Goal: Task Accomplishment & Management: Manage account settings

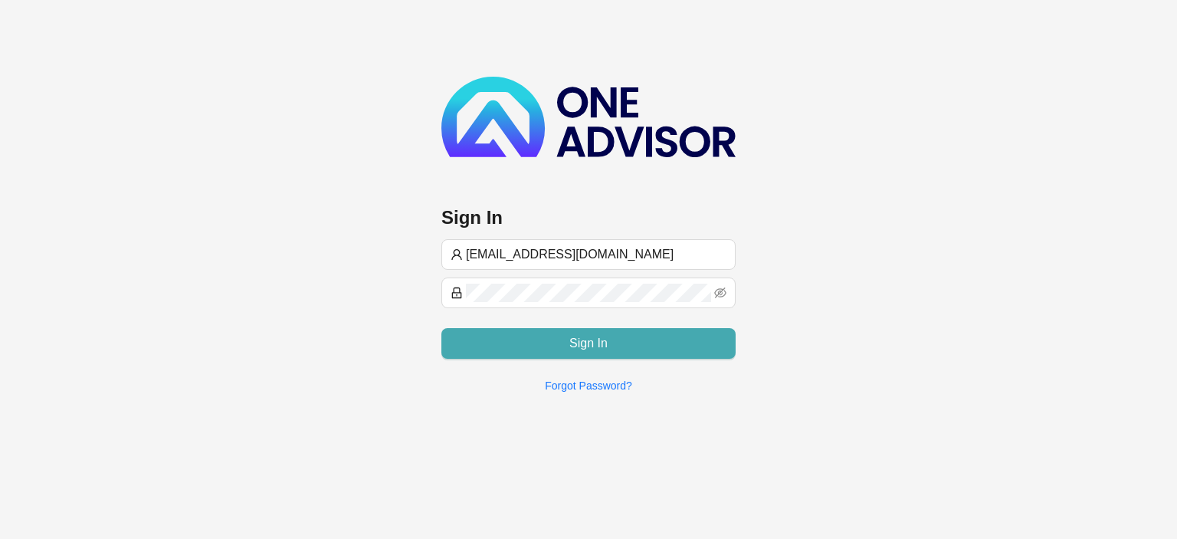
click at [562, 341] on button "Sign In" at bounding box center [588, 343] width 294 height 31
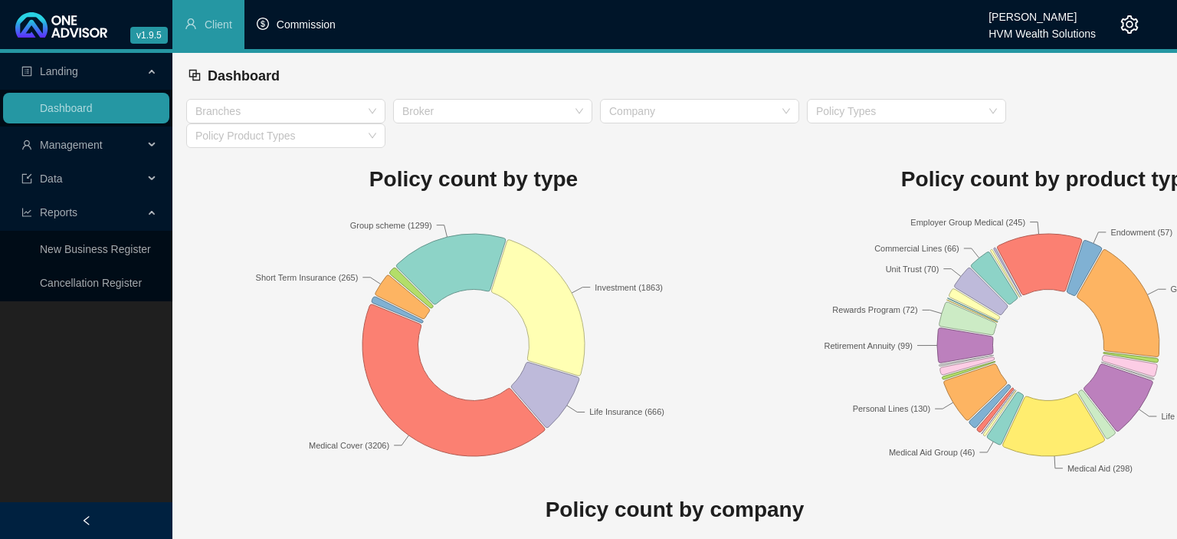
click at [327, 30] on span "Commission" at bounding box center [306, 24] width 59 height 12
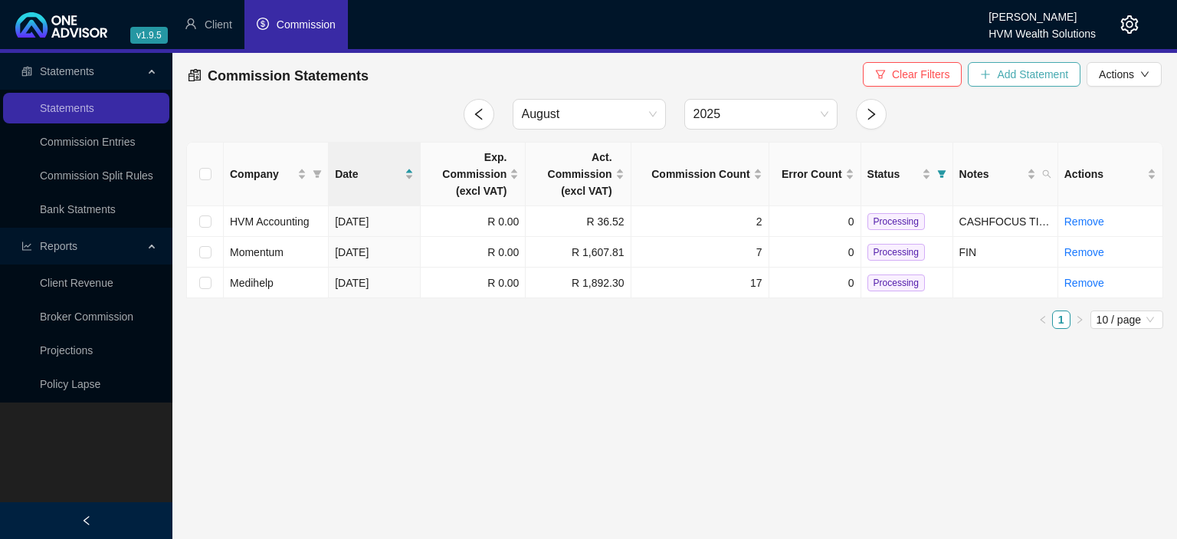
click at [1005, 69] on span "Add Statement" at bounding box center [1032, 74] width 71 height 17
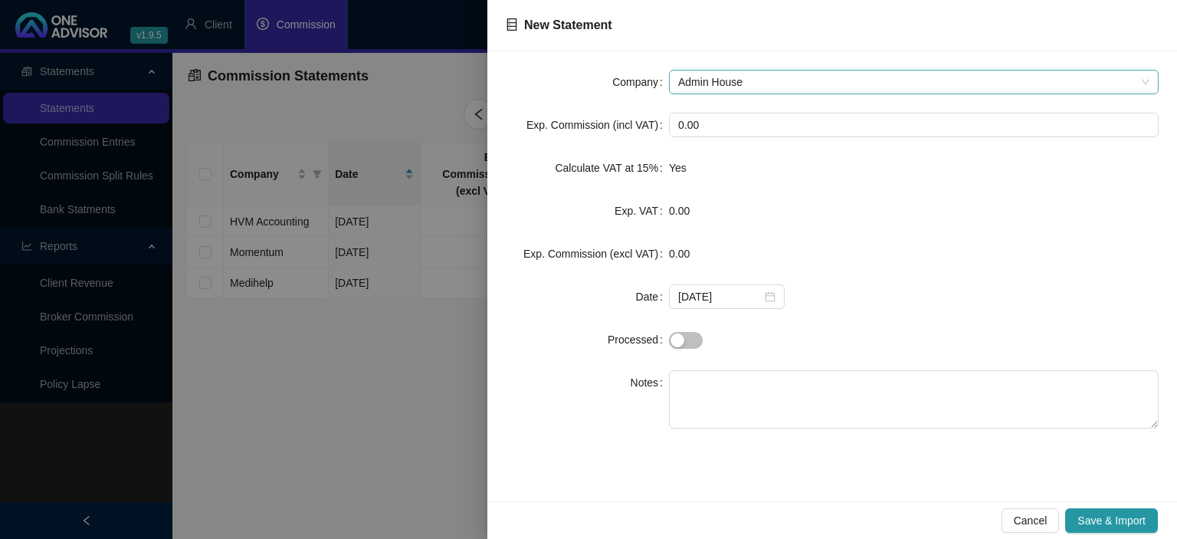
click at [767, 76] on span "Admin House" at bounding box center [913, 81] width 471 height 23
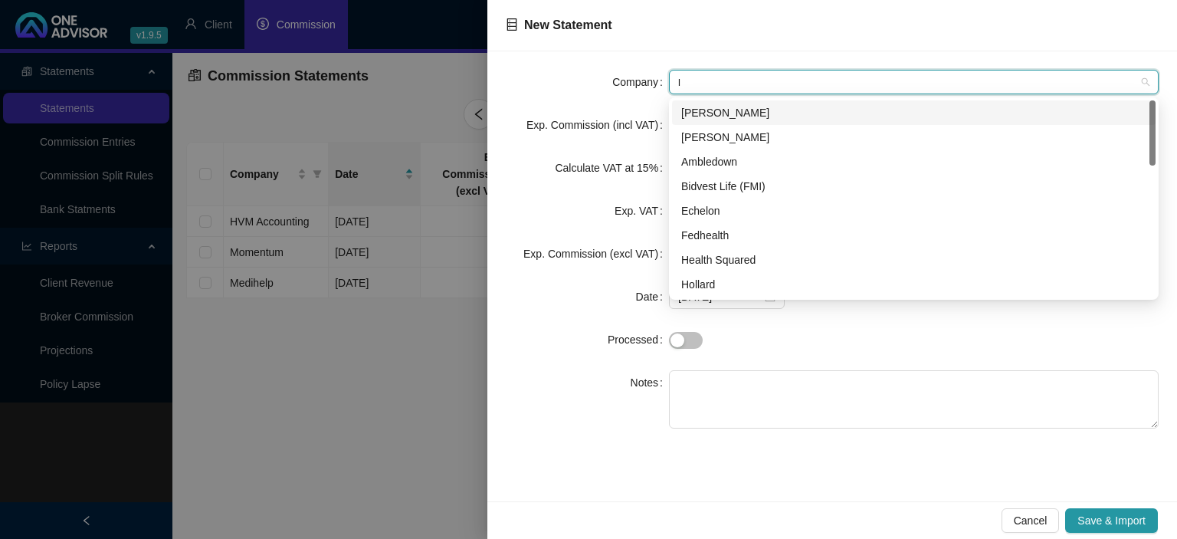
type input "li"
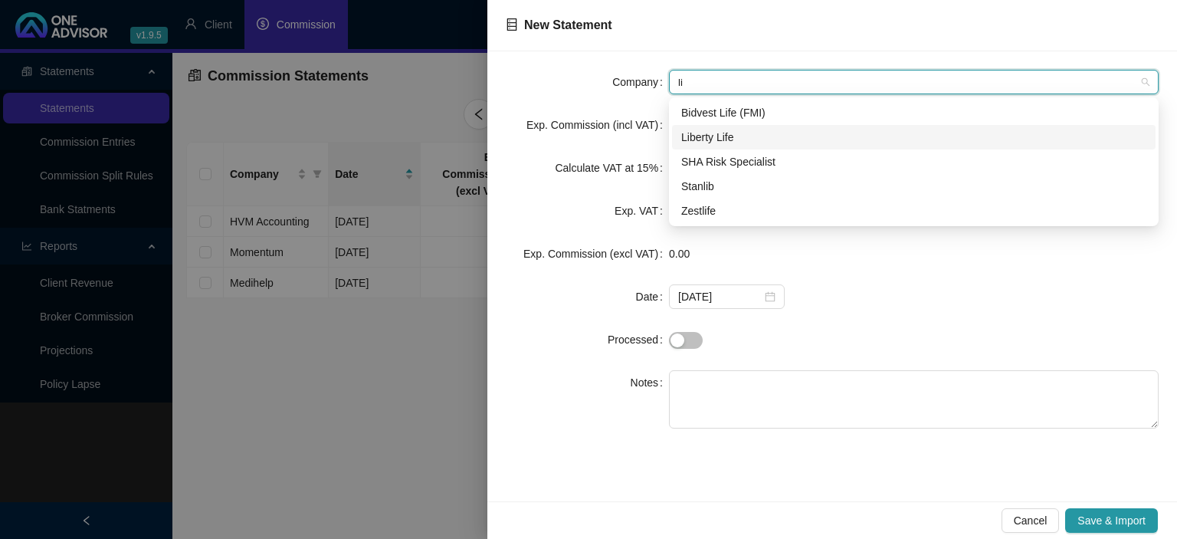
click at [728, 133] on div "Liberty Life" at bounding box center [913, 137] width 465 height 17
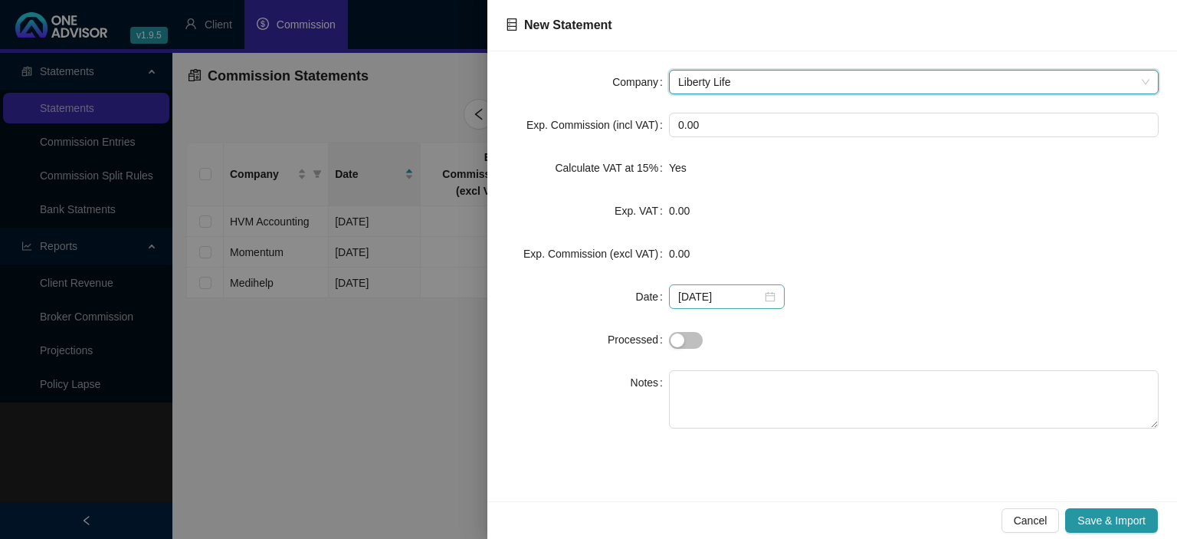
click at [762, 300] on div "[DATE]" at bounding box center [726, 296] width 97 height 17
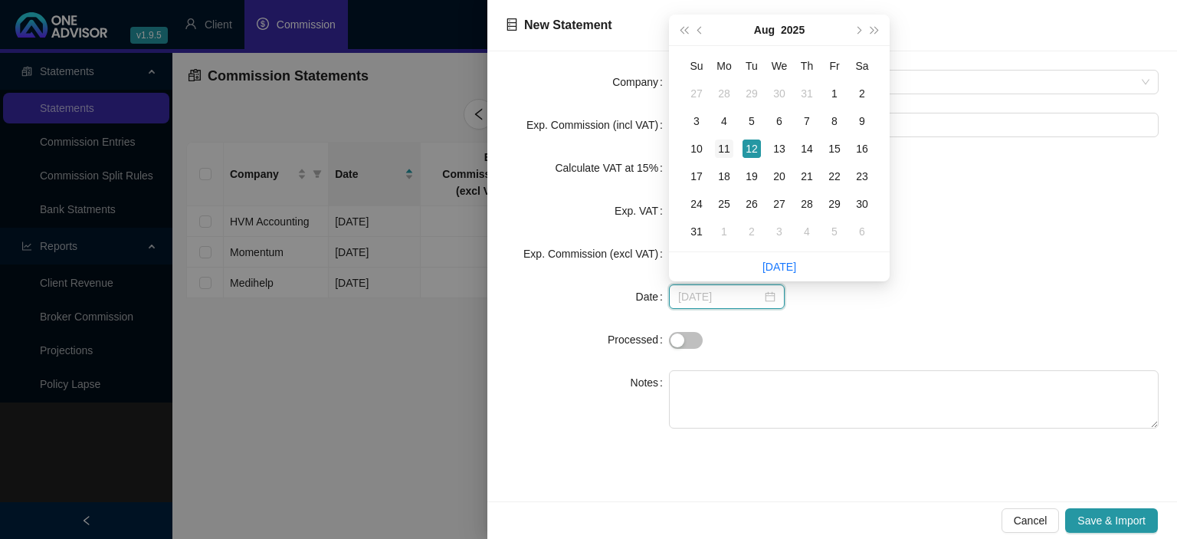
type input "[DATE]"
click at [723, 146] on div "11" at bounding box center [724, 148] width 18 height 18
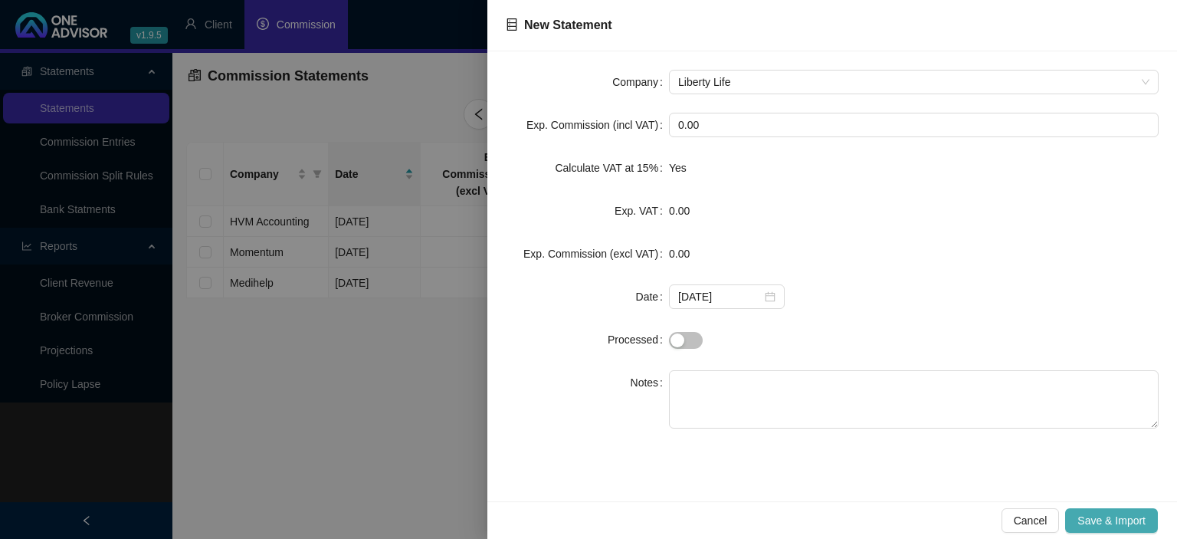
click at [1096, 523] on span "Save & Import" at bounding box center [1111, 520] width 68 height 17
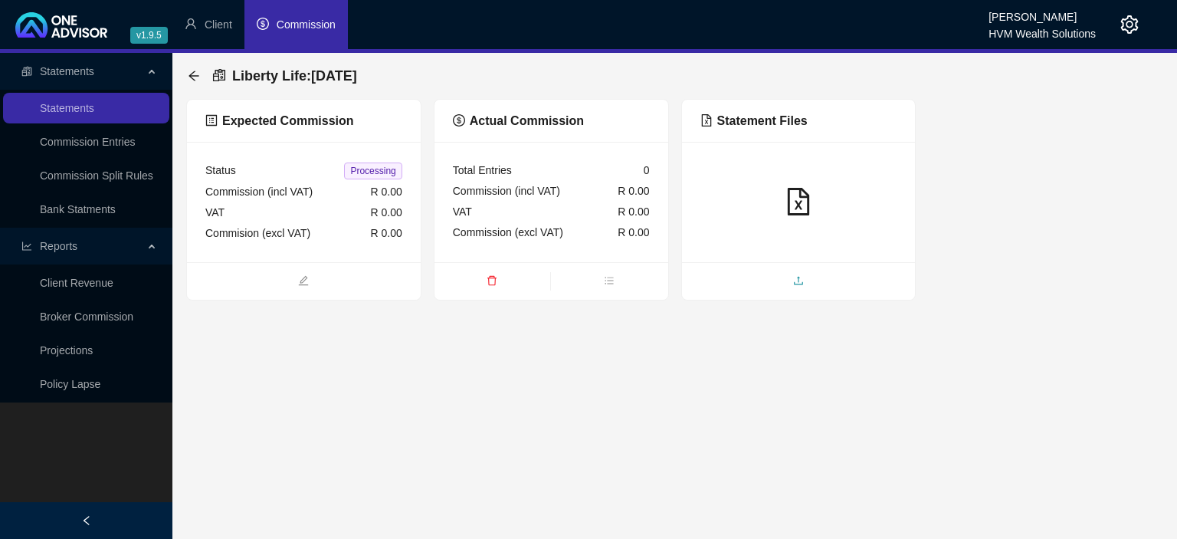
click at [778, 282] on span "upload" at bounding box center [799, 282] width 234 height 17
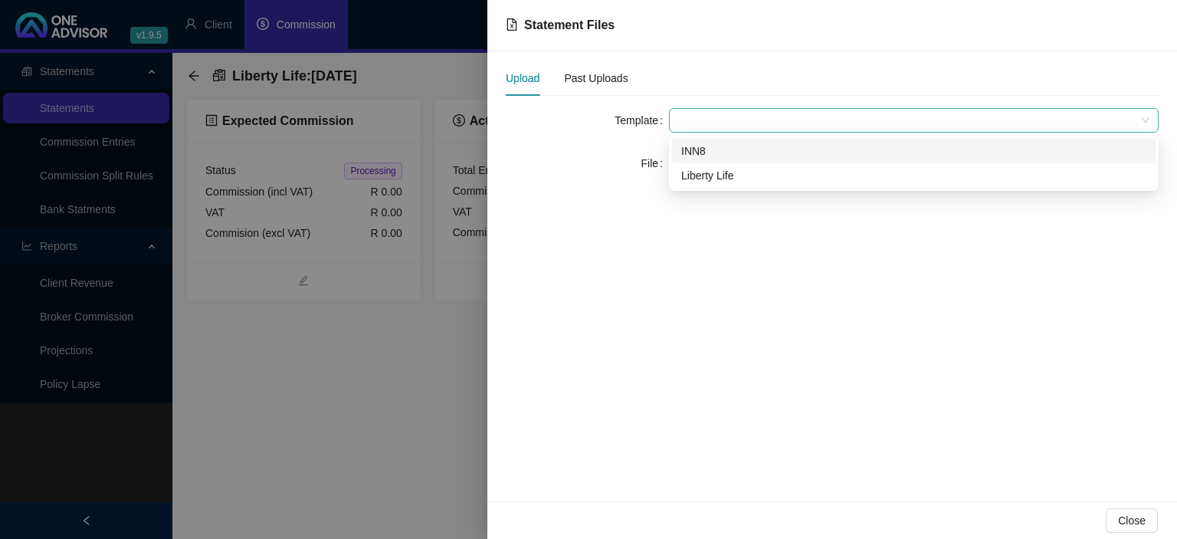
click at [701, 124] on span at bounding box center [913, 120] width 471 height 23
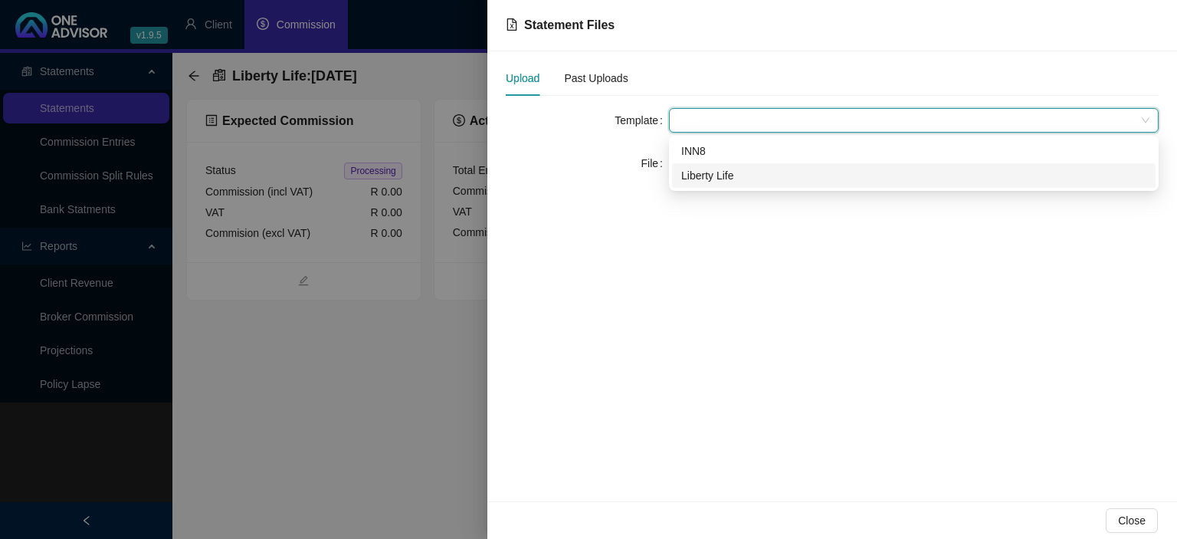
click at [707, 170] on div "Liberty Life" at bounding box center [913, 175] width 465 height 17
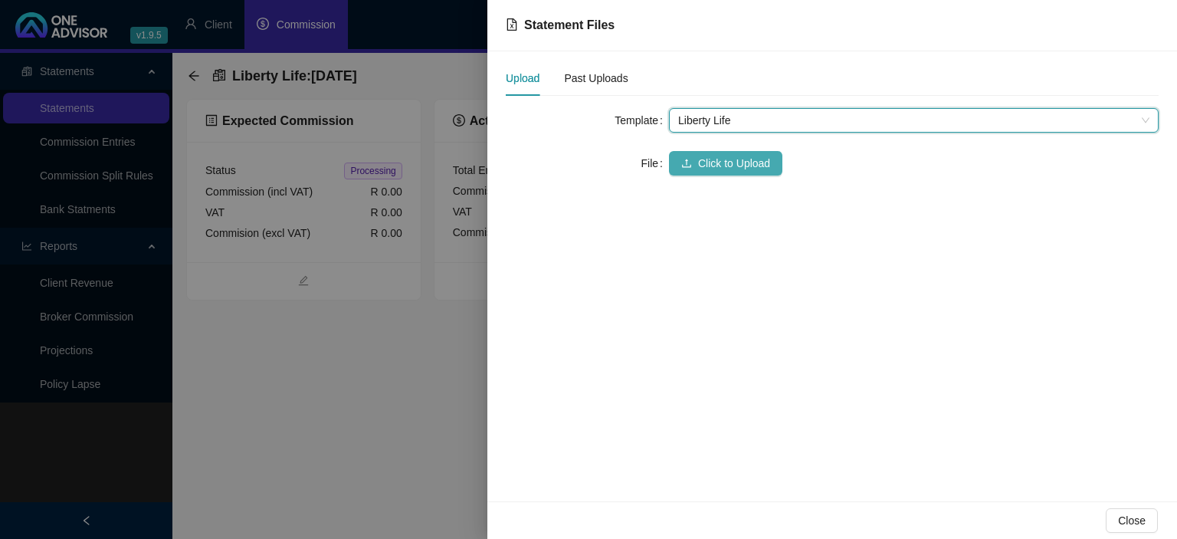
click at [696, 156] on button "Click to Upload" at bounding box center [725, 163] width 113 height 25
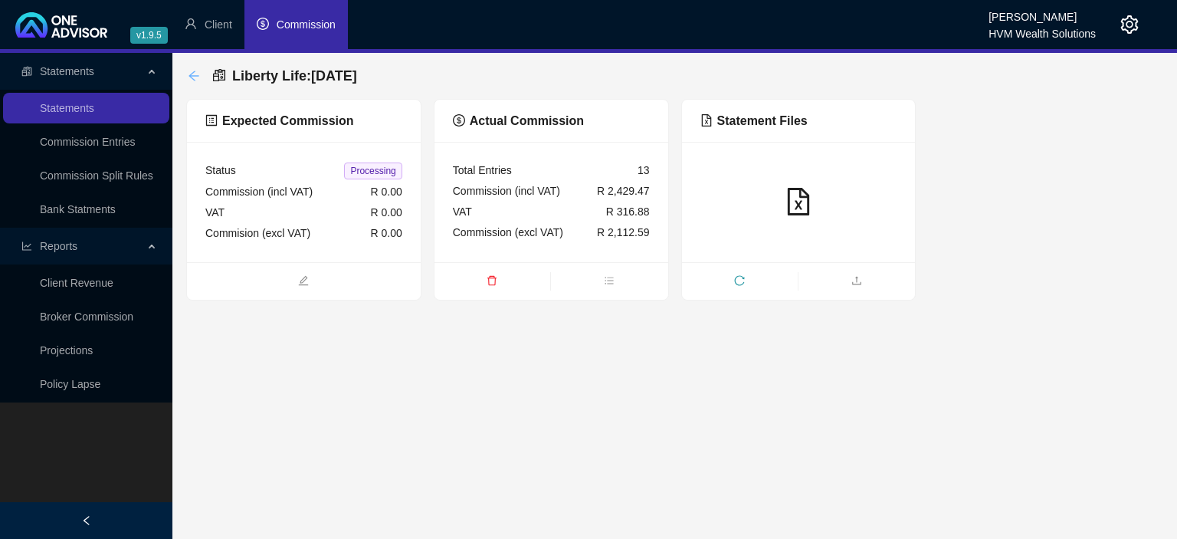
click at [195, 76] on icon "arrow-left" at bounding box center [193, 75] width 10 height 10
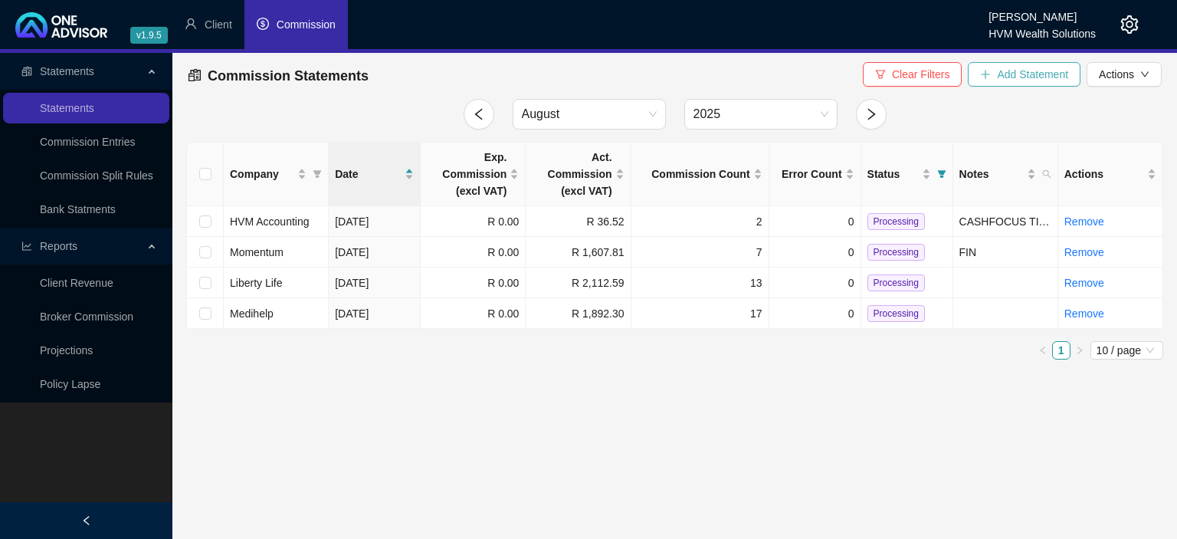
click at [990, 74] on icon "plus" at bounding box center [986, 74] width 8 height 1
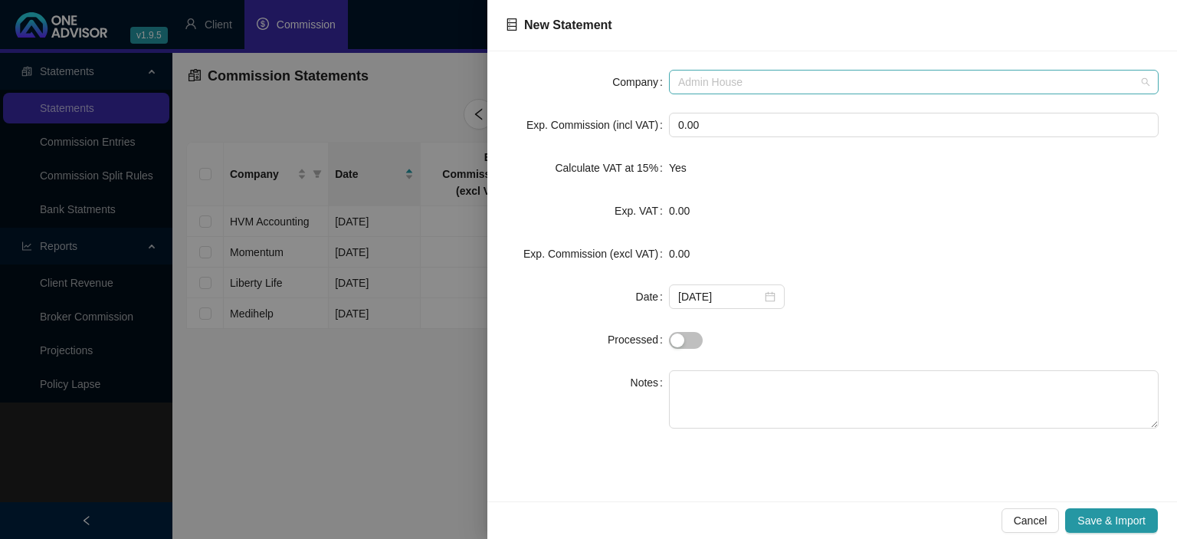
click at [759, 84] on span "Admin House" at bounding box center [913, 81] width 471 height 23
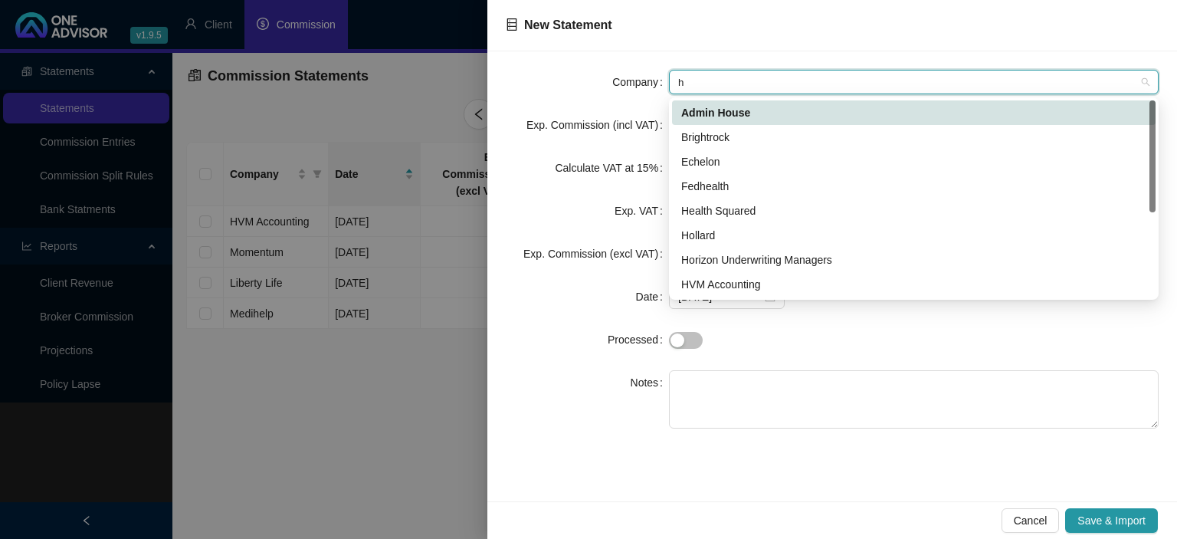
type input "ho"
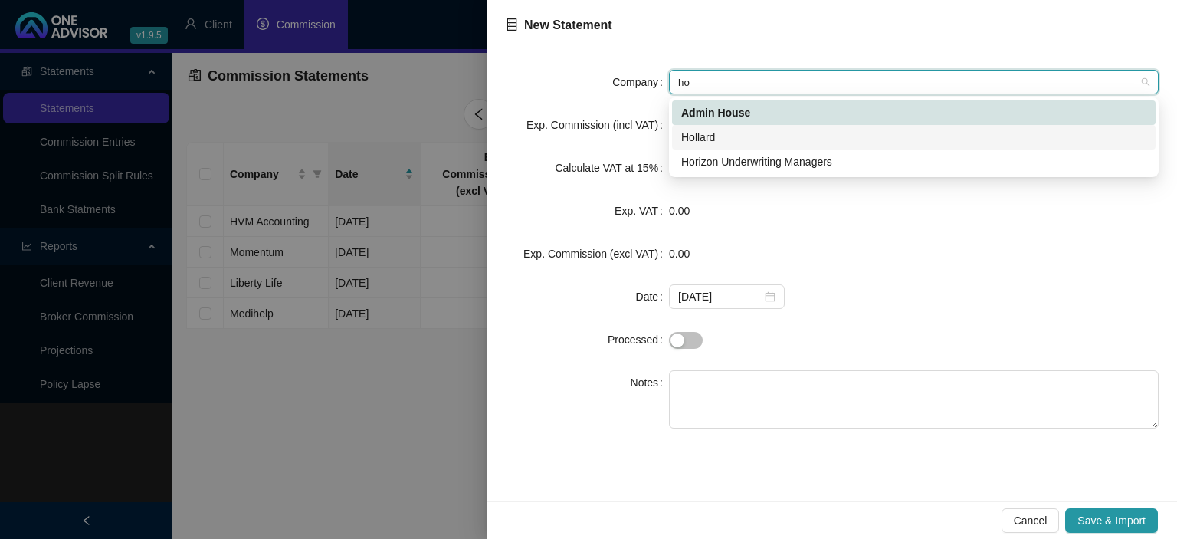
click at [737, 139] on div "Hollard" at bounding box center [913, 137] width 465 height 17
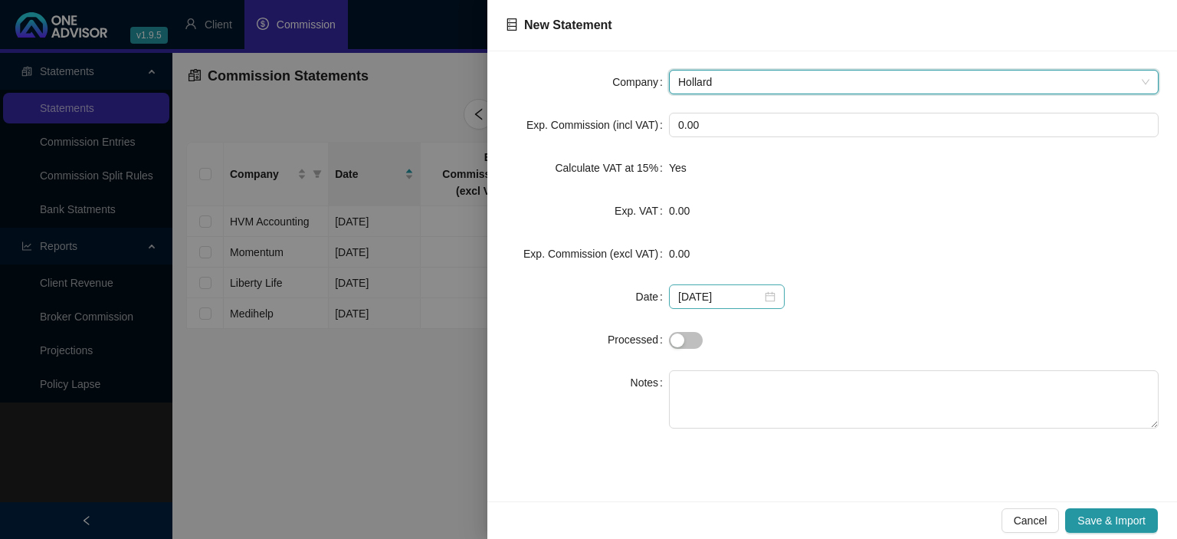
click at [767, 295] on div "[DATE]" at bounding box center [726, 296] width 97 height 17
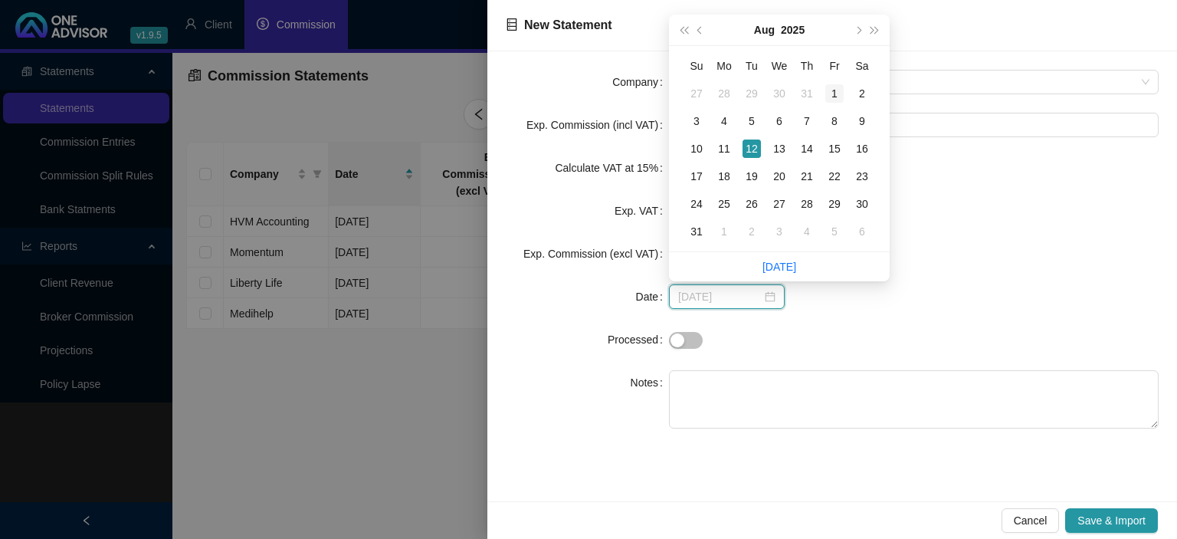
type input "[DATE]"
click at [834, 97] on div "1" at bounding box center [834, 93] width 18 height 18
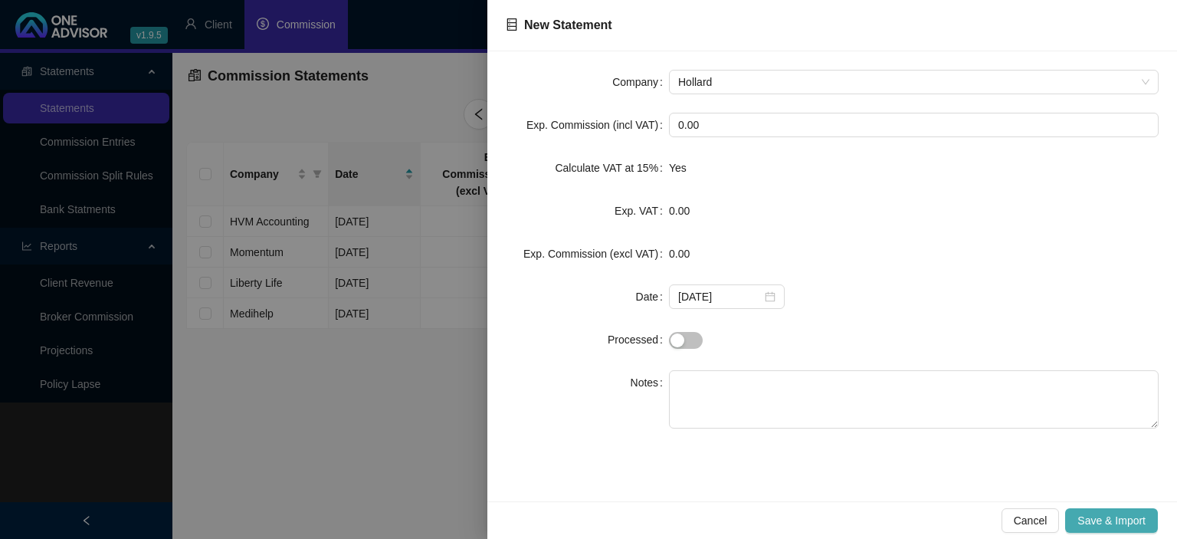
click at [1096, 523] on span "Save & Import" at bounding box center [1111, 520] width 68 height 17
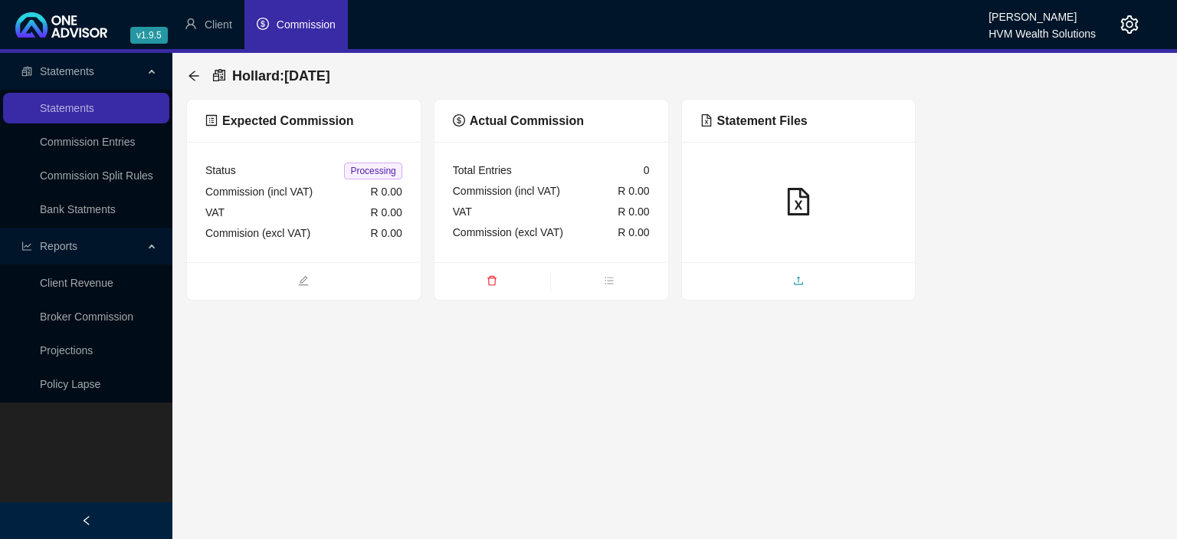
click at [769, 287] on span "upload" at bounding box center [799, 282] width 234 height 17
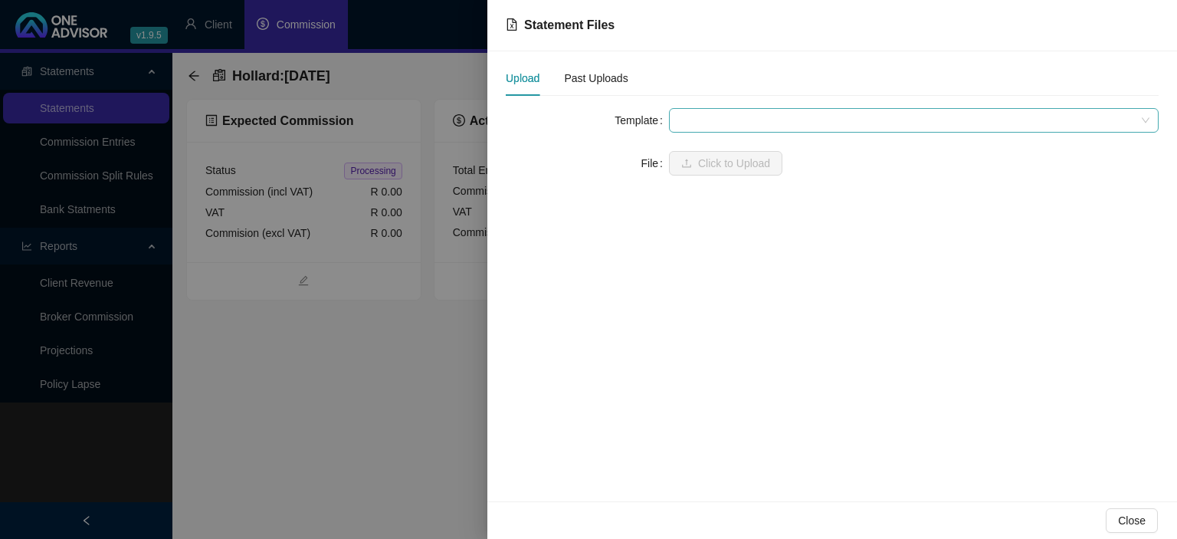
click at [707, 123] on span at bounding box center [913, 120] width 471 height 23
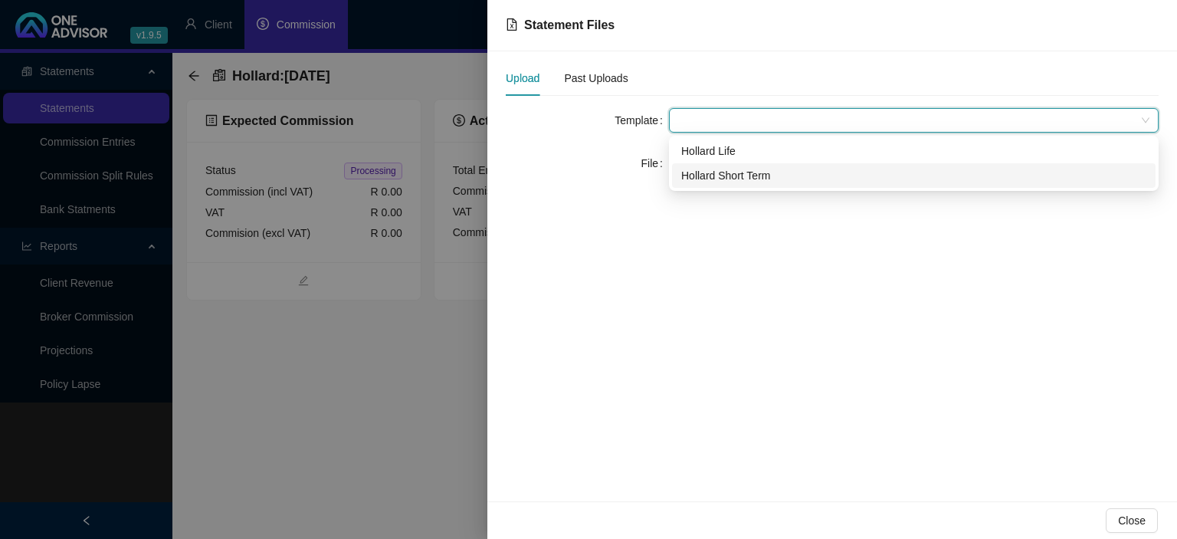
click at [706, 175] on div "Hollard Short Term" at bounding box center [913, 175] width 465 height 17
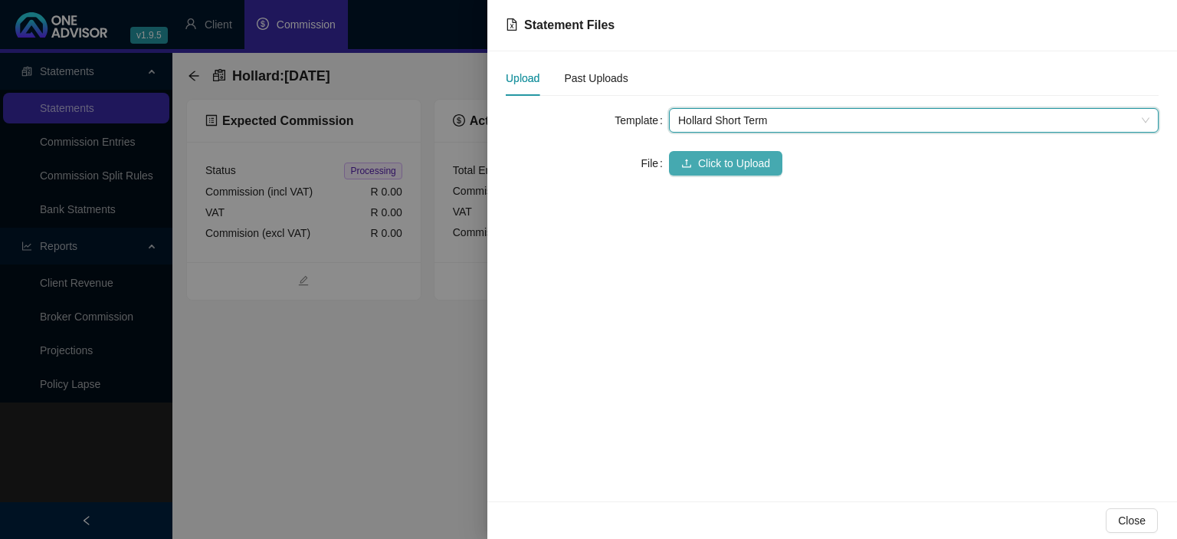
click at [702, 164] on span "Click to Upload" at bounding box center [734, 163] width 72 height 17
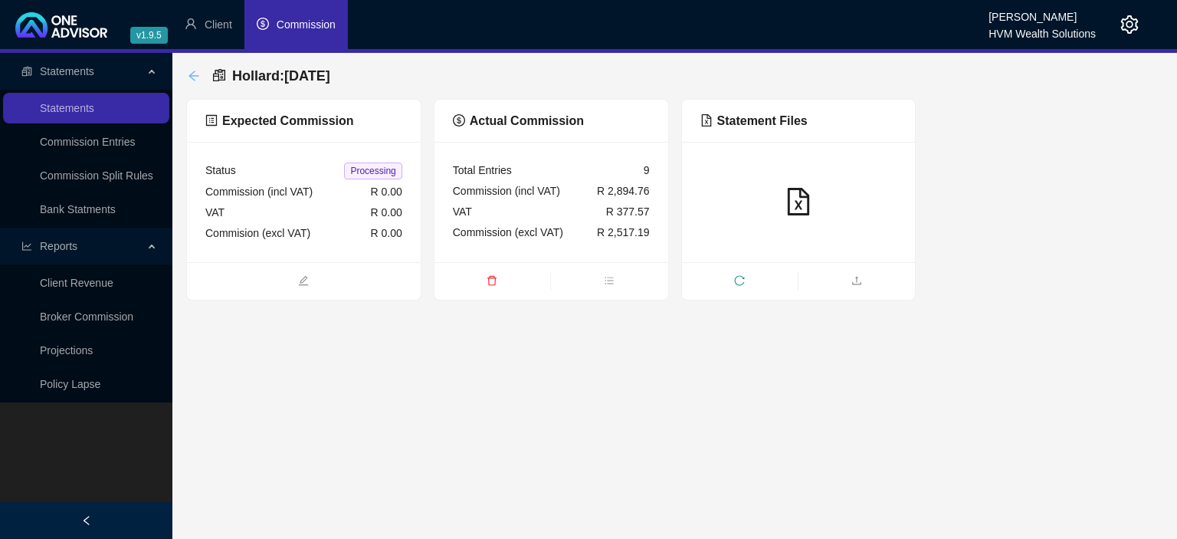
click at [197, 77] on icon "arrow-left" at bounding box center [194, 76] width 12 height 12
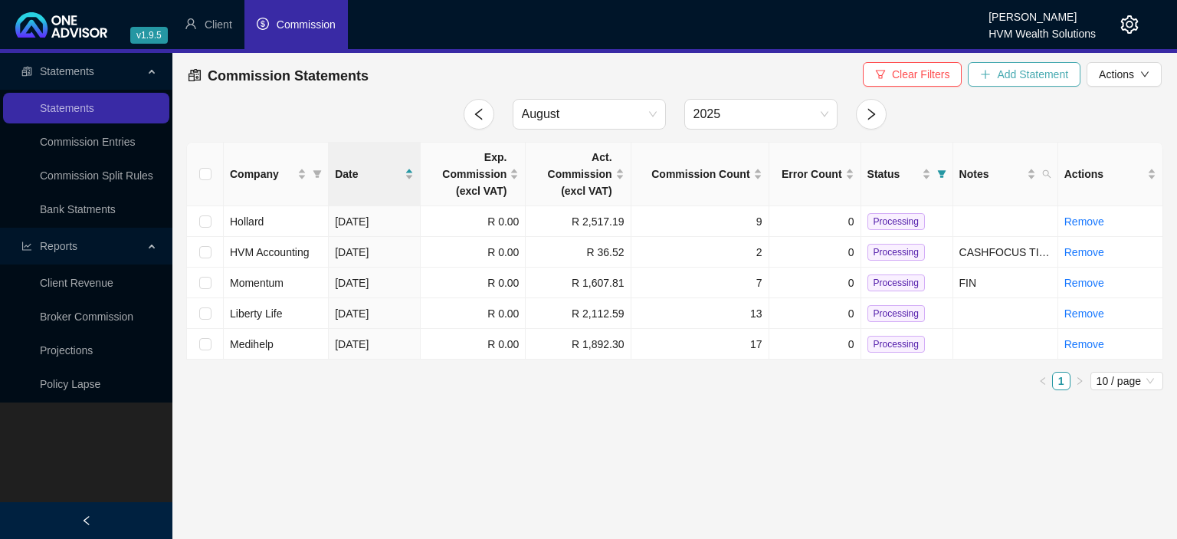
click at [991, 76] on icon "plus" at bounding box center [985, 74] width 11 height 11
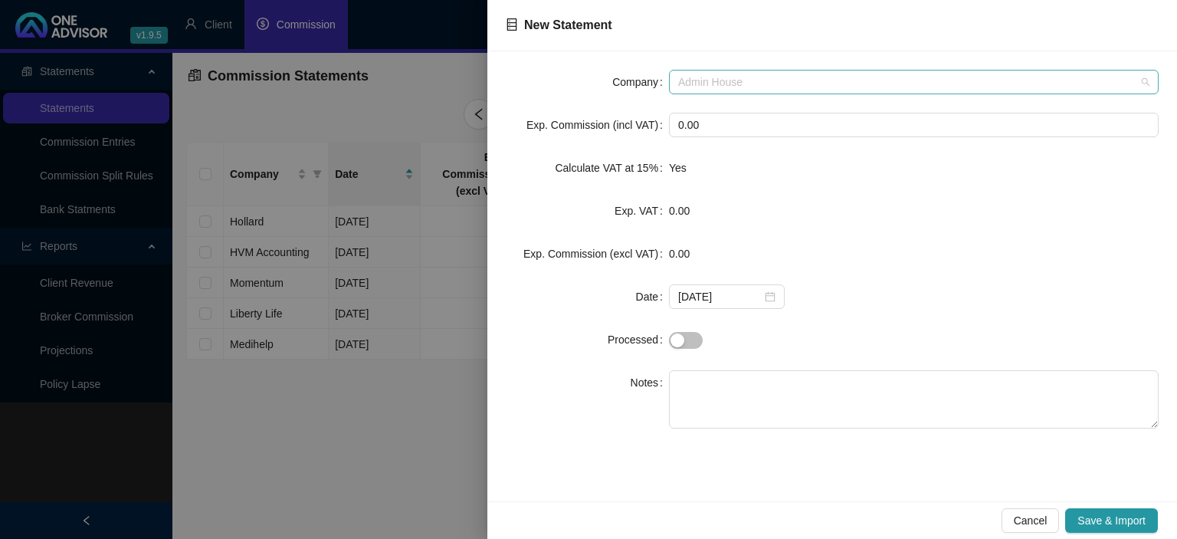
click at [748, 75] on span "Admin House" at bounding box center [913, 81] width 471 height 23
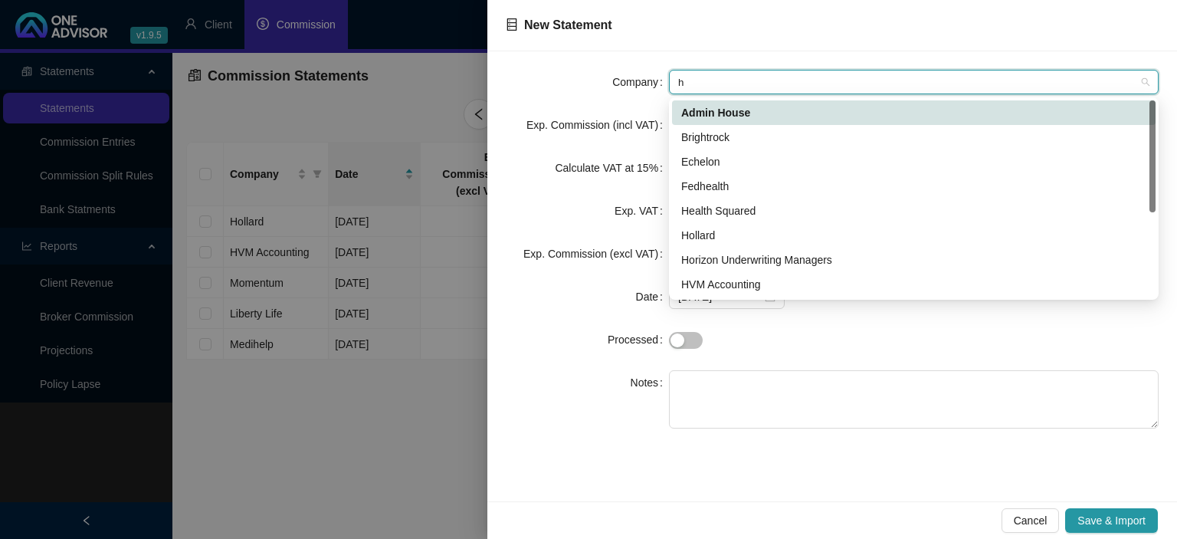
type input "ho"
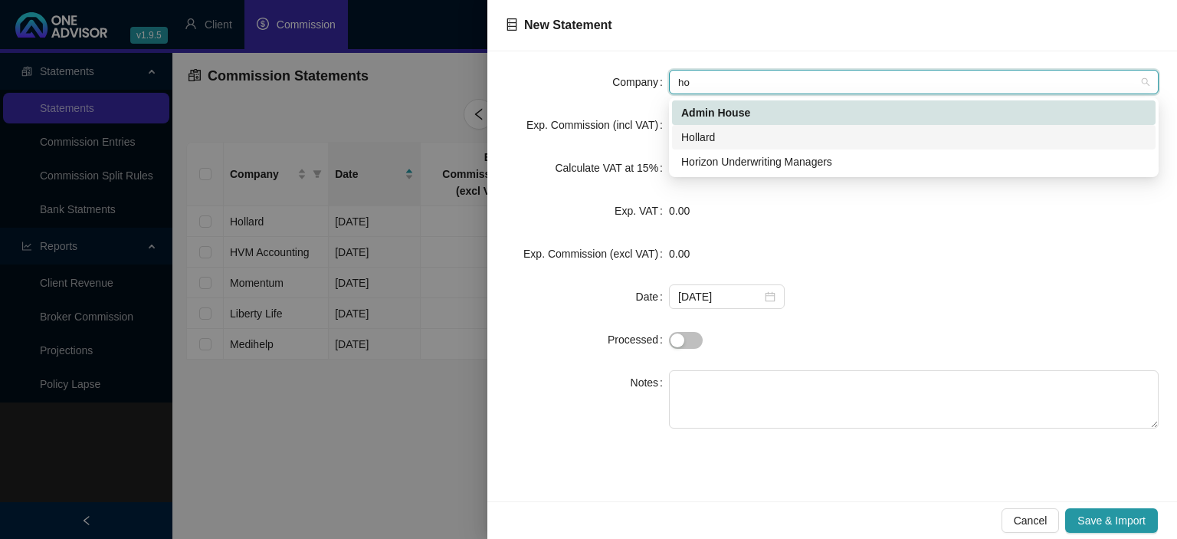
click at [720, 135] on div "Hollard" at bounding box center [913, 137] width 465 height 17
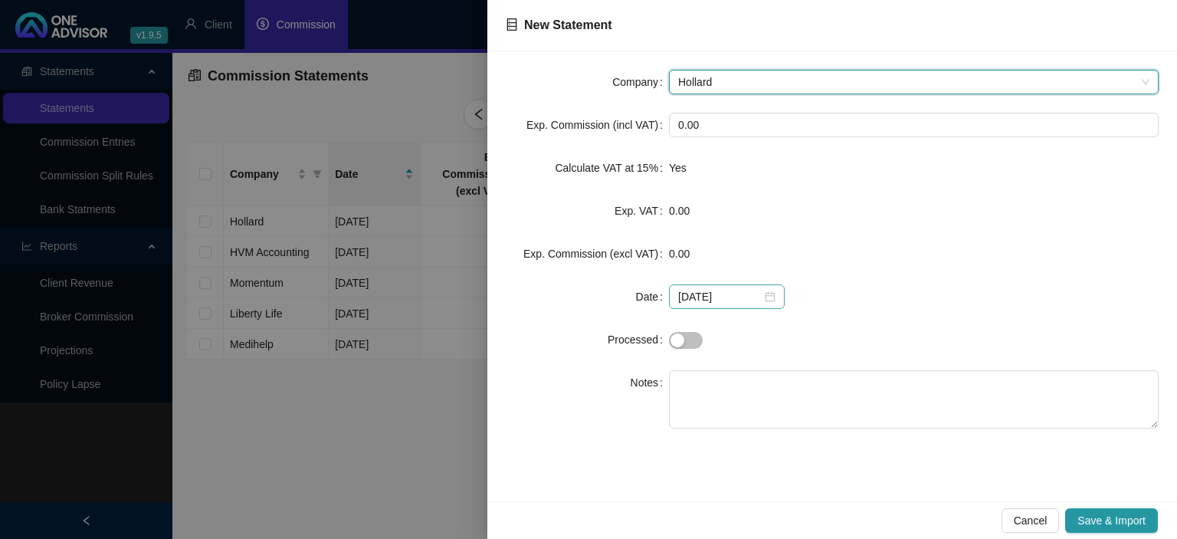
click at [762, 293] on div "[DATE]" at bounding box center [726, 296] width 97 height 17
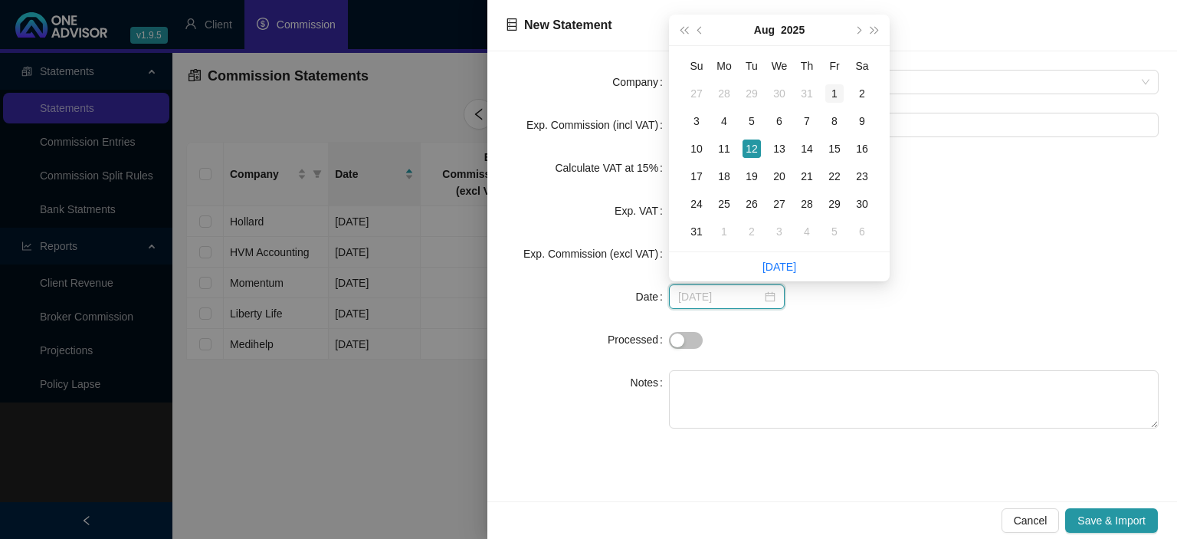
type input "[DATE]"
click at [831, 93] on div "1" at bounding box center [834, 93] width 18 height 18
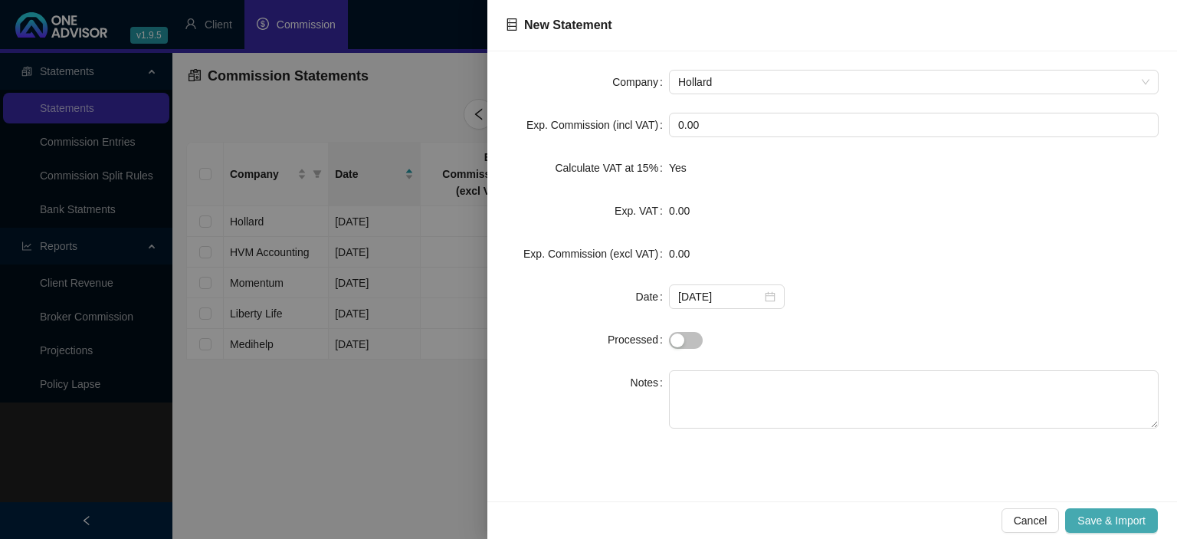
click at [1127, 519] on span "Save & Import" at bounding box center [1111, 520] width 68 height 17
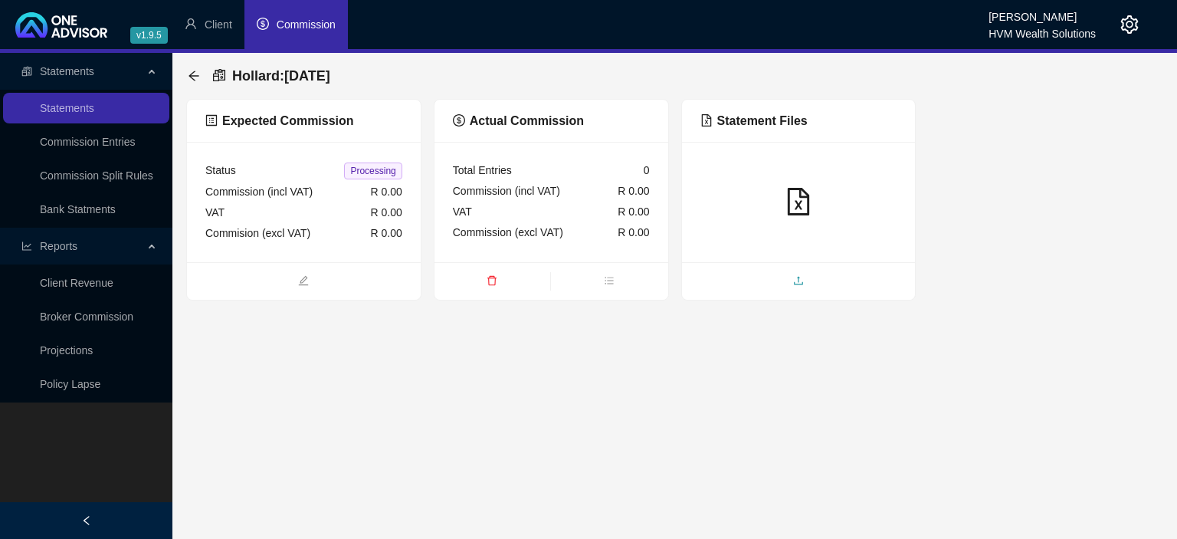
click at [782, 274] on span "upload" at bounding box center [799, 282] width 234 height 17
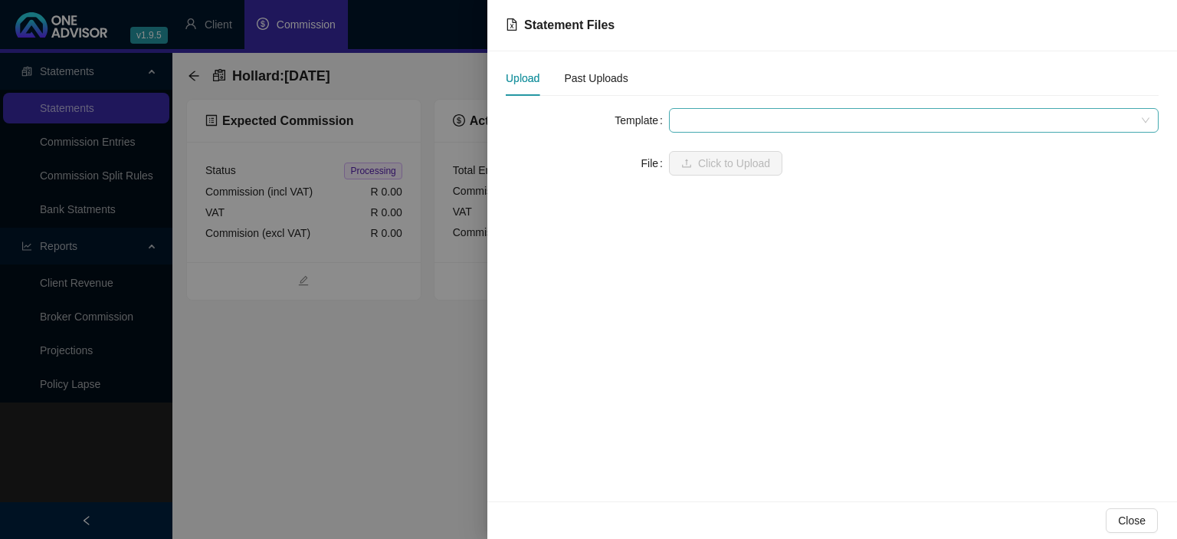
click at [732, 120] on span at bounding box center [913, 120] width 471 height 23
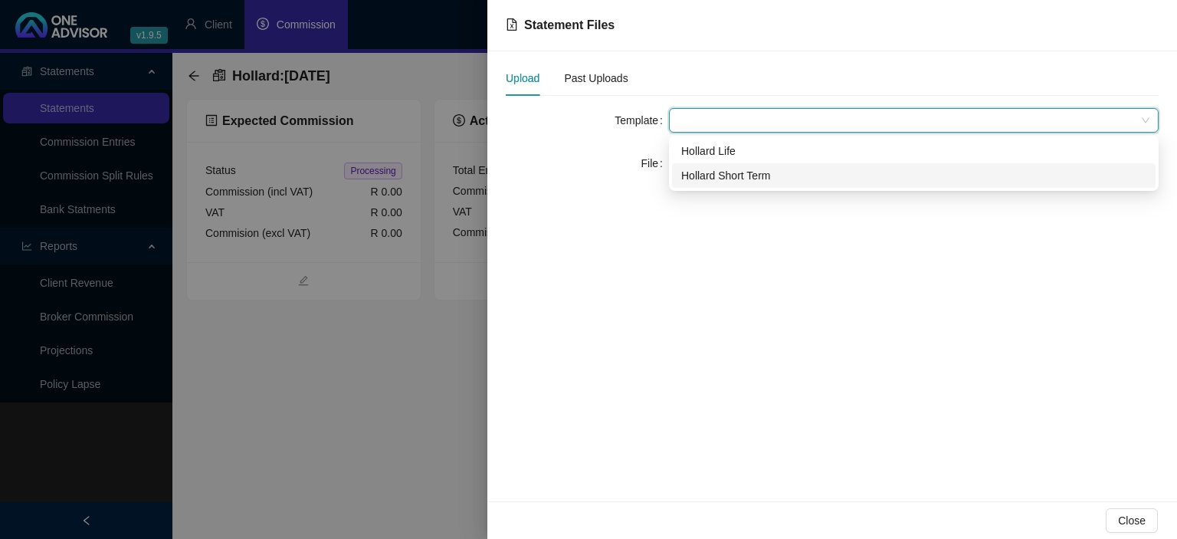
click at [721, 169] on div "Hollard Short Term" at bounding box center [913, 175] width 465 height 17
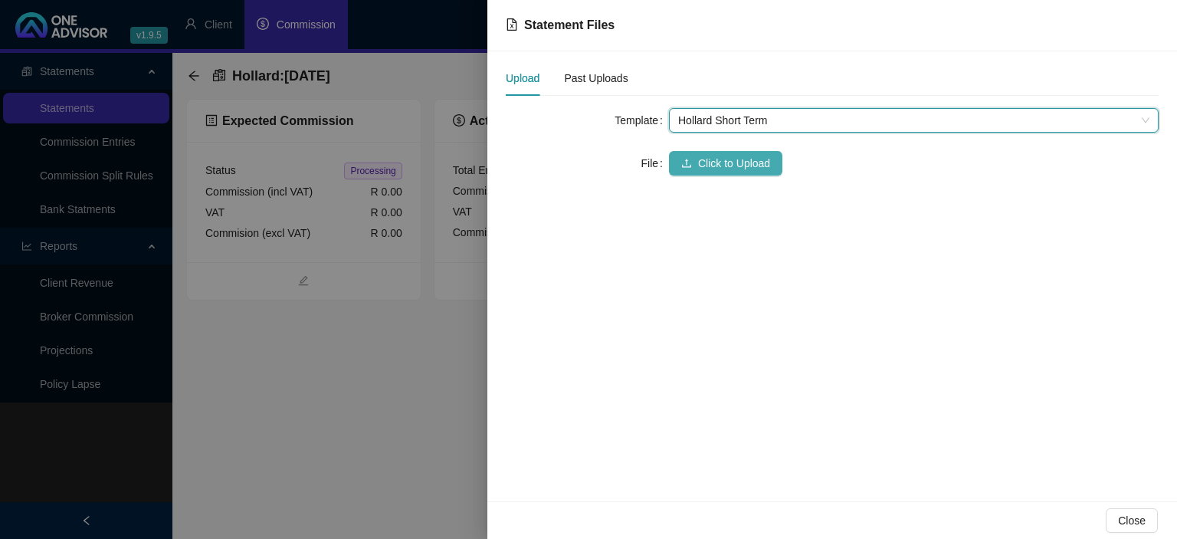
click at [721, 158] on span "Click to Upload" at bounding box center [734, 163] width 72 height 17
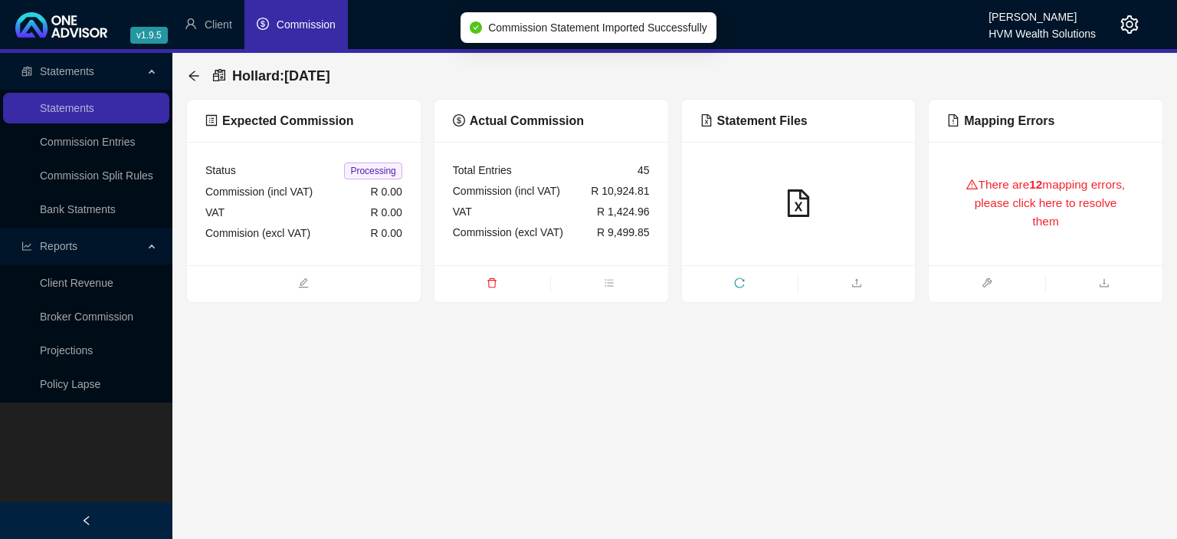
click at [965, 221] on div "There are 12 mapping errors, please click here to resolve them" at bounding box center [1045, 203] width 197 height 87
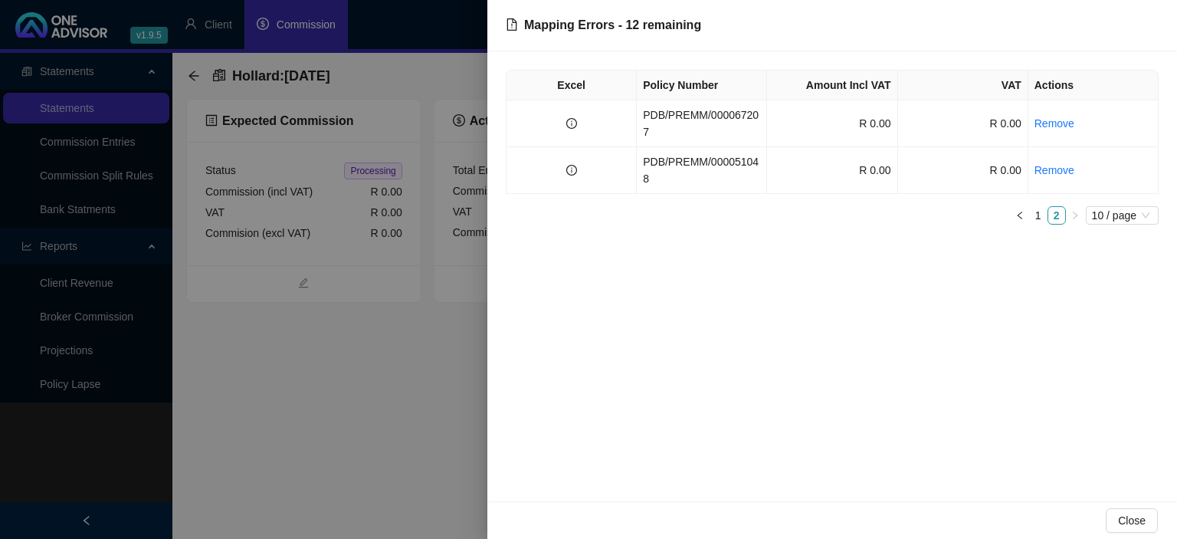
click at [352, 413] on div at bounding box center [588, 269] width 1177 height 539
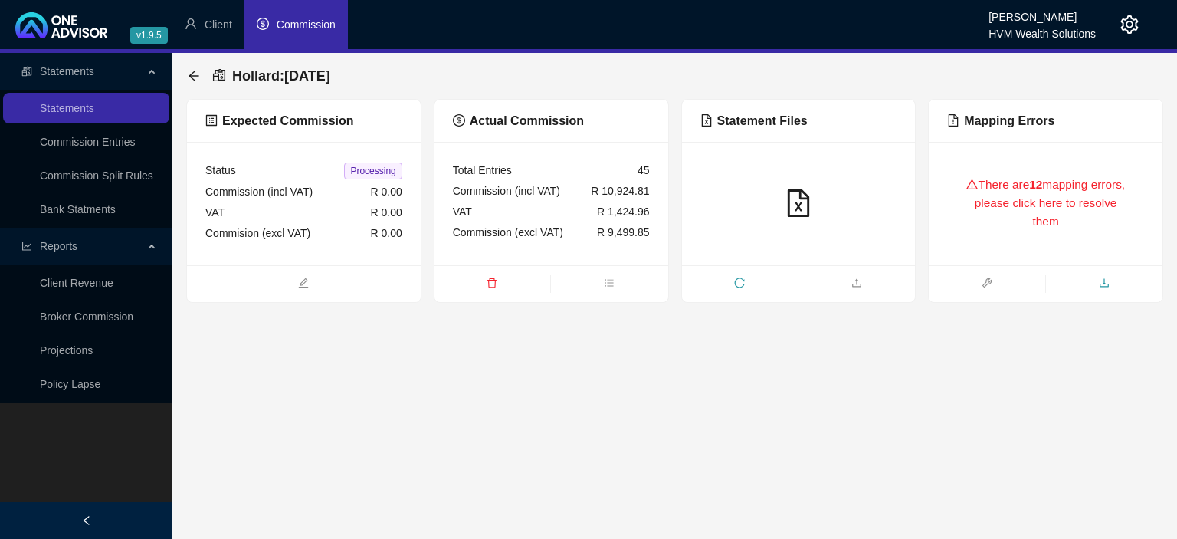
click at [1101, 283] on icon "download" at bounding box center [1104, 282] width 11 height 11
click at [1000, 188] on div "There are 12 mapping errors, please click here to resolve them" at bounding box center [1045, 203] width 197 height 87
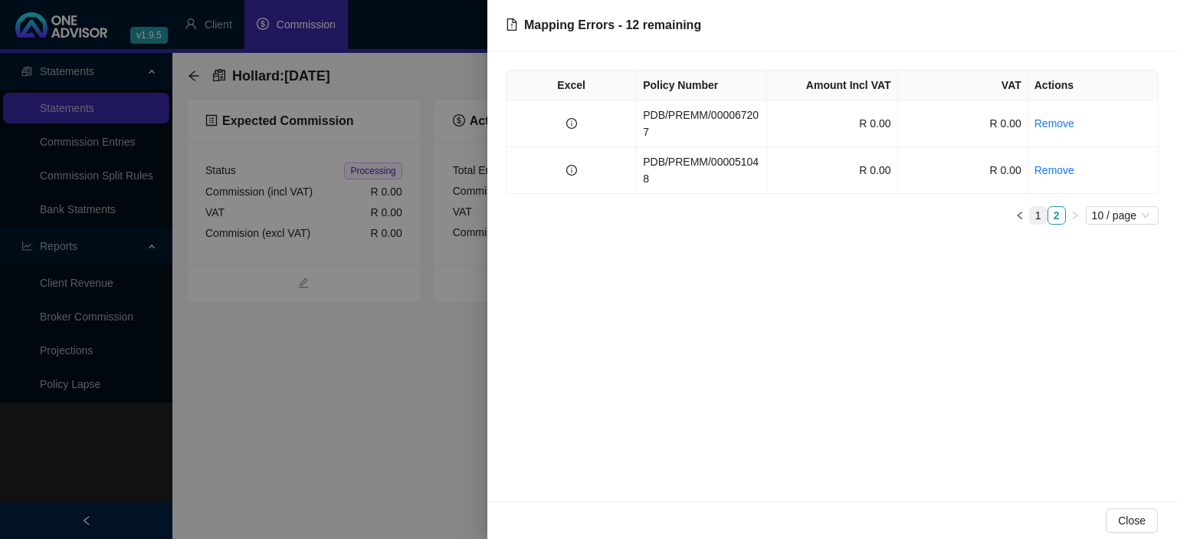
click at [1041, 207] on link "1" at bounding box center [1038, 215] width 17 height 17
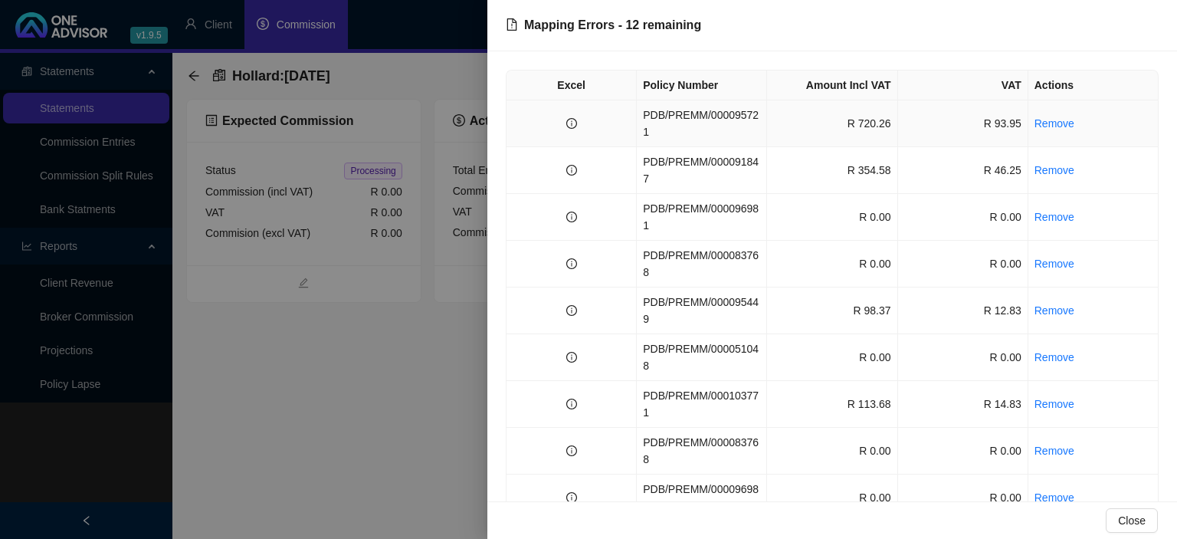
click at [743, 115] on td "PDB/PREMM/000095721" at bounding box center [702, 123] width 130 height 47
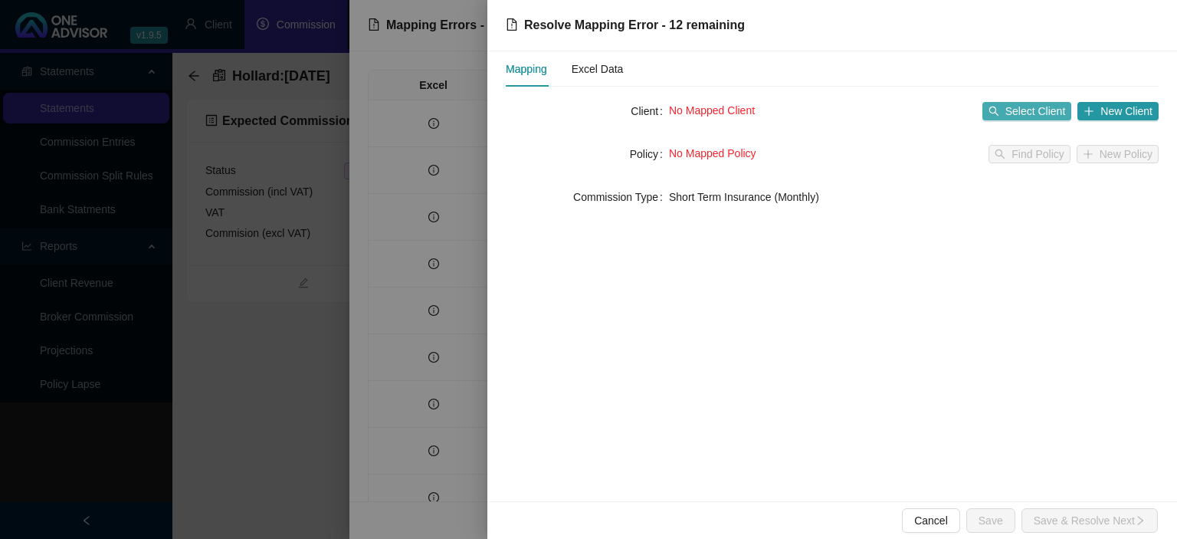
click at [1008, 117] on button "Select Client" at bounding box center [1027, 111] width 90 height 18
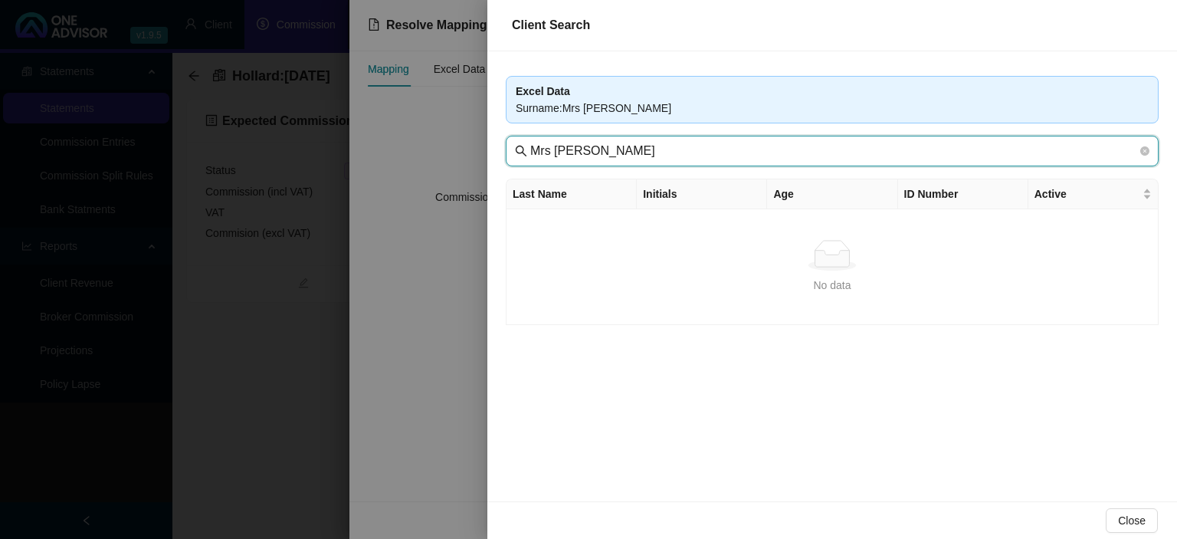
drag, startPoint x: 563, startPoint y: 150, endPoint x: 405, endPoint y: 150, distance: 158.6
click at [530, 150] on input "Mrs [PERSON_NAME]" at bounding box center [833, 151] width 607 height 18
type input "[PERSON_NAME]"
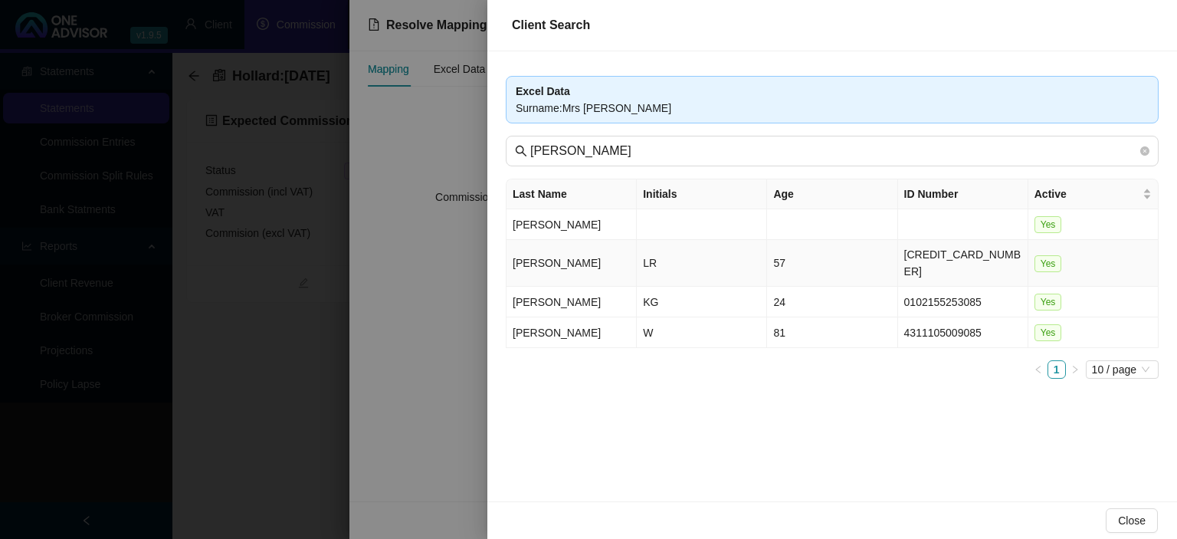
click at [561, 256] on td "[PERSON_NAME]" at bounding box center [571, 263] width 130 height 47
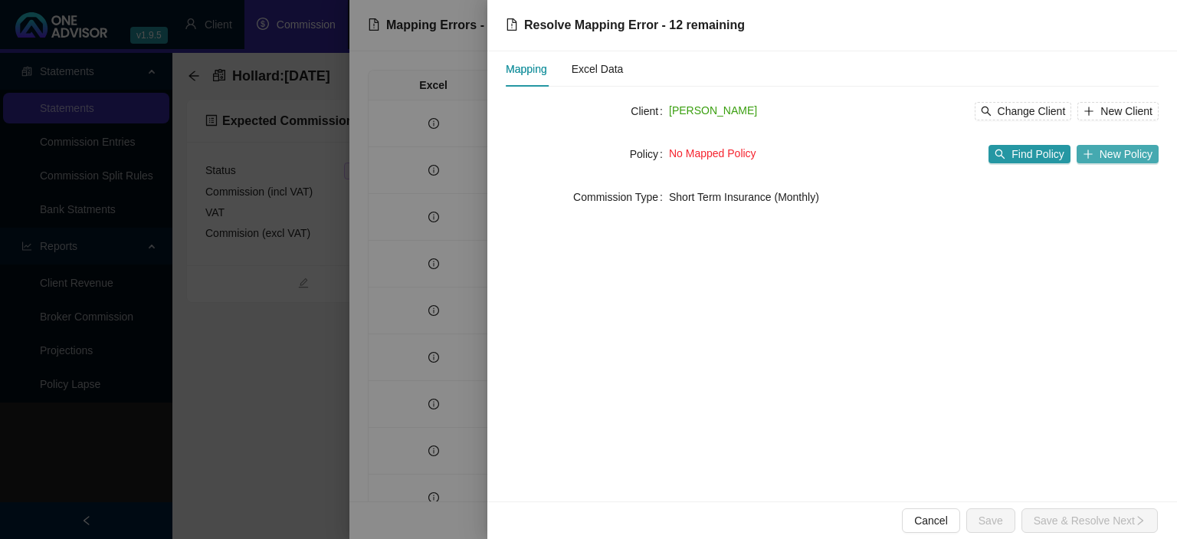
click at [1119, 152] on span "New Policy" at bounding box center [1126, 154] width 53 height 17
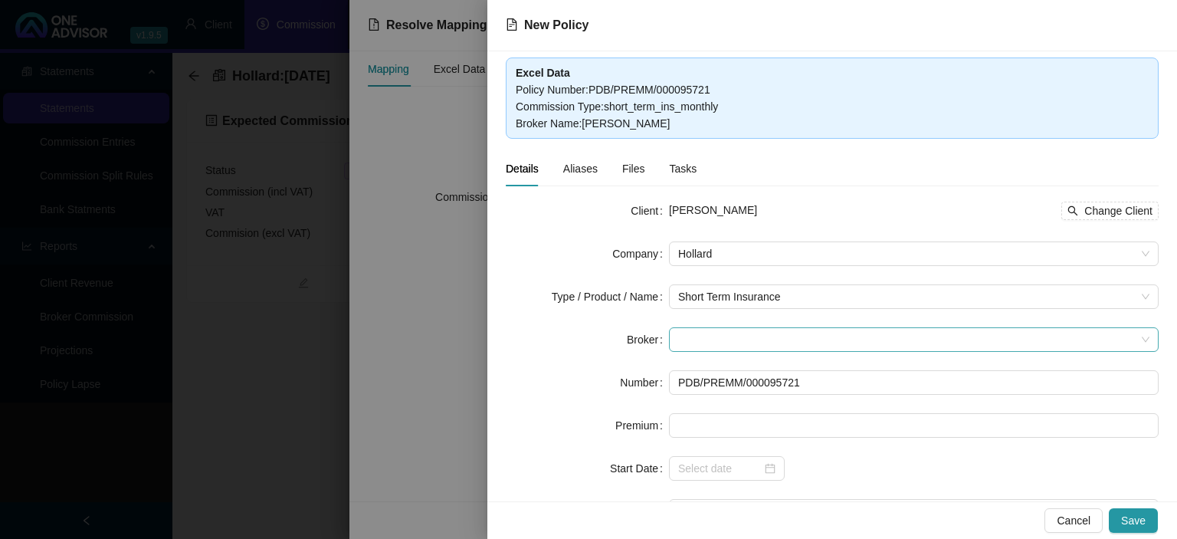
click at [713, 340] on span at bounding box center [913, 339] width 471 height 23
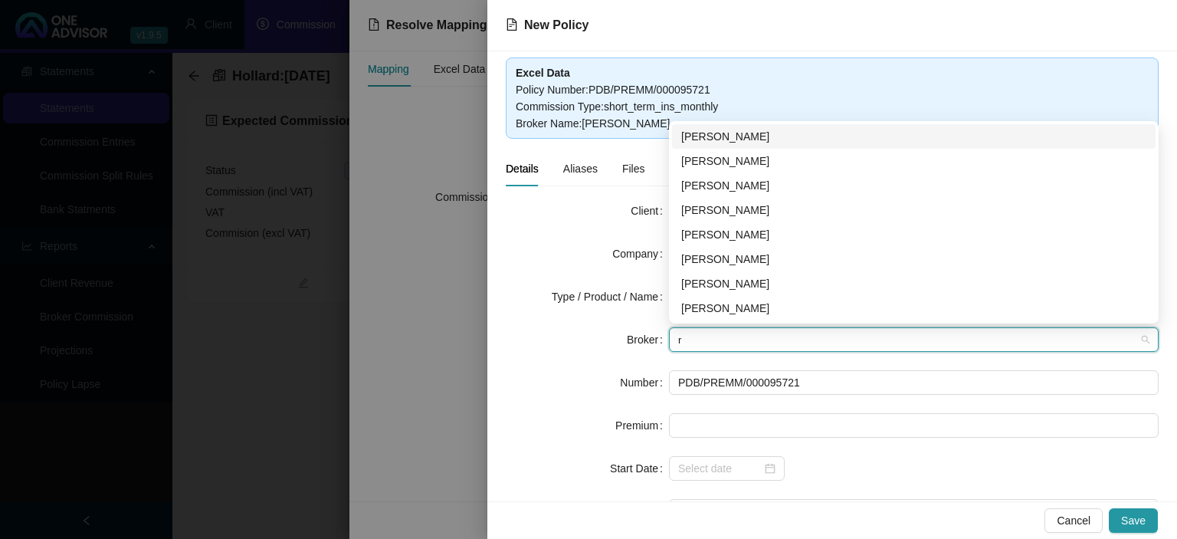
type input "re"
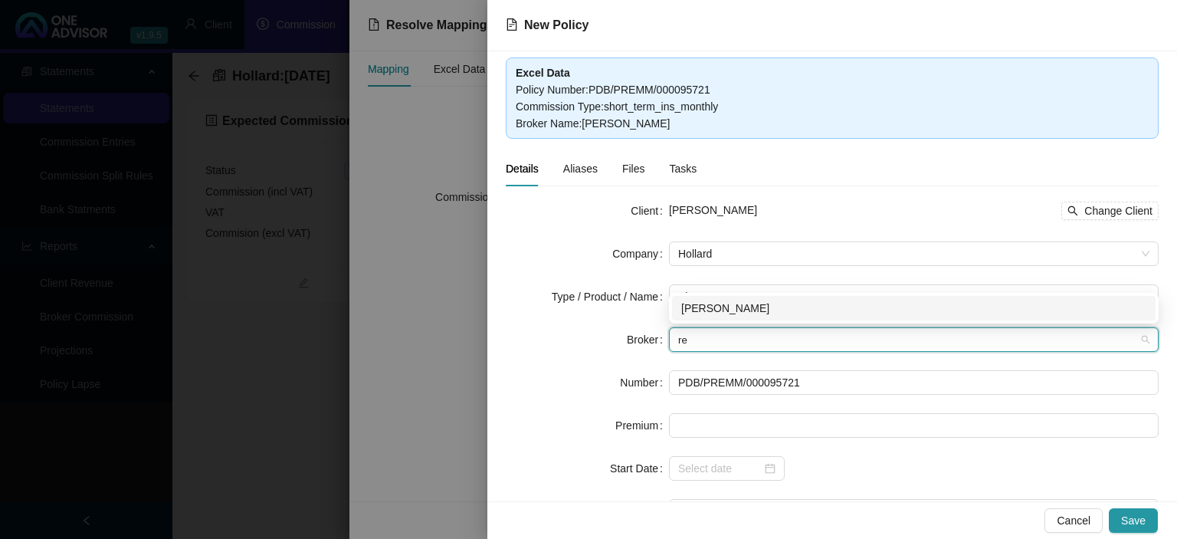
click at [723, 311] on div "[PERSON_NAME]" at bounding box center [913, 308] width 465 height 17
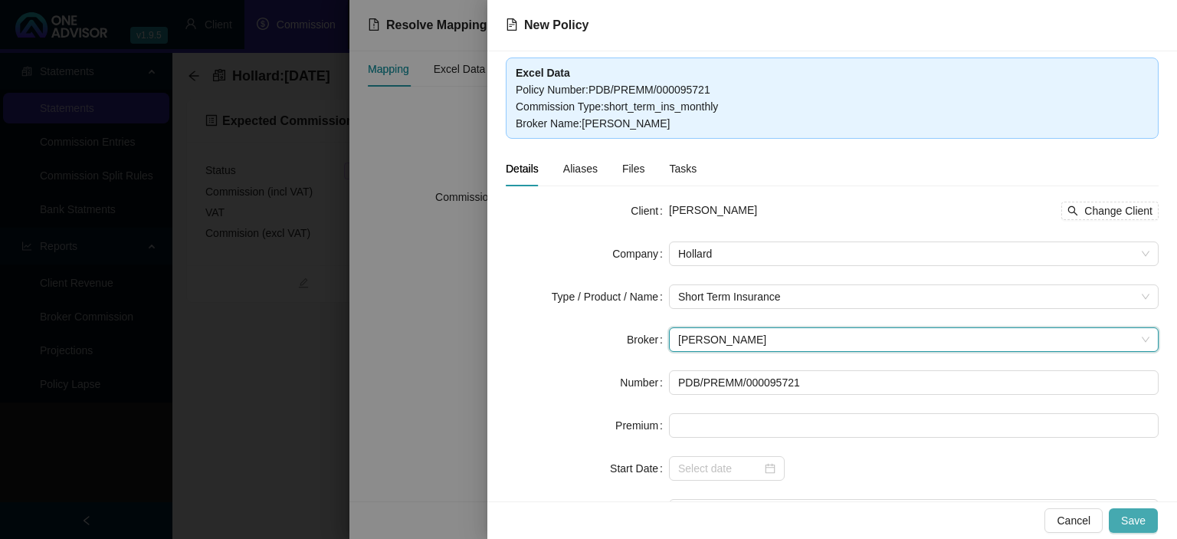
click at [1129, 520] on span "Save" at bounding box center [1133, 520] width 25 height 17
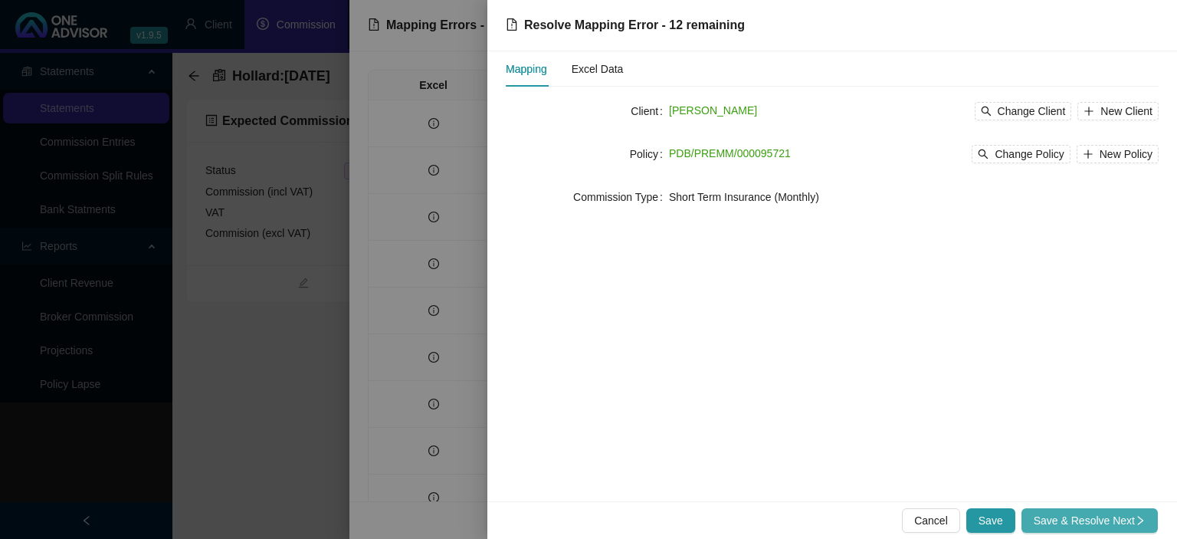
click at [1129, 520] on span "Save & Resolve Next" at bounding box center [1090, 520] width 112 height 17
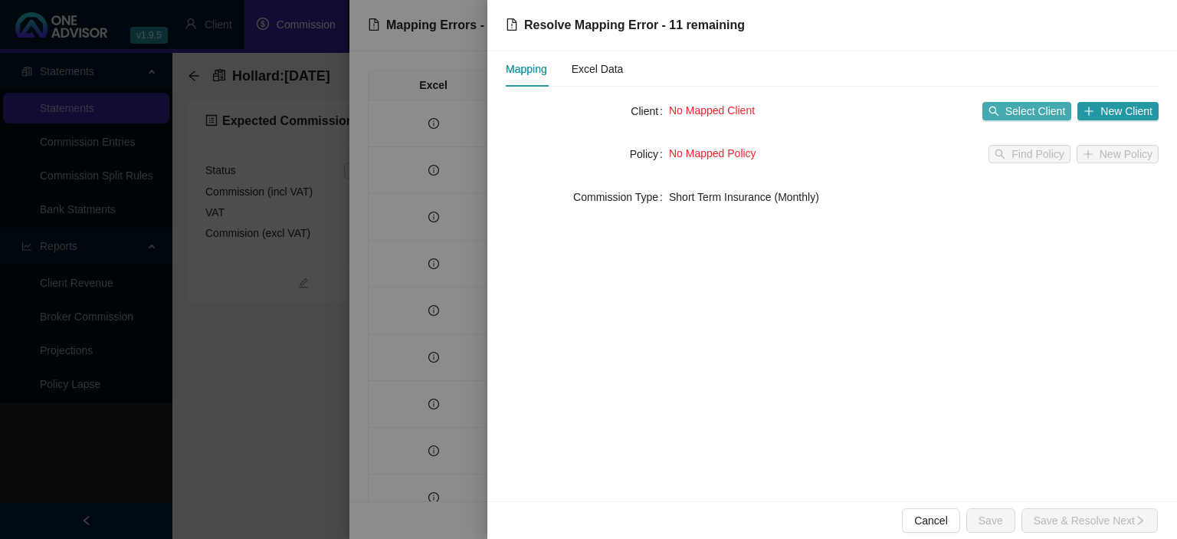
click at [1018, 111] on span "Select Client" at bounding box center [1035, 111] width 61 height 17
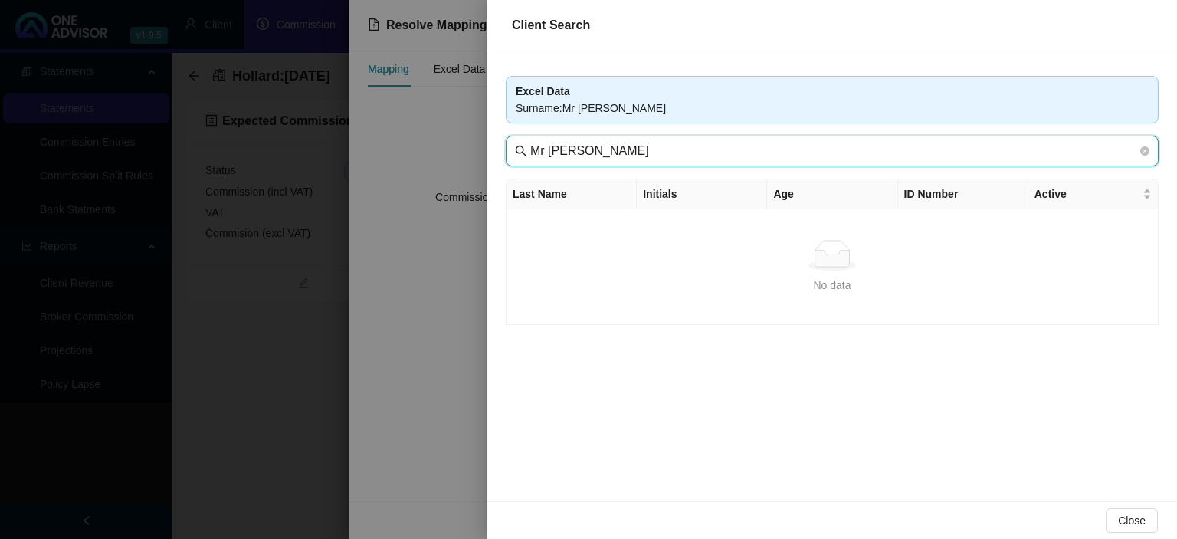
drag, startPoint x: 561, startPoint y: 149, endPoint x: 431, endPoint y: 149, distance: 129.5
click at [530, 149] on input "Mr [PERSON_NAME]" at bounding box center [833, 151] width 607 height 18
type input "Stack"
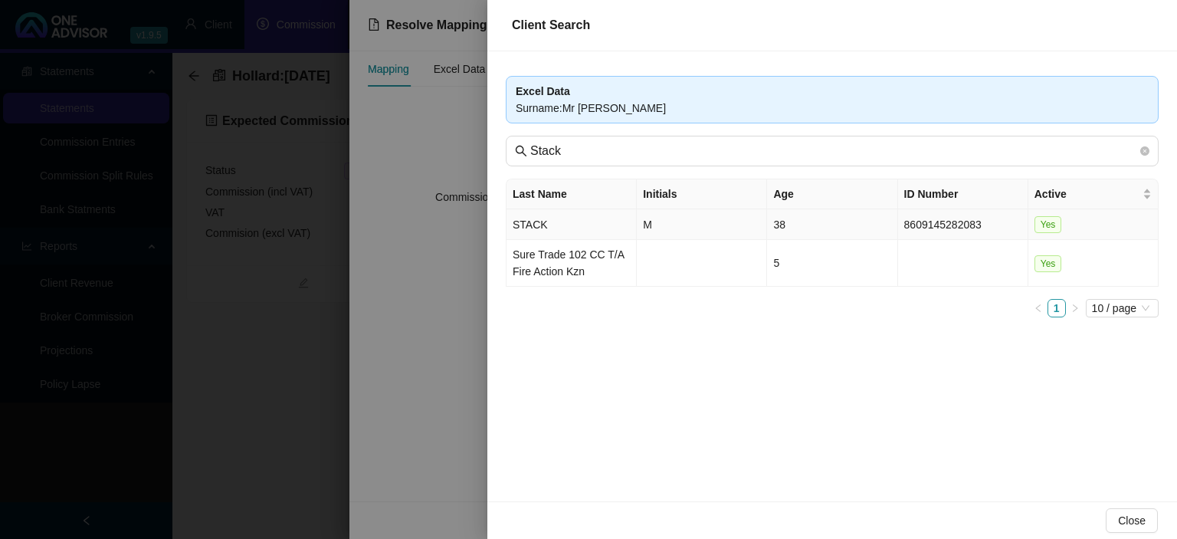
click at [553, 221] on td "STACK" at bounding box center [571, 224] width 130 height 31
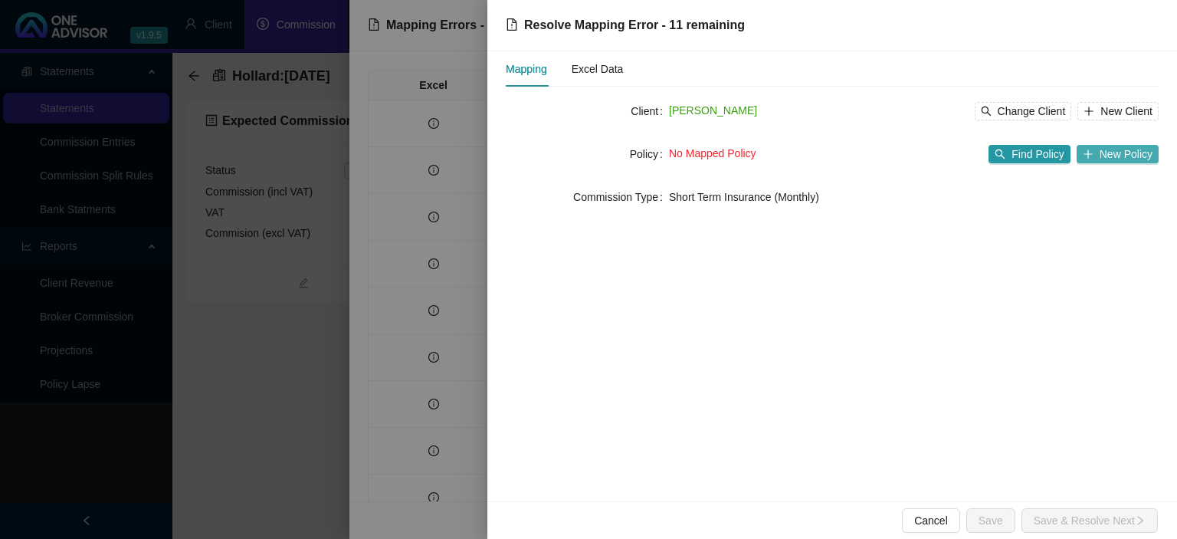
click at [1123, 152] on span "New Policy" at bounding box center [1126, 154] width 53 height 17
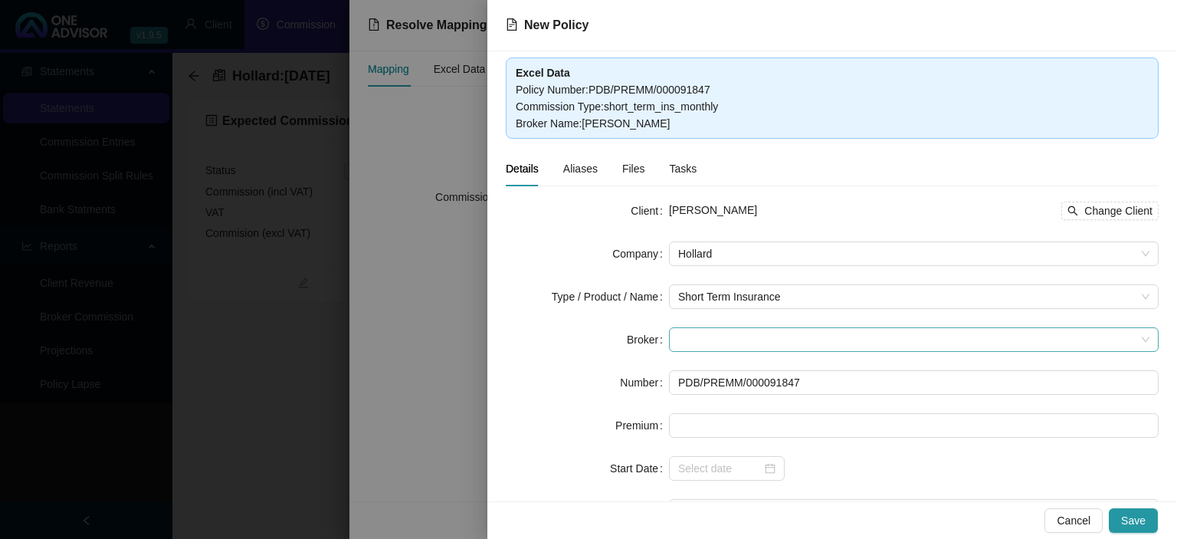
click at [700, 339] on span at bounding box center [913, 339] width 471 height 23
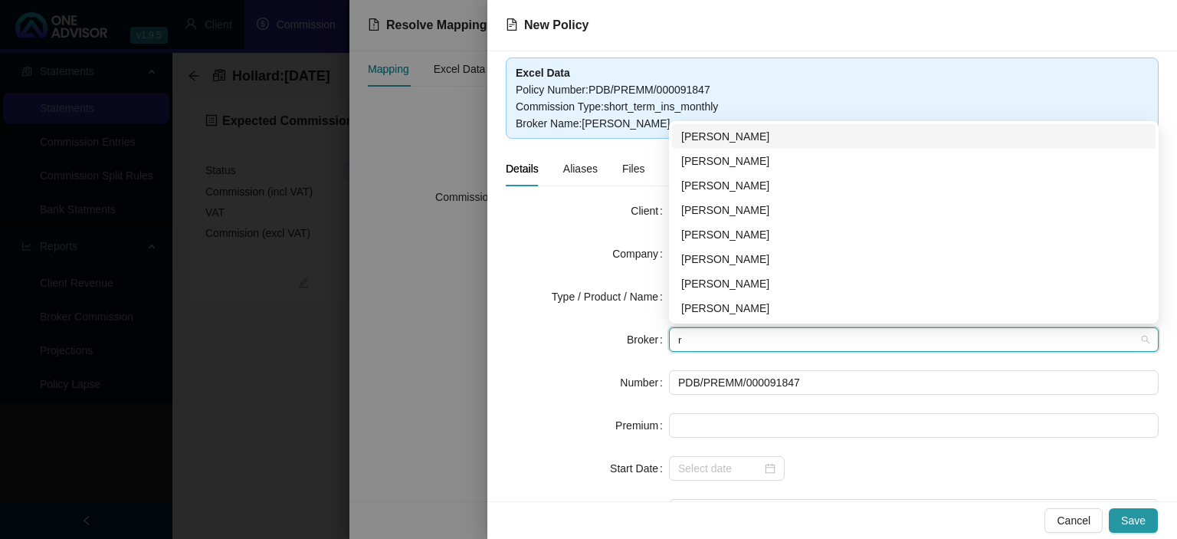
type input "re"
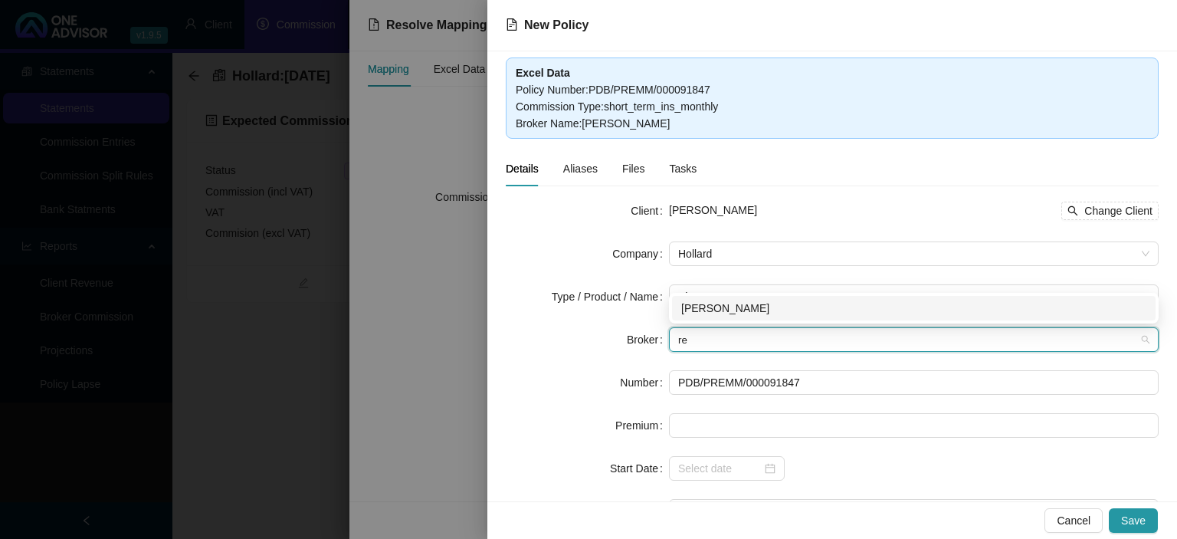
click at [710, 303] on div "[PERSON_NAME]" at bounding box center [913, 308] width 465 height 17
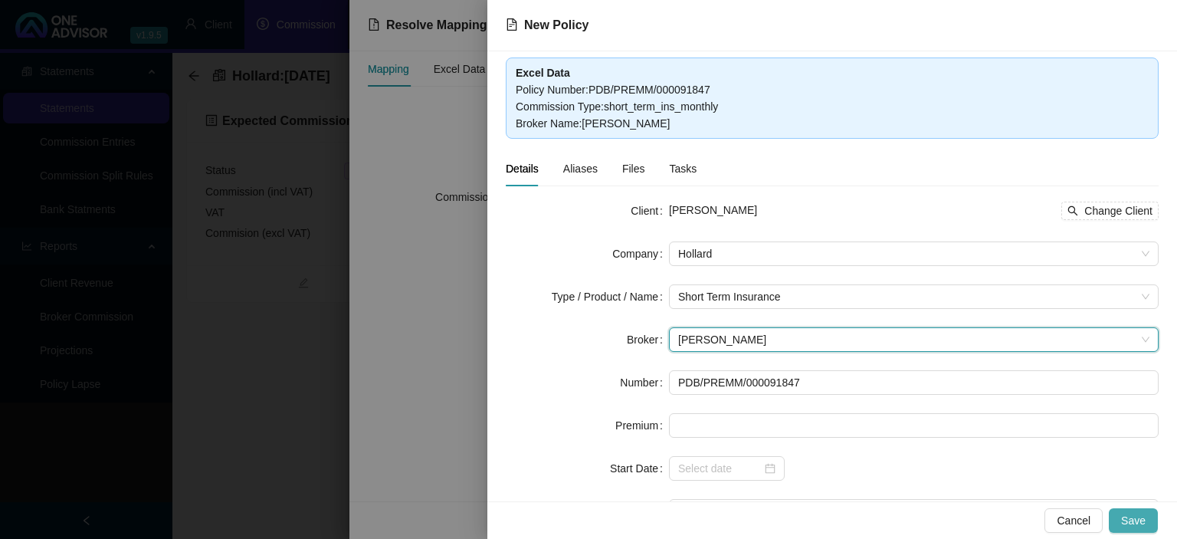
click at [1131, 513] on span "Save" at bounding box center [1133, 520] width 25 height 17
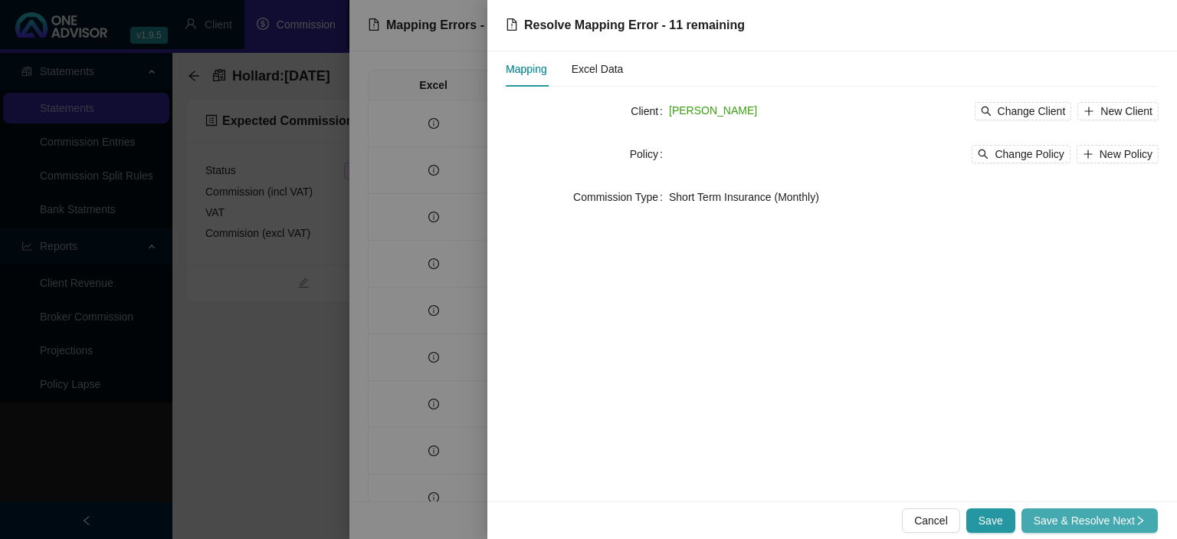
click at [1130, 513] on span "Save & Resolve Next" at bounding box center [1090, 520] width 112 height 17
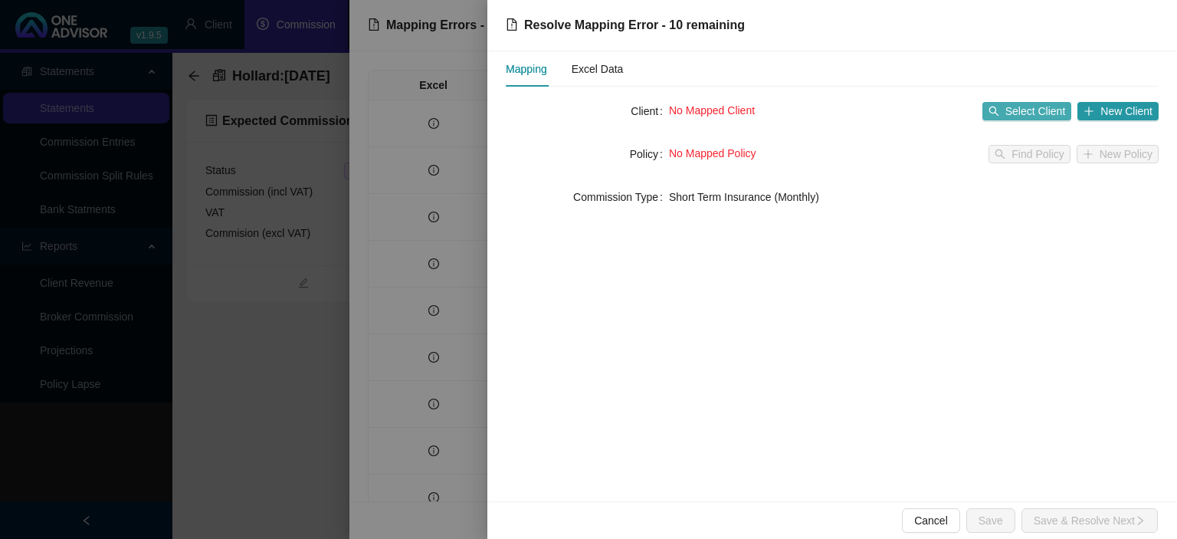
click at [1010, 109] on span "Select Client" at bounding box center [1035, 111] width 61 height 17
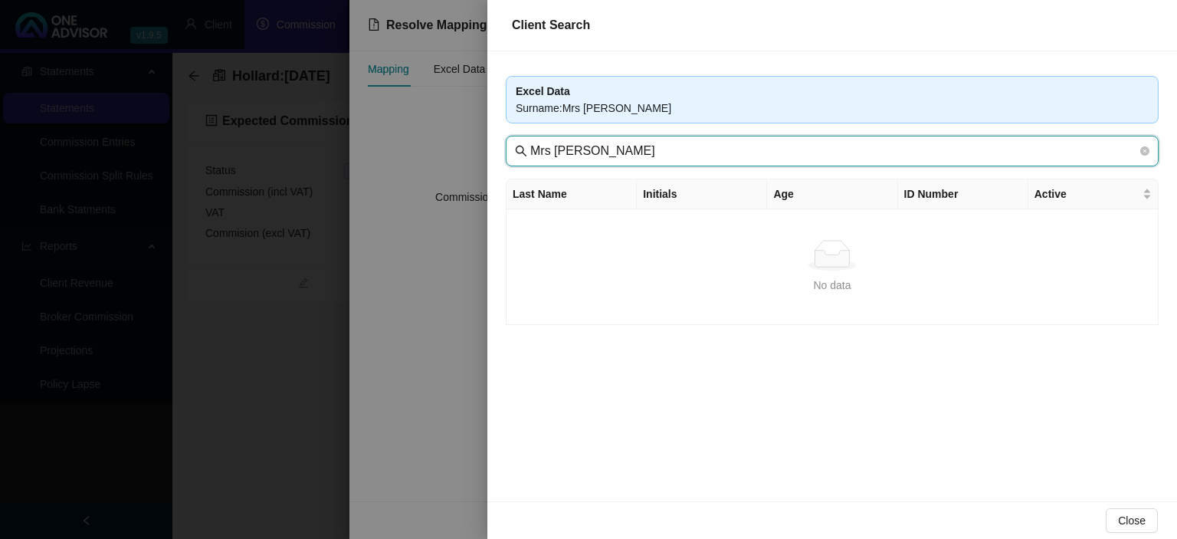
drag, startPoint x: 565, startPoint y: 149, endPoint x: 406, endPoint y: 145, distance: 159.4
click at [530, 145] on input "Mrs [PERSON_NAME]" at bounding box center [833, 151] width 607 height 18
type input "Rossato"
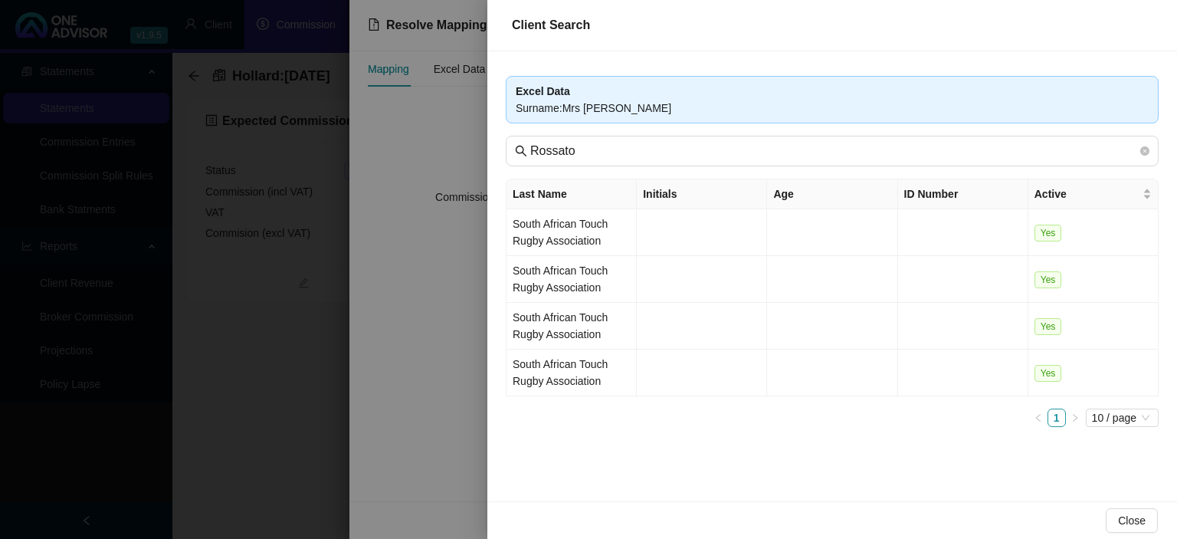
click at [424, 385] on div at bounding box center [588, 269] width 1177 height 539
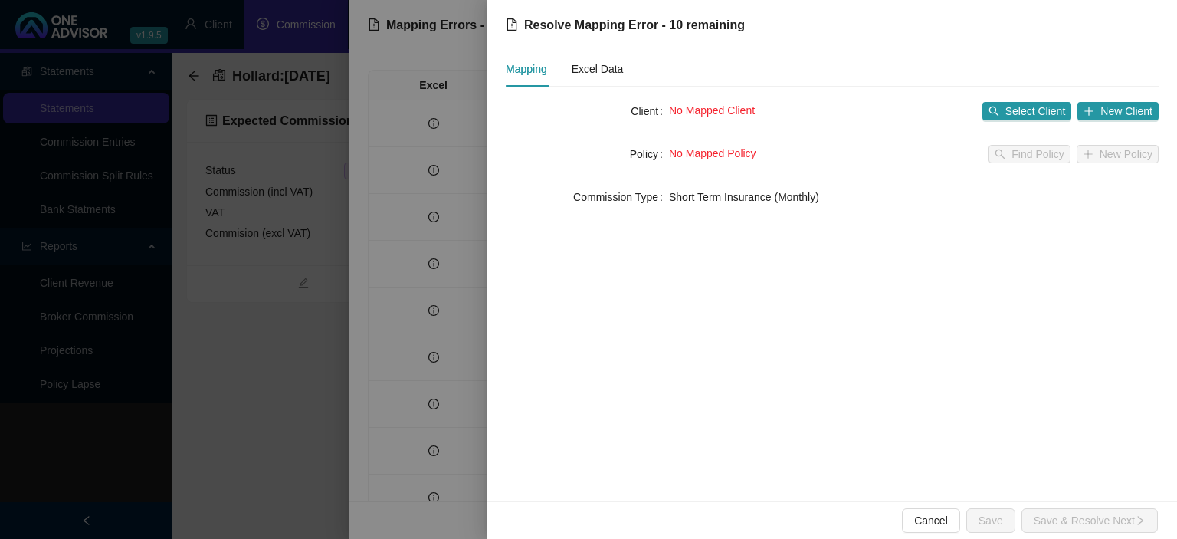
click at [428, 431] on div at bounding box center [588, 269] width 1177 height 539
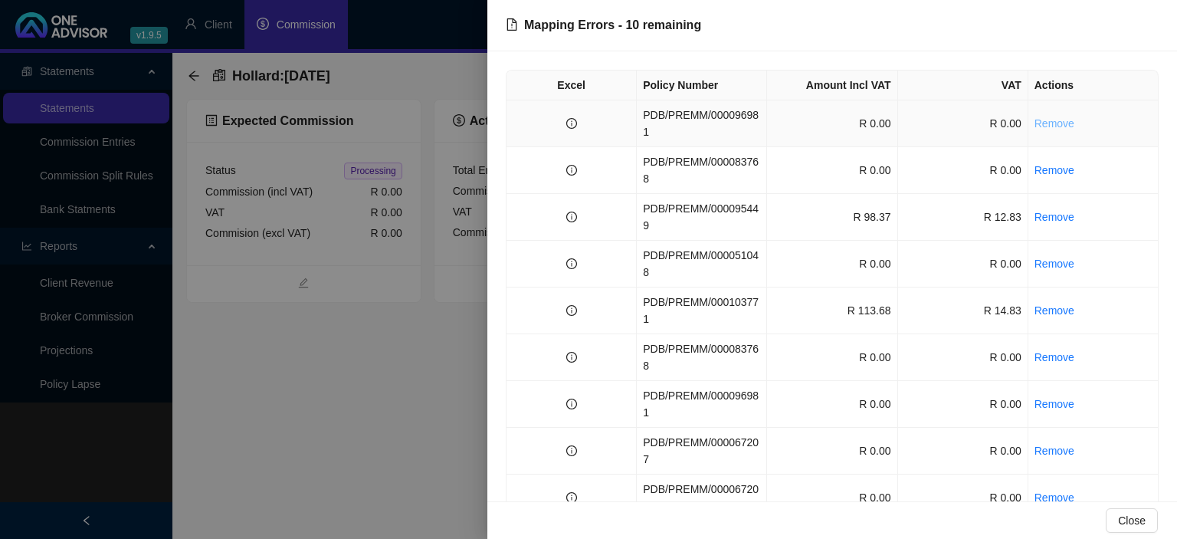
click at [1050, 117] on link "Remove" at bounding box center [1054, 123] width 40 height 12
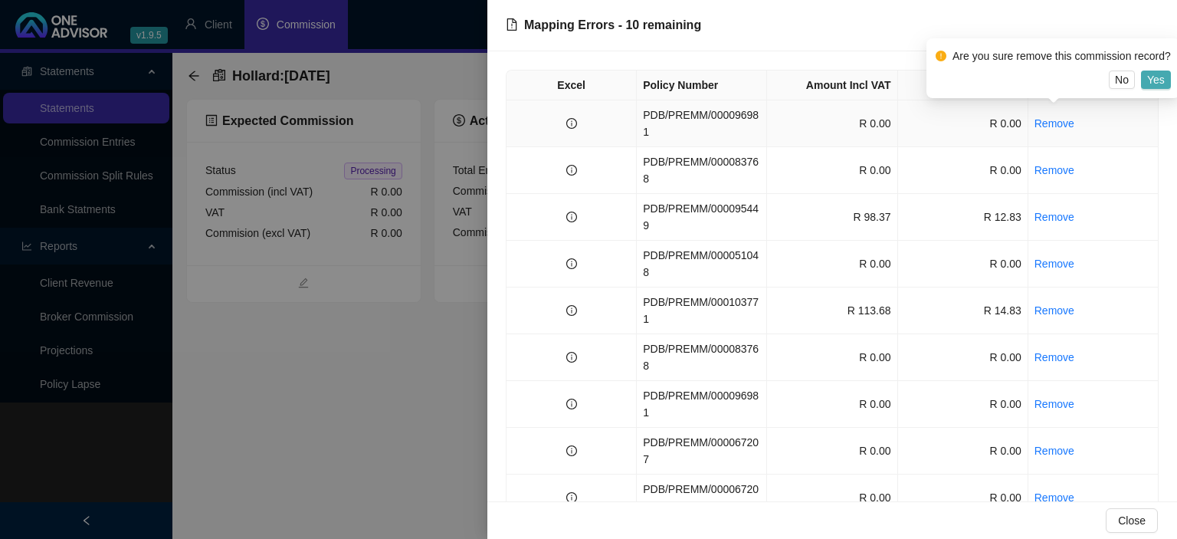
click at [1149, 86] on span "Yes" at bounding box center [1156, 79] width 18 height 17
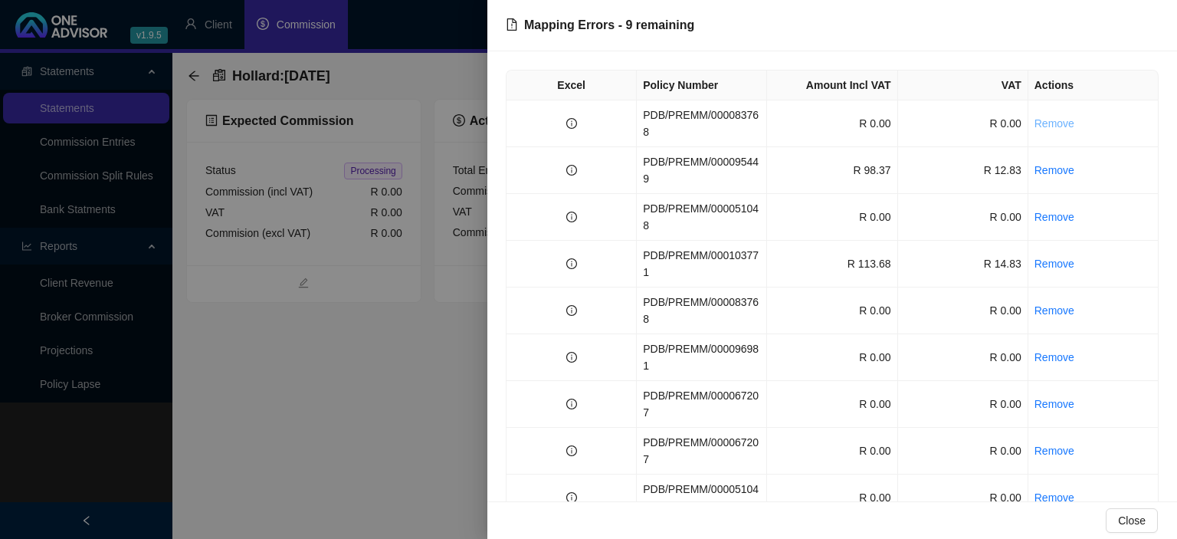
click at [1054, 117] on link "Remove" at bounding box center [1054, 123] width 40 height 12
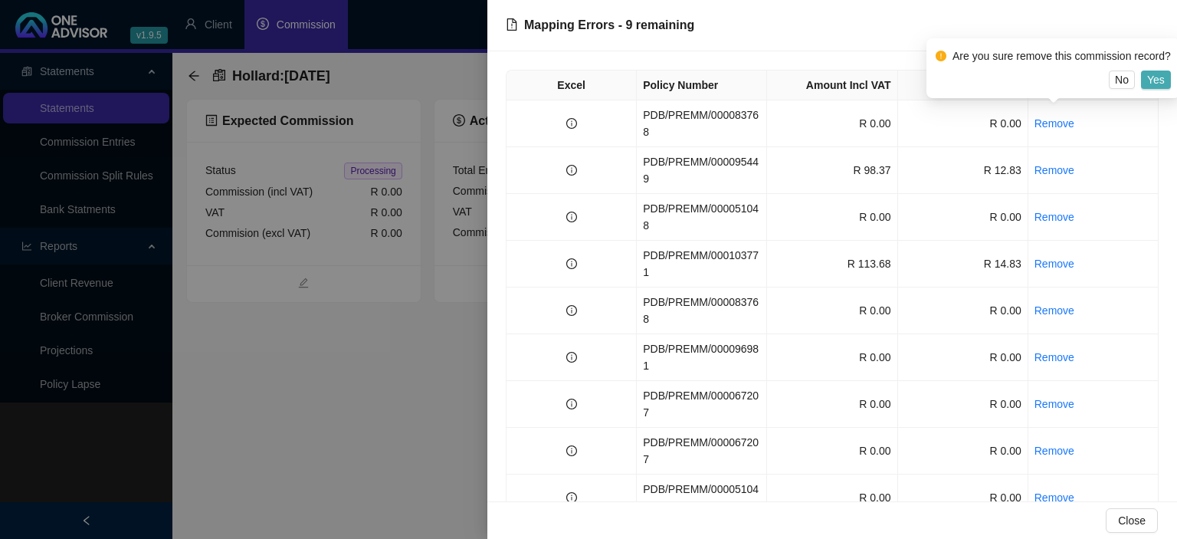
click at [1153, 81] on span "Yes" at bounding box center [1156, 79] width 18 height 17
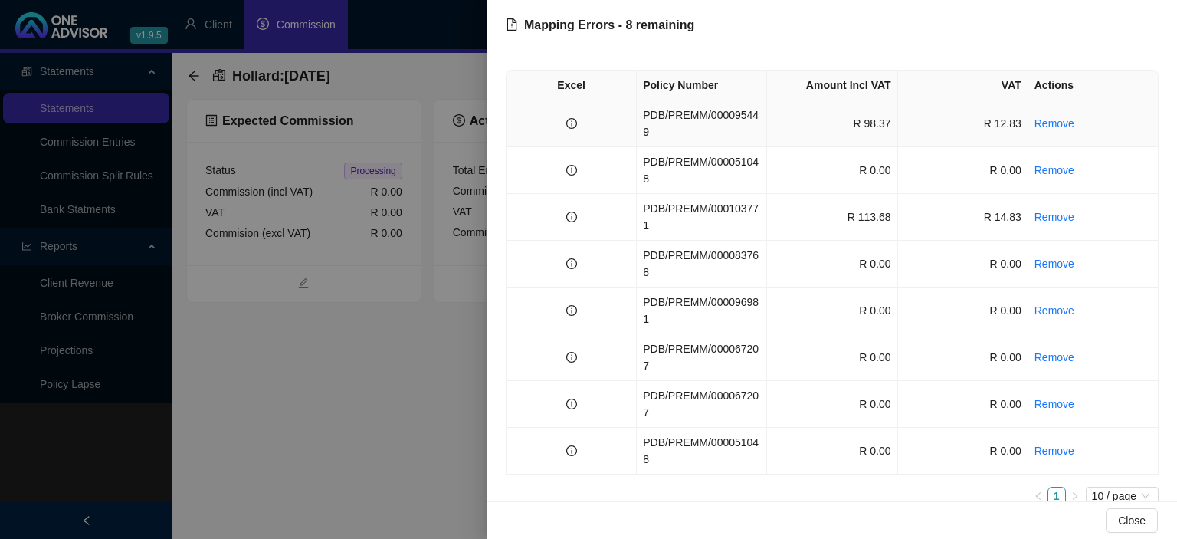
click at [801, 115] on td "R 98.37" at bounding box center [832, 123] width 130 height 47
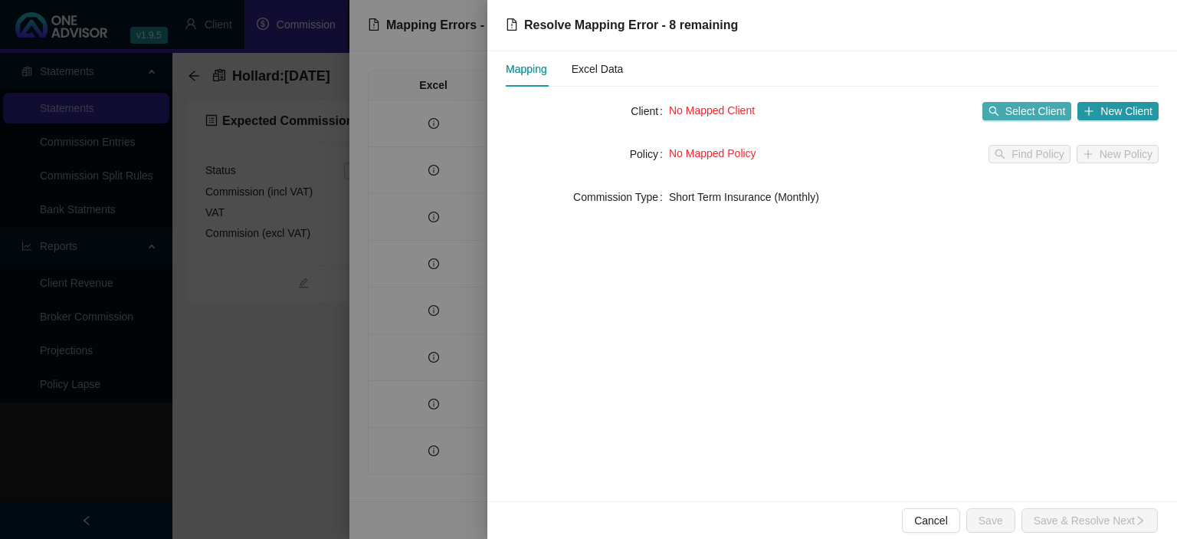
click at [1025, 110] on span "Select Client" at bounding box center [1035, 111] width 61 height 17
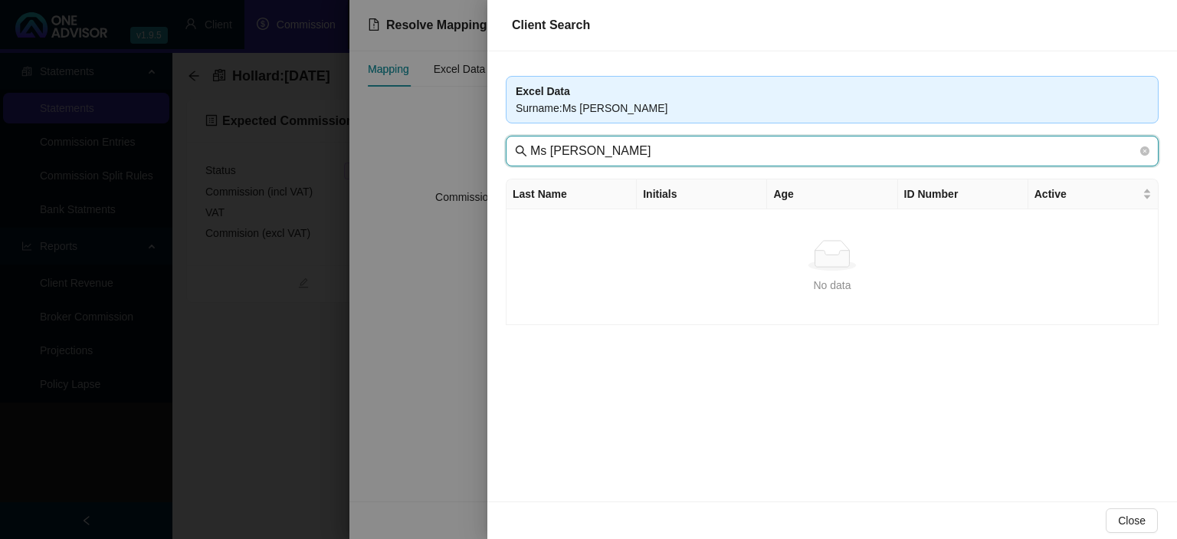
drag, startPoint x: 559, startPoint y: 150, endPoint x: 441, endPoint y: 150, distance: 118.8
click at [530, 150] on input "Ms [PERSON_NAME]" at bounding box center [833, 151] width 607 height 18
type input "[PERSON_NAME]"
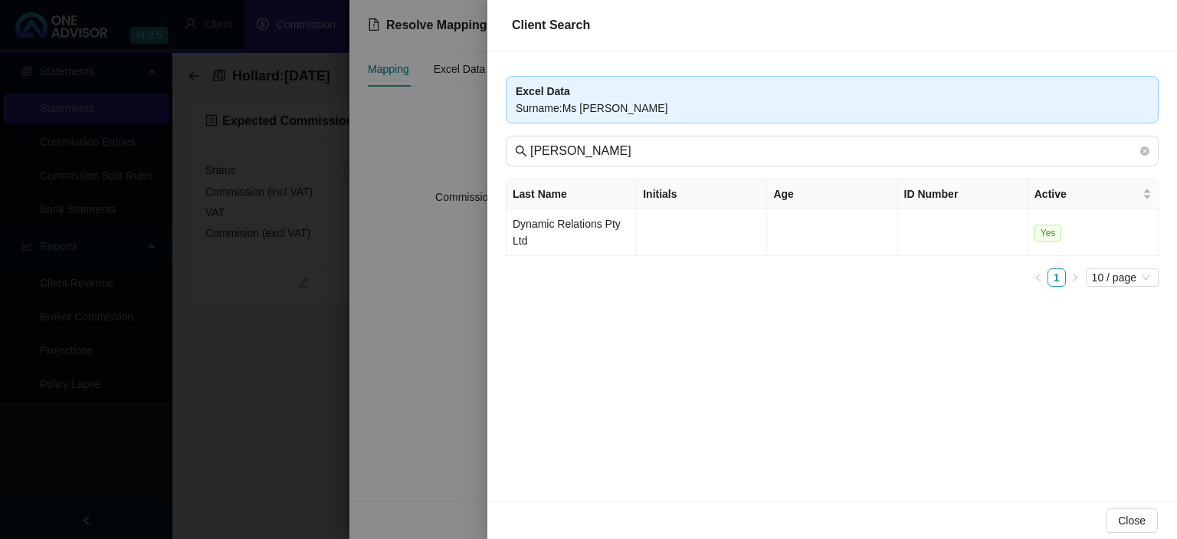
click at [463, 322] on div at bounding box center [588, 269] width 1177 height 539
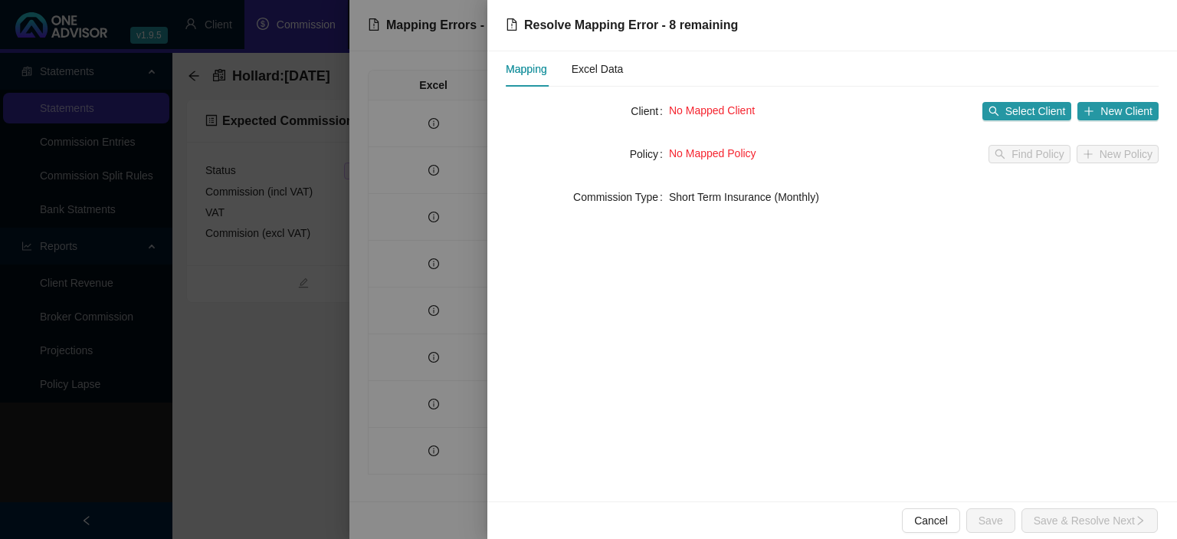
click at [463, 322] on div at bounding box center [588, 269] width 1177 height 539
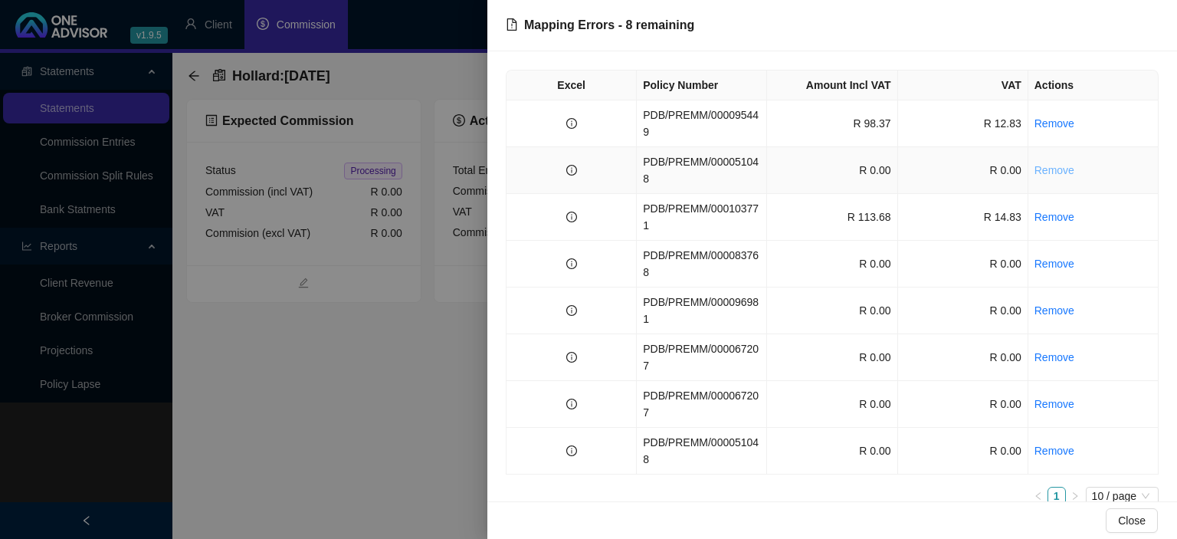
click at [1062, 164] on link "Remove" at bounding box center [1054, 170] width 40 height 12
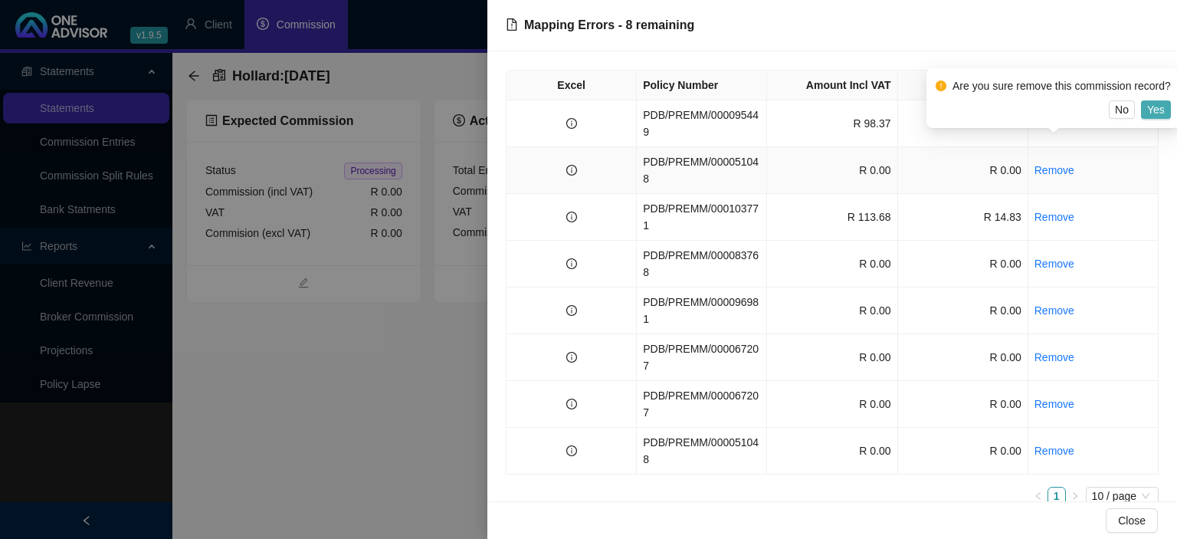
click at [1145, 108] on button "Yes" at bounding box center [1156, 109] width 30 height 18
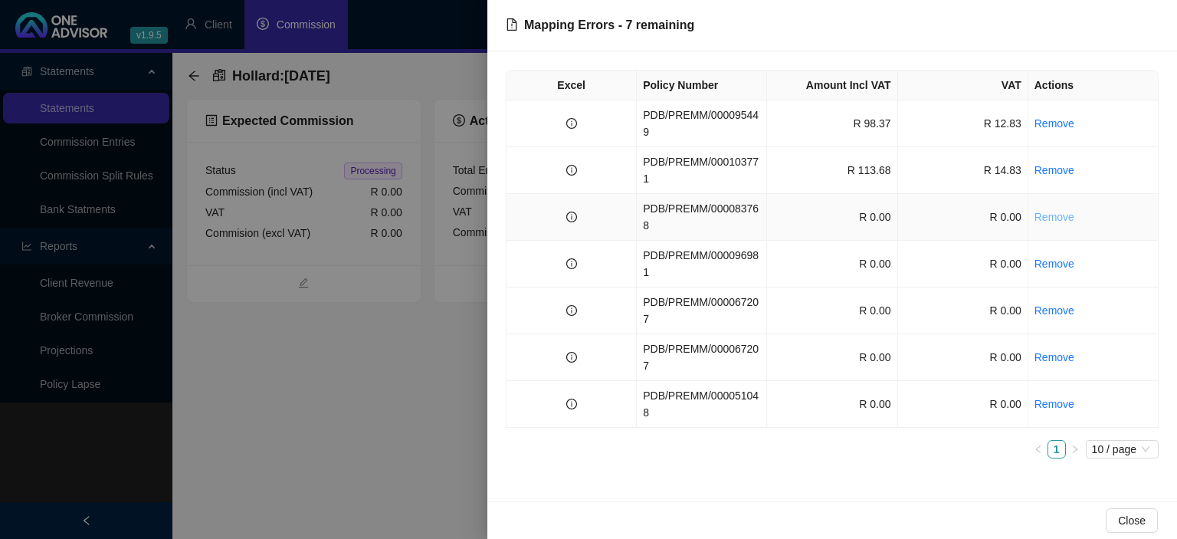
click at [1061, 211] on link "Remove" at bounding box center [1054, 217] width 40 height 12
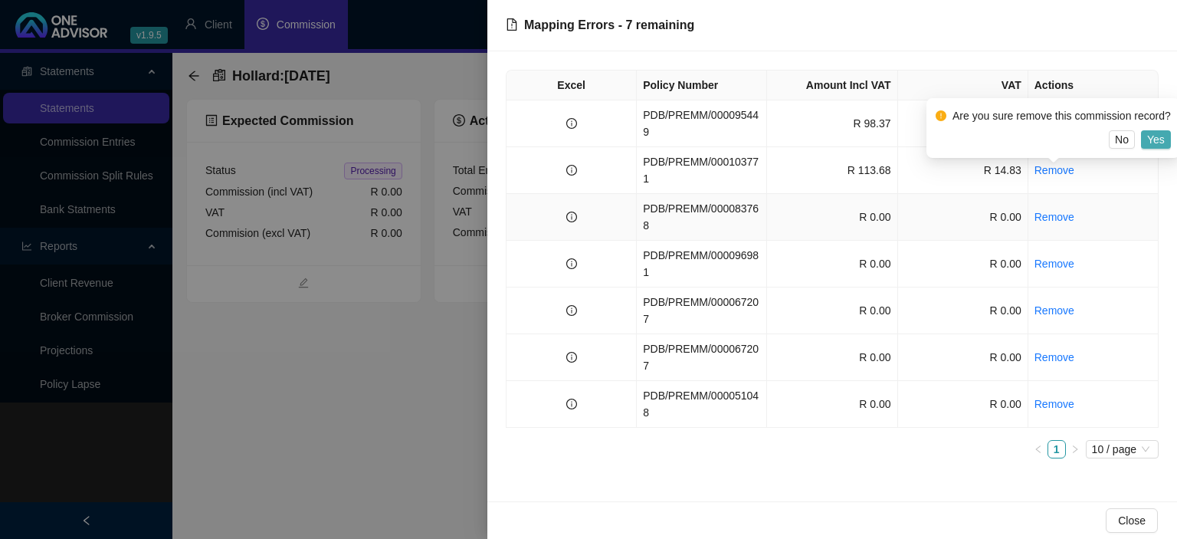
click at [1145, 141] on button "Yes" at bounding box center [1156, 139] width 30 height 18
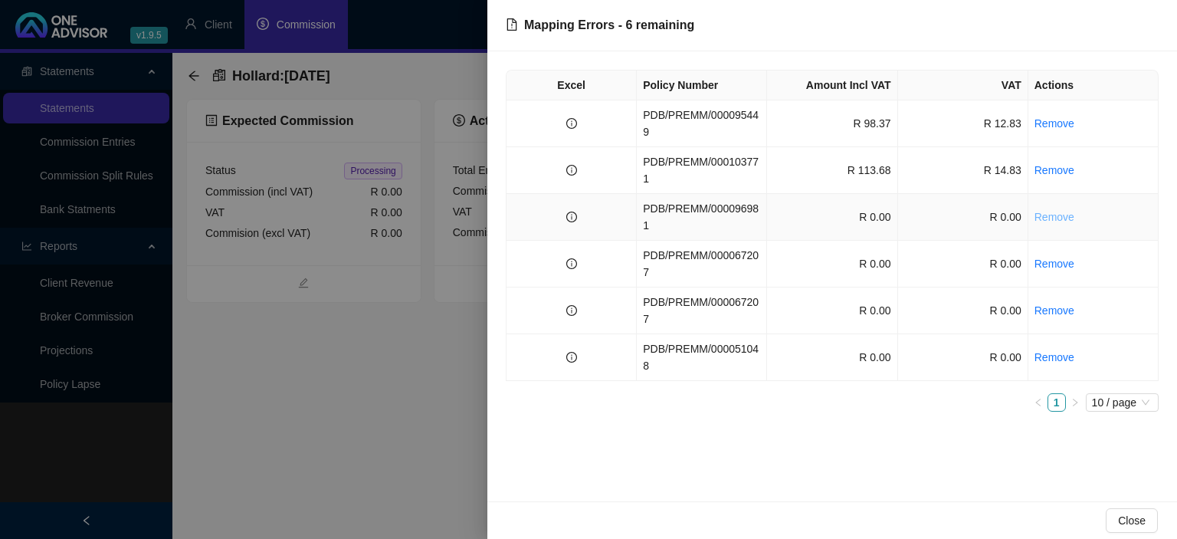
click at [1063, 211] on link "Remove" at bounding box center [1054, 217] width 40 height 12
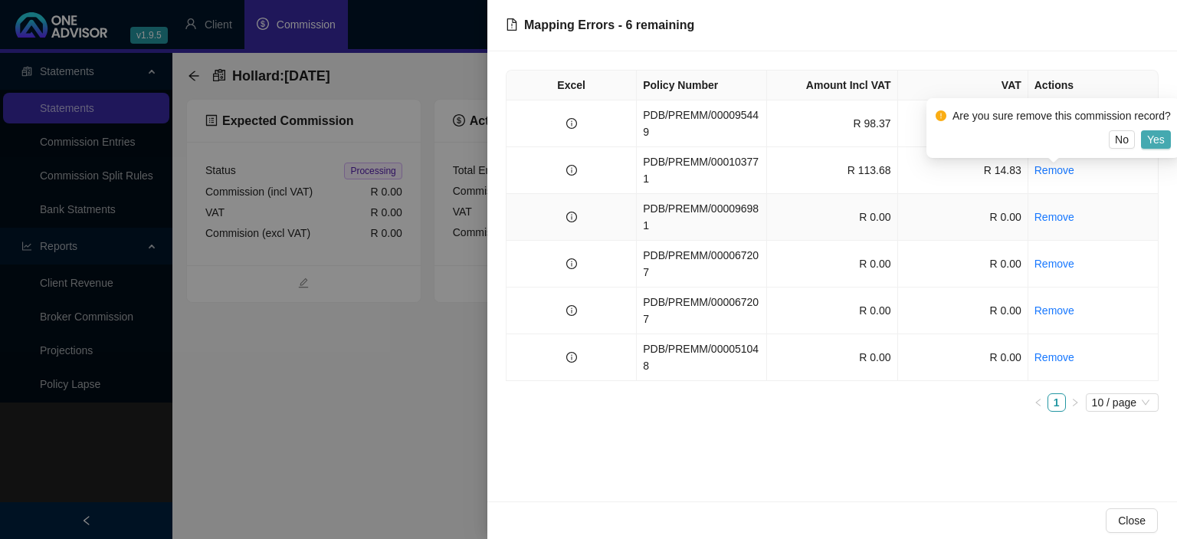
click at [1154, 145] on span "Yes" at bounding box center [1156, 139] width 18 height 17
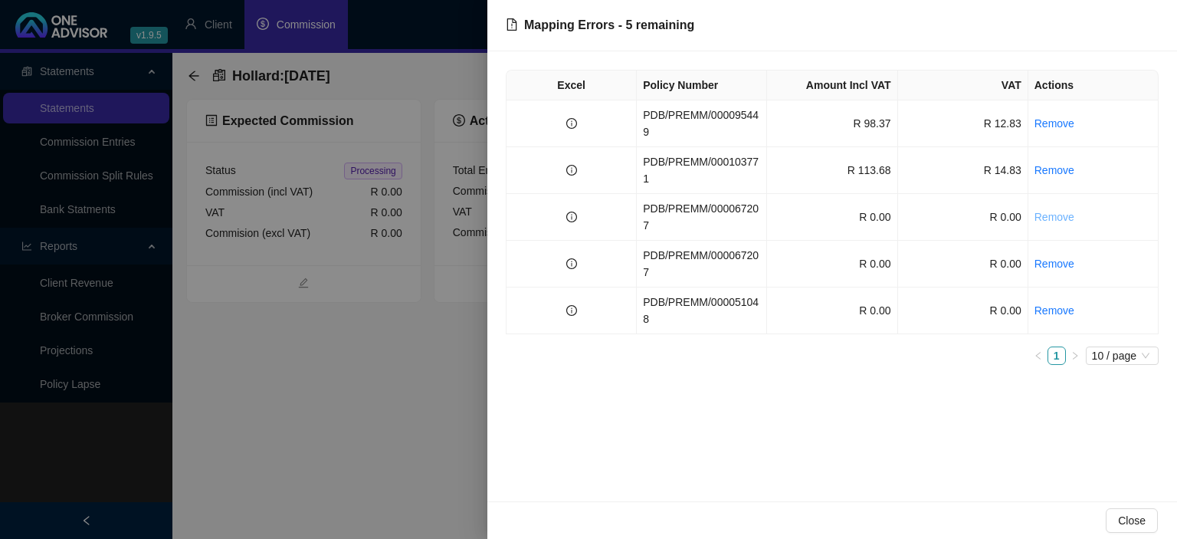
click at [1058, 211] on link "Remove" at bounding box center [1054, 217] width 40 height 12
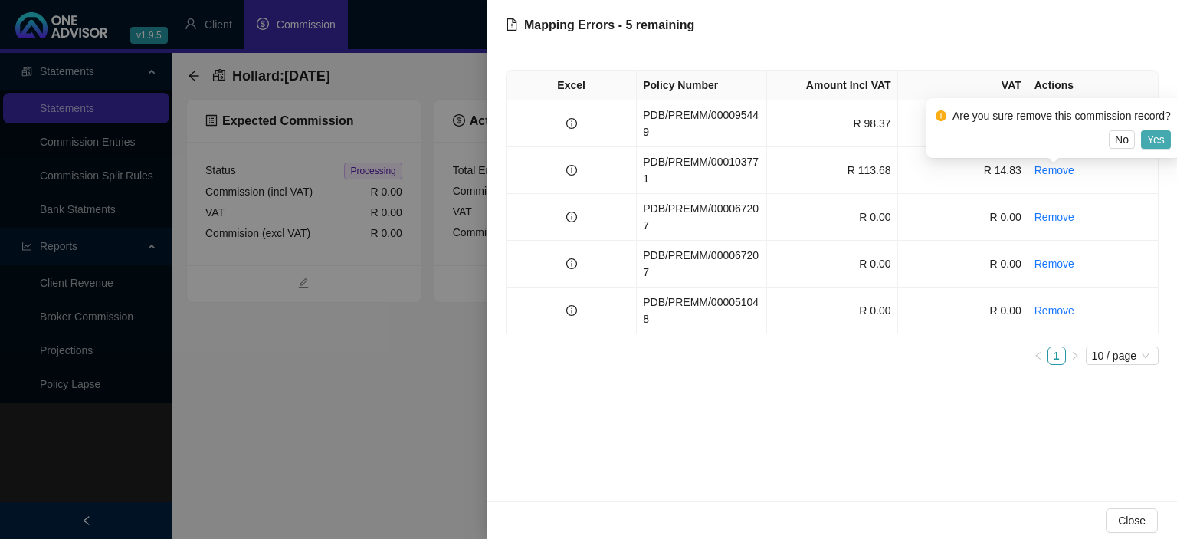
click at [1154, 142] on span "Yes" at bounding box center [1156, 139] width 18 height 17
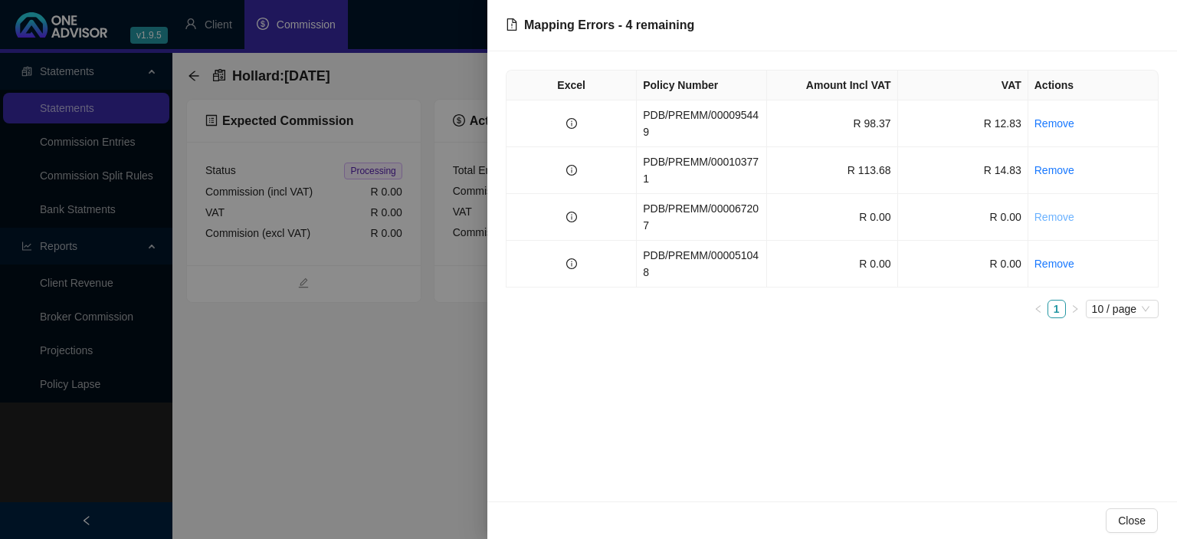
click at [1057, 211] on link "Remove" at bounding box center [1054, 217] width 40 height 12
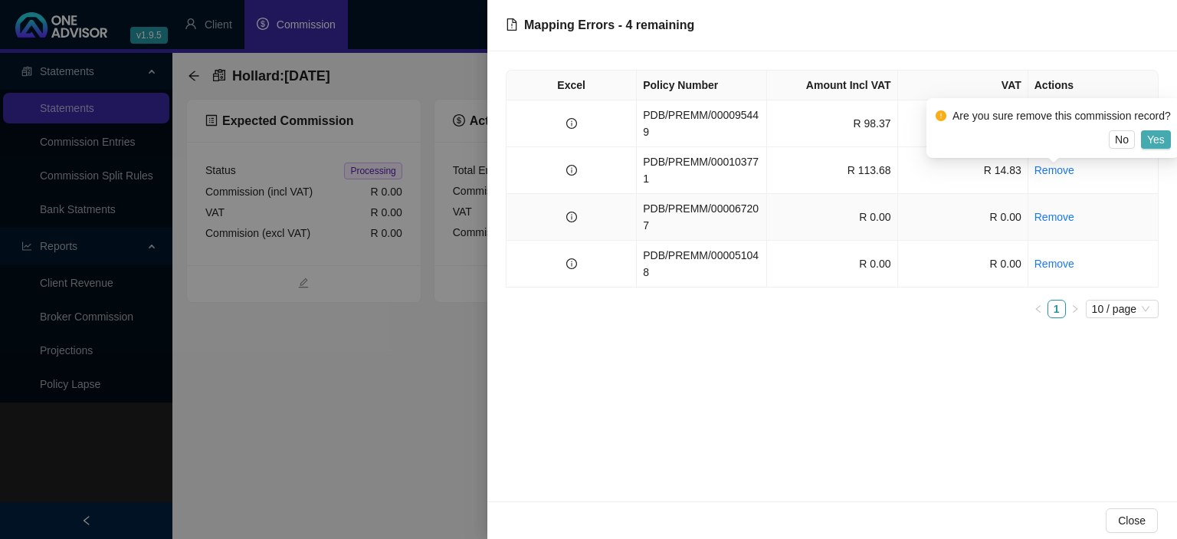
click at [1151, 139] on span "Yes" at bounding box center [1156, 139] width 18 height 17
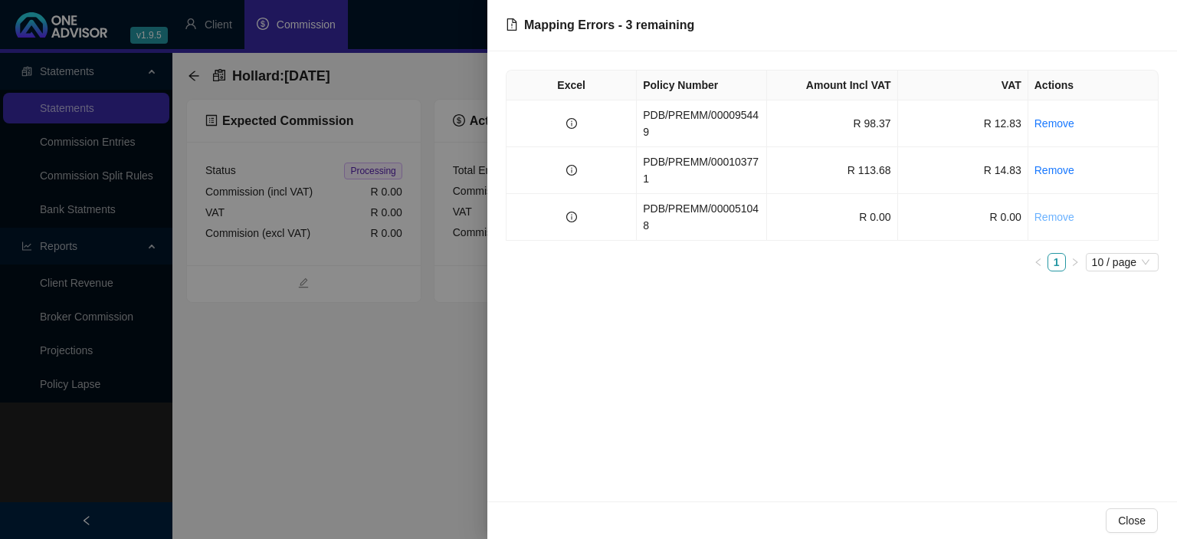
click at [1060, 211] on link "Remove" at bounding box center [1054, 217] width 40 height 12
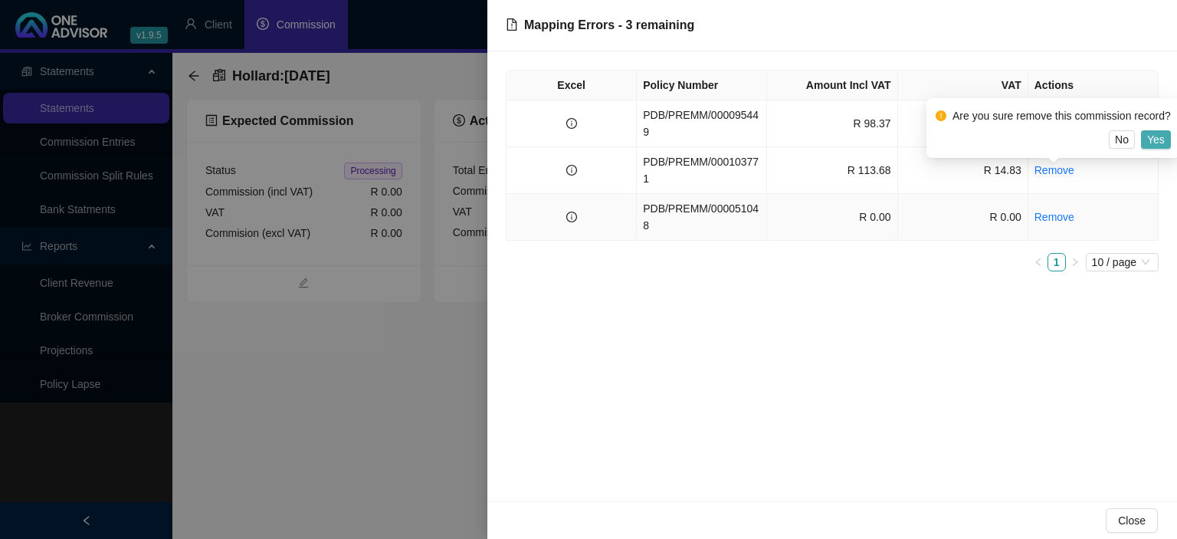
click at [1153, 135] on span "Yes" at bounding box center [1156, 139] width 18 height 17
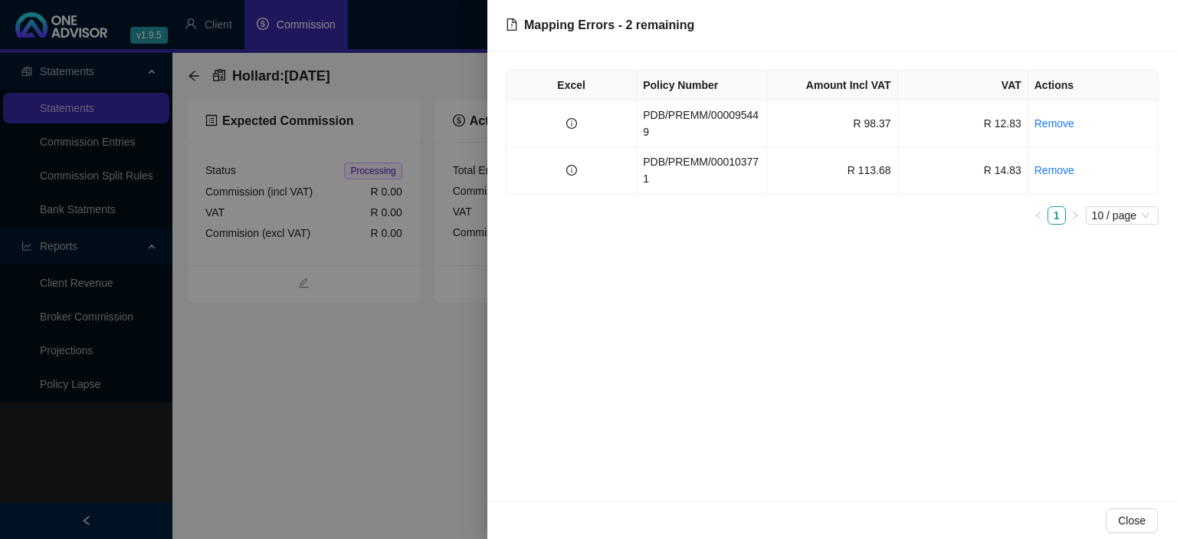
click at [978, 147] on td "R 14.83" at bounding box center [963, 170] width 130 height 47
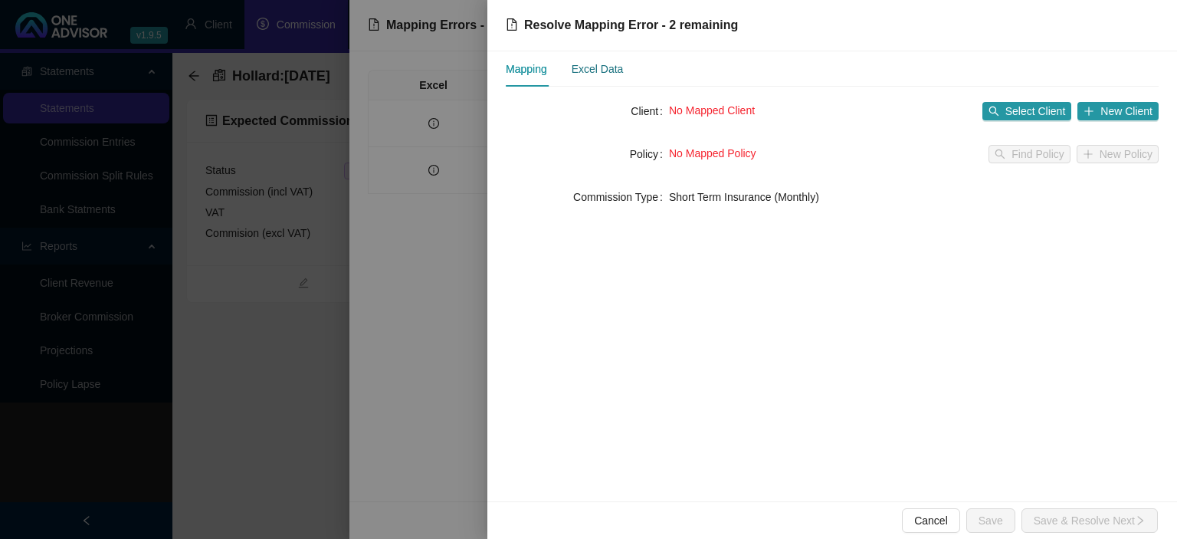
click at [613, 70] on div "Excel Data" at bounding box center [598, 69] width 52 height 17
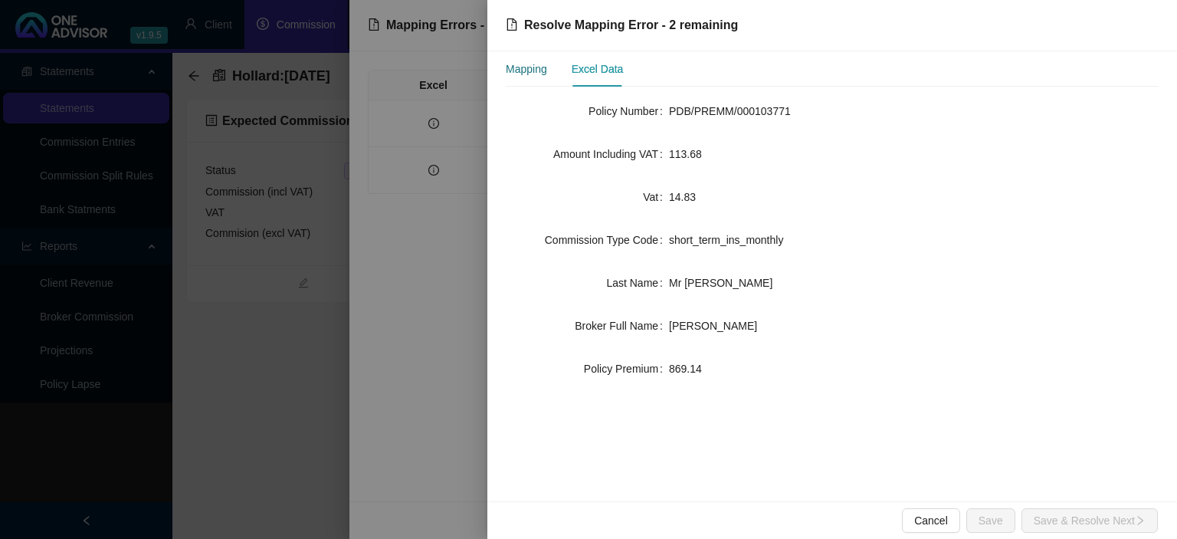
click at [545, 70] on div "Mapping" at bounding box center [526, 69] width 41 height 17
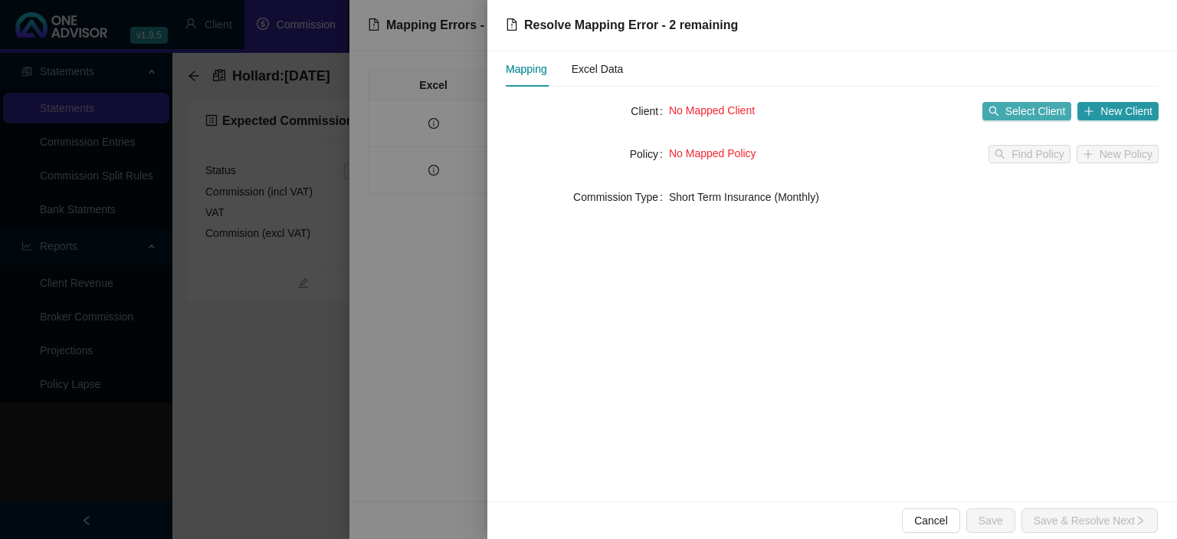
click at [1025, 108] on span "Select Client" at bounding box center [1035, 111] width 61 height 17
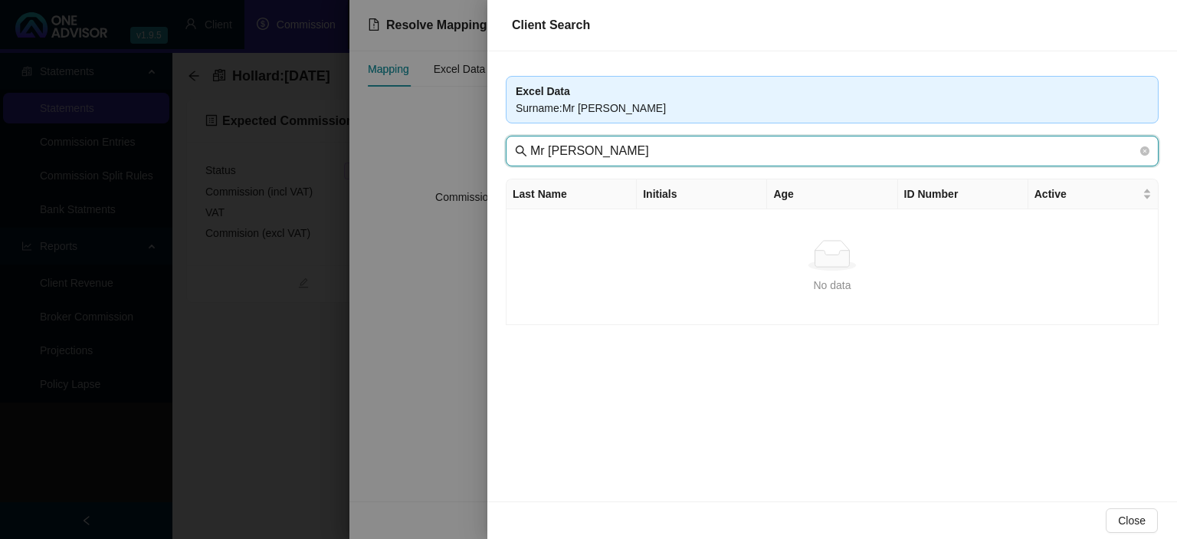
drag, startPoint x: 559, startPoint y: 150, endPoint x: 428, endPoint y: 139, distance: 132.3
click at [530, 142] on input "Mr [PERSON_NAME]" at bounding box center [833, 151] width 607 height 18
type input "[PERSON_NAME]"
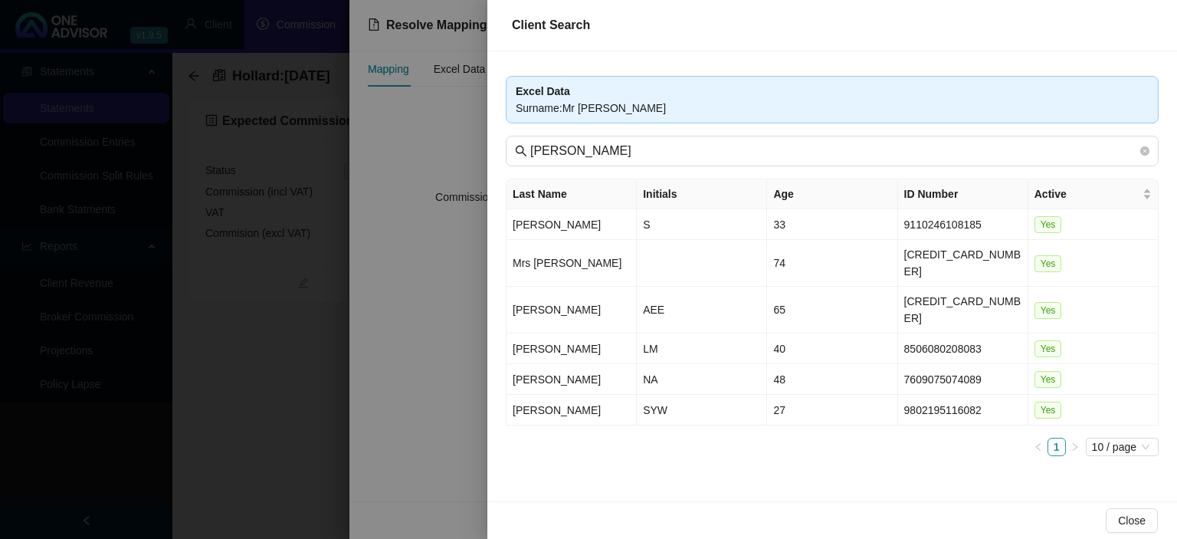
click at [242, 406] on div at bounding box center [588, 269] width 1177 height 539
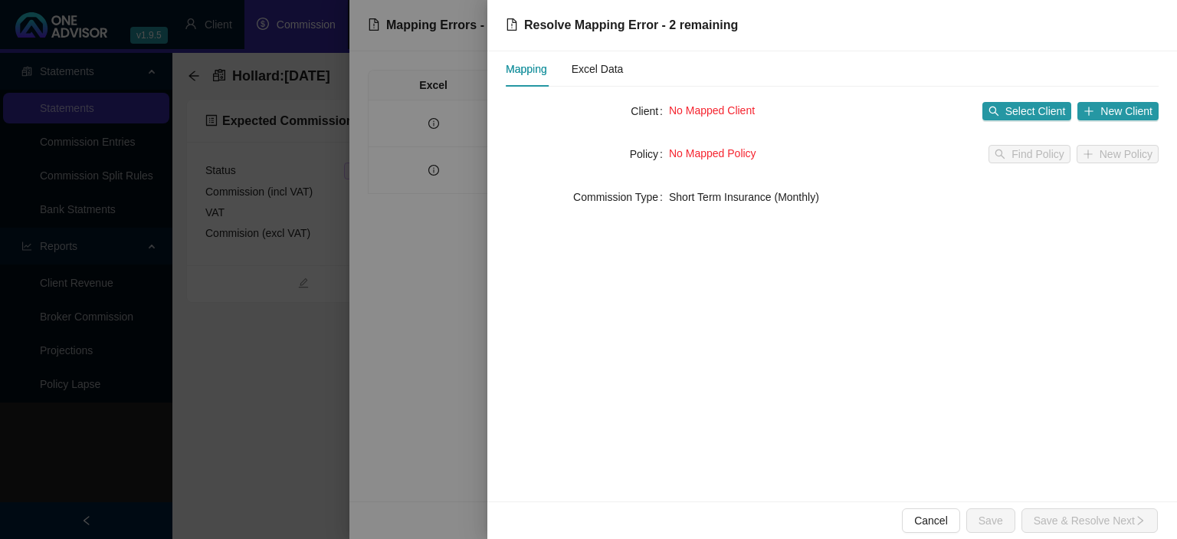
click at [253, 406] on div at bounding box center [588, 269] width 1177 height 539
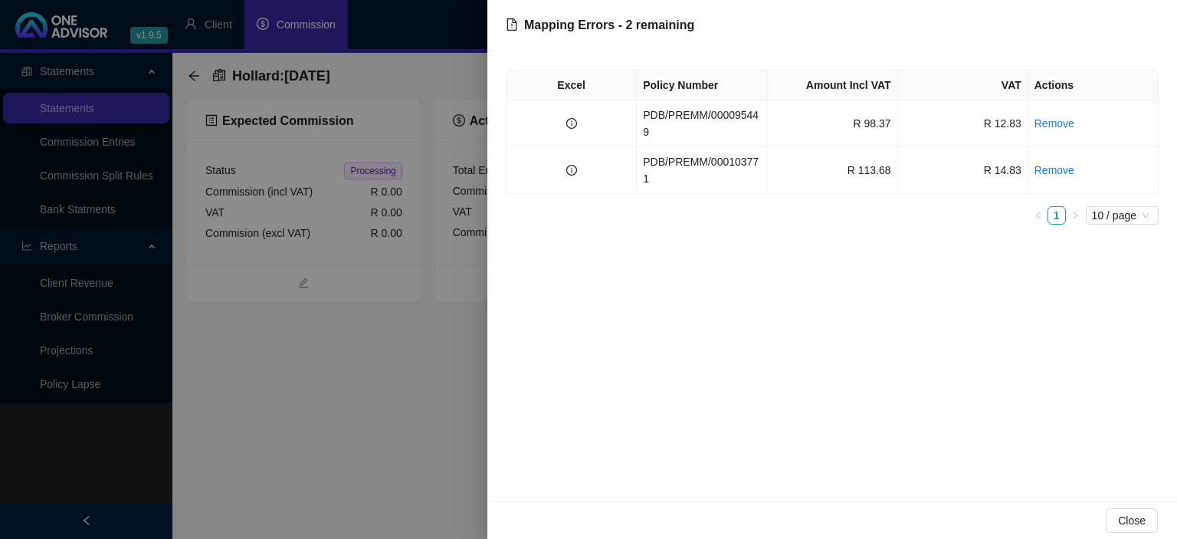
click at [265, 438] on div at bounding box center [588, 269] width 1177 height 539
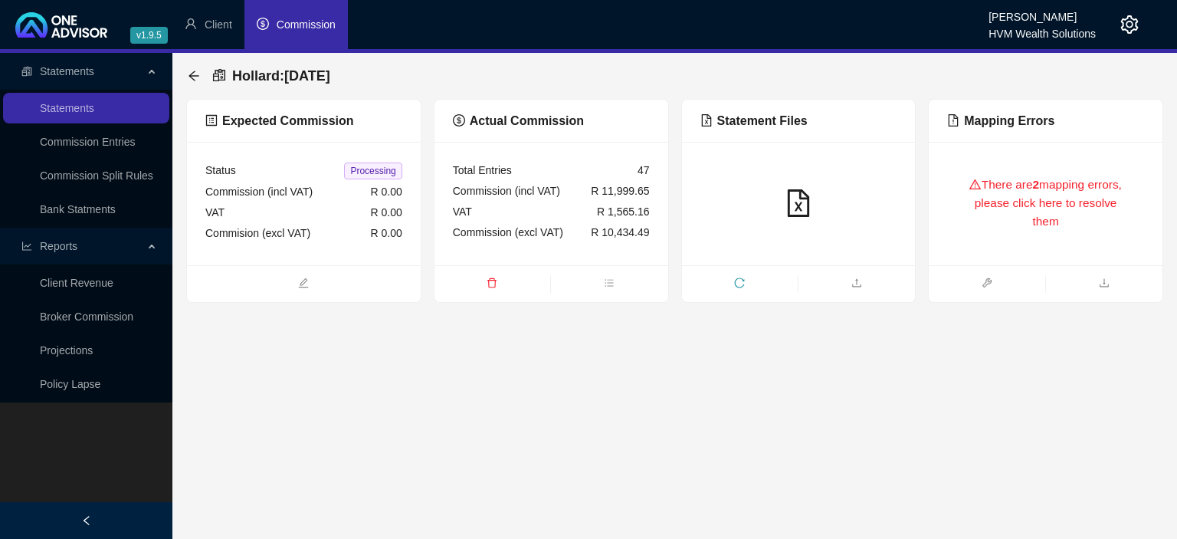
click at [492, 287] on icon "delete" at bounding box center [492, 282] width 11 height 11
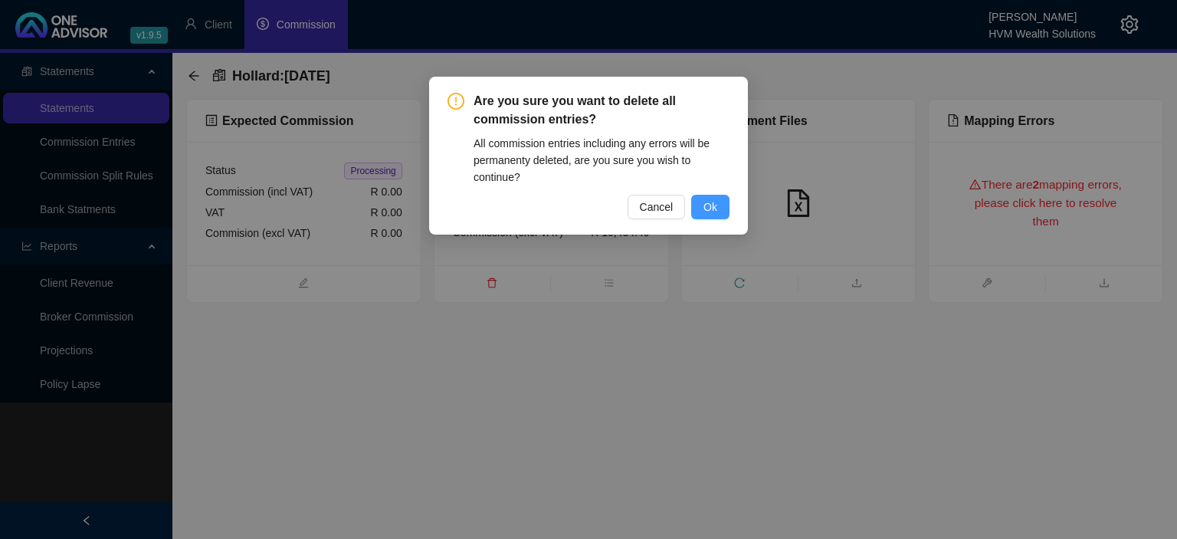
click at [711, 206] on span "Ok" at bounding box center [710, 206] width 14 height 17
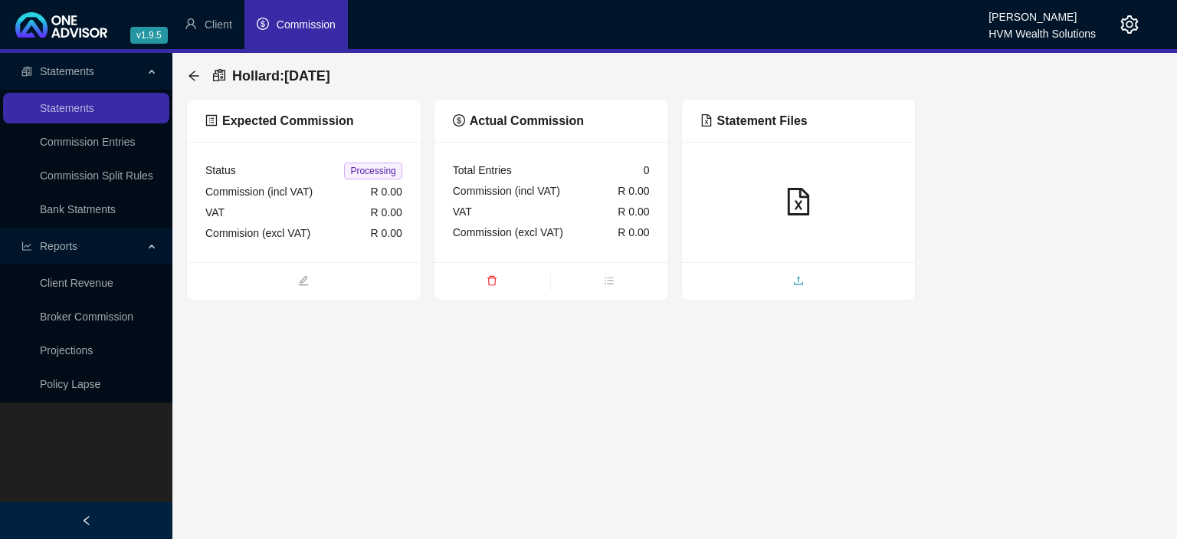
click at [789, 277] on span "upload" at bounding box center [799, 282] width 234 height 17
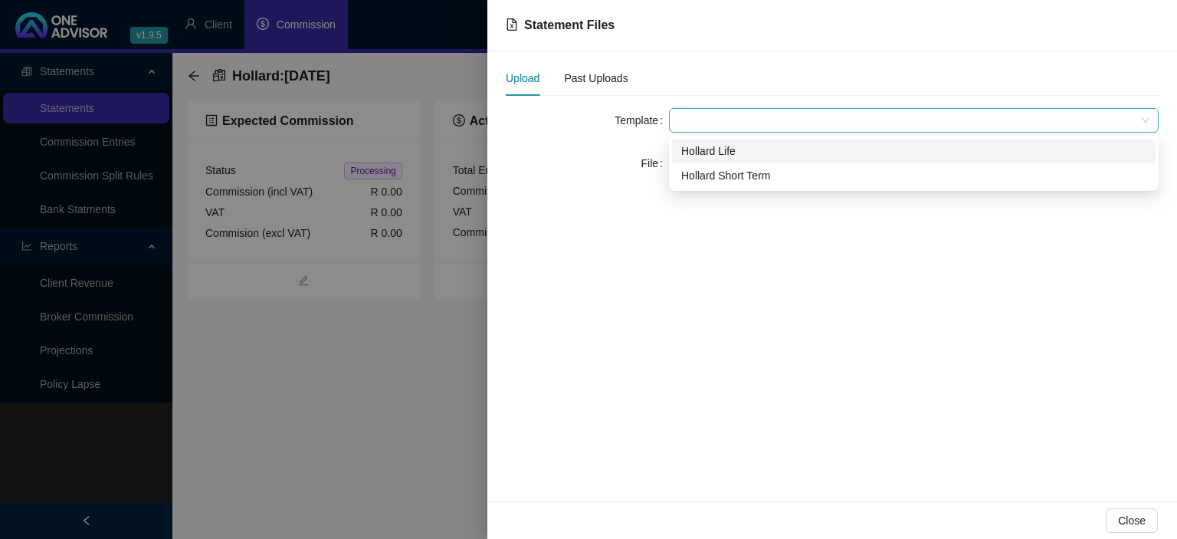
click at [717, 122] on span at bounding box center [913, 120] width 471 height 23
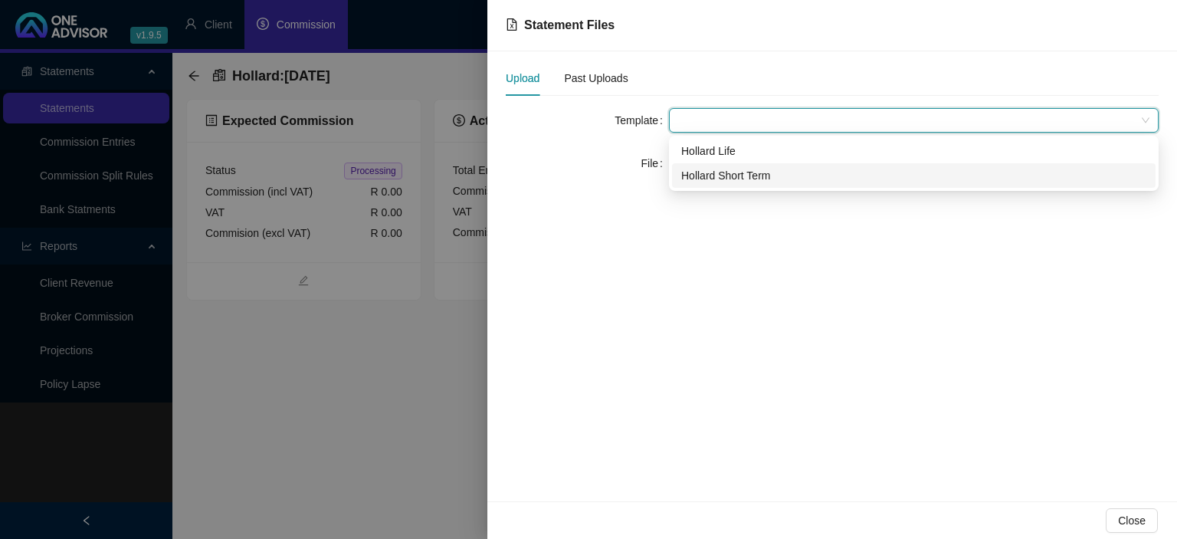
click at [717, 175] on div "Hollard Short Term" at bounding box center [913, 175] width 465 height 17
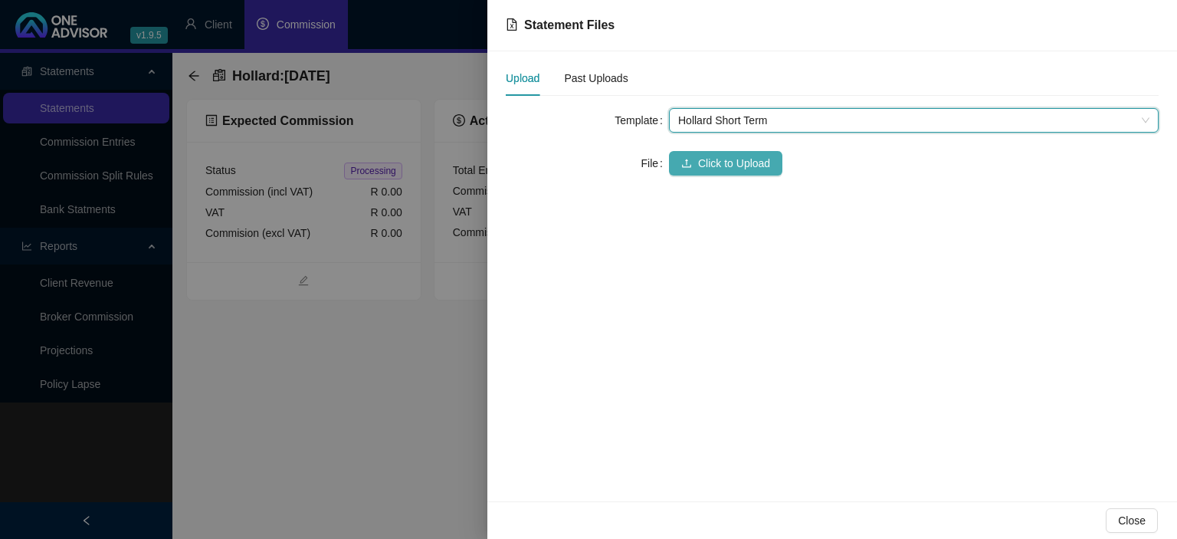
click at [708, 161] on span "Click to Upload" at bounding box center [734, 163] width 72 height 17
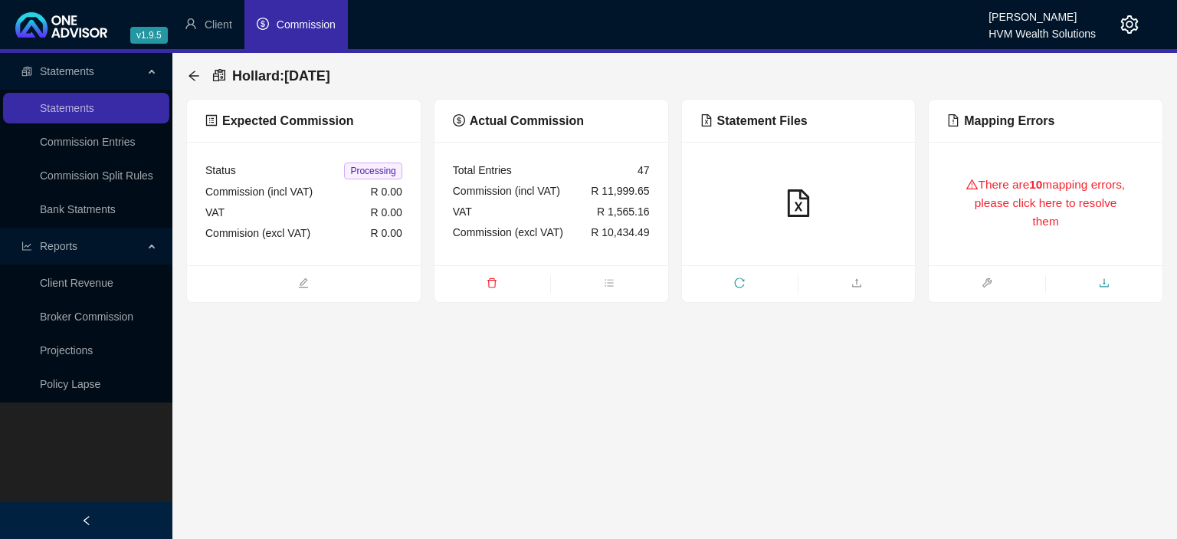
click at [1105, 286] on icon "download" at bounding box center [1104, 282] width 11 height 11
click at [195, 75] on icon "arrow-left" at bounding box center [194, 76] width 12 height 12
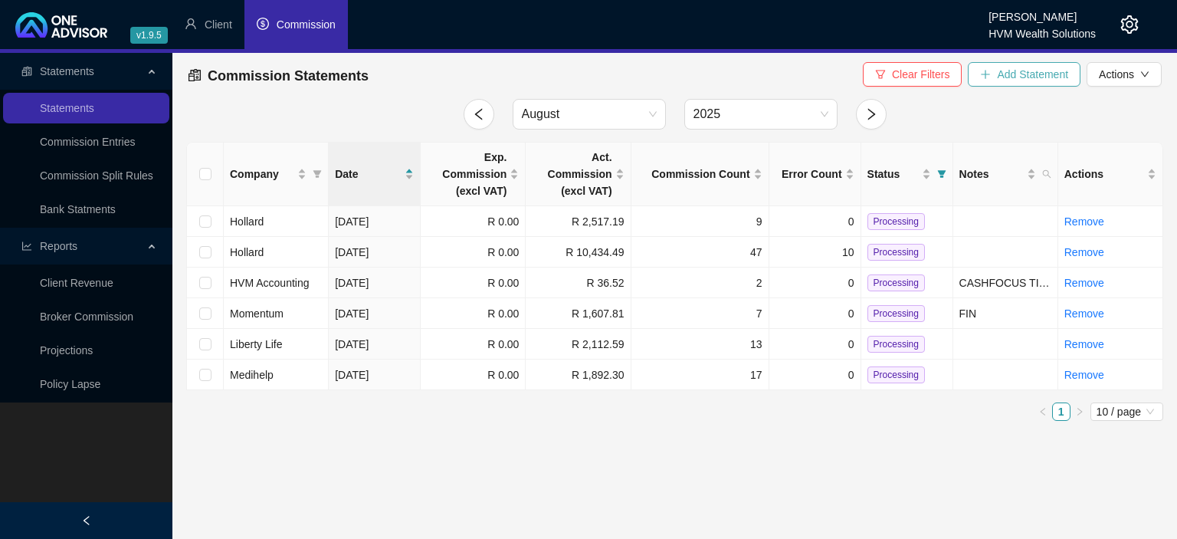
click at [996, 83] on button "Add Statement" at bounding box center [1024, 74] width 113 height 25
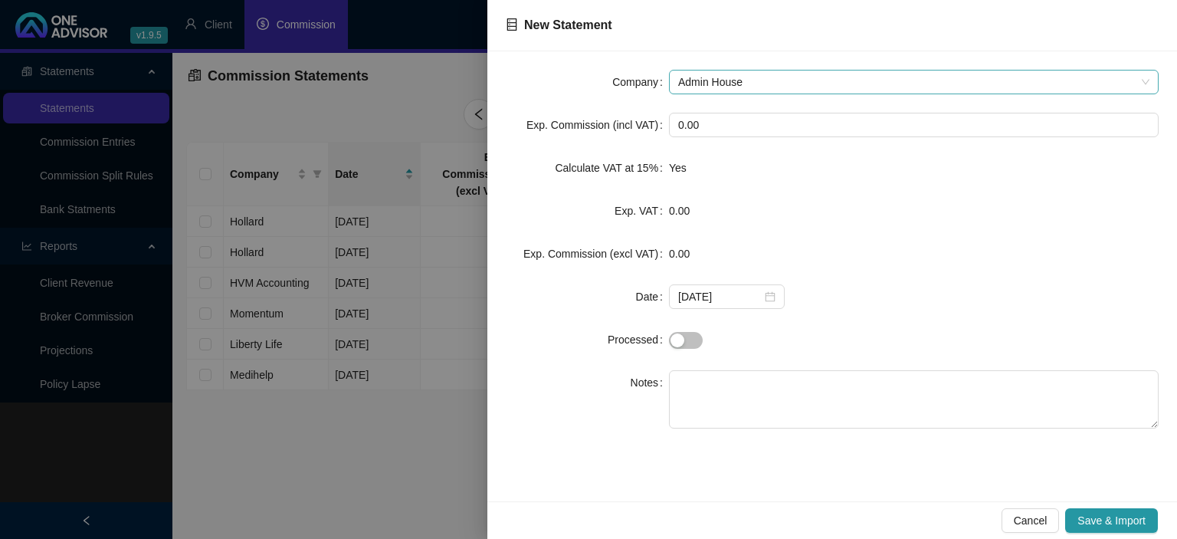
click at [746, 75] on span "Admin House" at bounding box center [913, 81] width 471 height 23
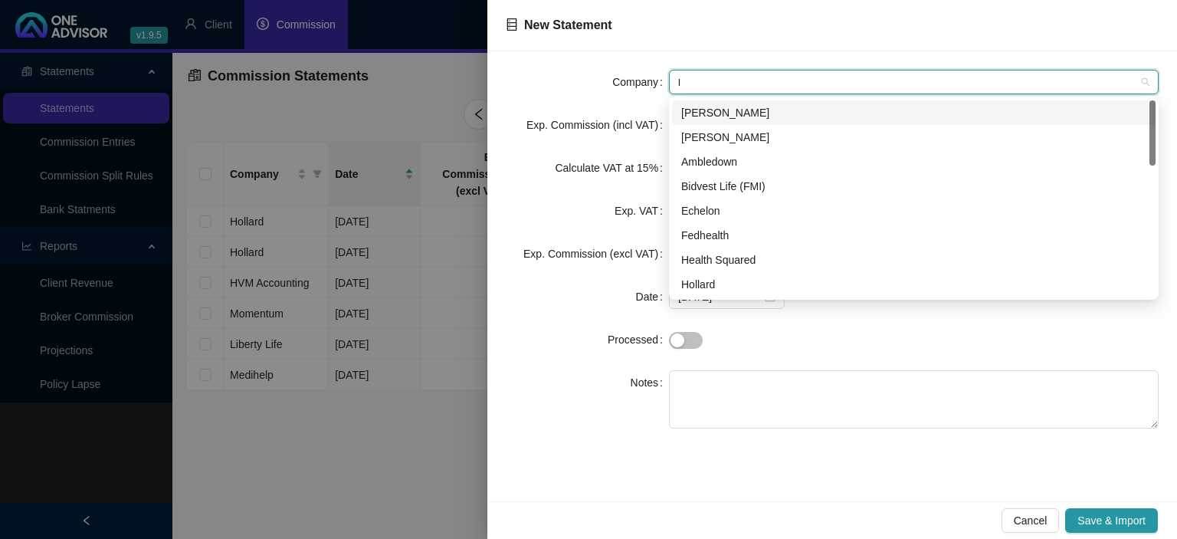
type input "le"
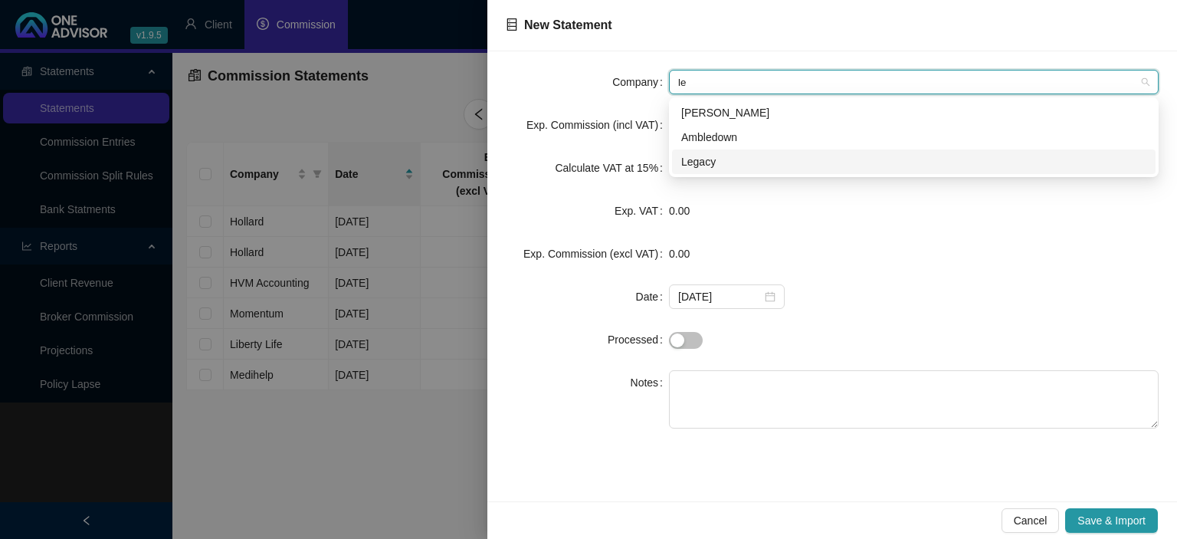
click at [705, 163] on div "Legacy" at bounding box center [913, 161] width 465 height 17
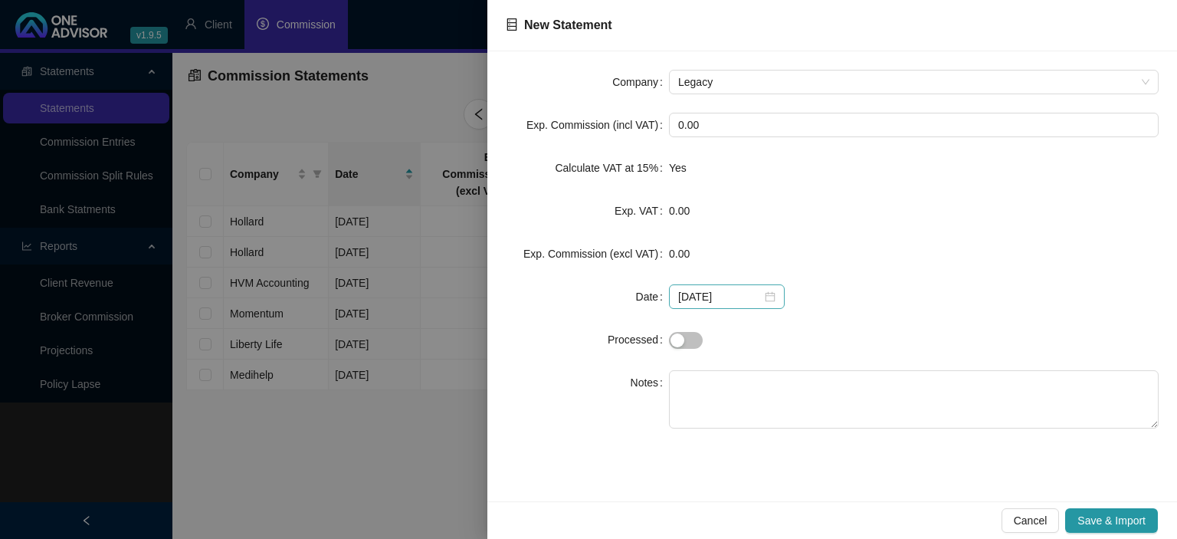
click at [766, 293] on div "[DATE]" at bounding box center [726, 296] width 97 height 17
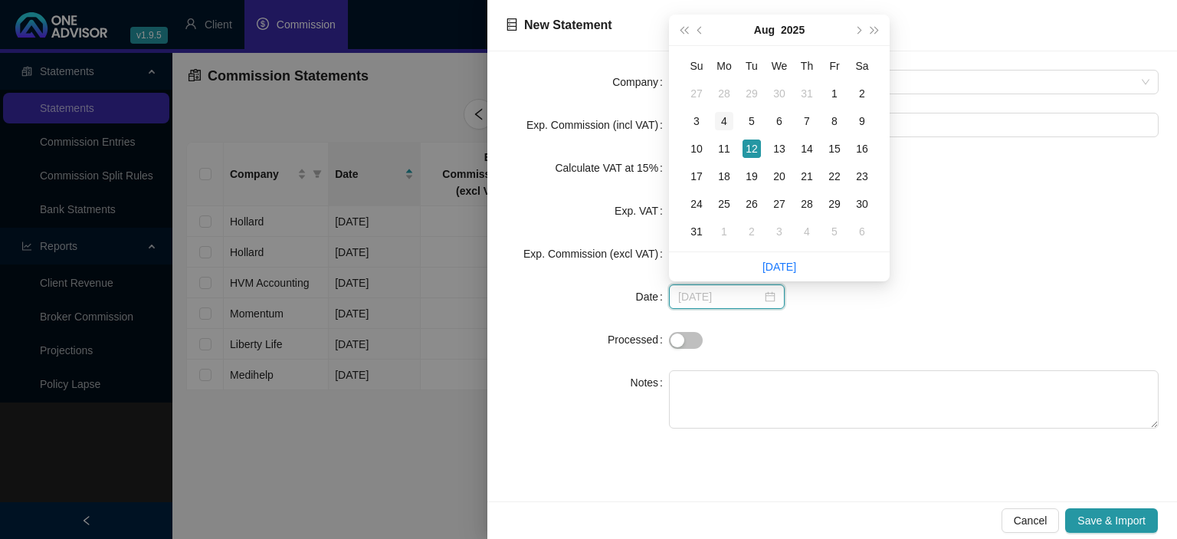
type input "[DATE]"
click at [731, 120] on div "4" at bounding box center [724, 121] width 18 height 18
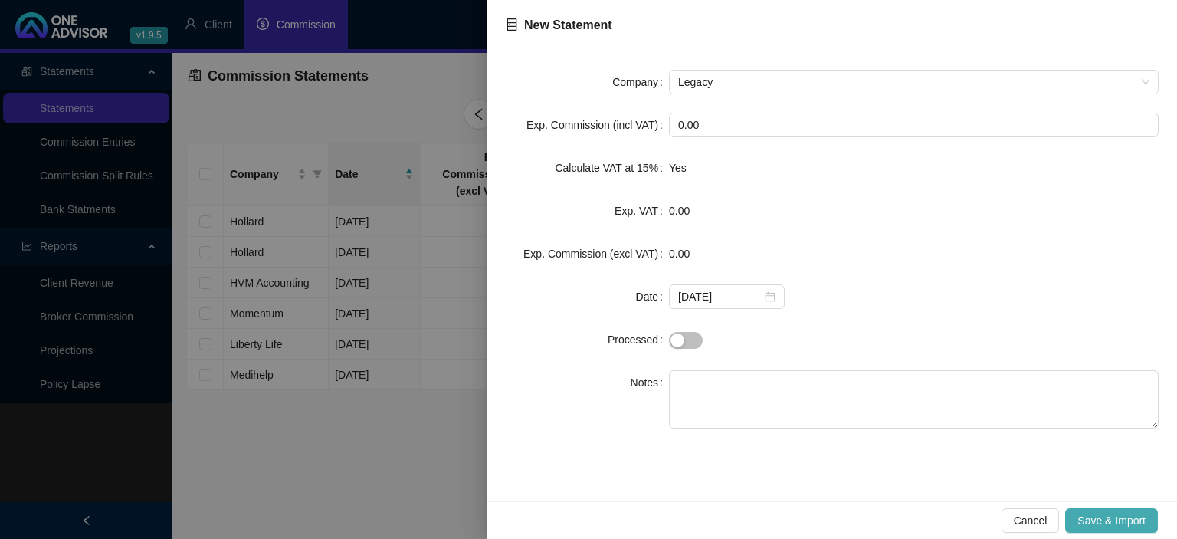
click at [1111, 513] on span "Save & Import" at bounding box center [1111, 520] width 68 height 17
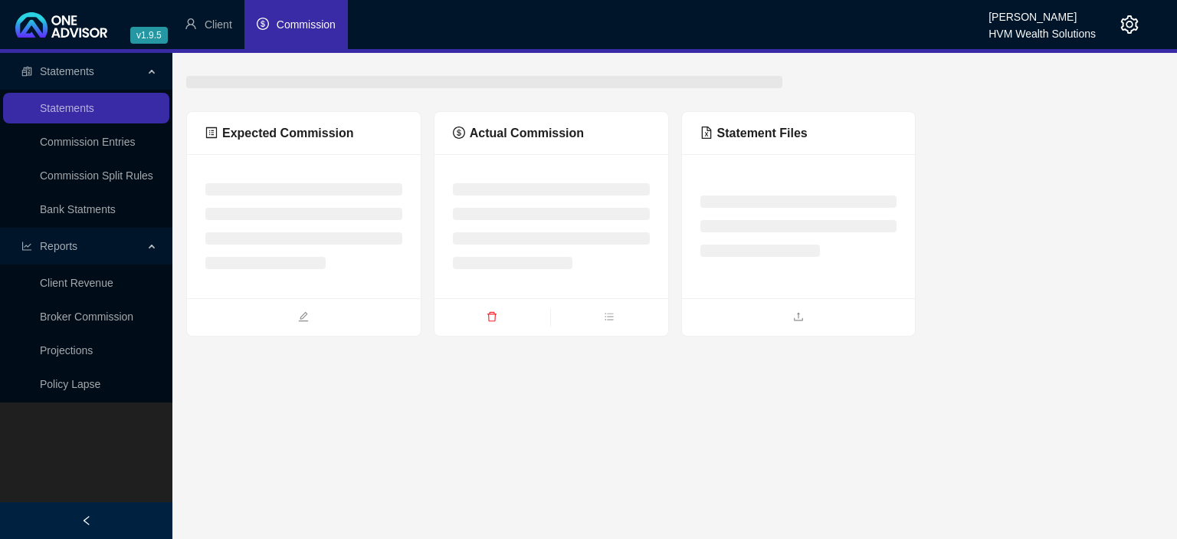
click at [775, 305] on ul at bounding box center [799, 317] width 234 height 38
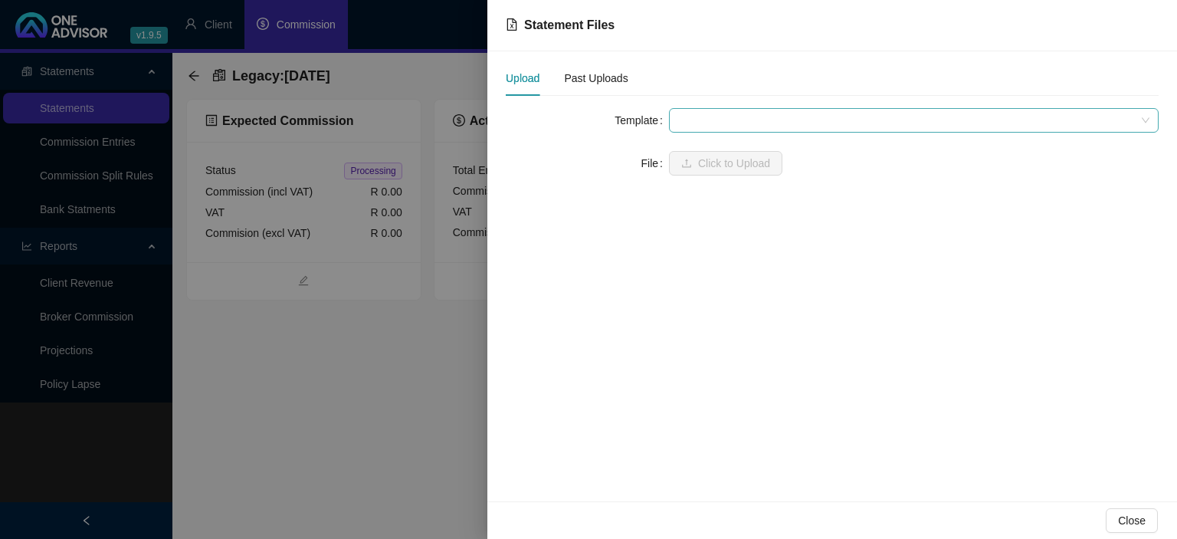
click at [700, 124] on span at bounding box center [913, 120] width 471 height 23
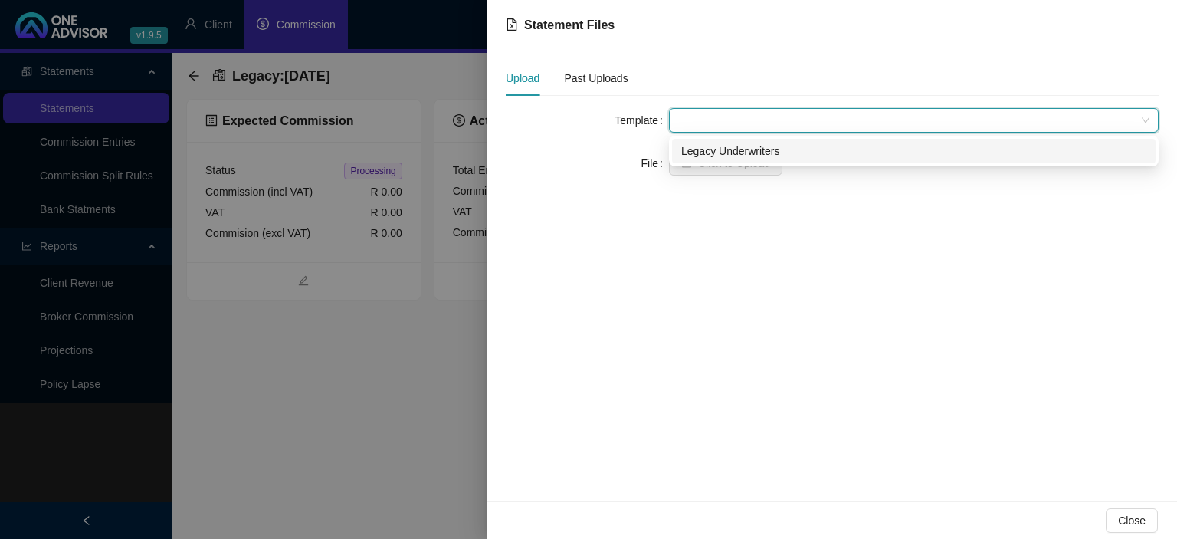
click at [700, 149] on div "Legacy Underwriters" at bounding box center [913, 151] width 465 height 17
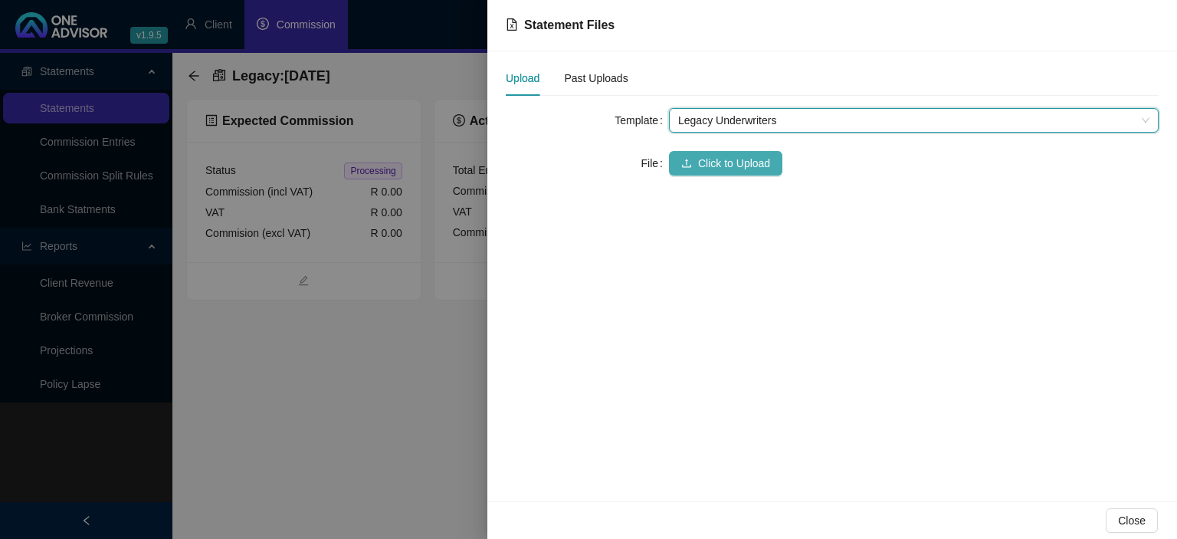
click at [700, 157] on span "Click to Upload" at bounding box center [734, 163] width 72 height 17
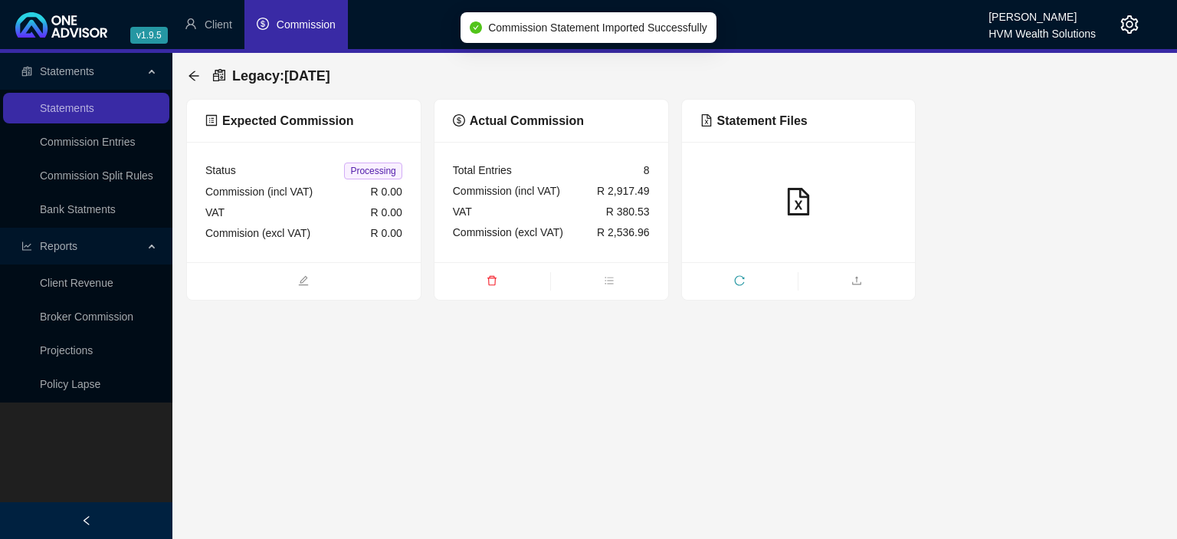
click at [787, 274] on span "reload" at bounding box center [740, 282] width 116 height 17
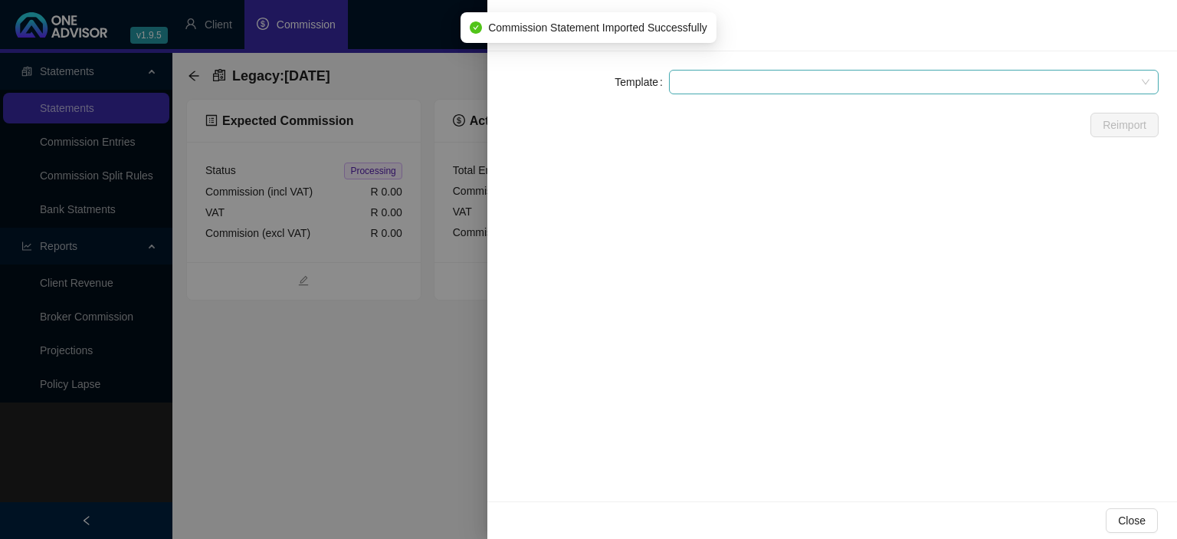
click at [706, 82] on span at bounding box center [913, 81] width 471 height 23
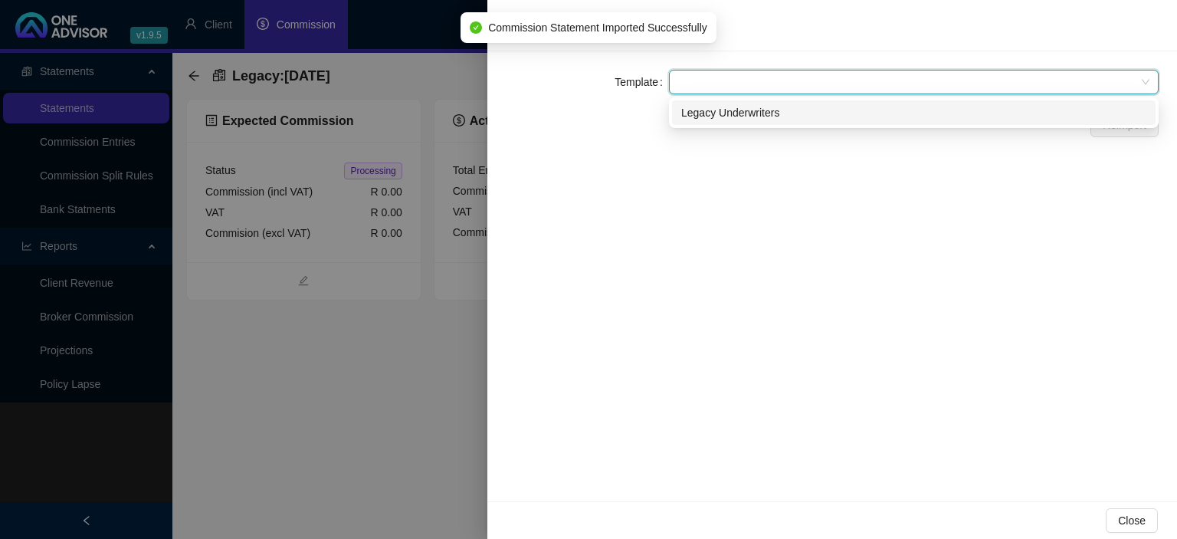
click at [703, 108] on div "Legacy Underwriters" at bounding box center [913, 112] width 465 height 17
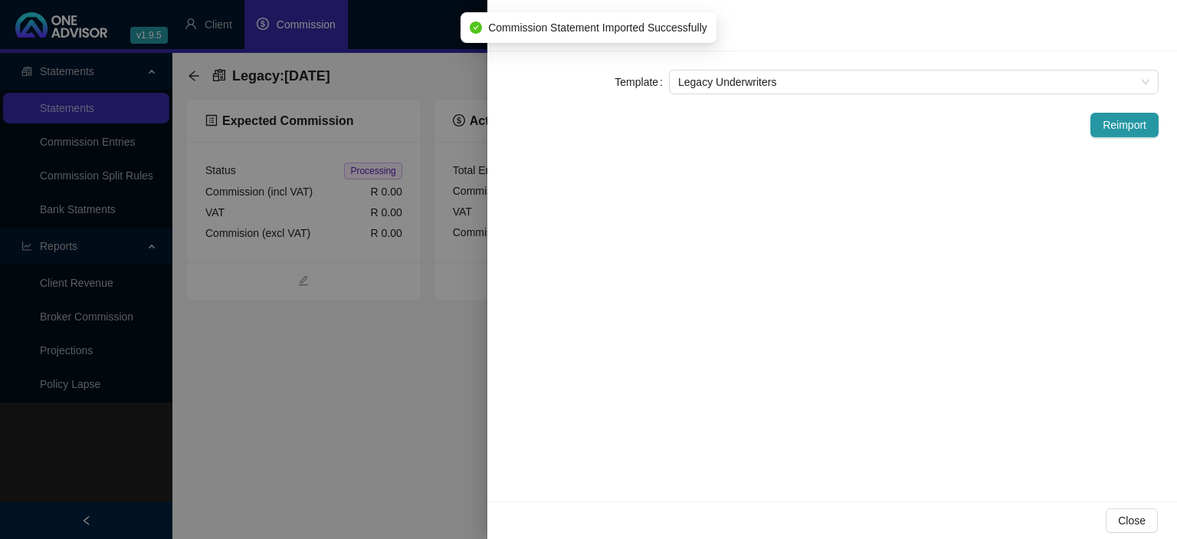
click at [700, 121] on div "Template Legacy Underwriters Reimport" at bounding box center [832, 276] width 690 height 450
click at [470, 297] on div at bounding box center [588, 269] width 1177 height 539
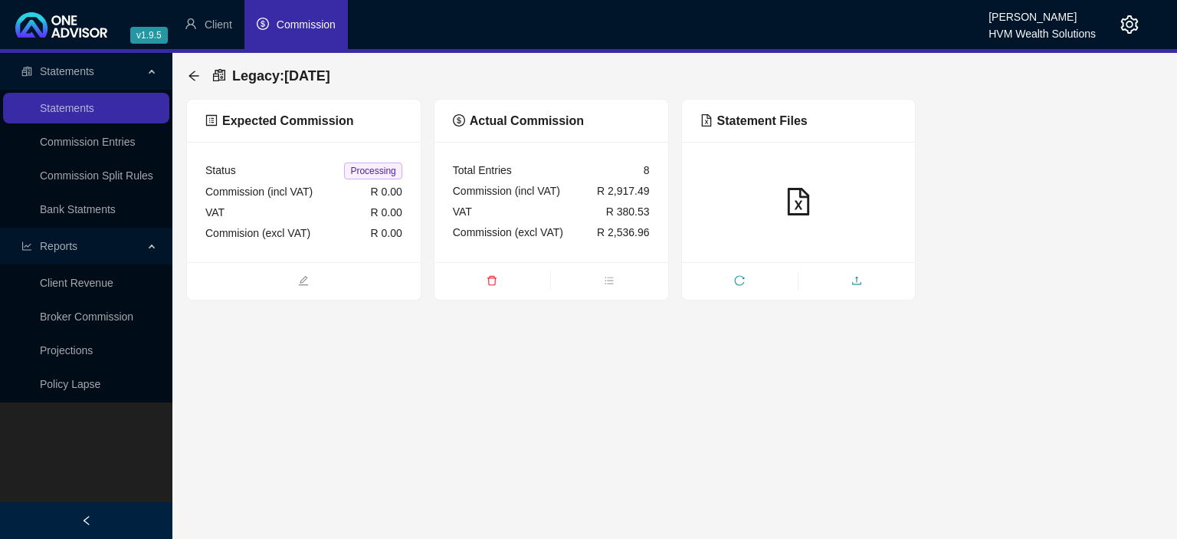
click at [869, 275] on span "upload" at bounding box center [856, 282] width 116 height 17
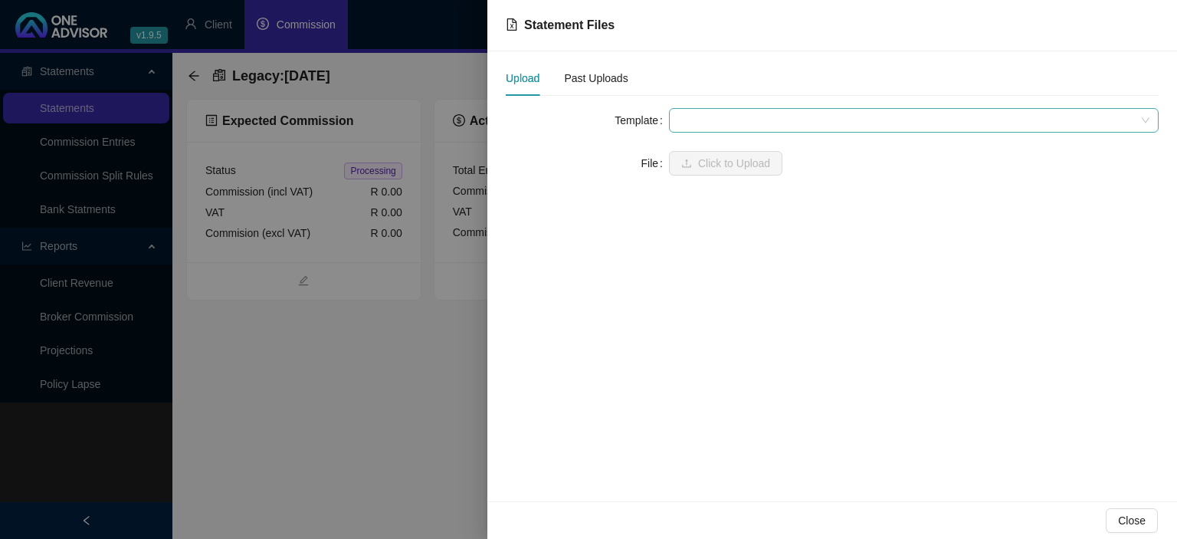
click at [725, 121] on span at bounding box center [913, 120] width 471 height 23
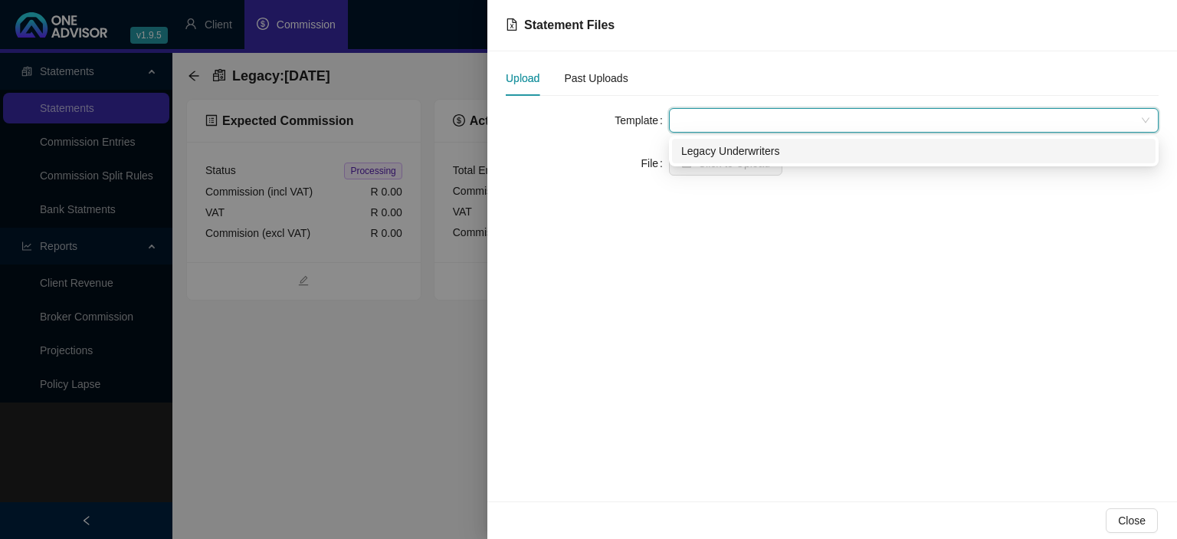
click at [716, 152] on div "Legacy Underwriters" at bounding box center [913, 151] width 465 height 17
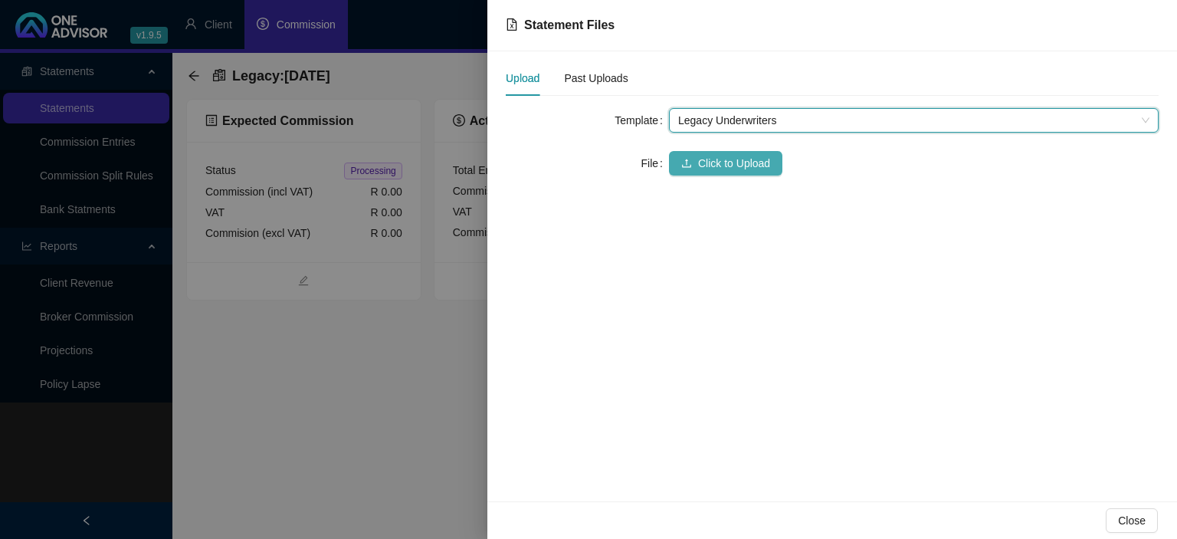
click at [710, 158] on span "Click to Upload" at bounding box center [734, 163] width 72 height 17
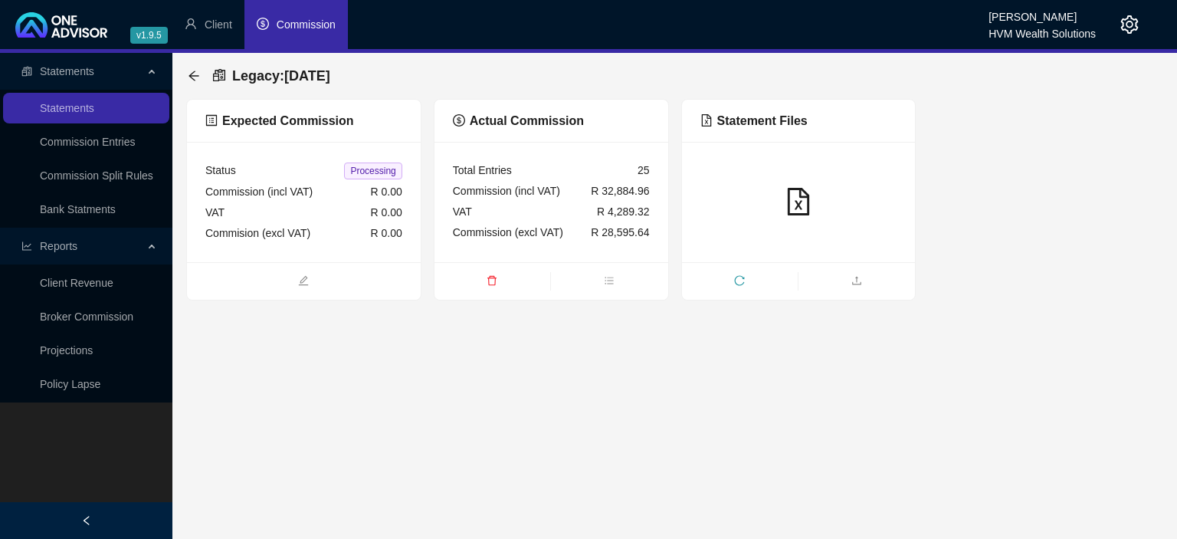
click at [196, 74] on icon "arrow-left" at bounding box center [194, 76] width 12 height 12
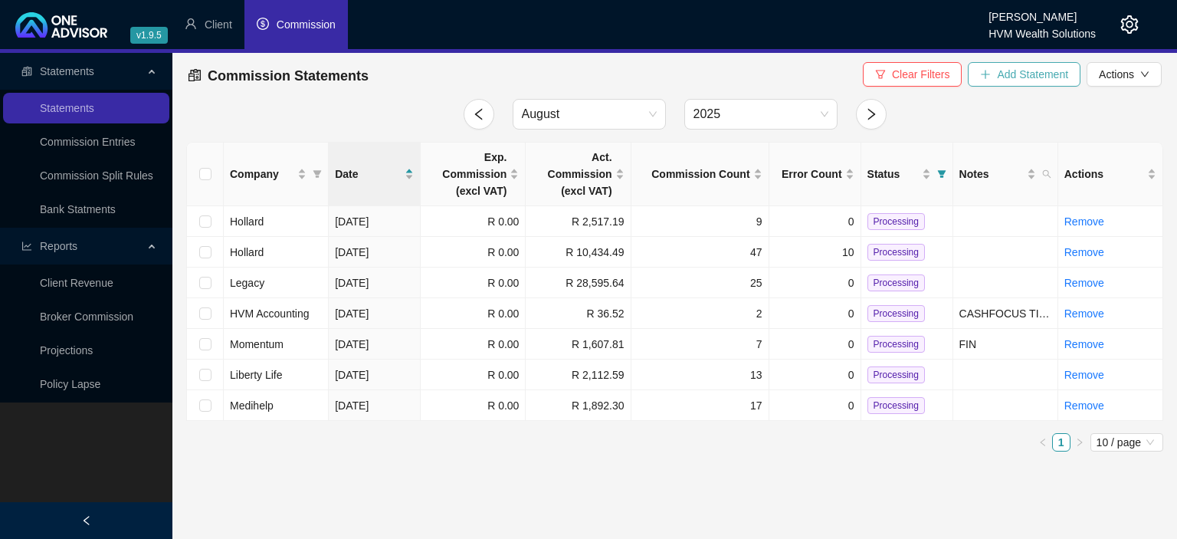
click at [1013, 78] on span "Add Statement" at bounding box center [1032, 74] width 71 height 17
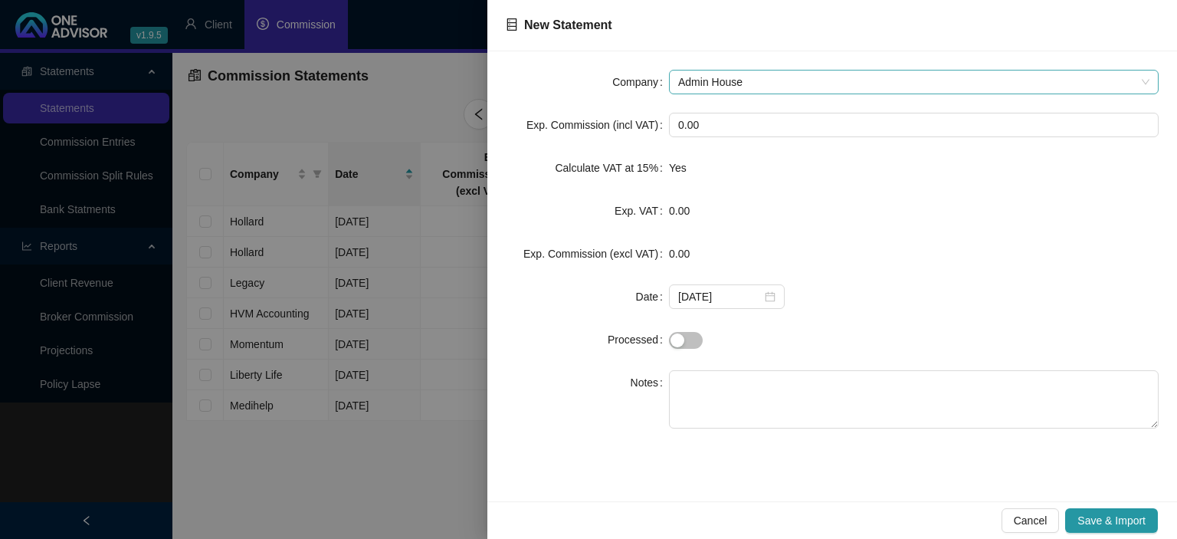
click at [778, 77] on span "Admin House" at bounding box center [913, 81] width 471 height 23
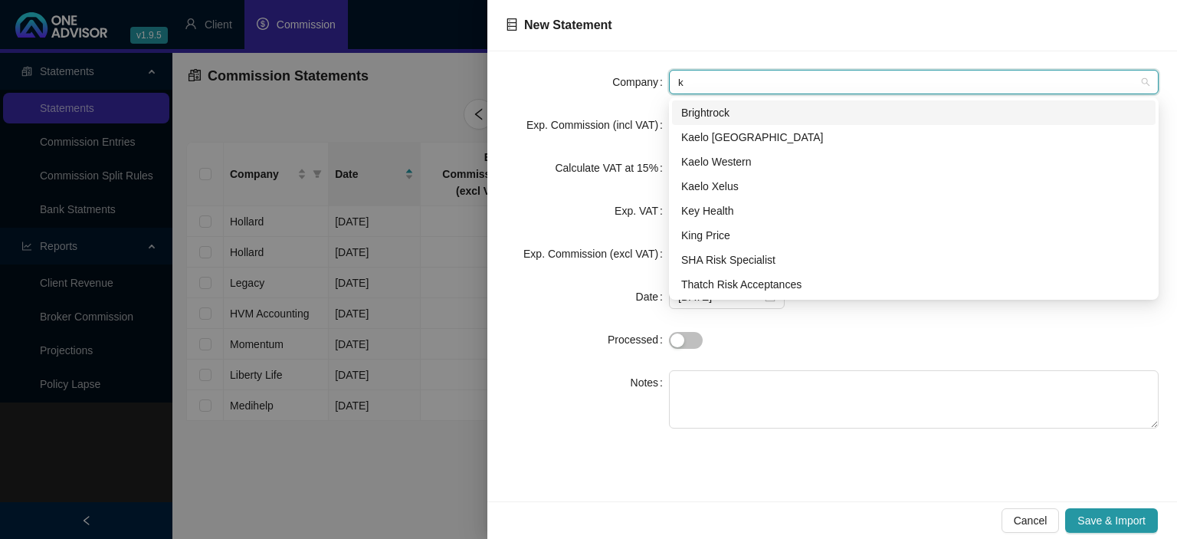
type input "ki"
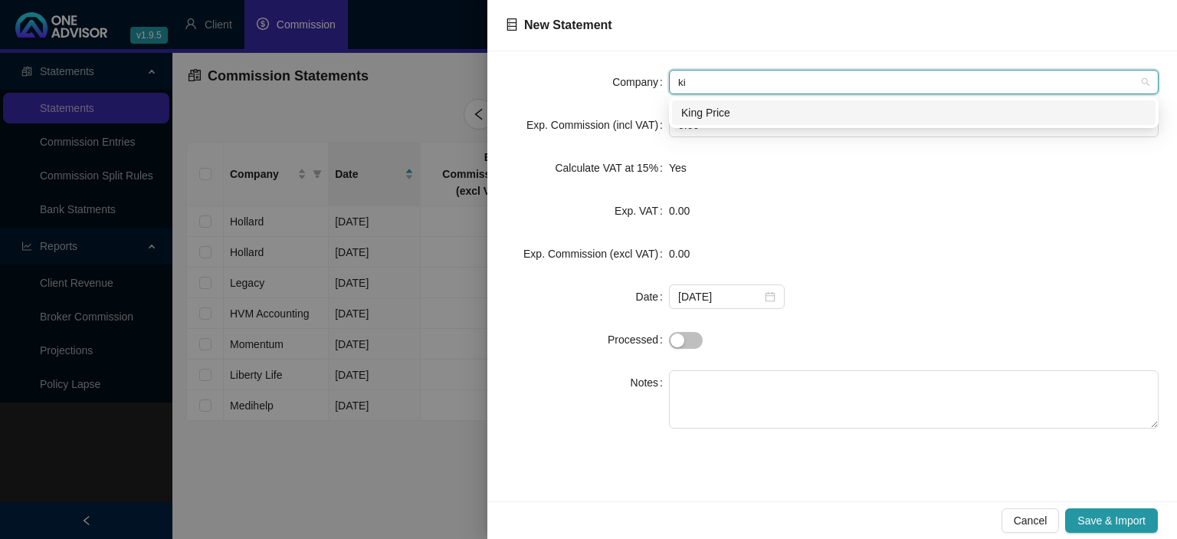
click at [728, 109] on div "King Price" at bounding box center [913, 112] width 465 height 17
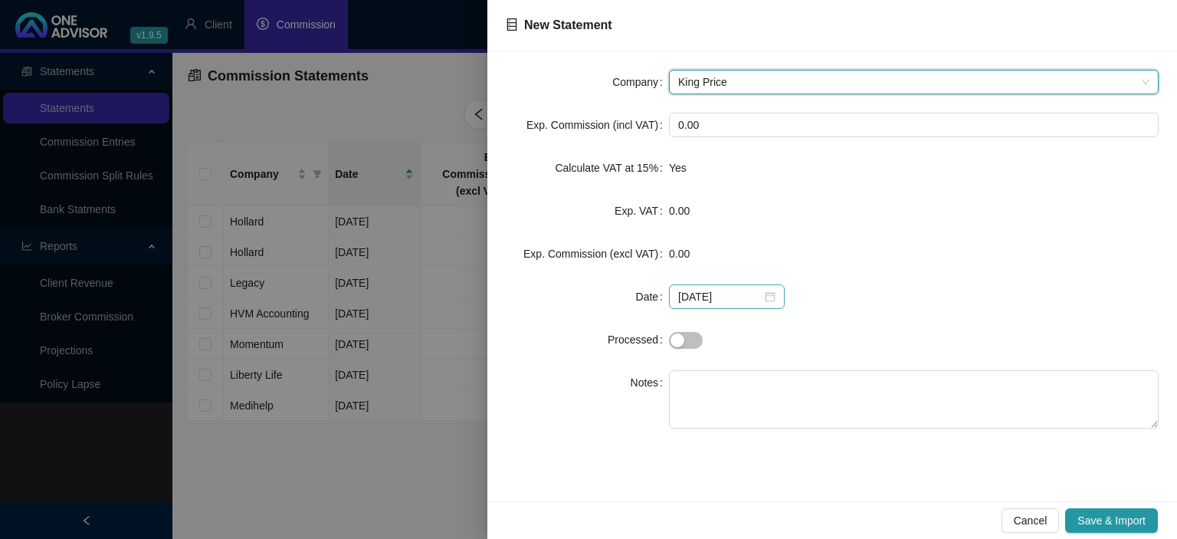
click at [767, 300] on div "[DATE]" at bounding box center [726, 296] width 97 height 17
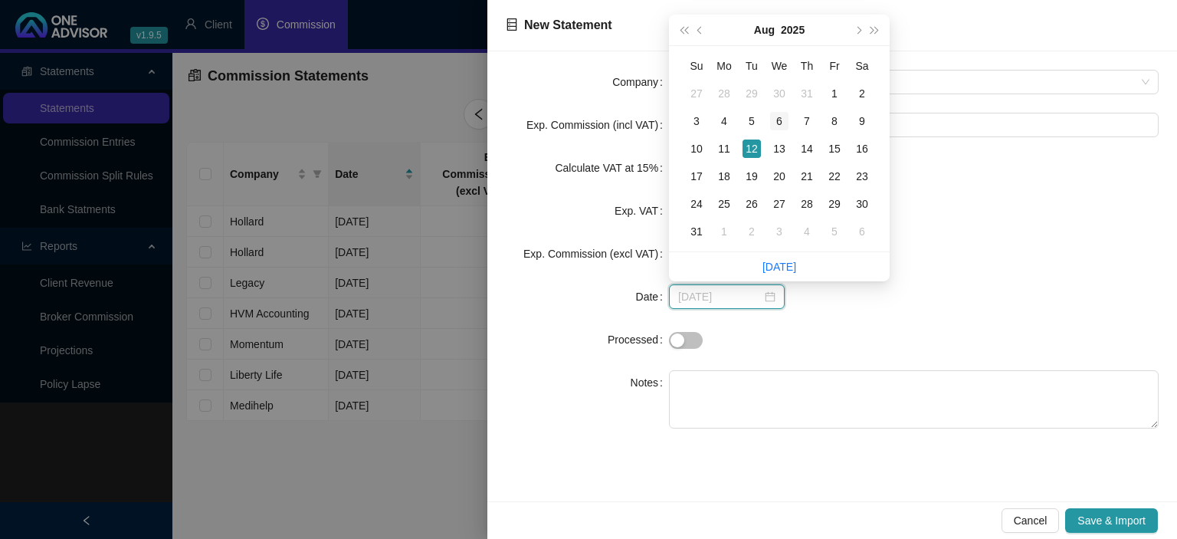
type input "[DATE]"
click at [775, 124] on div "6" at bounding box center [779, 121] width 18 height 18
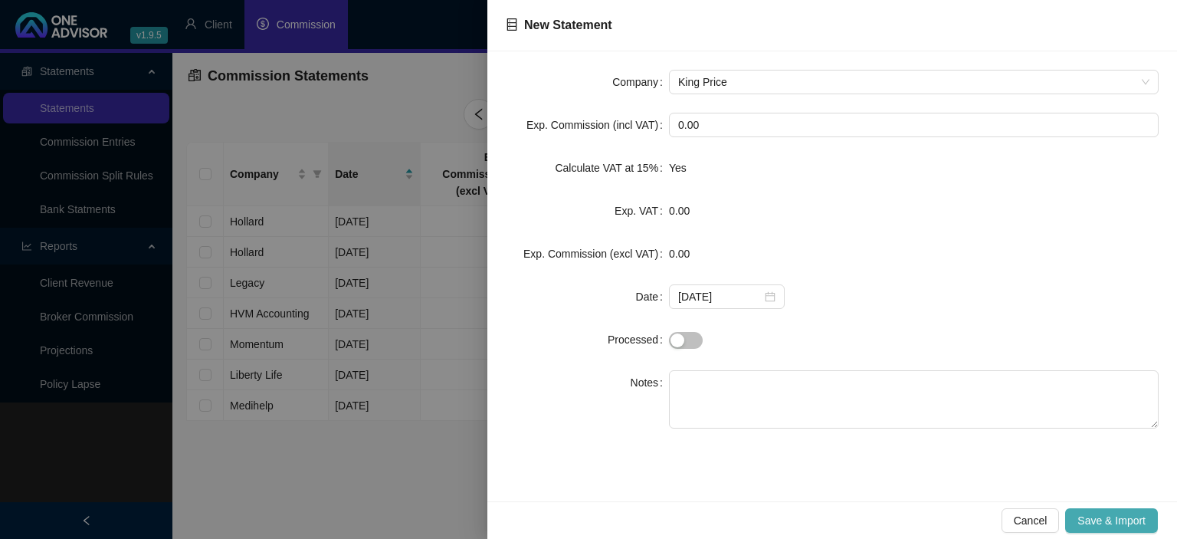
click at [1106, 522] on span "Save & Import" at bounding box center [1111, 520] width 68 height 17
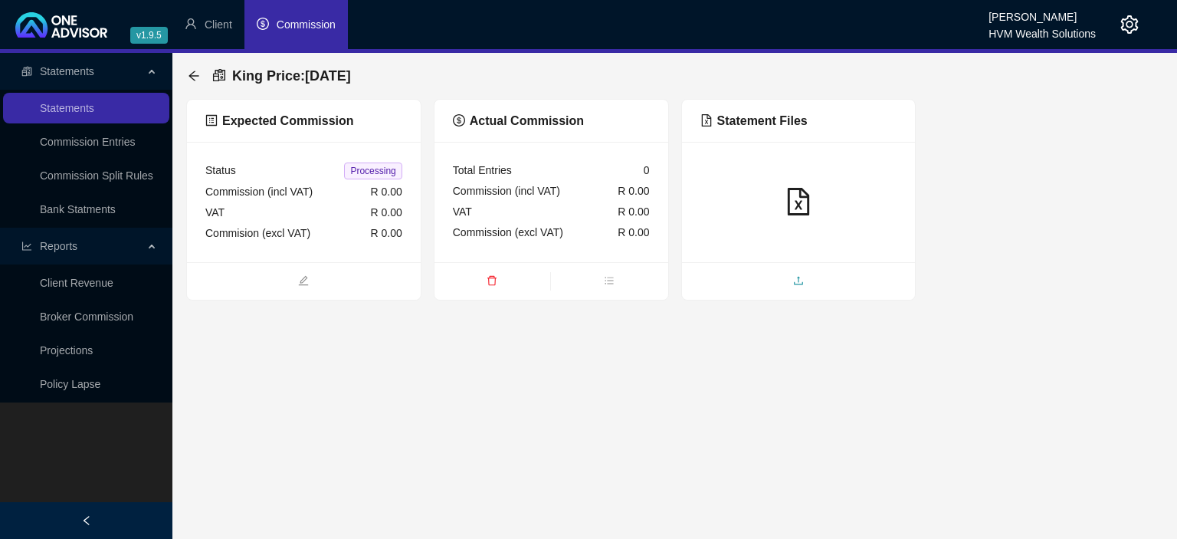
click at [767, 275] on span "upload" at bounding box center [799, 282] width 234 height 17
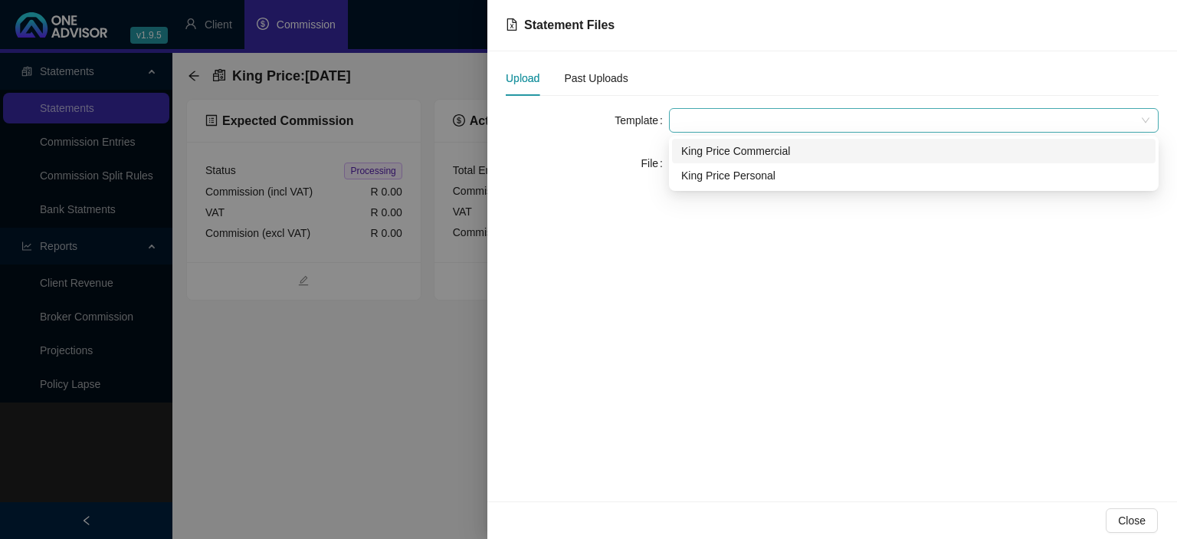
click at [687, 125] on span at bounding box center [913, 120] width 471 height 23
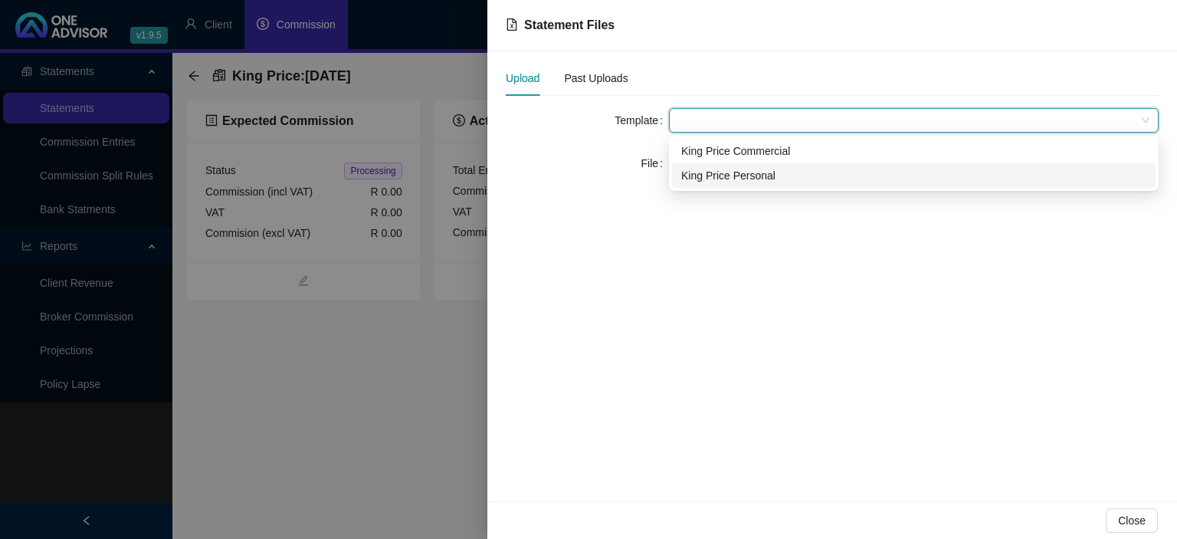
click at [687, 170] on div "King Price Personal" at bounding box center [913, 175] width 465 height 17
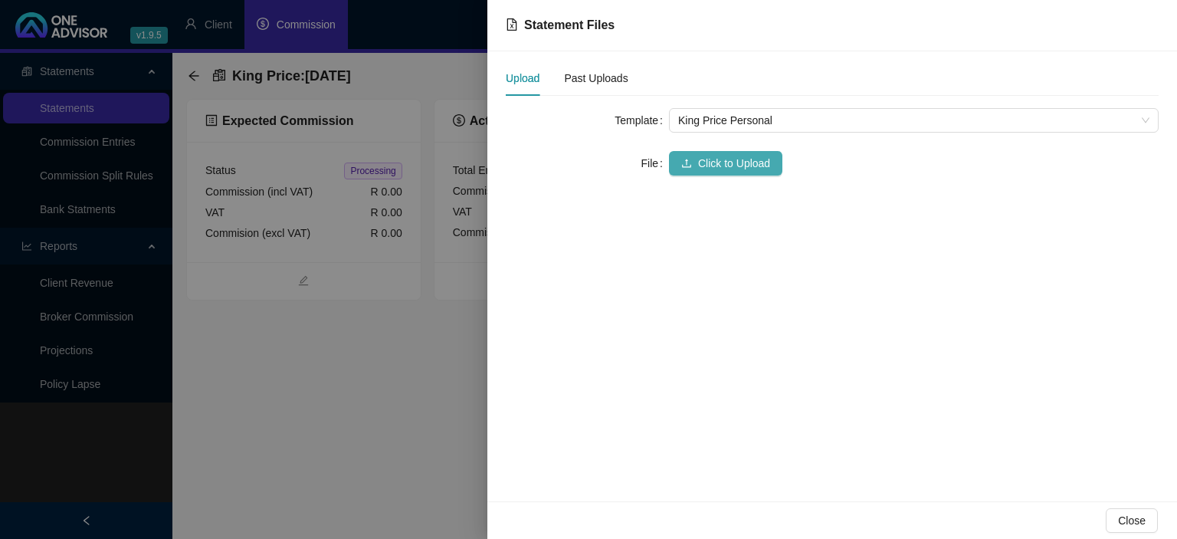
click at [687, 165] on icon "upload" at bounding box center [686, 163] width 11 height 11
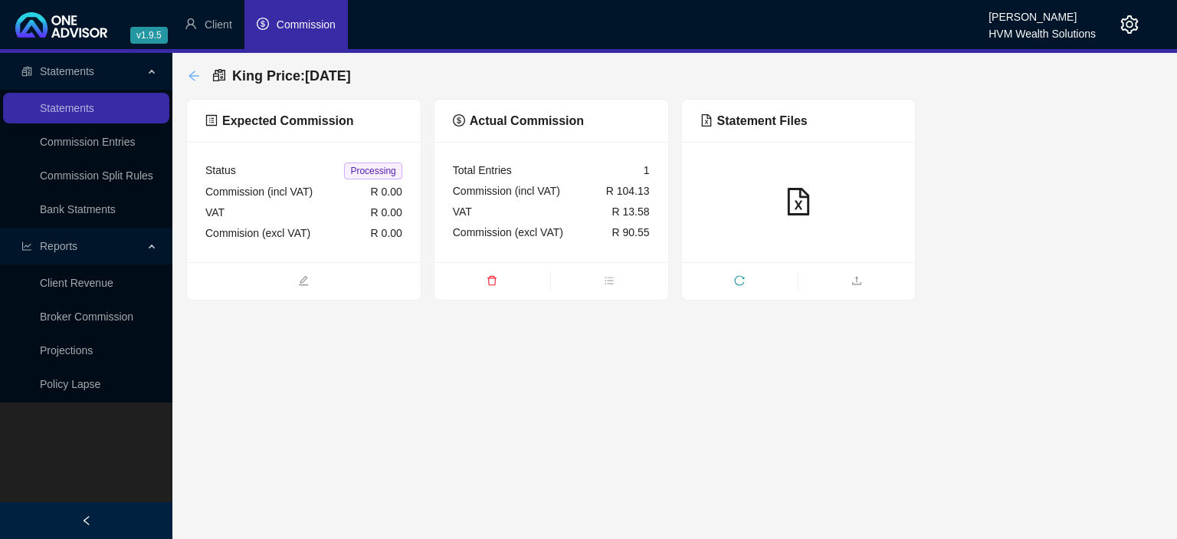
click at [198, 78] on icon "arrow-left" at bounding box center [194, 76] width 12 height 12
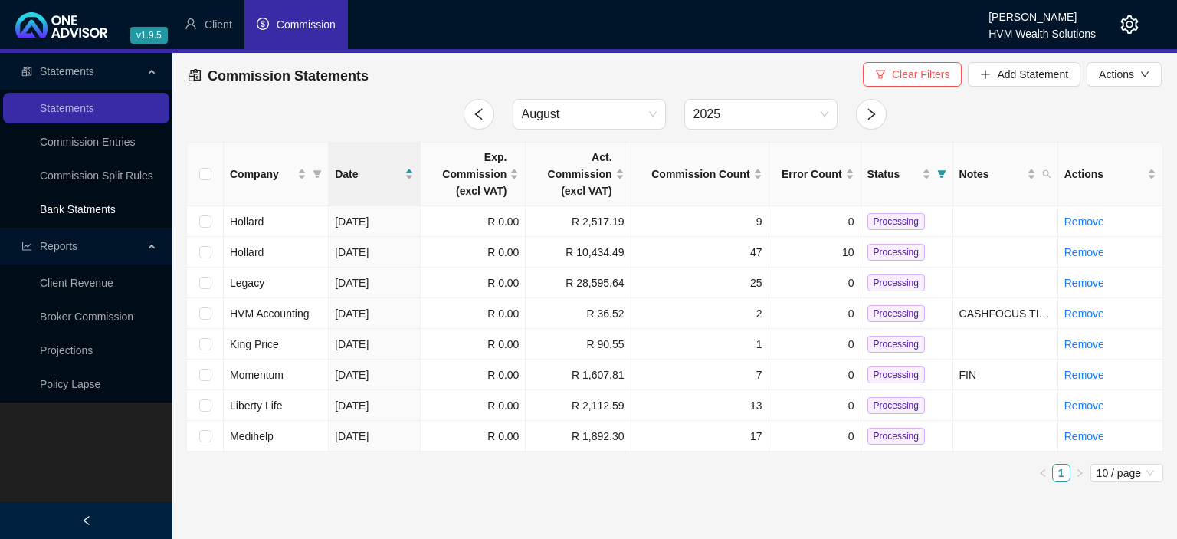
click at [93, 204] on link "Bank Statments" at bounding box center [78, 209] width 76 height 12
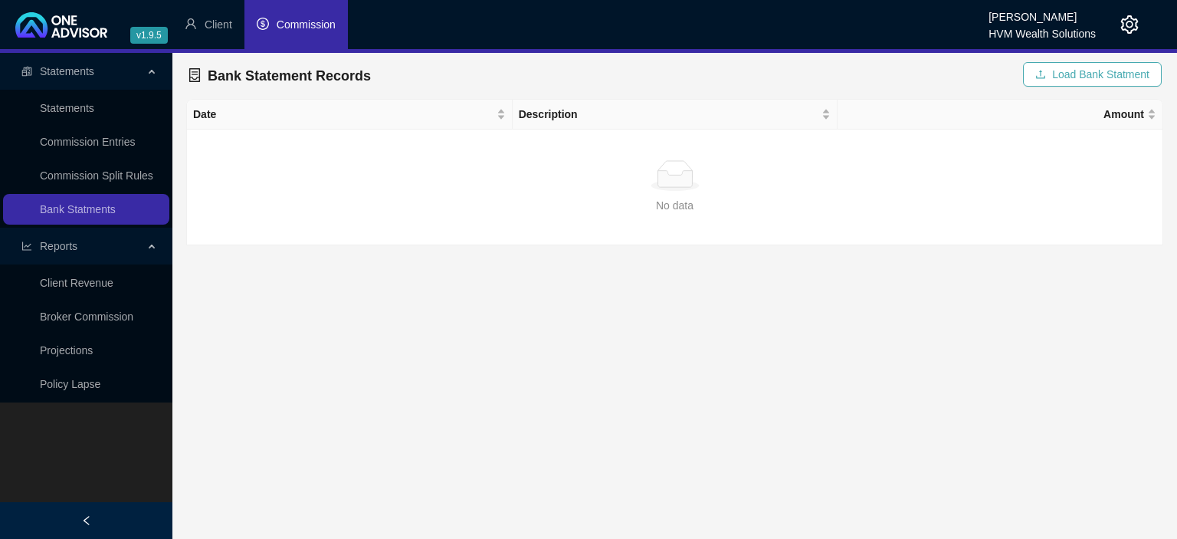
click at [1047, 84] on button "Load Bank Statment" at bounding box center [1092, 74] width 139 height 25
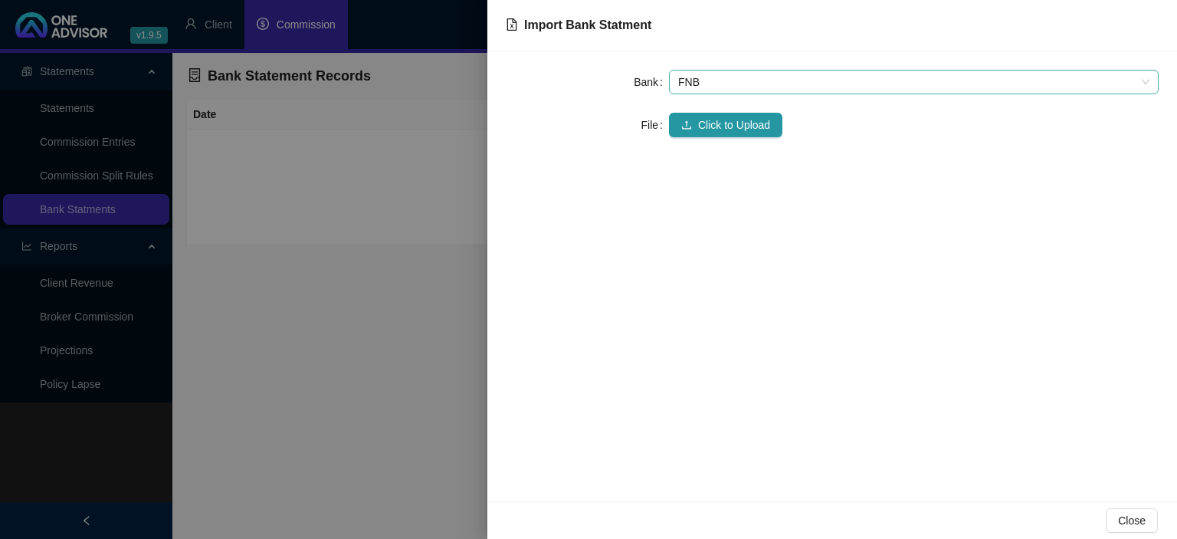
click at [798, 82] on span "FNB" at bounding box center [913, 81] width 471 height 23
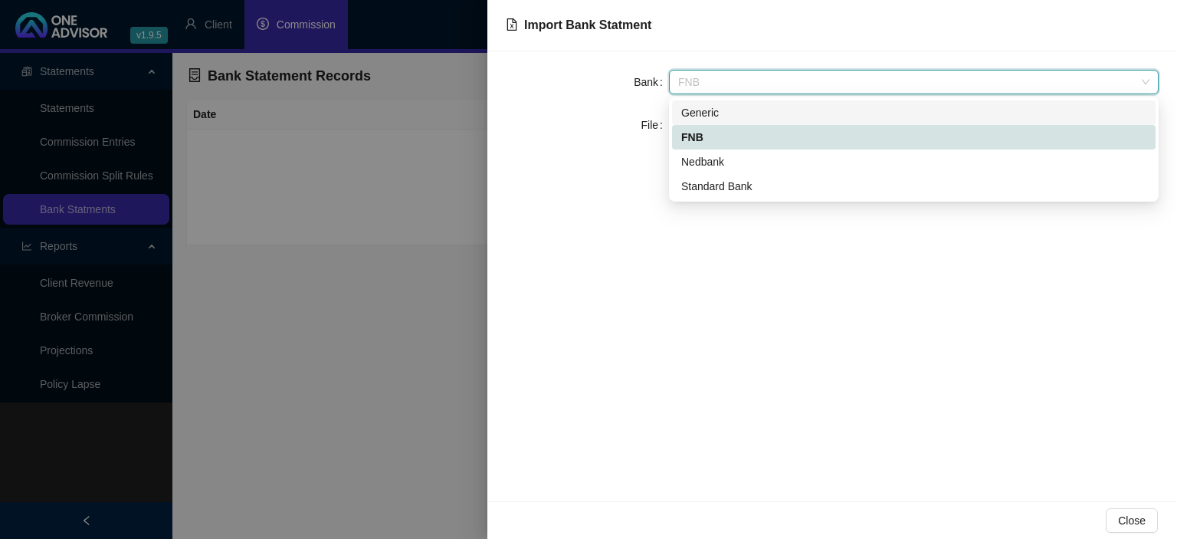
click at [745, 108] on div "Generic" at bounding box center [913, 112] width 465 height 17
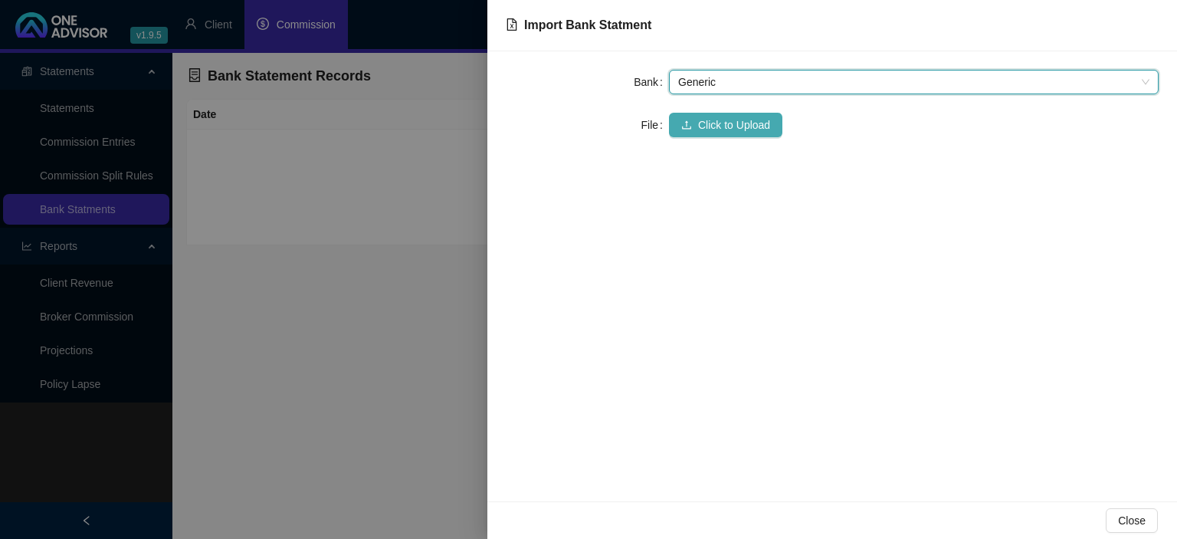
click at [716, 121] on span "Click to Upload" at bounding box center [734, 124] width 72 height 17
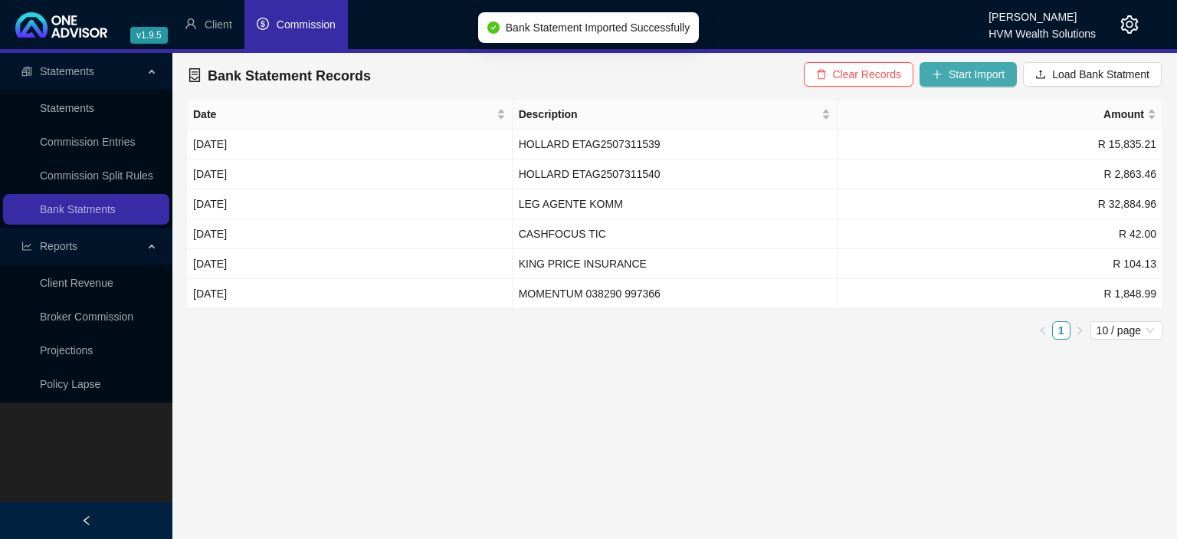
click at [951, 78] on button "Start Import" at bounding box center [967, 74] width 97 height 25
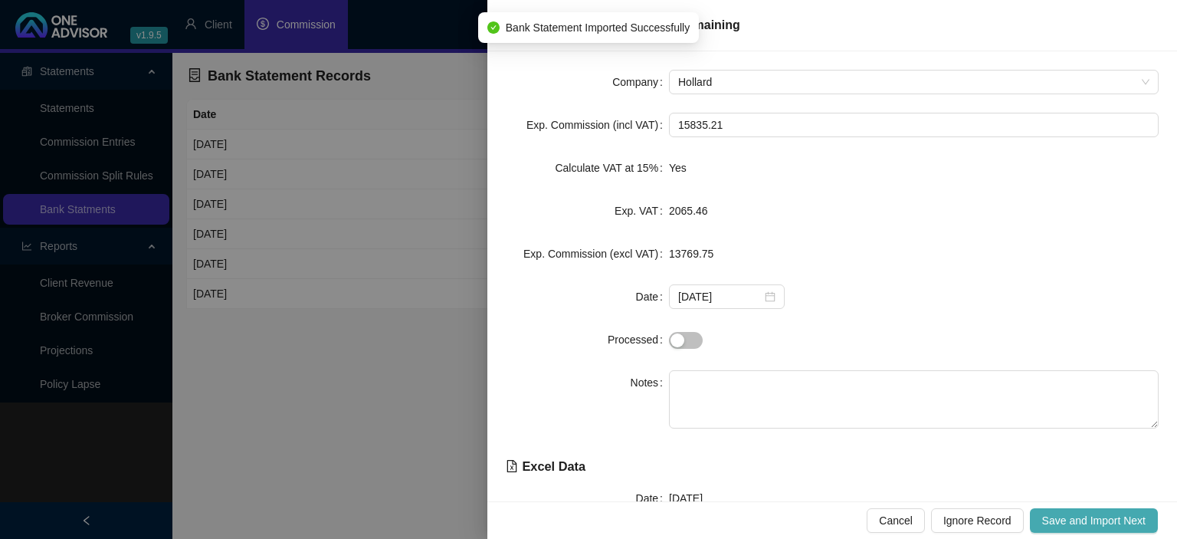
click at [1076, 523] on span "Save and Import Next" at bounding box center [1093, 520] width 103 height 17
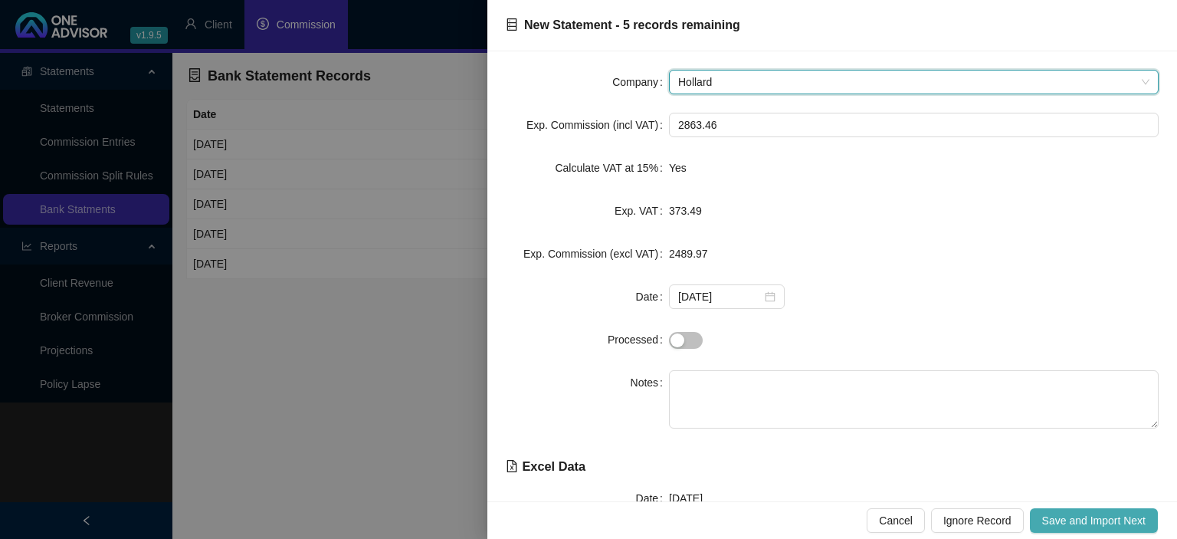
click at [1059, 516] on span "Save and Import Next" at bounding box center [1093, 520] width 103 height 17
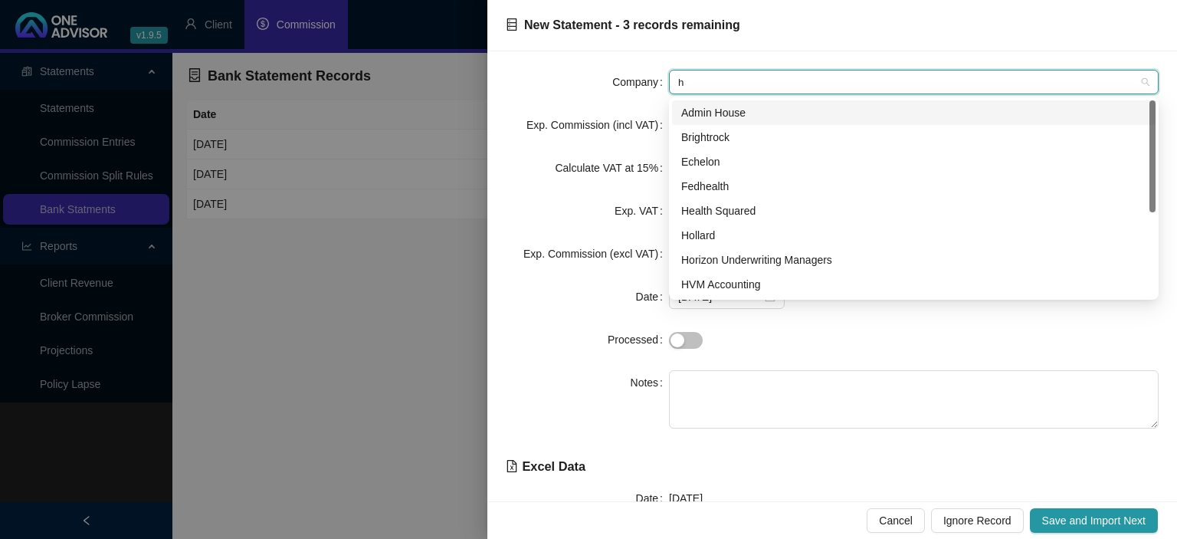
type input "hv"
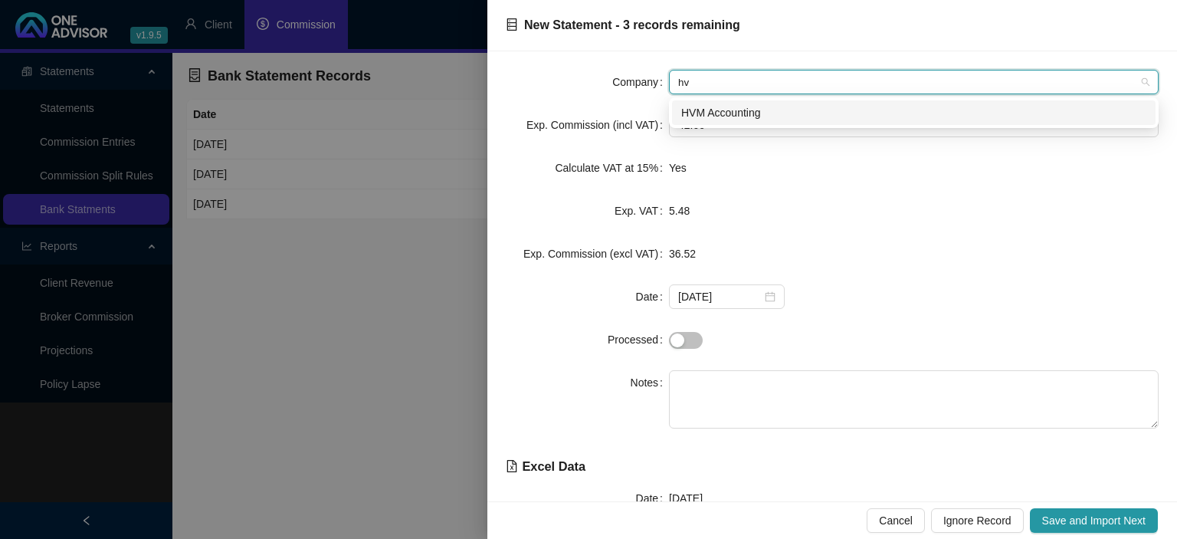
click at [739, 115] on div "HVM Accounting" at bounding box center [913, 112] width 465 height 17
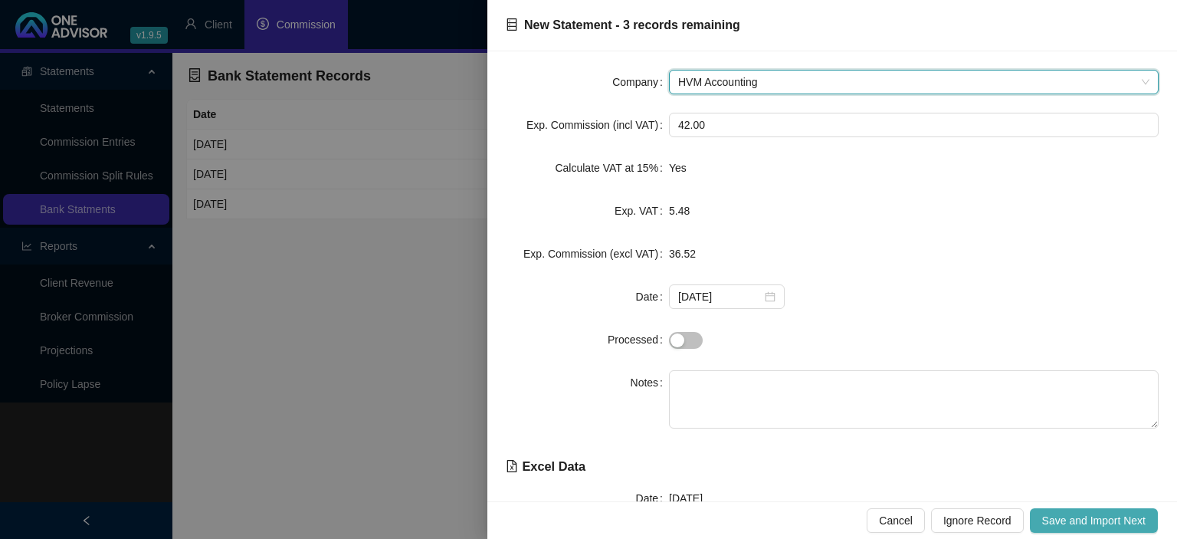
click at [1058, 526] on span "Save and Import Next" at bounding box center [1093, 520] width 103 height 17
click at [1066, 519] on span "Save and Import Next" at bounding box center [1093, 520] width 103 height 17
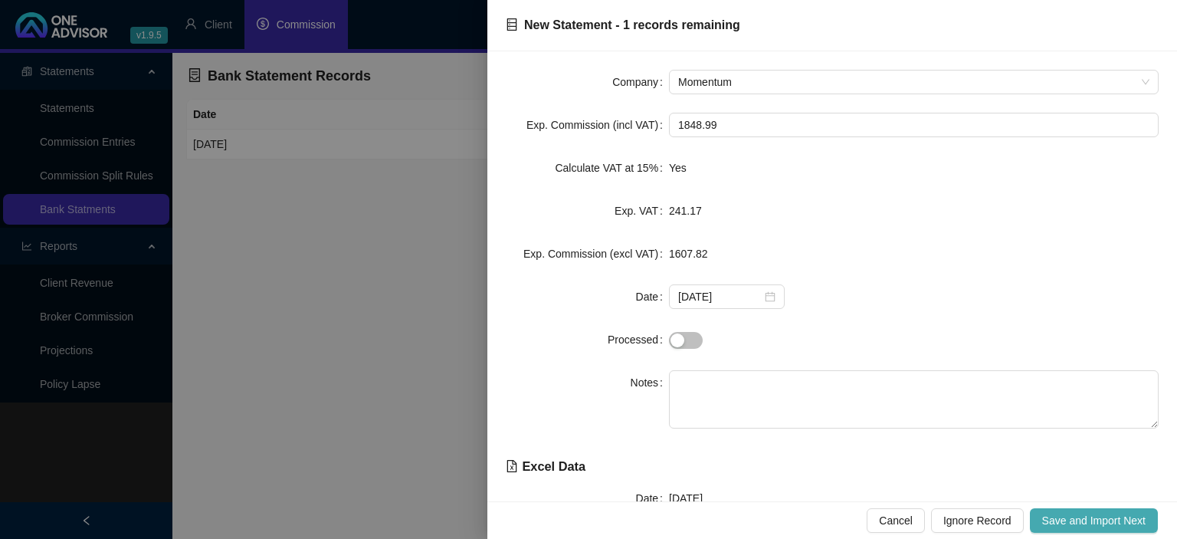
click at [1066, 519] on span "Save and Import Next" at bounding box center [1093, 520] width 103 height 17
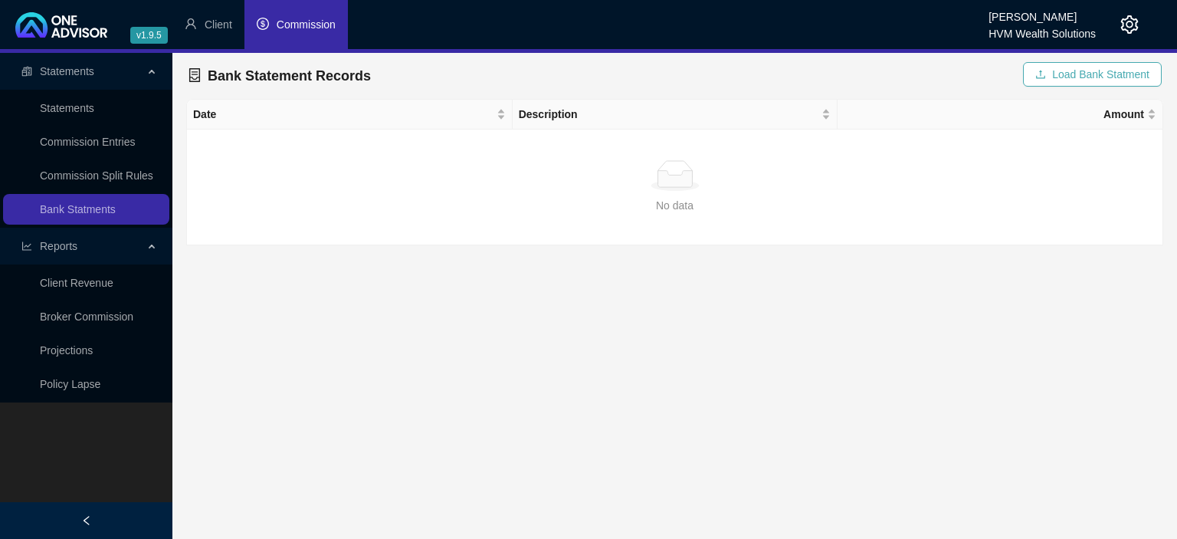
click at [1037, 70] on button "Load Bank Statment" at bounding box center [1092, 74] width 139 height 25
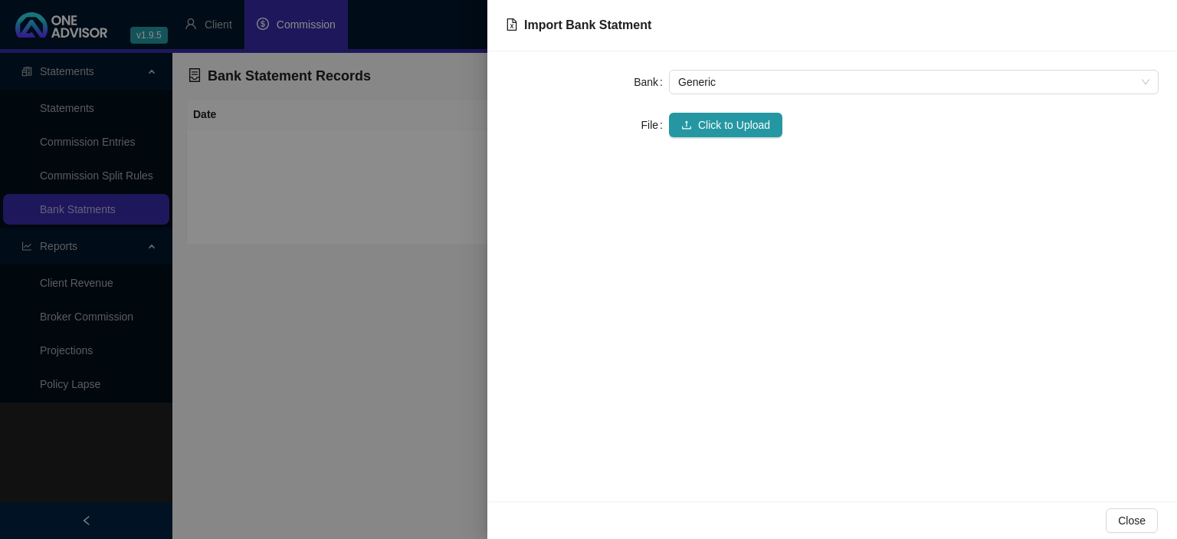
click at [713, 142] on div "Bank Generic File Click to Upload" at bounding box center [832, 276] width 690 height 450
click at [710, 135] on button "Click to Upload" at bounding box center [725, 125] width 113 height 25
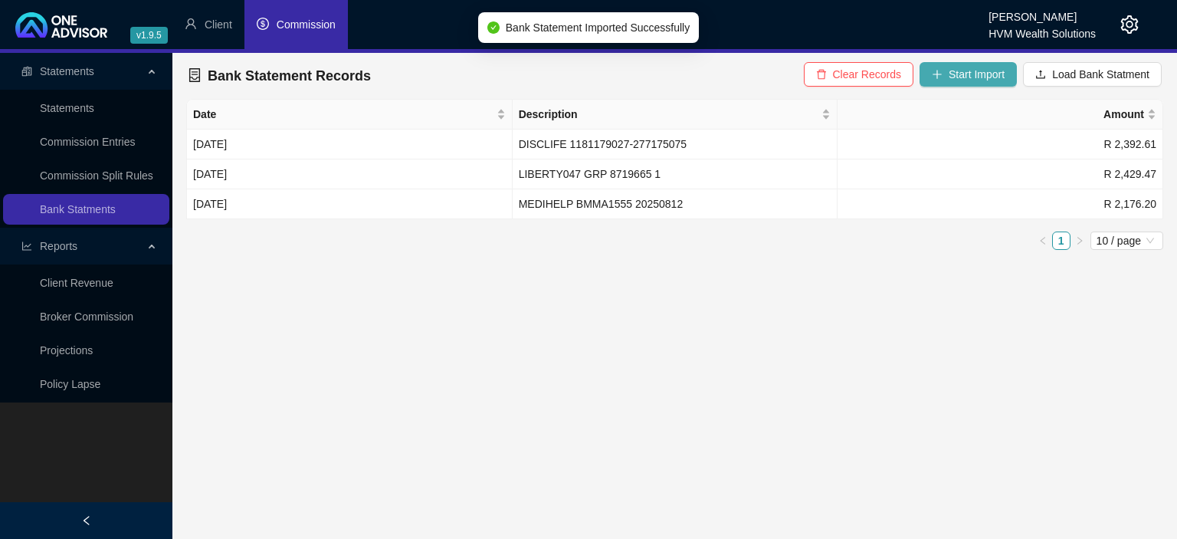
click at [958, 80] on span "Start Import" at bounding box center [977, 74] width 56 height 17
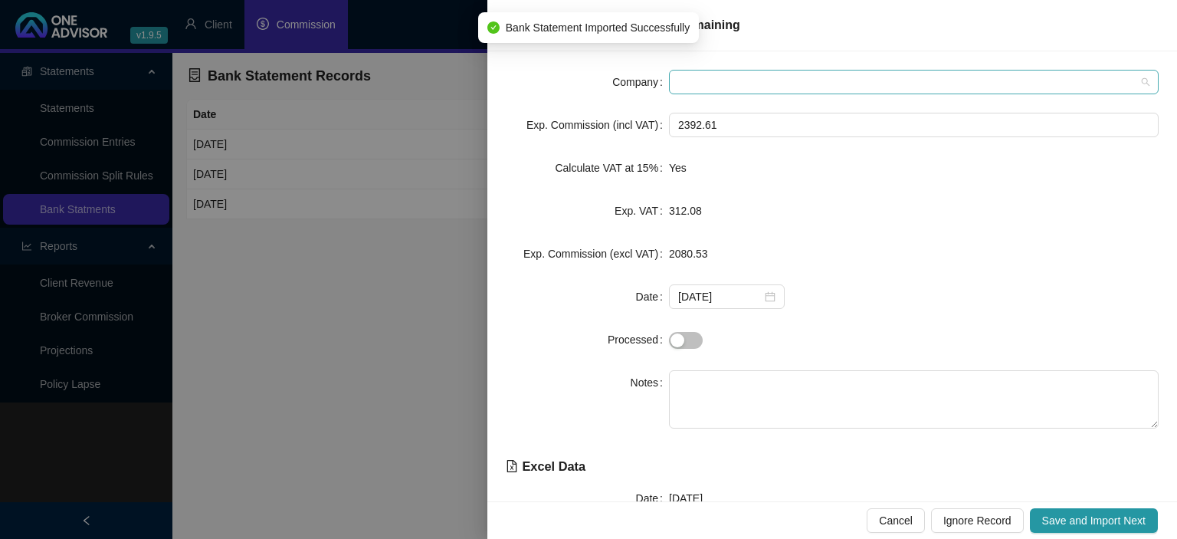
click at [735, 87] on span at bounding box center [913, 81] width 471 height 23
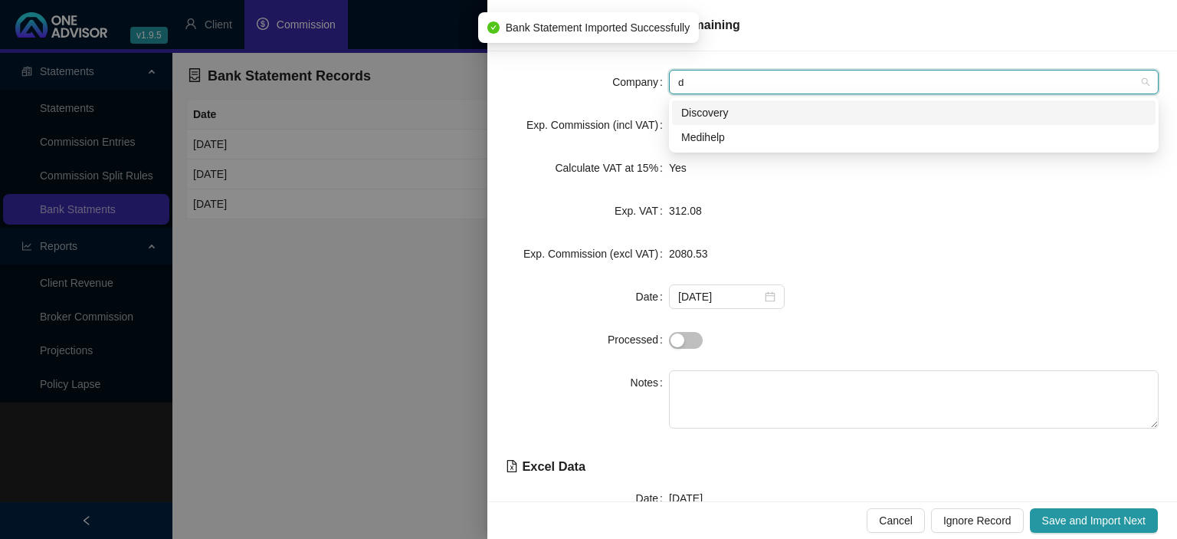
type input "di"
click at [713, 107] on div "Discovery" at bounding box center [913, 112] width 465 height 17
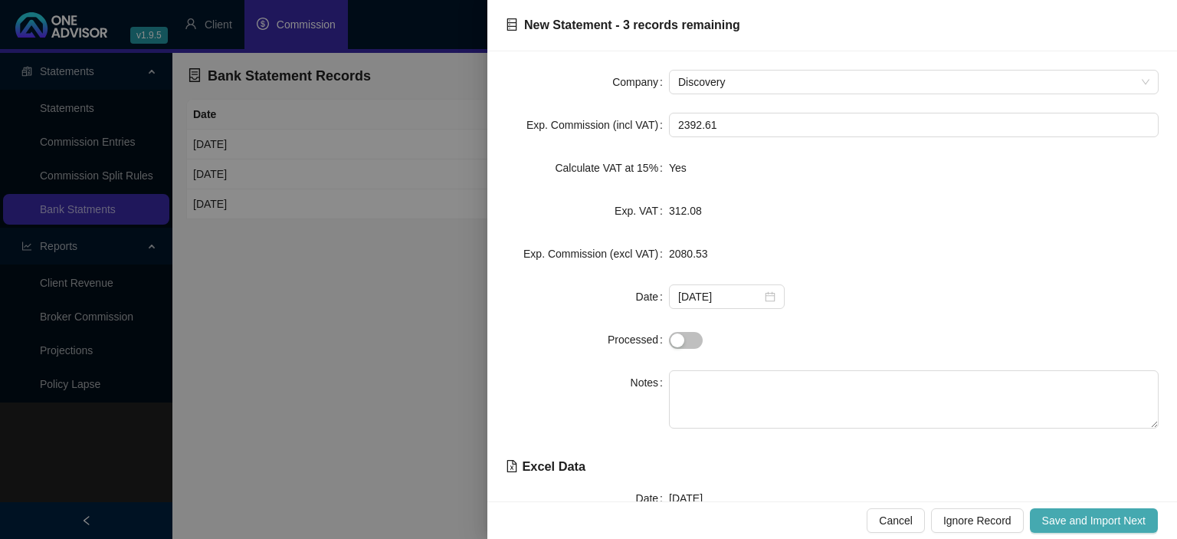
click at [1065, 520] on span "Save and Import Next" at bounding box center [1093, 520] width 103 height 17
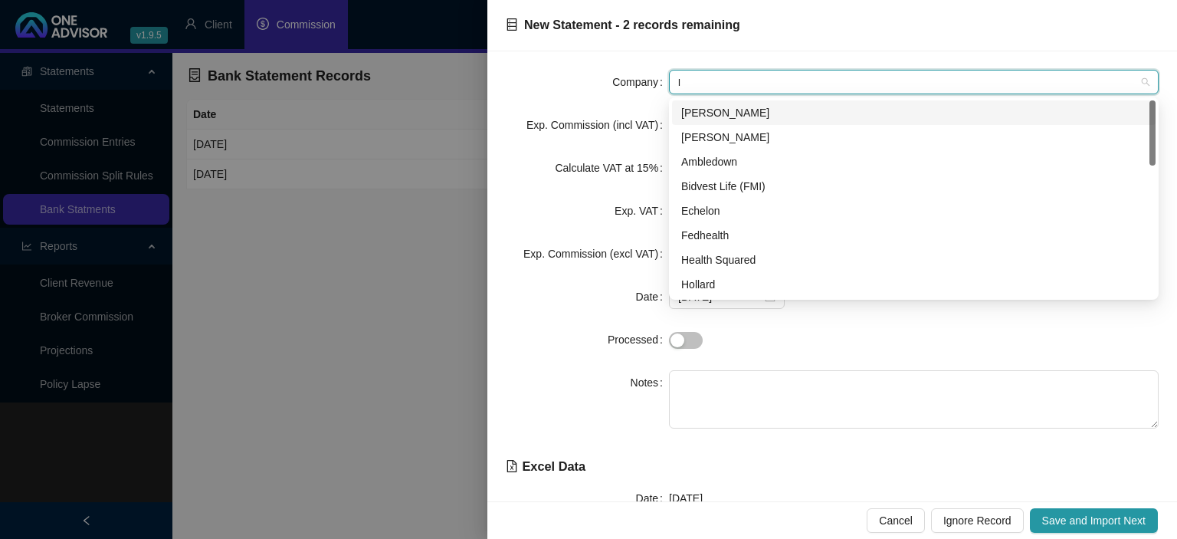
type input "li"
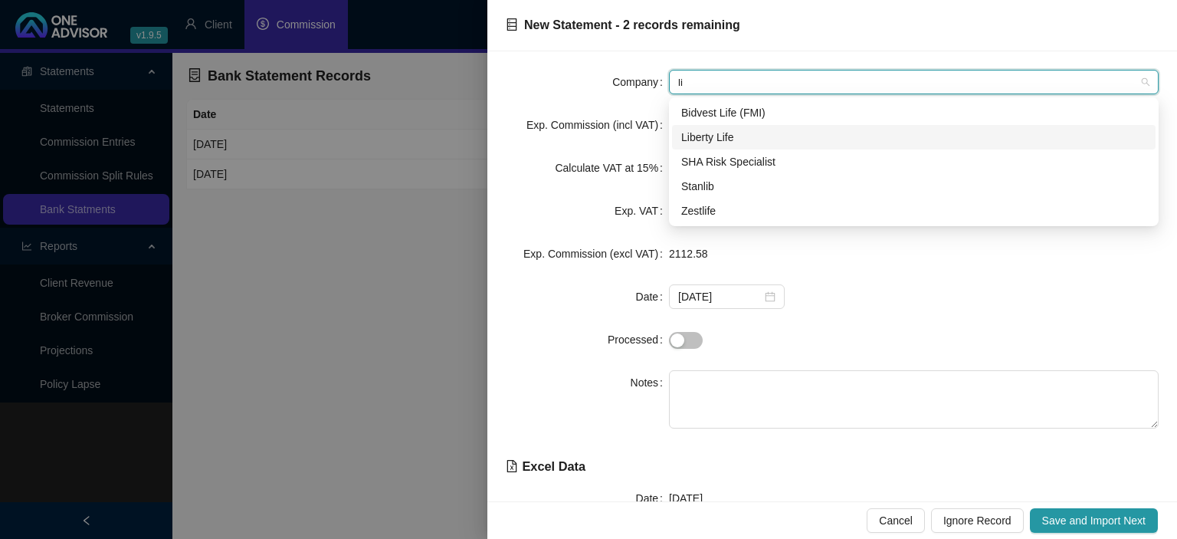
click at [746, 139] on div "Liberty Life" at bounding box center [913, 137] width 465 height 17
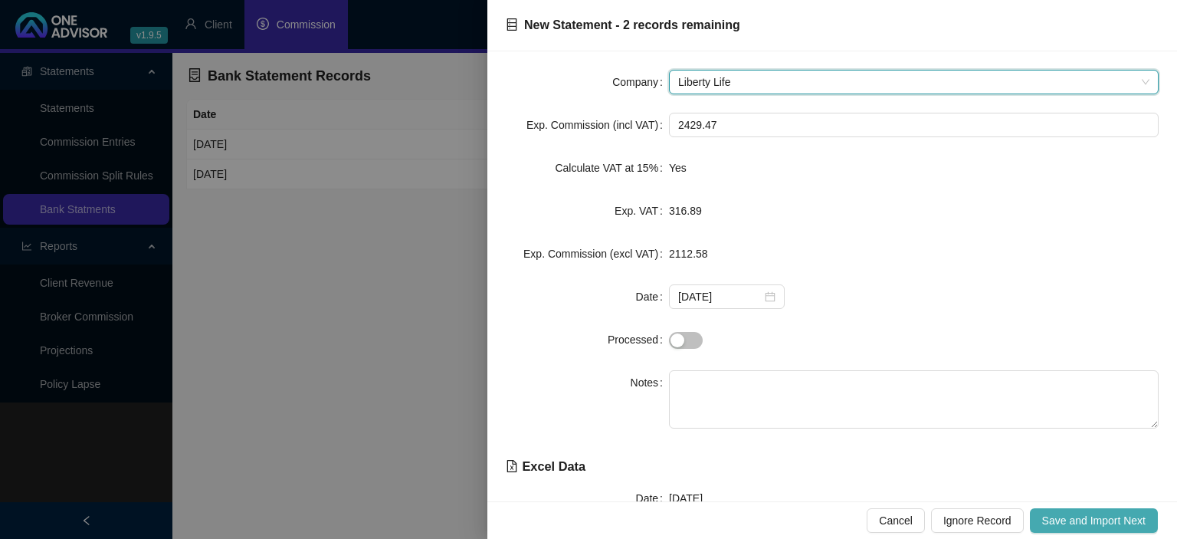
click at [1082, 510] on button "Save and Import Next" at bounding box center [1094, 520] width 128 height 25
click at [1081, 516] on span "Save and Import Next" at bounding box center [1093, 520] width 103 height 17
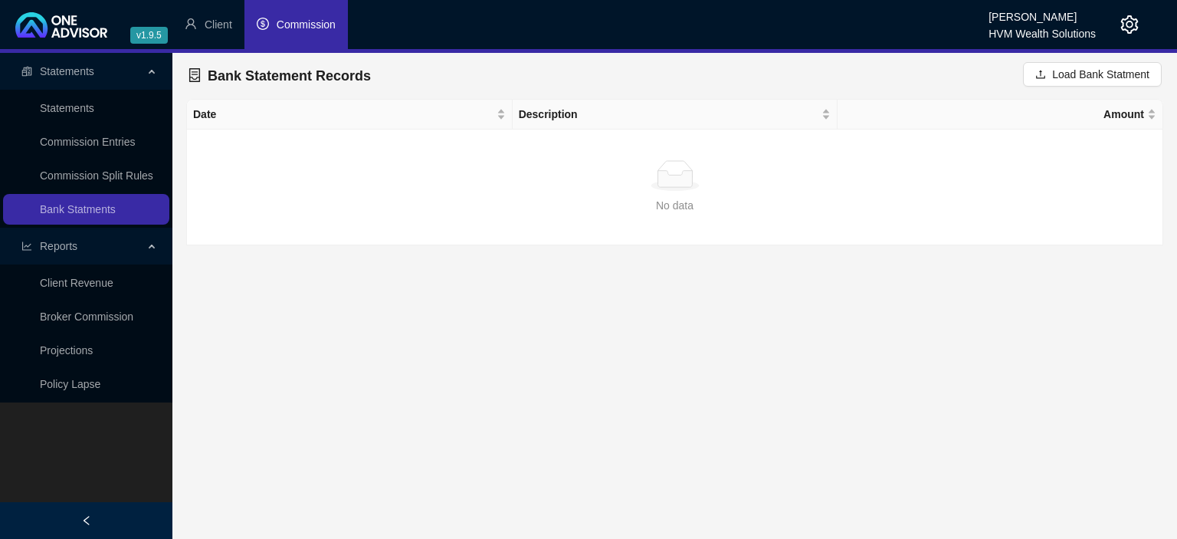
click at [321, 28] on span "Commission" at bounding box center [306, 24] width 59 height 12
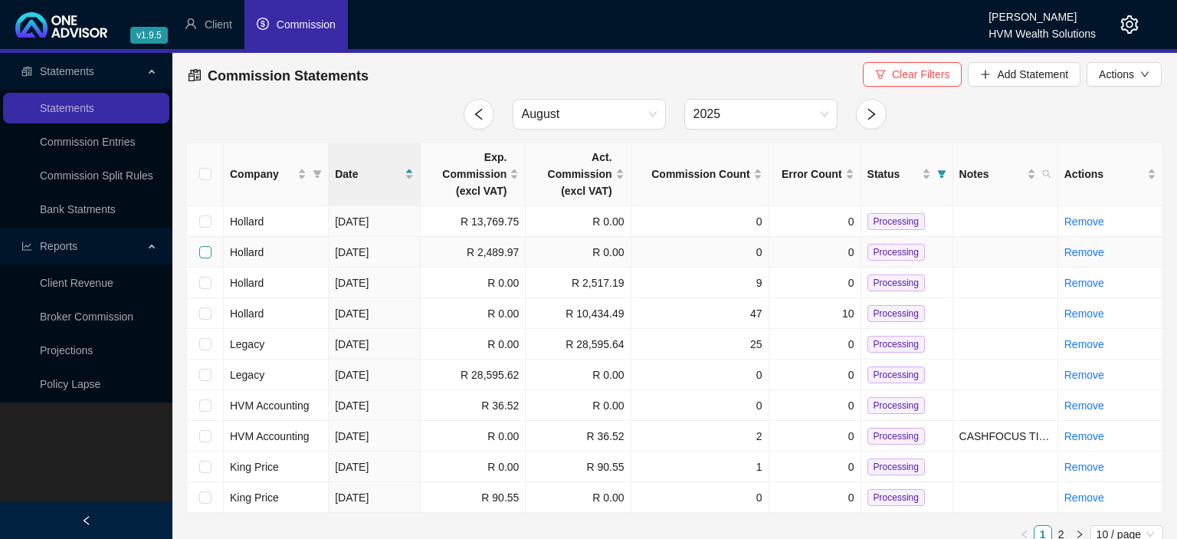
click at [209, 251] on input "checkbox" at bounding box center [205, 252] width 12 height 12
checkbox input "true"
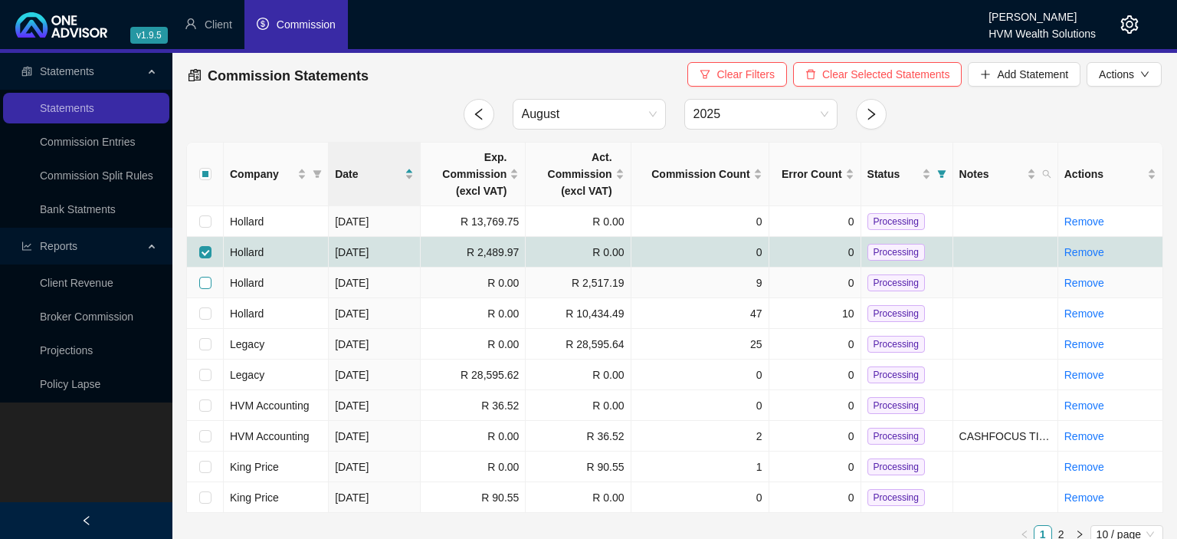
click at [205, 283] on input "checkbox" at bounding box center [205, 283] width 12 height 12
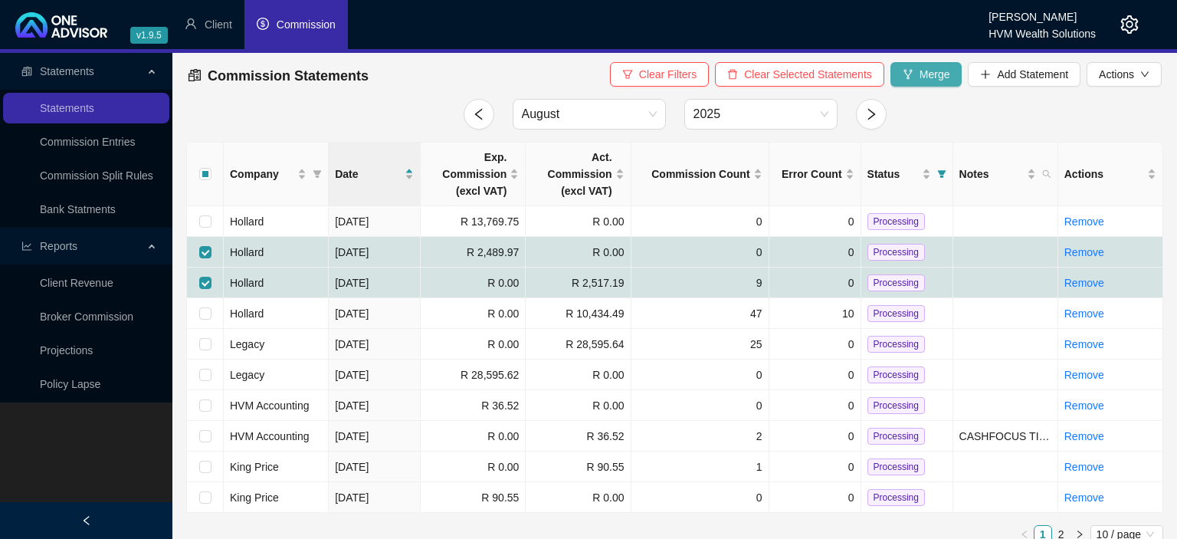
click at [927, 74] on span "Merge" at bounding box center [934, 74] width 31 height 17
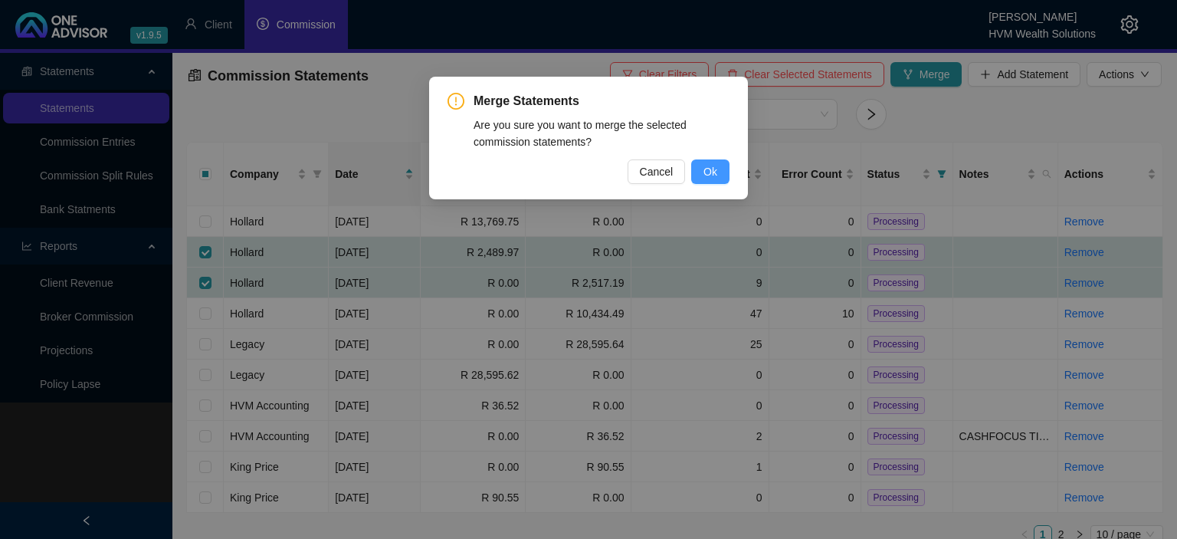
click at [706, 171] on span "Ok" at bounding box center [710, 171] width 14 height 17
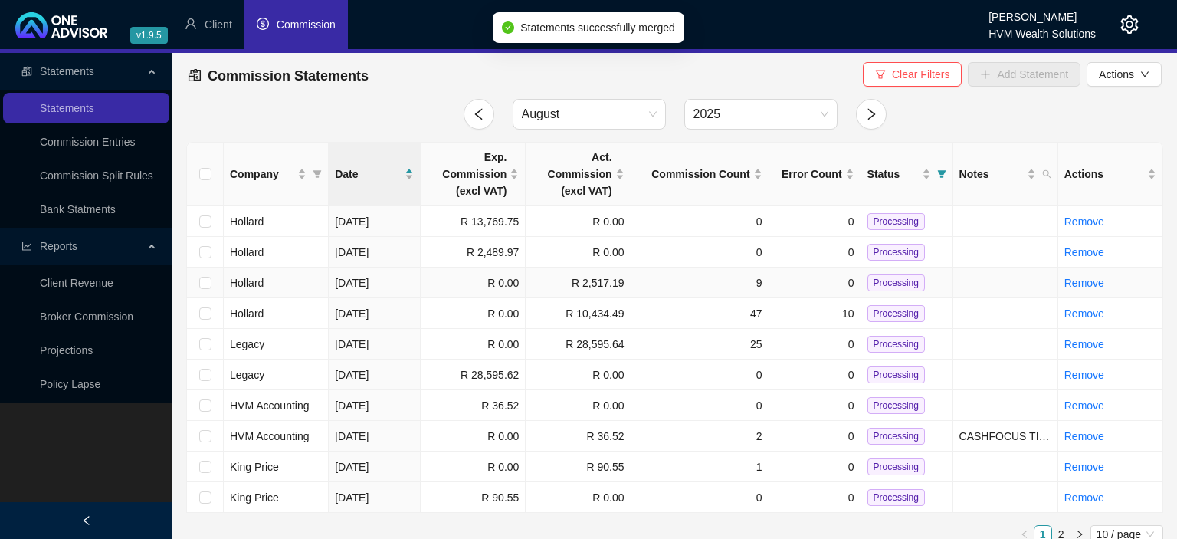
checkbox input "false"
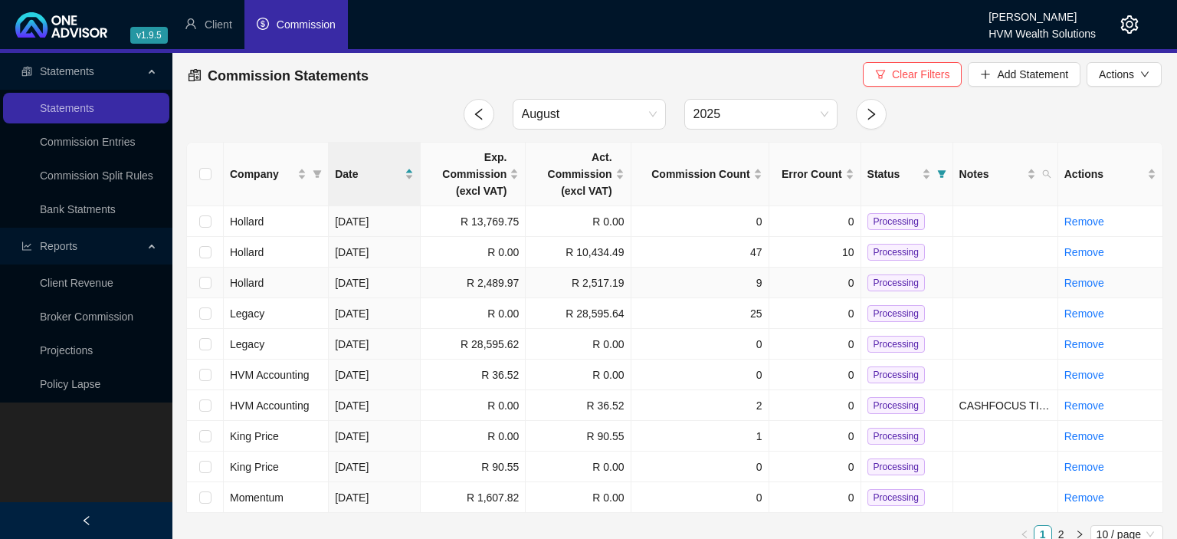
click at [878, 280] on span "Processing" at bounding box center [895, 282] width 57 height 17
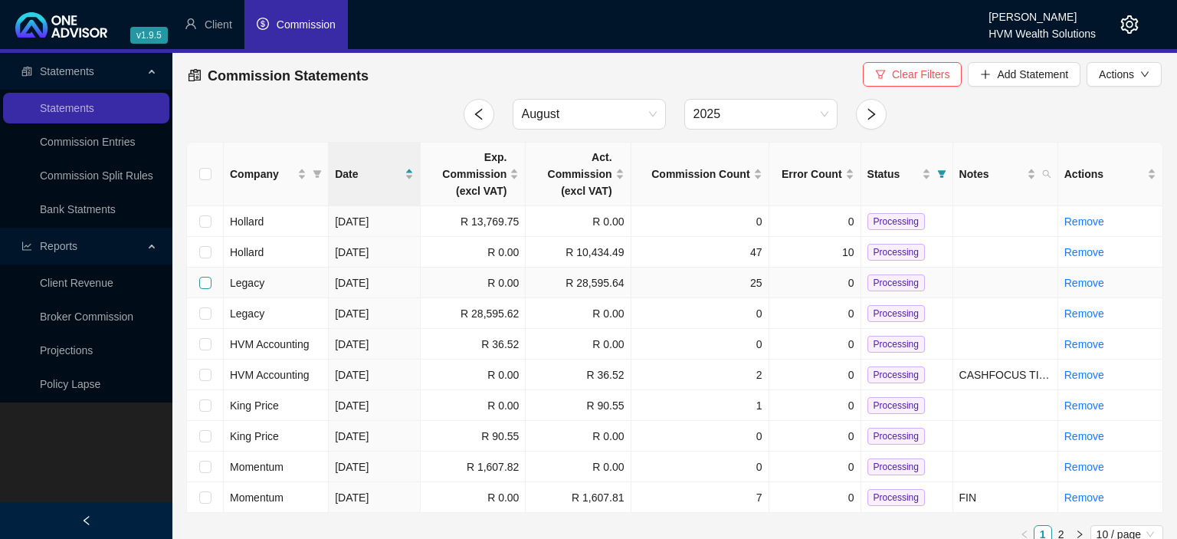
click at [206, 282] on input "checkbox" at bounding box center [205, 283] width 12 height 12
checkbox input "true"
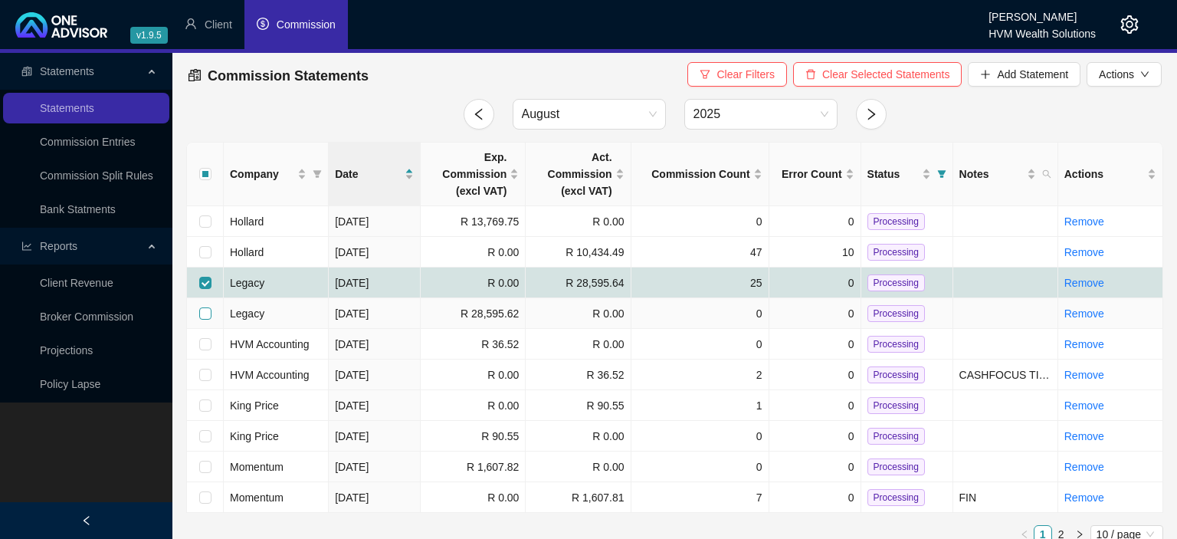
click at [204, 314] on input "checkbox" at bounding box center [205, 313] width 12 height 12
checkbox input "true"
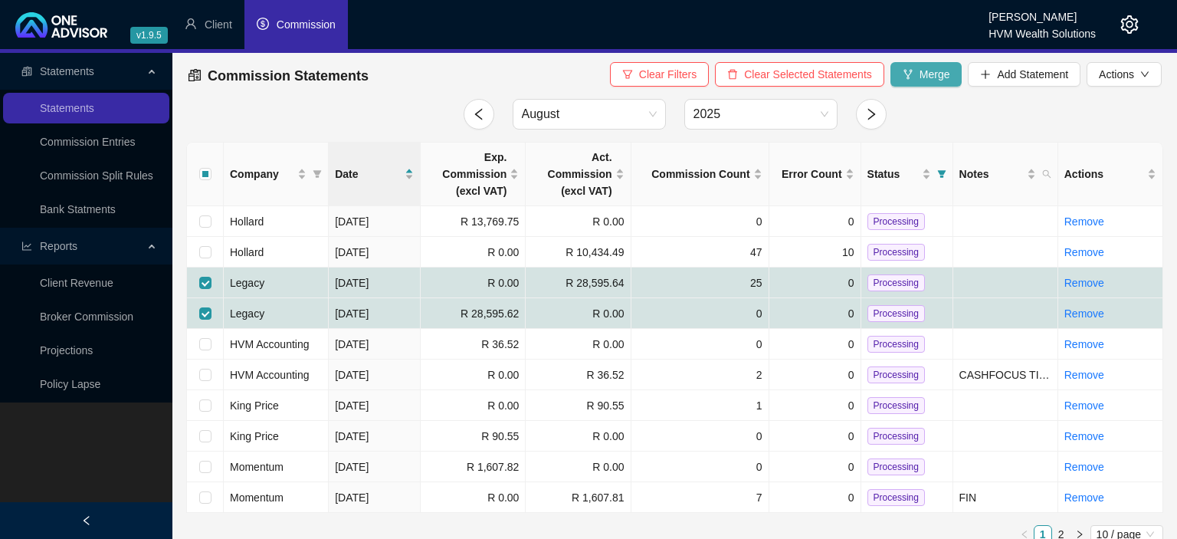
click at [919, 81] on button "Merge" at bounding box center [926, 74] width 72 height 25
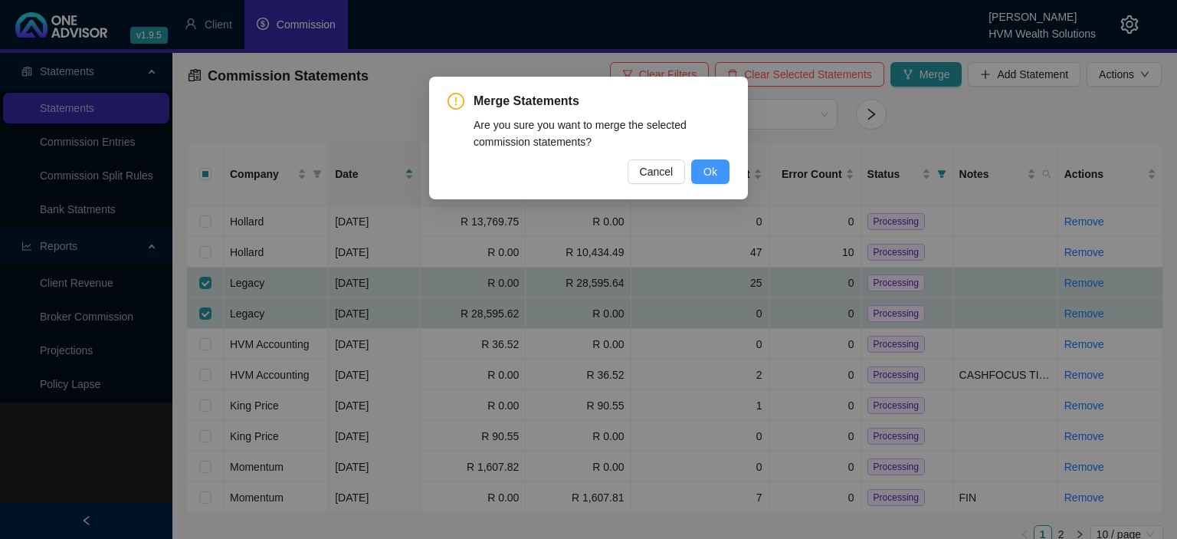
click at [723, 171] on button "Ok" at bounding box center [710, 171] width 38 height 25
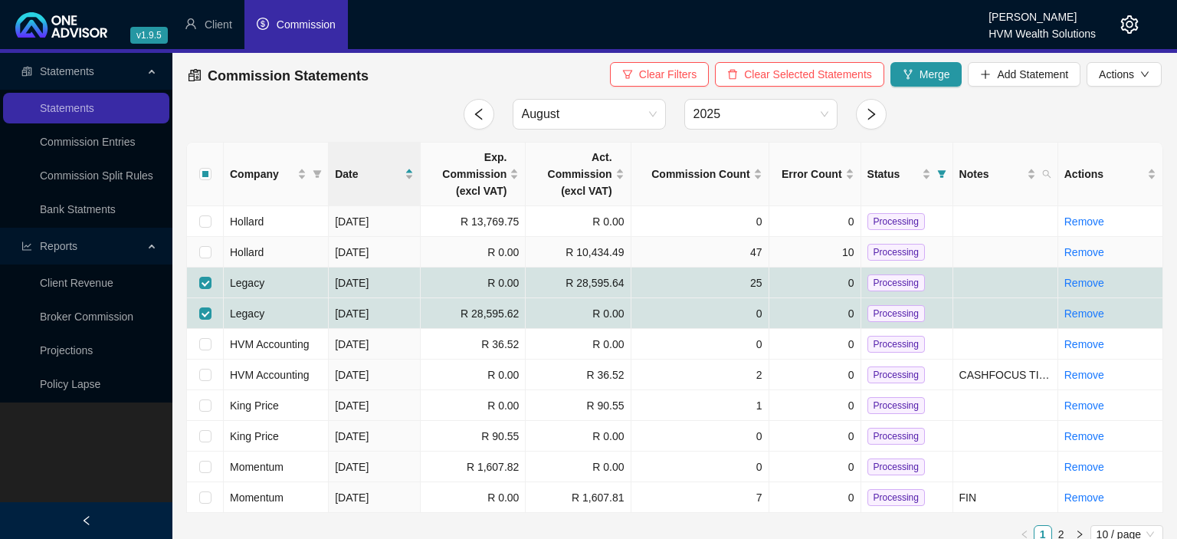
checkbox input "false"
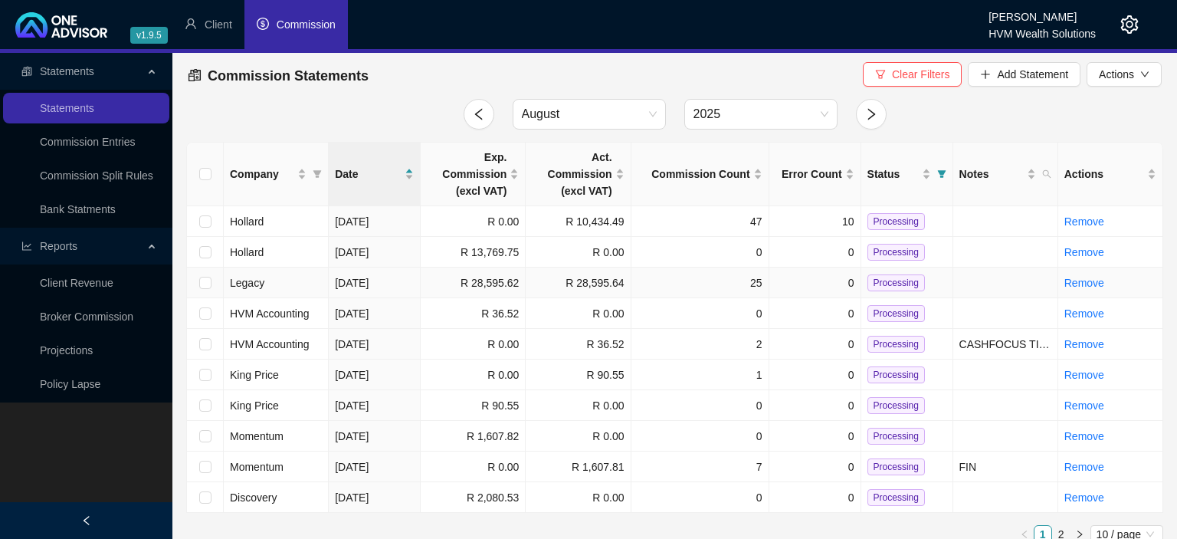
click at [888, 280] on span "Processing" at bounding box center [895, 282] width 57 height 17
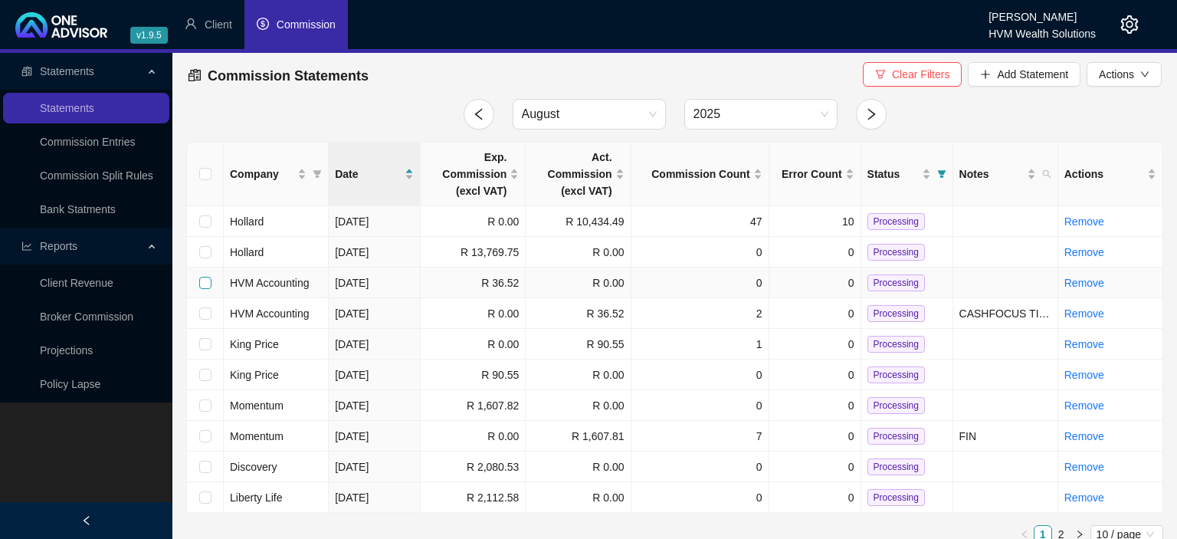
click at [202, 286] on input "checkbox" at bounding box center [205, 283] width 12 height 12
checkbox input "true"
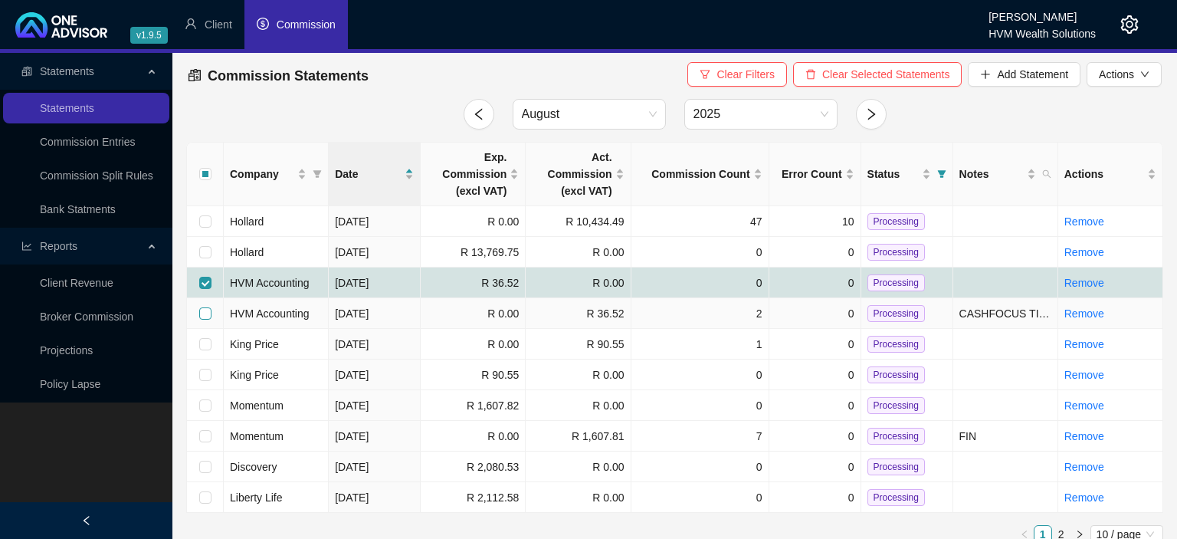
click at [204, 314] on input "checkbox" at bounding box center [205, 313] width 12 height 12
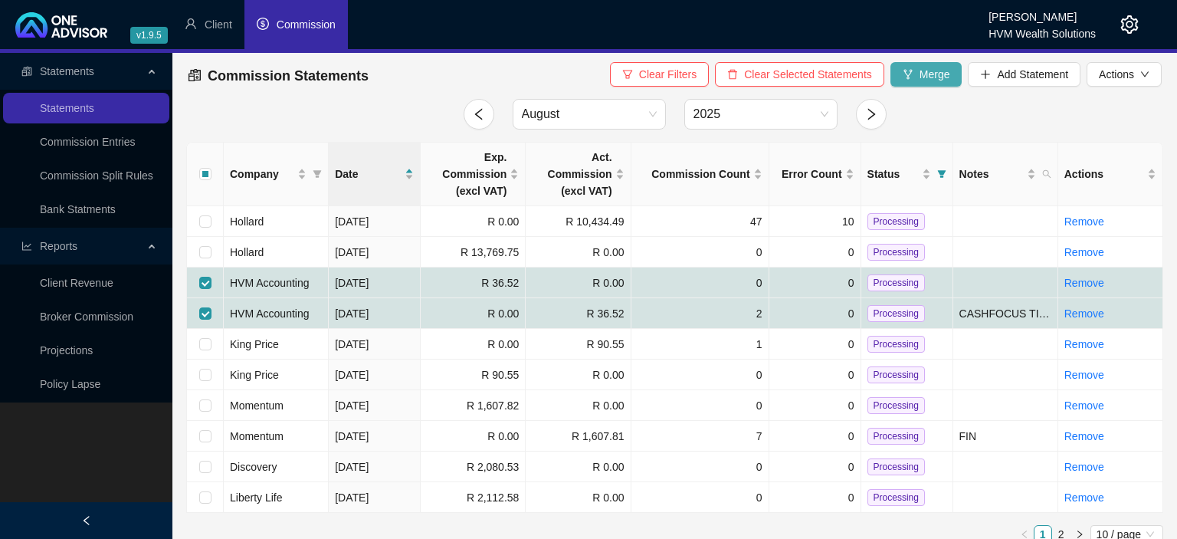
click at [923, 79] on span "Merge" at bounding box center [934, 74] width 31 height 17
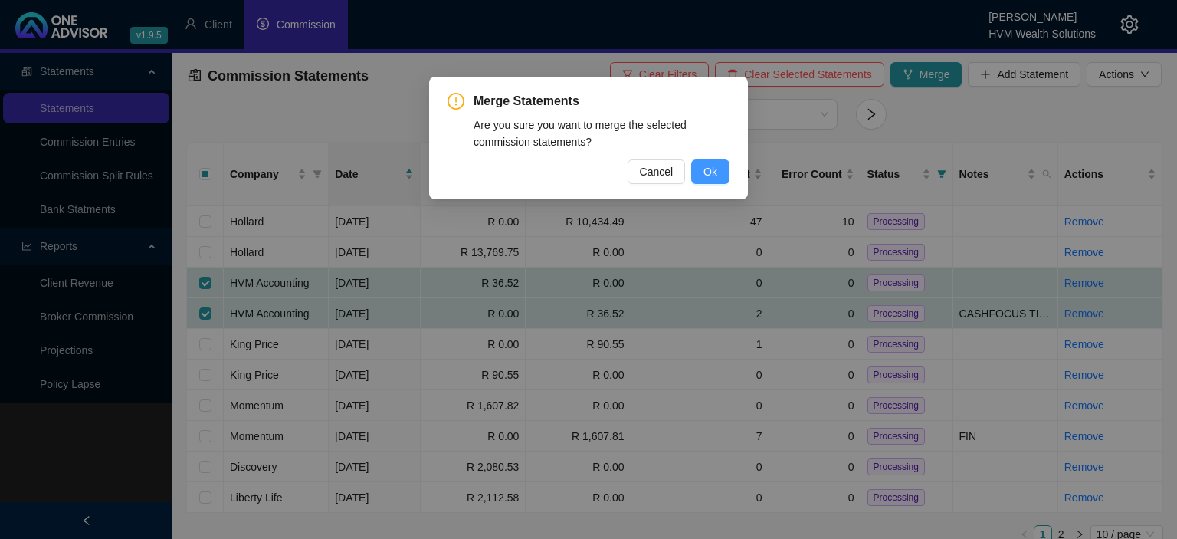
click at [713, 171] on span "Ok" at bounding box center [710, 171] width 14 height 17
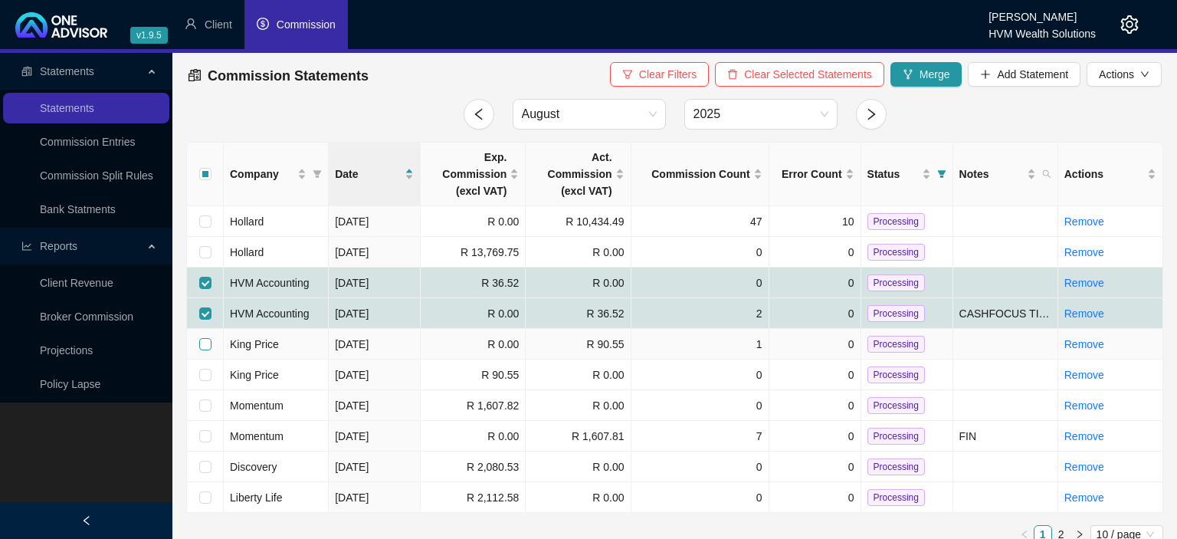
checkbox input "false"
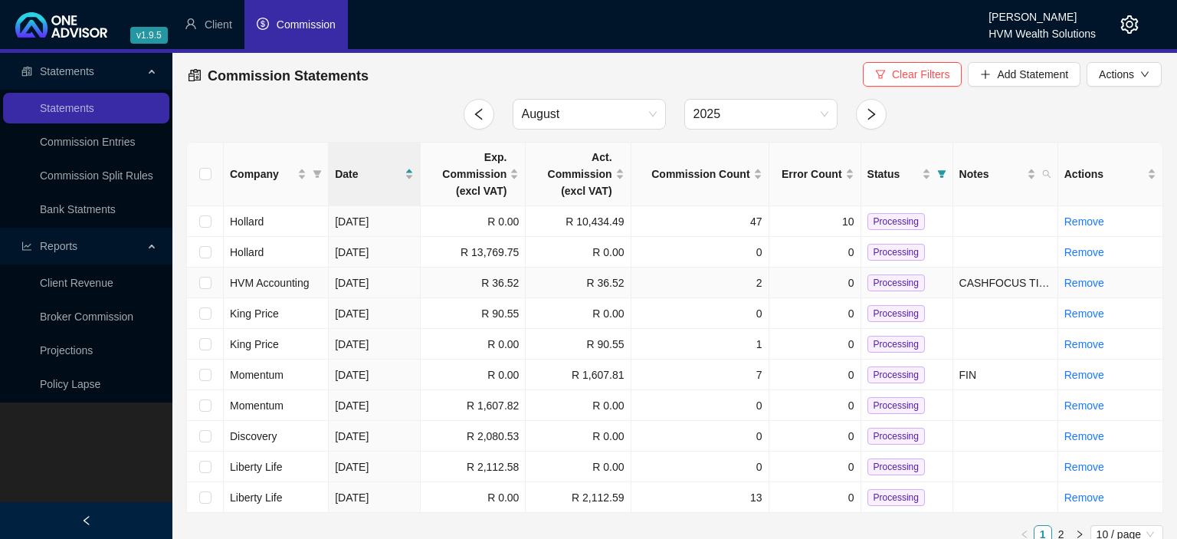
click at [893, 280] on span "Processing" at bounding box center [895, 282] width 57 height 17
click at [203, 282] on input "checkbox" at bounding box center [205, 283] width 12 height 12
checkbox input "true"
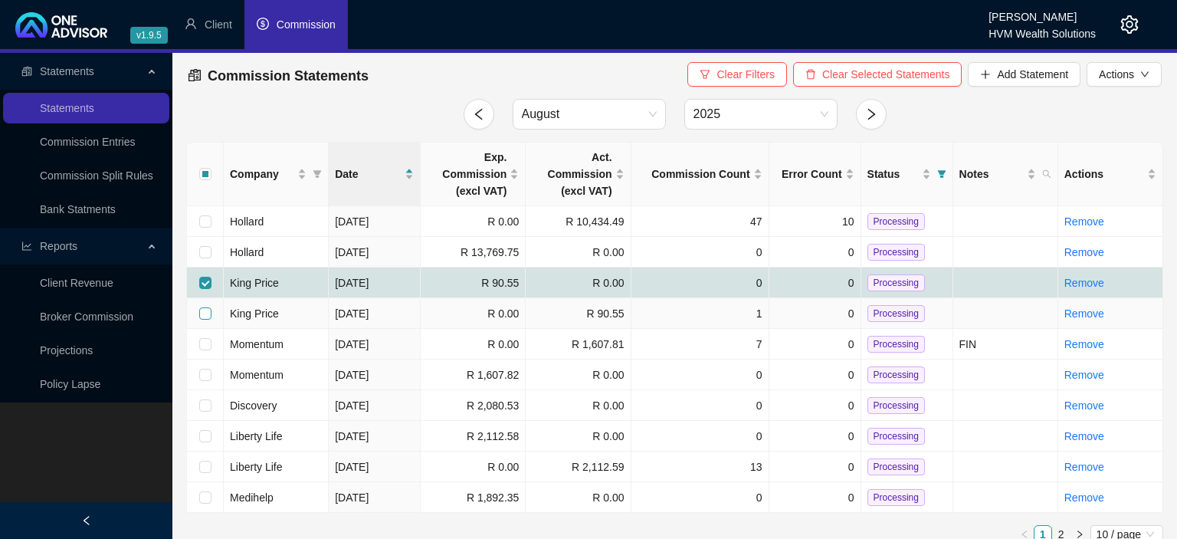
click at [207, 311] on input "checkbox" at bounding box center [205, 313] width 12 height 12
checkbox input "true"
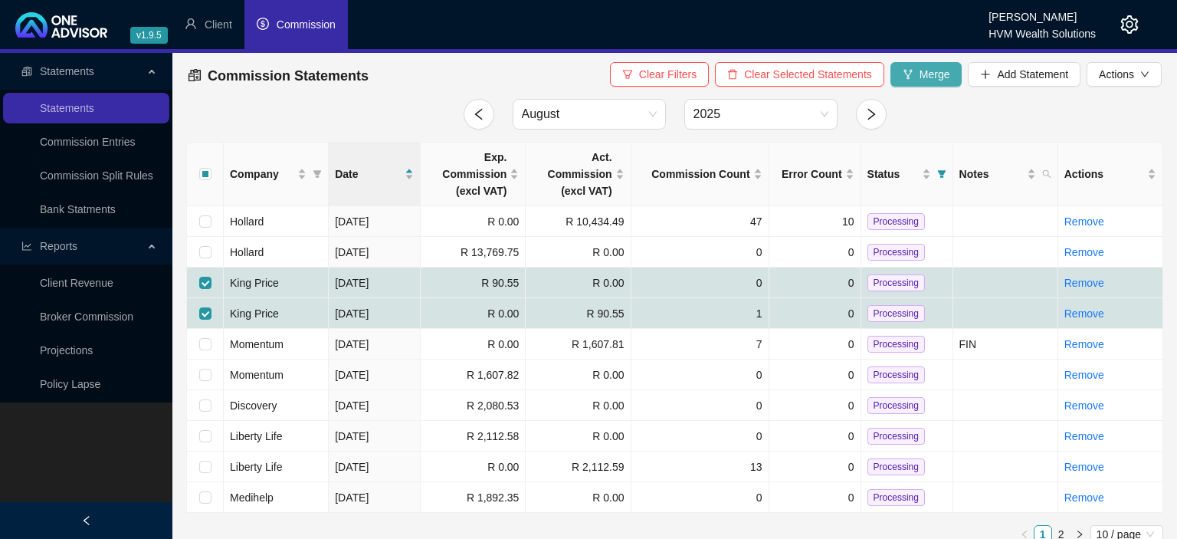
click at [918, 78] on button "Merge" at bounding box center [926, 74] width 72 height 25
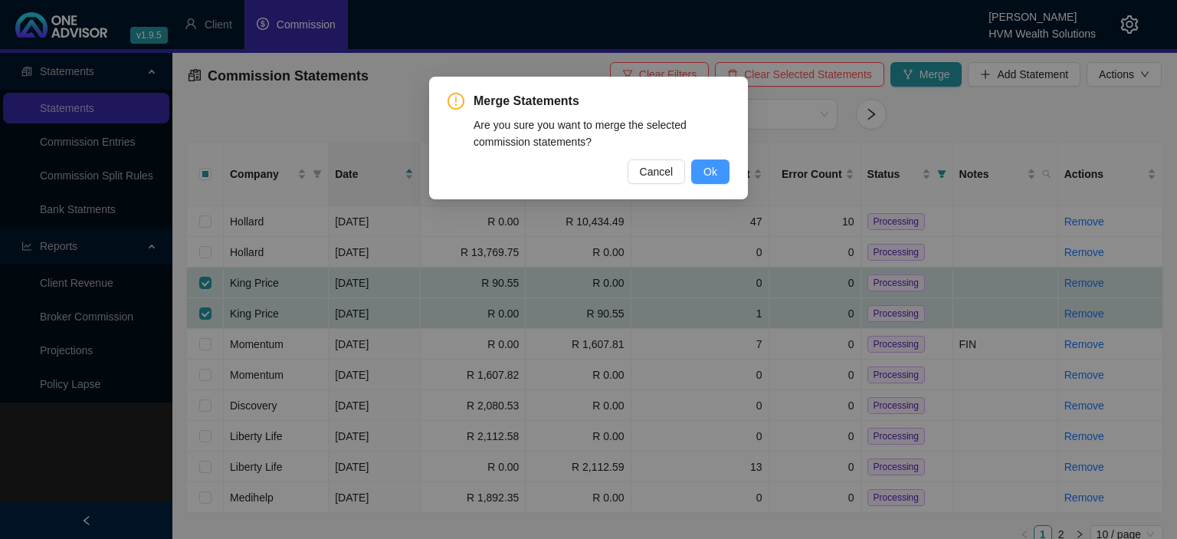
click at [700, 165] on button "Ok" at bounding box center [710, 171] width 38 height 25
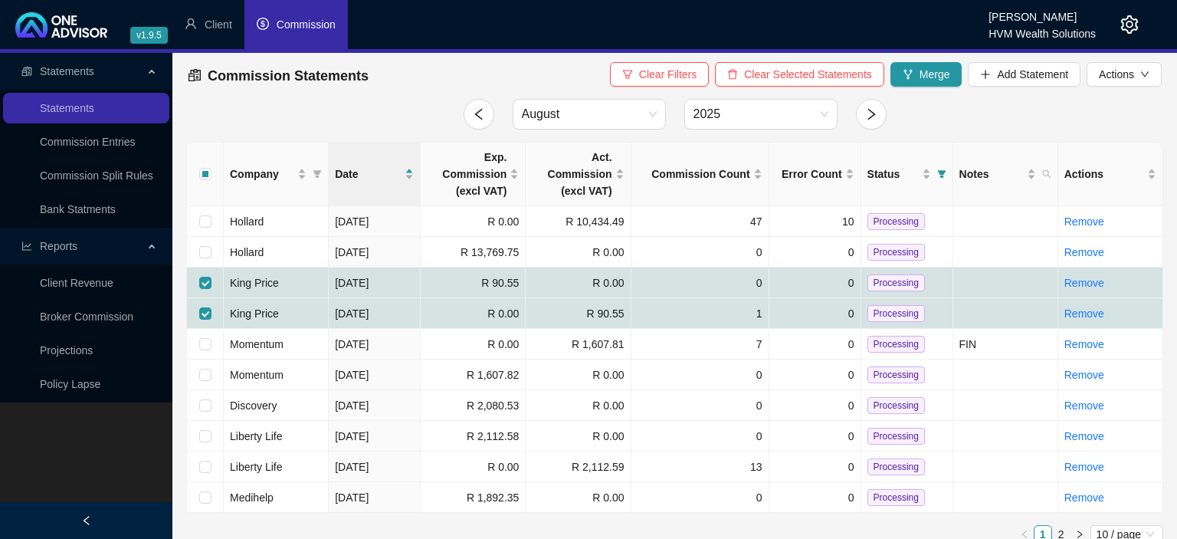
checkbox input "false"
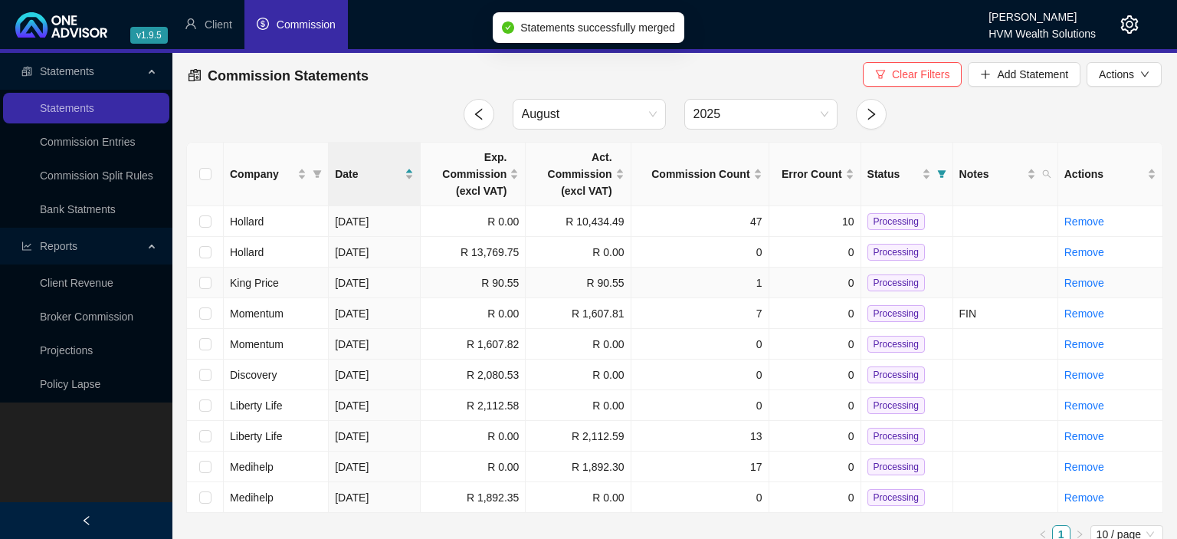
click at [878, 282] on span "Processing" at bounding box center [895, 282] width 57 height 17
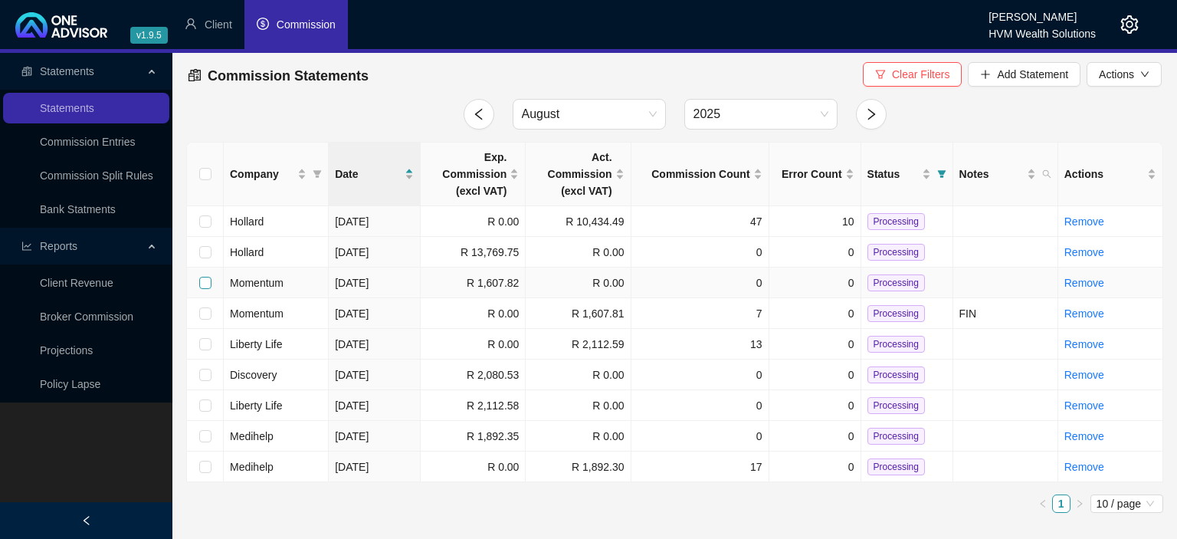
click at [204, 284] on input "checkbox" at bounding box center [205, 283] width 12 height 12
checkbox input "true"
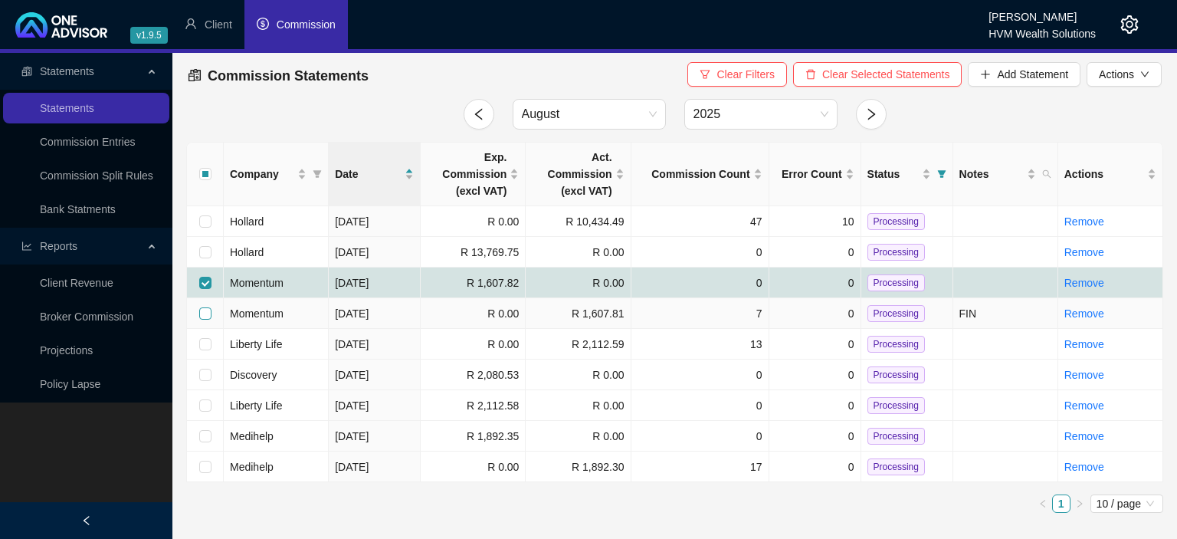
click at [206, 313] on input "checkbox" at bounding box center [205, 313] width 12 height 12
checkbox input "true"
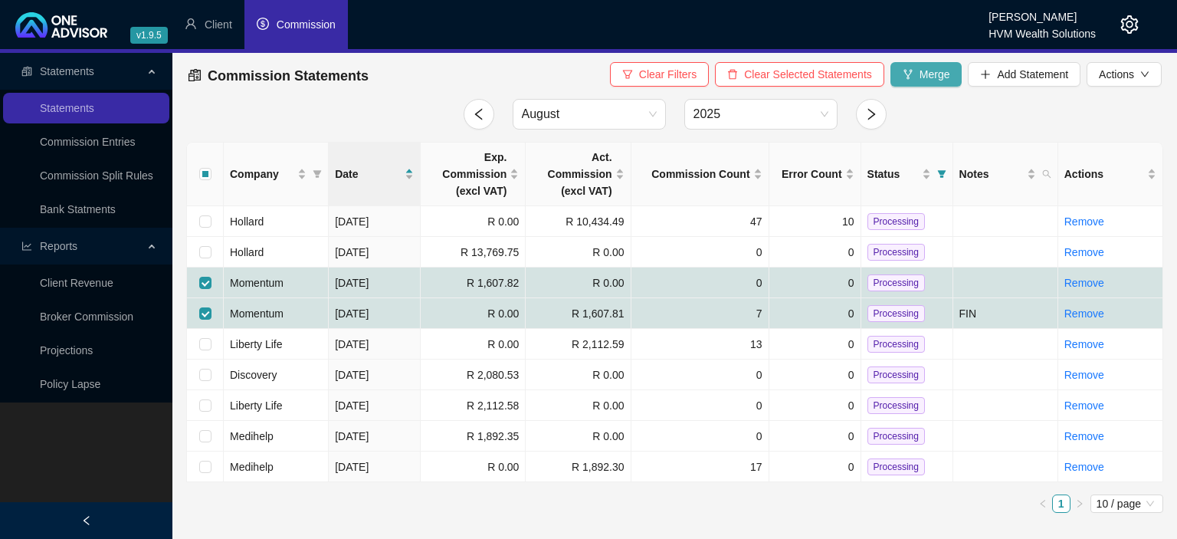
click at [924, 79] on span "Merge" at bounding box center [934, 74] width 31 height 17
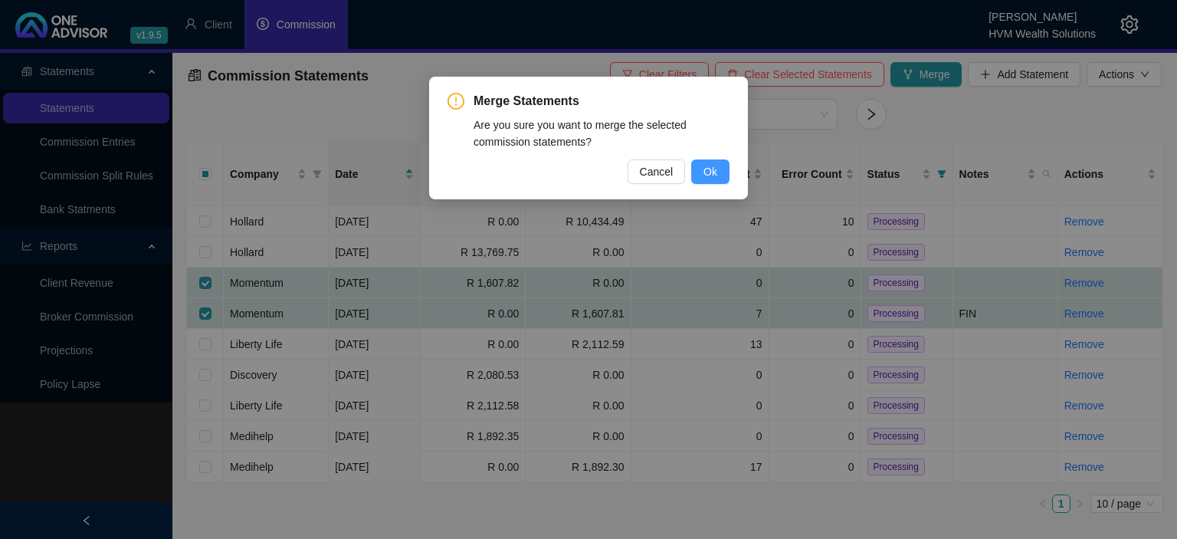
click at [718, 170] on button "Ok" at bounding box center [710, 171] width 38 height 25
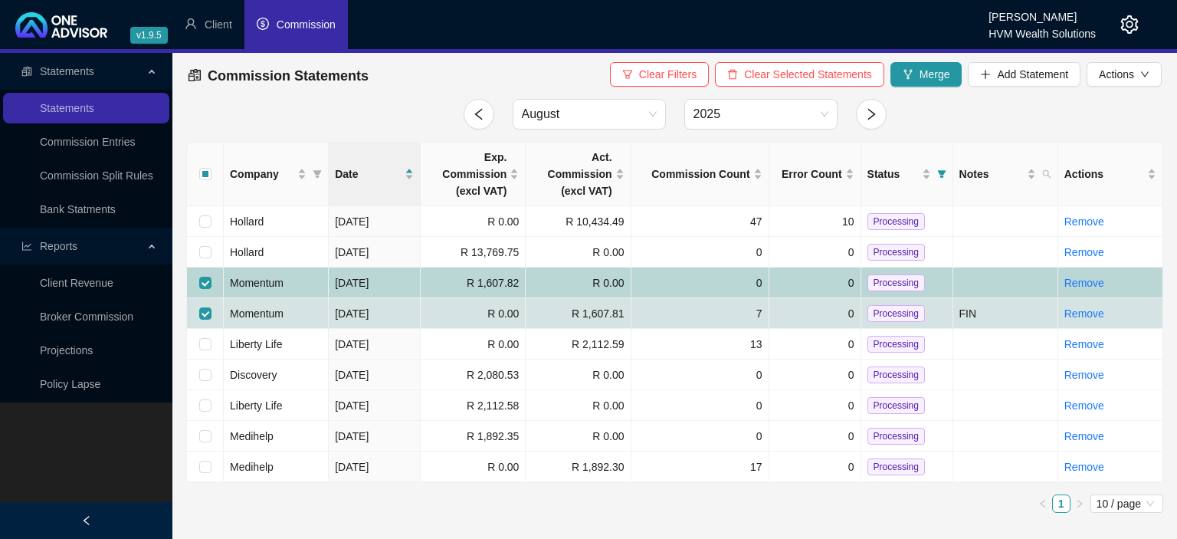
checkbox input "false"
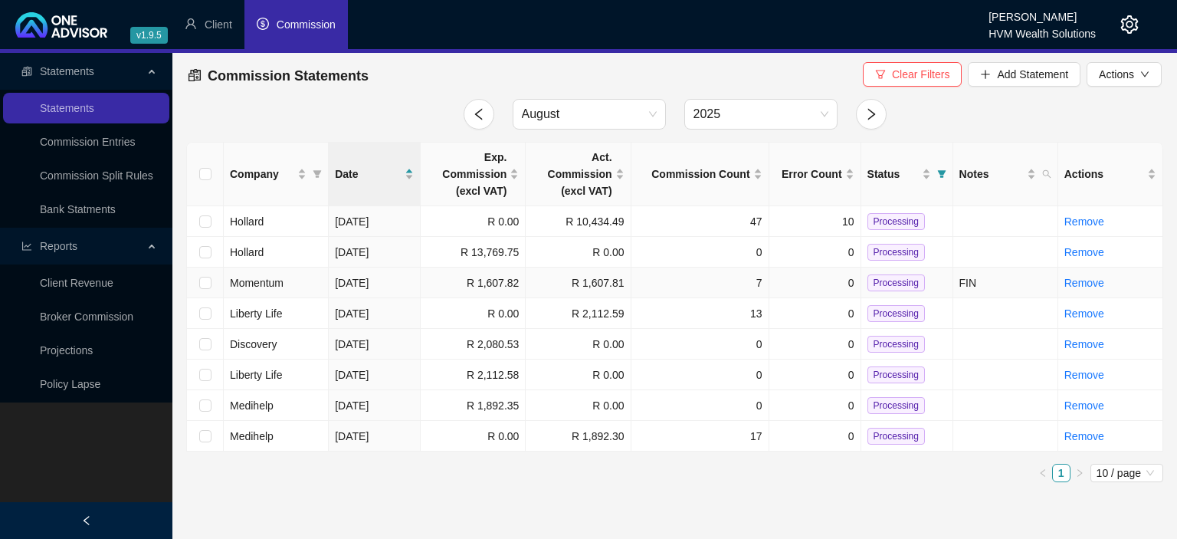
click at [886, 279] on span "Processing" at bounding box center [895, 282] width 57 height 17
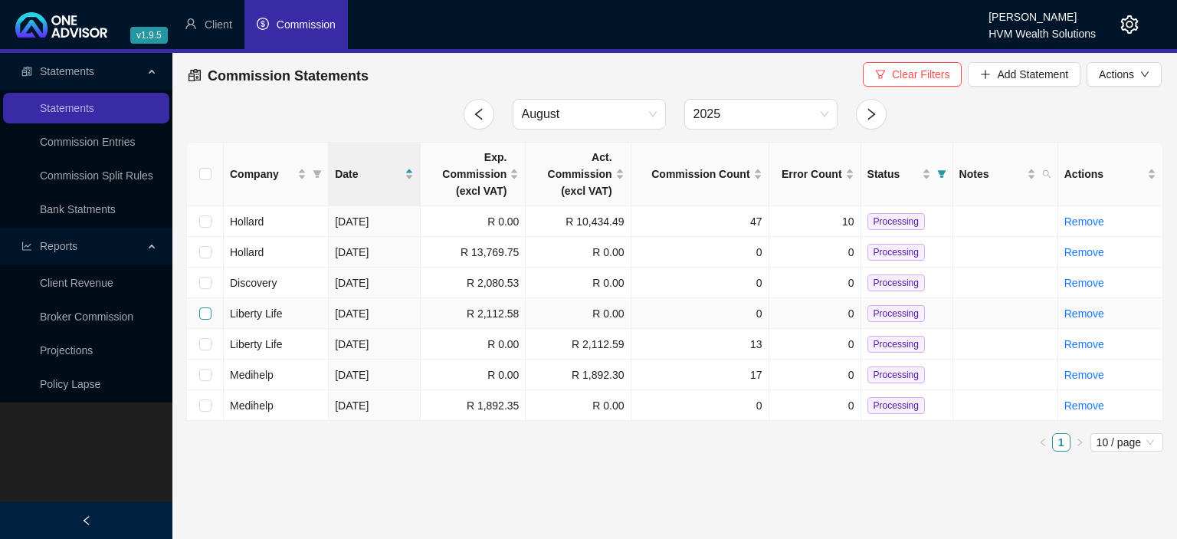
click at [202, 310] on input "checkbox" at bounding box center [205, 313] width 12 height 12
checkbox input "true"
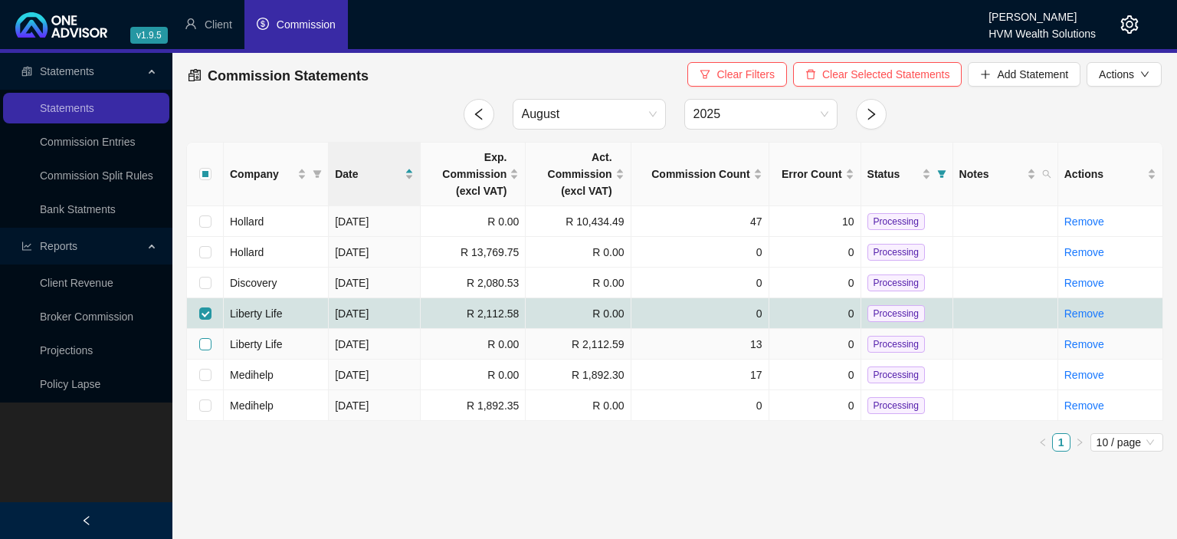
click at [204, 349] on label at bounding box center [205, 344] width 12 height 17
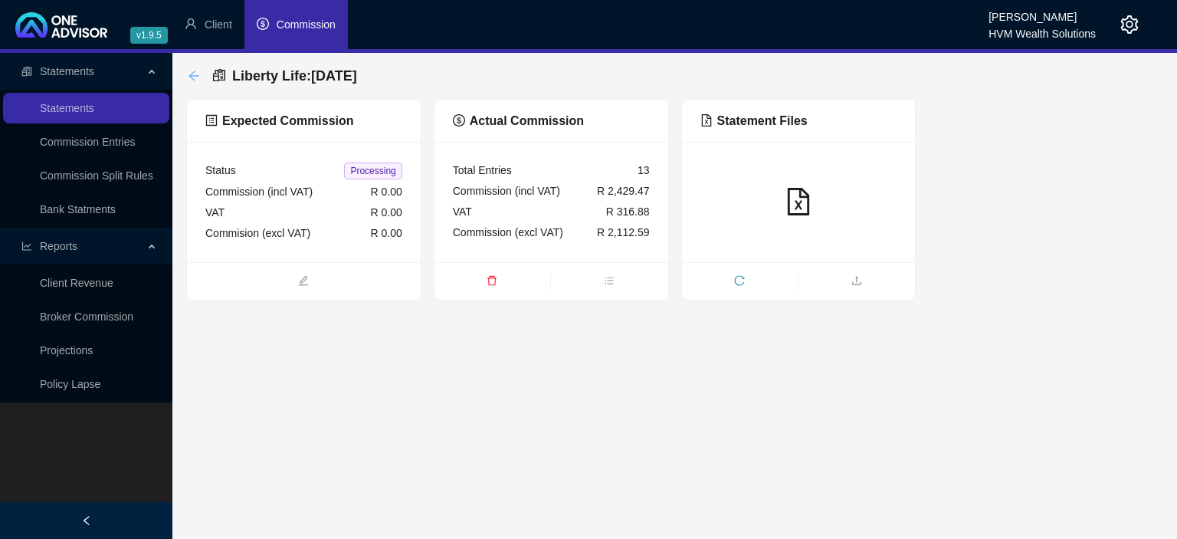
click at [191, 80] on icon "arrow-left" at bounding box center [194, 76] width 12 height 12
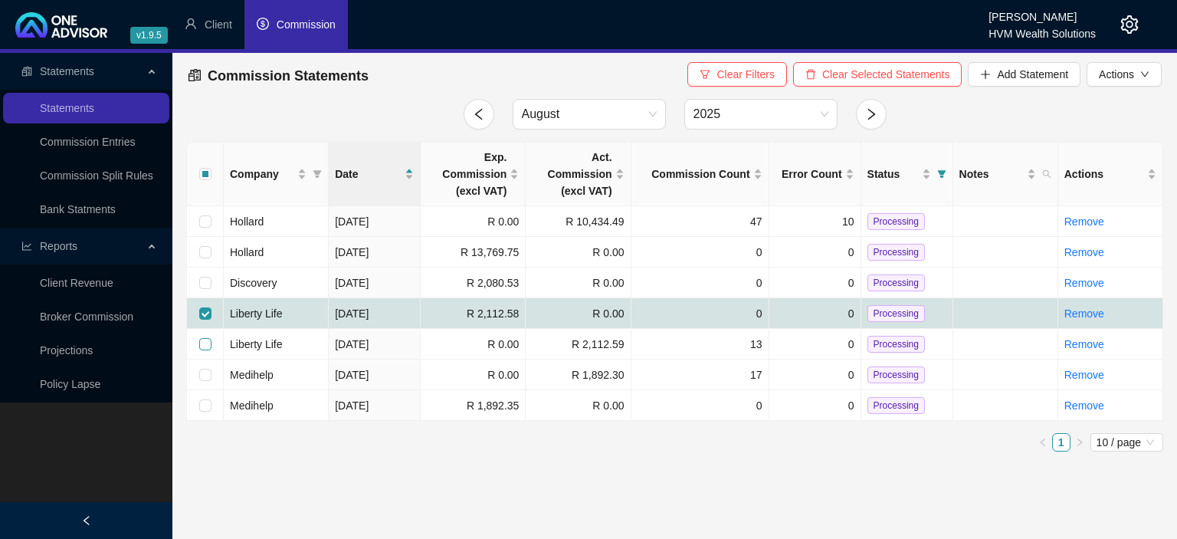
click at [206, 342] on input "checkbox" at bounding box center [205, 344] width 12 height 12
checkbox input "true"
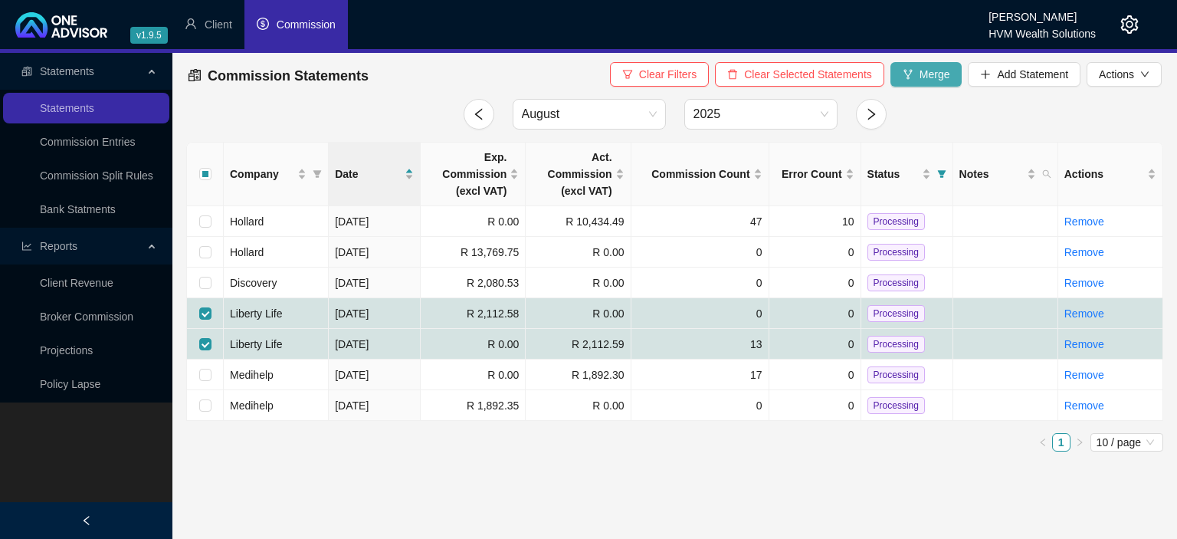
click at [918, 74] on button "Merge" at bounding box center [926, 74] width 72 height 25
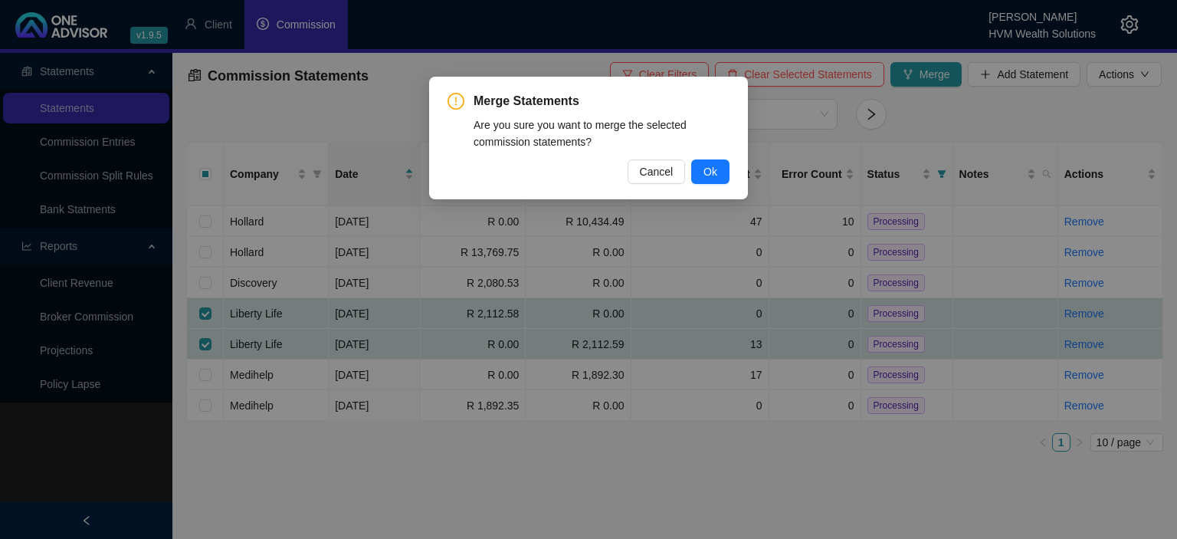
click at [698, 166] on button "Ok" at bounding box center [710, 171] width 38 height 25
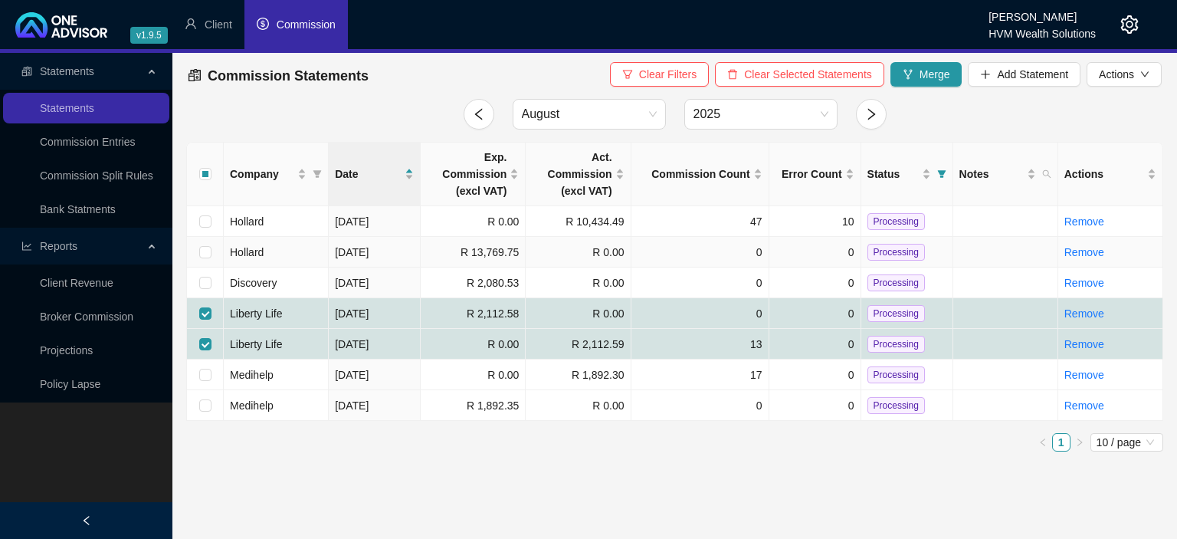
checkbox input "false"
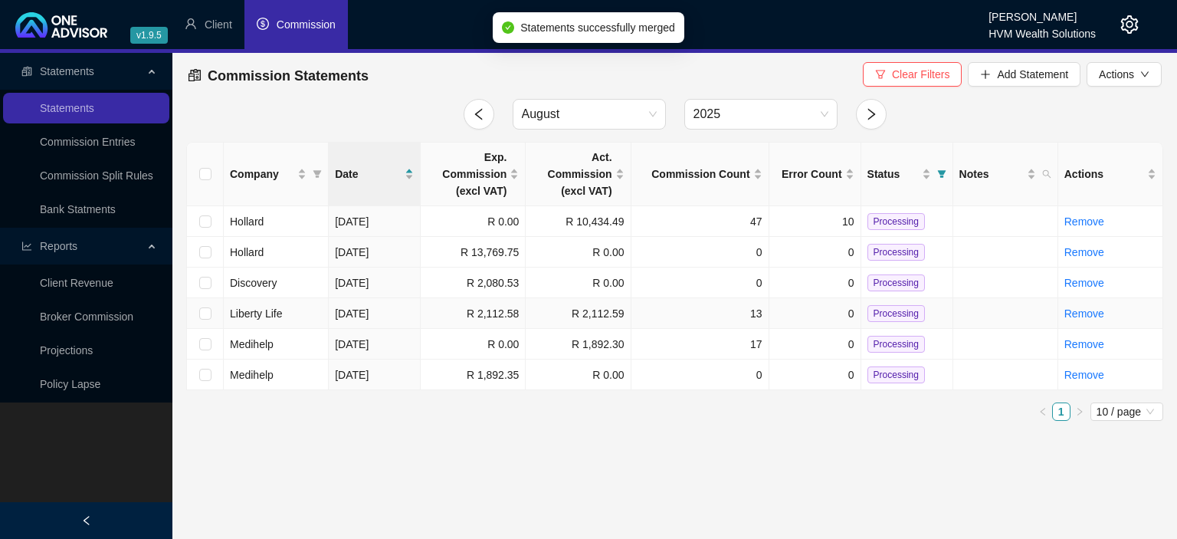
click at [881, 308] on span "Processing" at bounding box center [895, 313] width 57 height 17
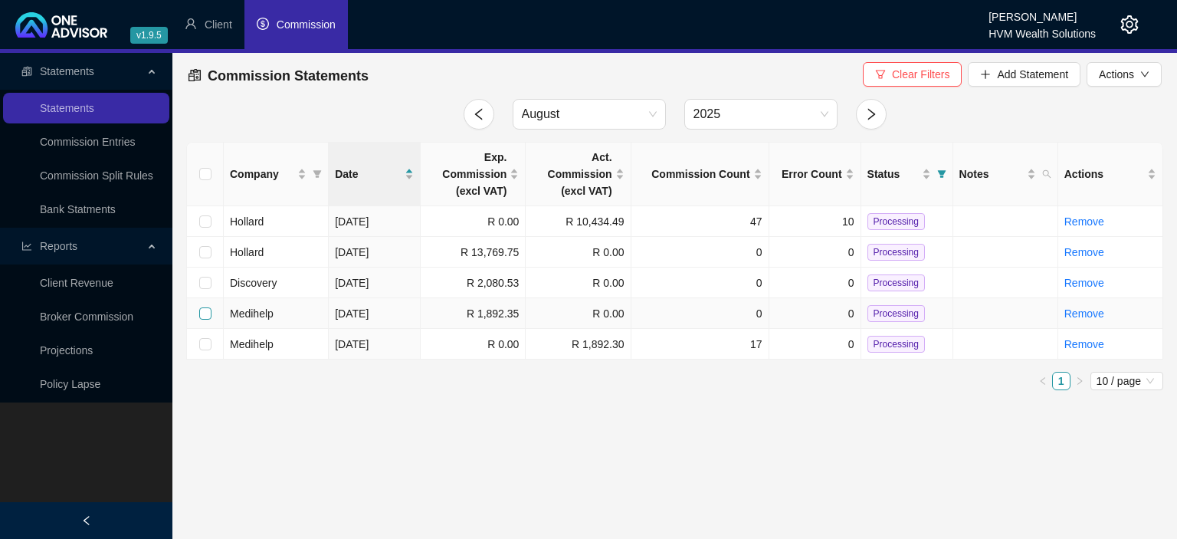
click at [207, 313] on input "checkbox" at bounding box center [205, 313] width 12 height 12
checkbox input "true"
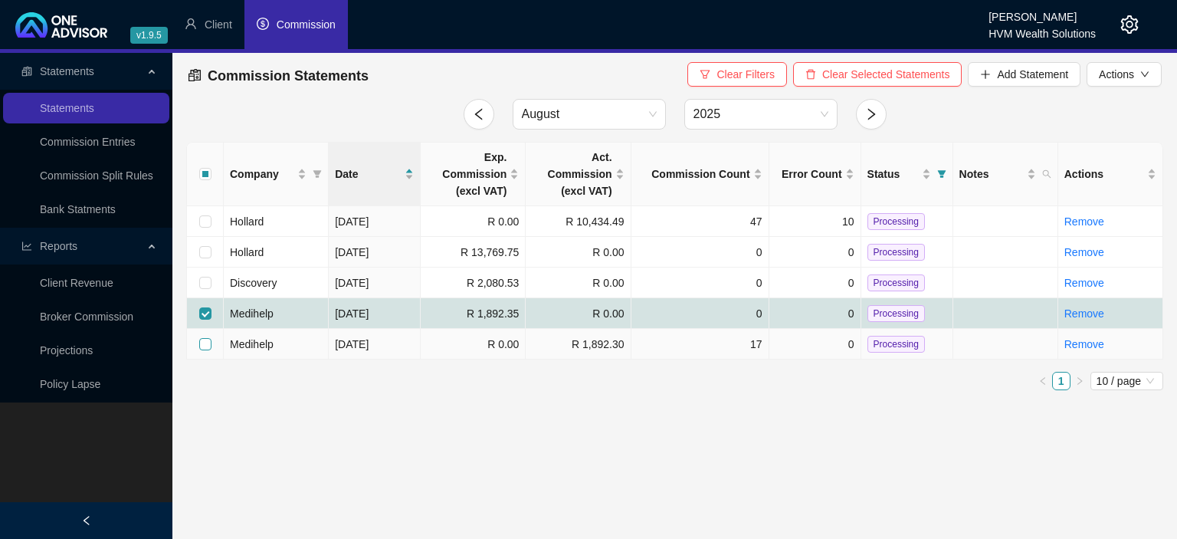
click at [206, 346] on input "checkbox" at bounding box center [205, 344] width 12 height 12
checkbox input "true"
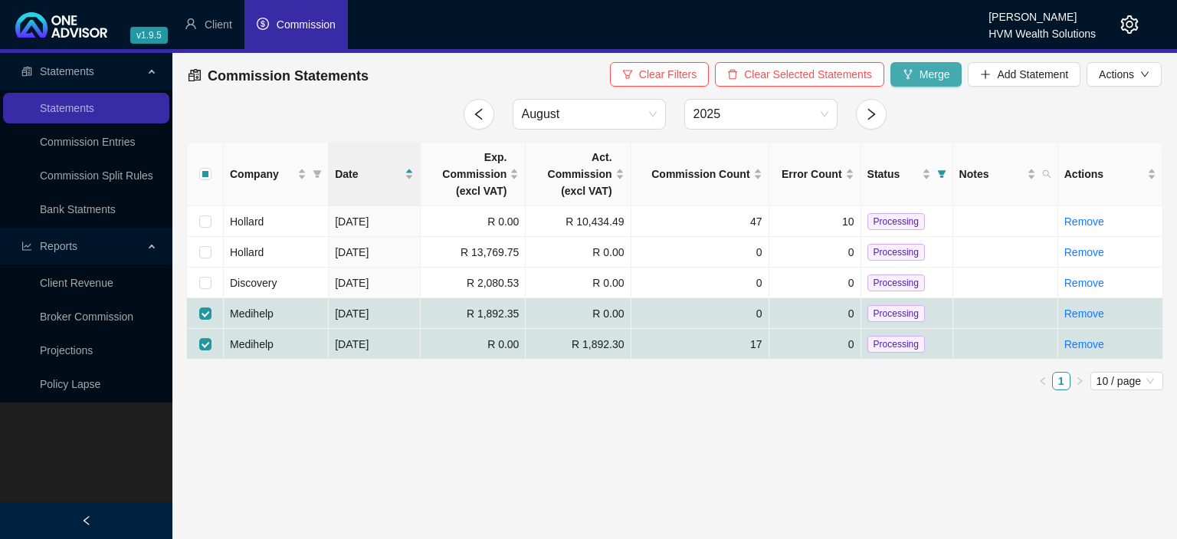
click at [942, 77] on span "Merge" at bounding box center [934, 74] width 31 height 17
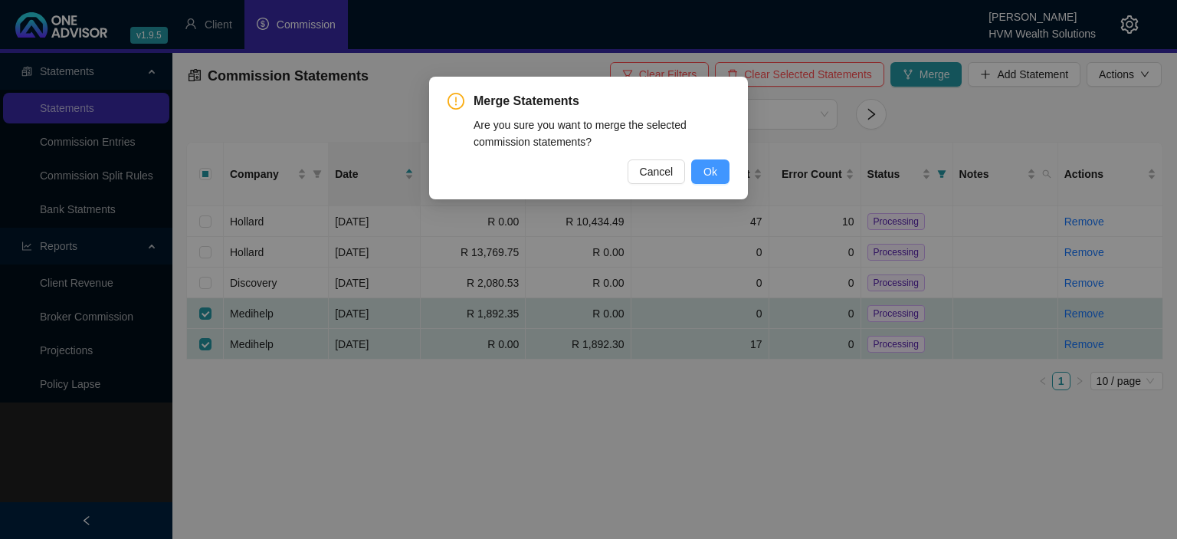
click at [713, 169] on span "Ok" at bounding box center [710, 171] width 14 height 17
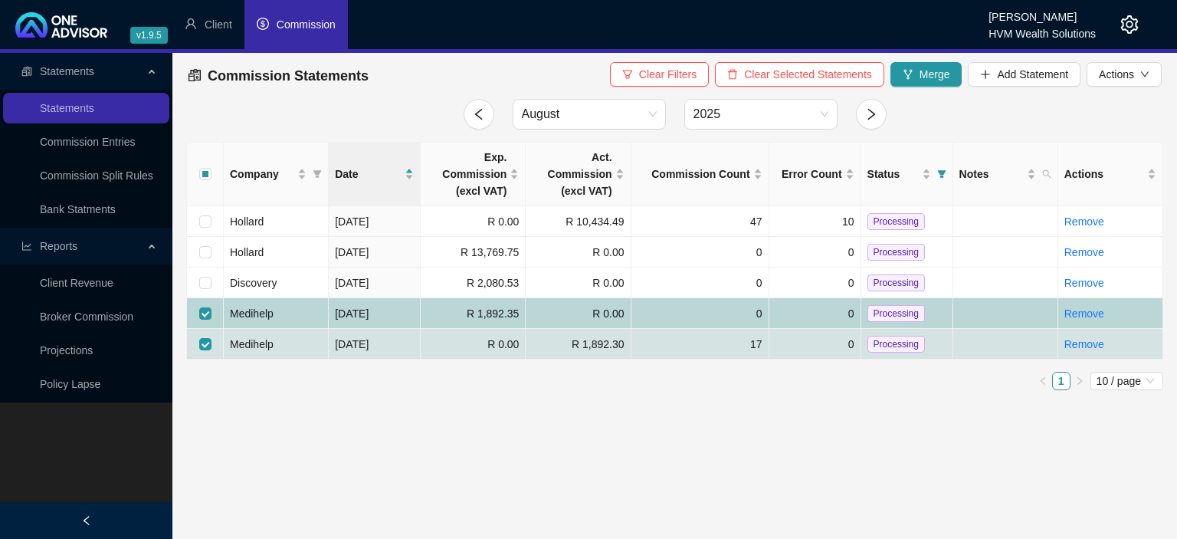
checkbox input "false"
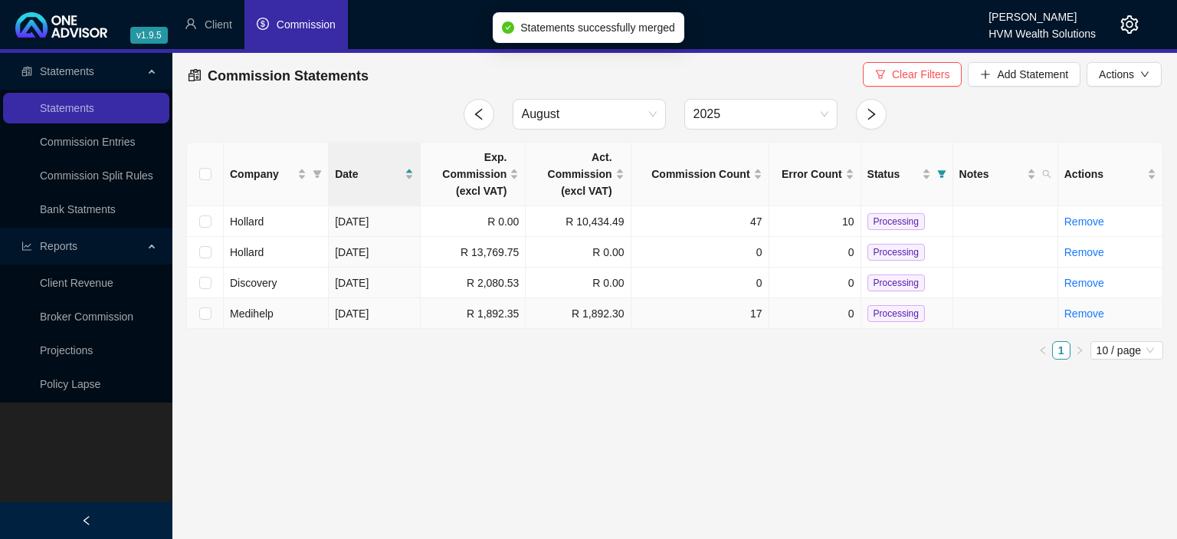
click at [884, 314] on span "Processing" at bounding box center [895, 313] width 57 height 17
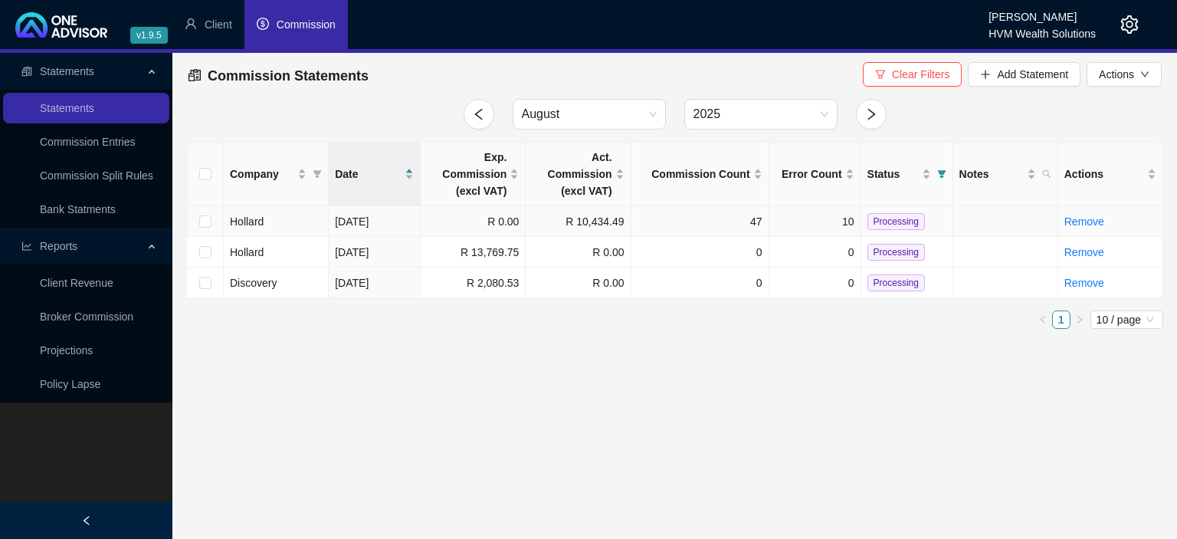
click at [415, 219] on td "[DATE]" at bounding box center [375, 221] width 92 height 31
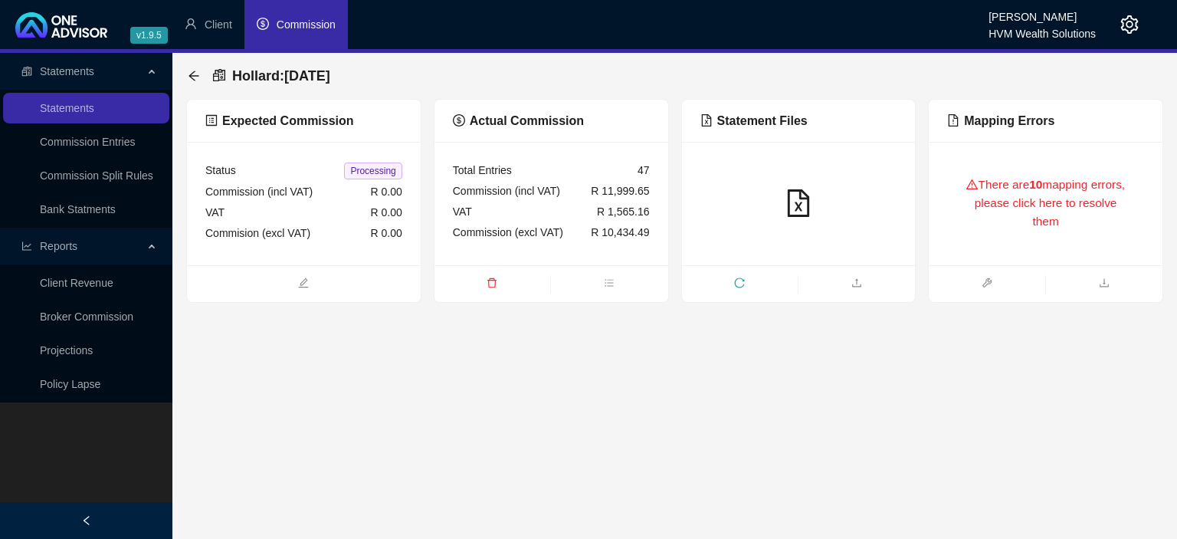
click at [1111, 235] on div "There are 10 mapping errors, please click here to resolve them" at bounding box center [1045, 203] width 197 height 87
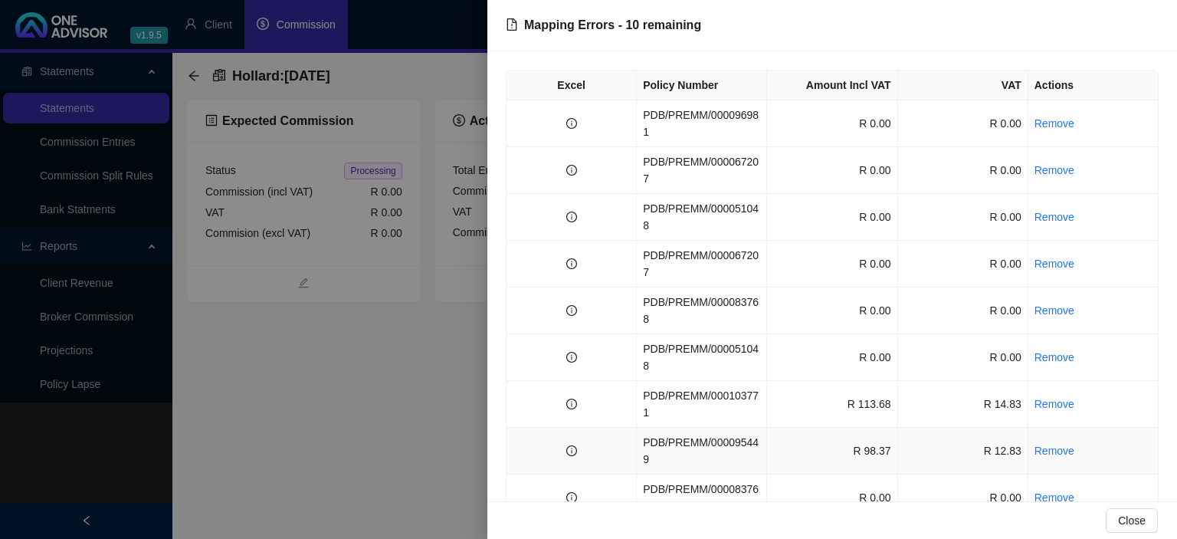
click at [705, 428] on td "PDB/PREMM/000095449" at bounding box center [702, 451] width 130 height 47
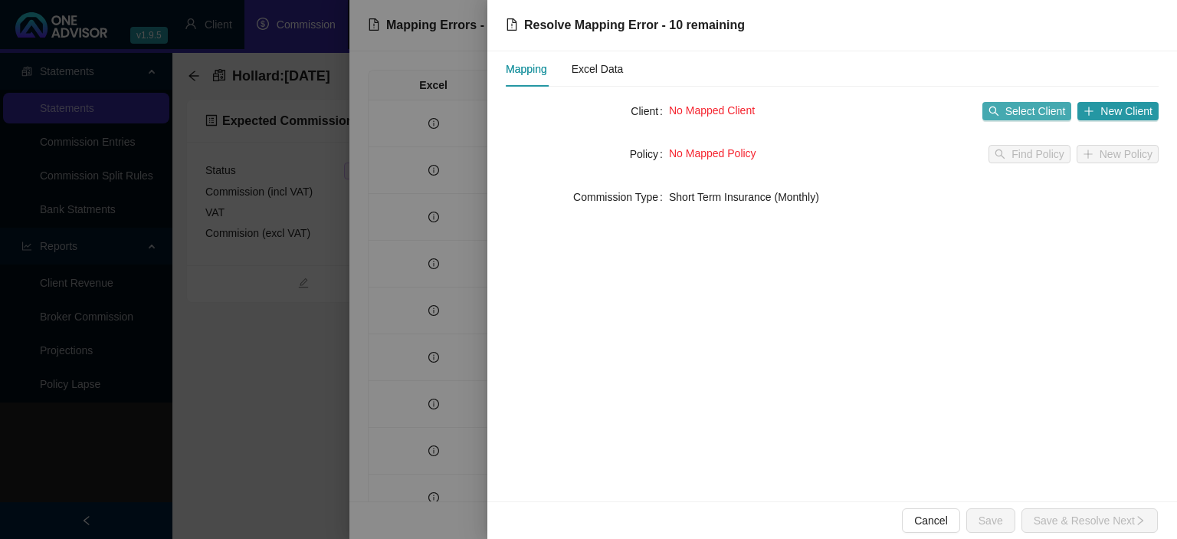
click at [999, 112] on icon "search" at bounding box center [993, 111] width 11 height 11
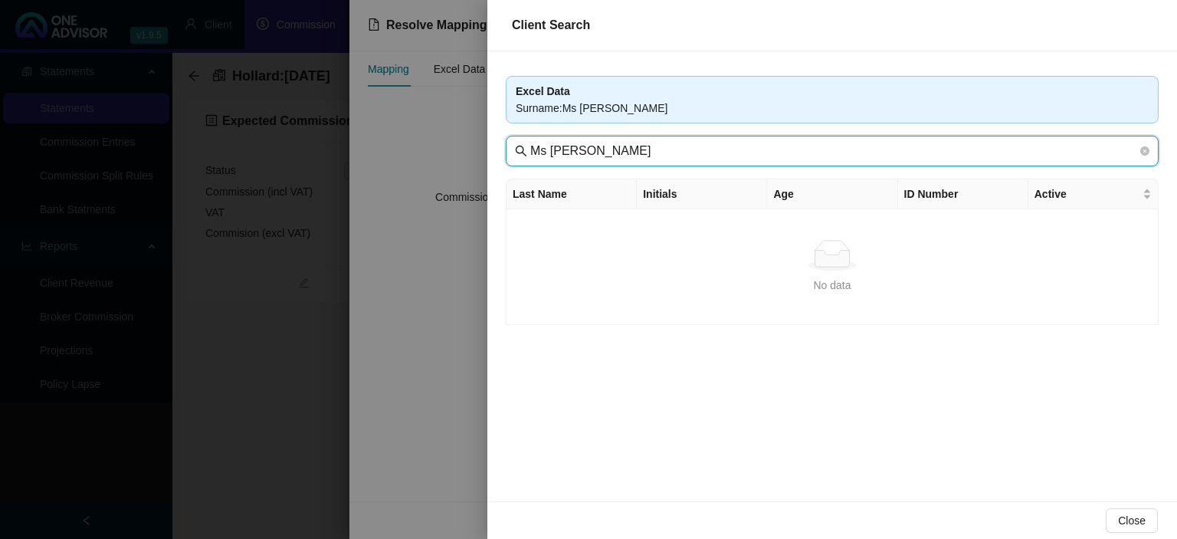
drag, startPoint x: 558, startPoint y: 150, endPoint x: 473, endPoint y: 156, distance: 85.3
click at [530, 156] on input "Ms [PERSON_NAME]" at bounding box center [833, 151] width 607 height 18
type input "[PERSON_NAME]"
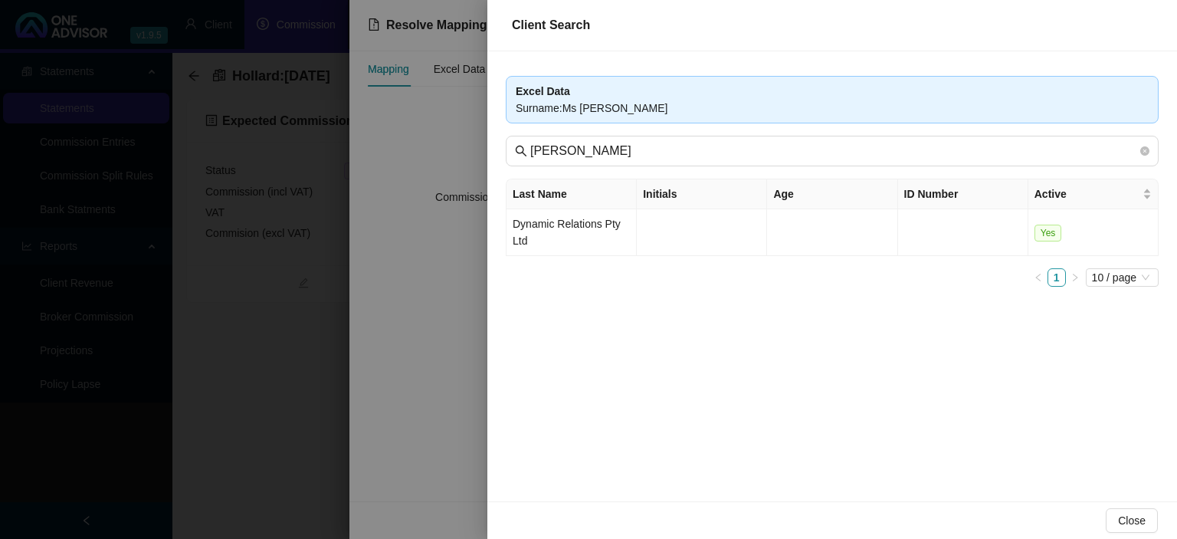
click at [448, 339] on div at bounding box center [588, 269] width 1177 height 539
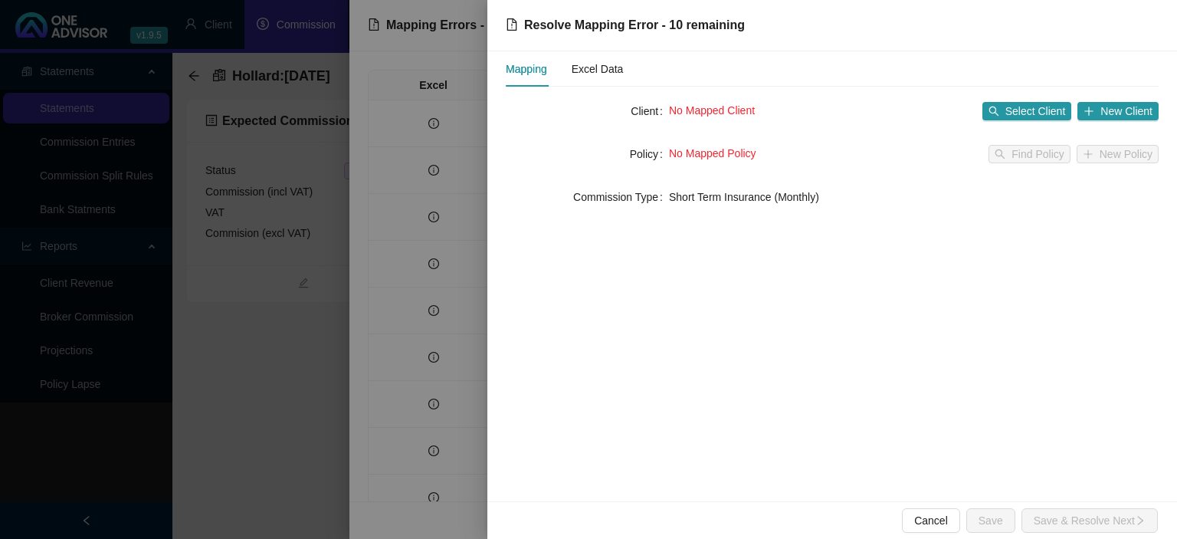
click at [367, 412] on div at bounding box center [588, 269] width 1177 height 539
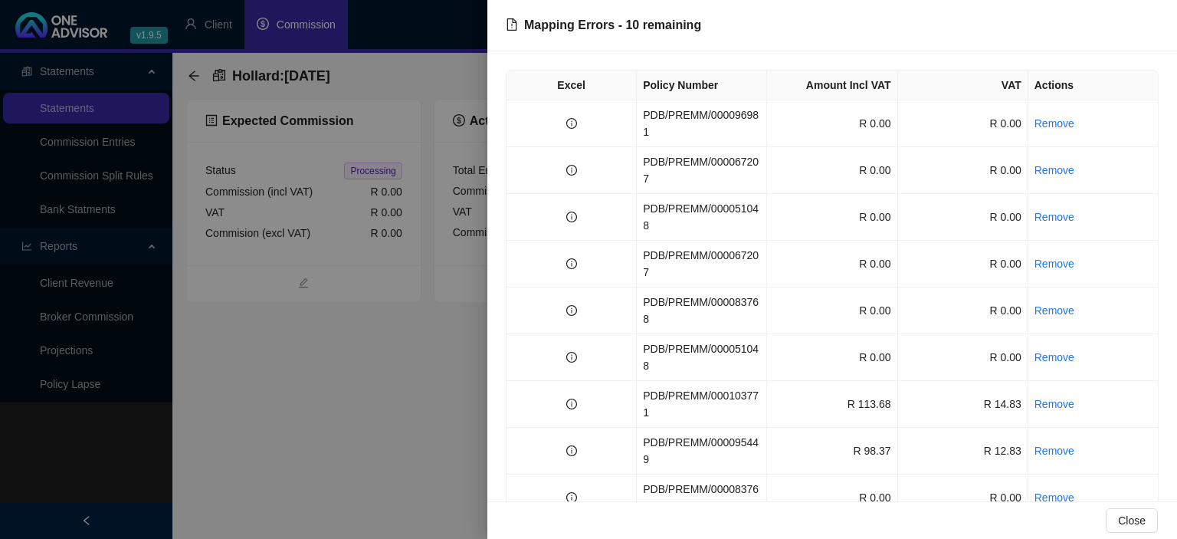
click at [367, 412] on div at bounding box center [588, 269] width 1177 height 539
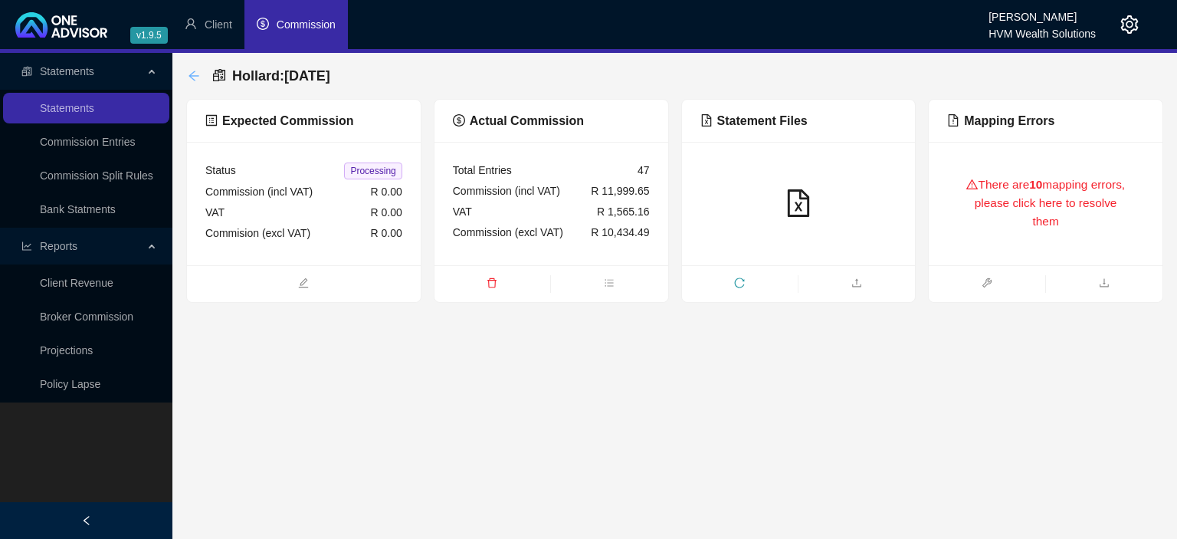
click at [193, 78] on icon "arrow-left" at bounding box center [194, 76] width 12 height 12
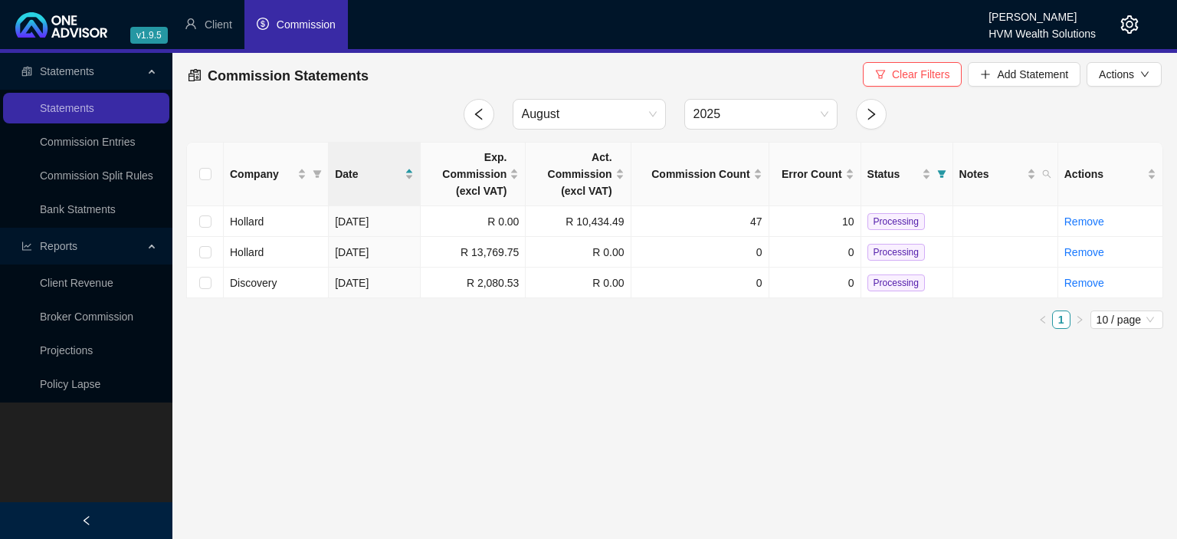
click at [1129, 20] on icon "setting" at bounding box center [1129, 24] width 18 height 18
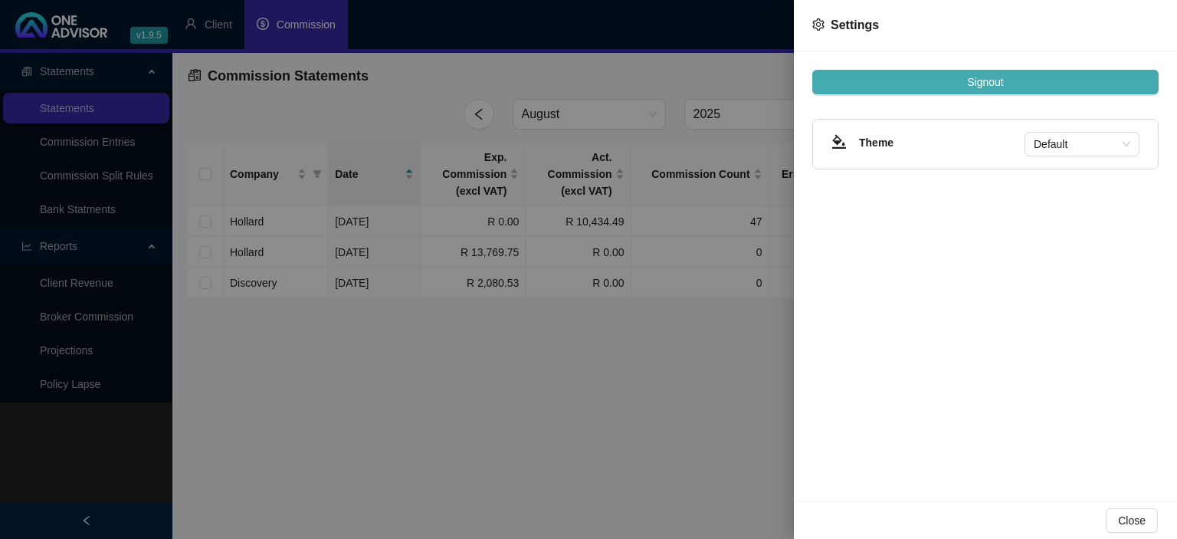
click at [958, 85] on button "Signout" at bounding box center [985, 82] width 346 height 25
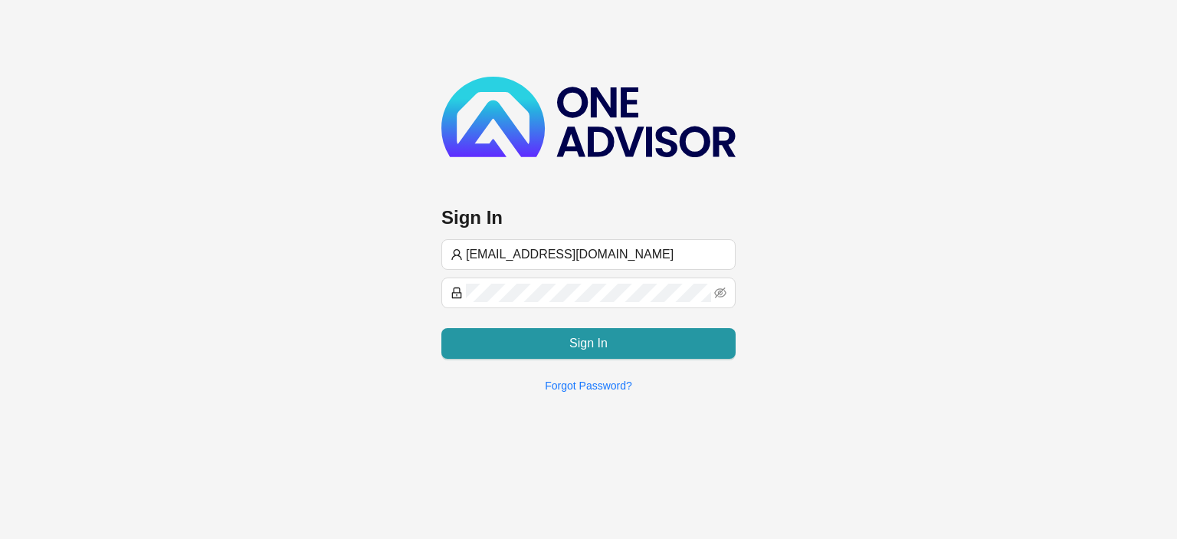
type input "[EMAIL_ADDRESS][DOMAIN_NAME]"
